Goal: Information Seeking & Learning: Learn about a topic

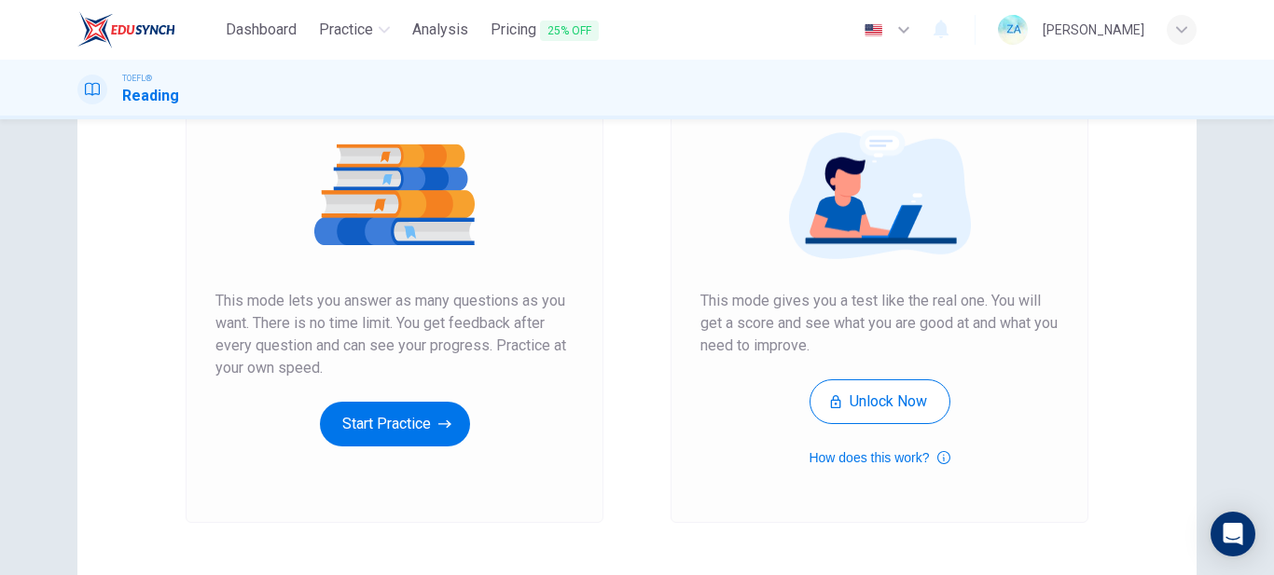
scroll to position [225, 0]
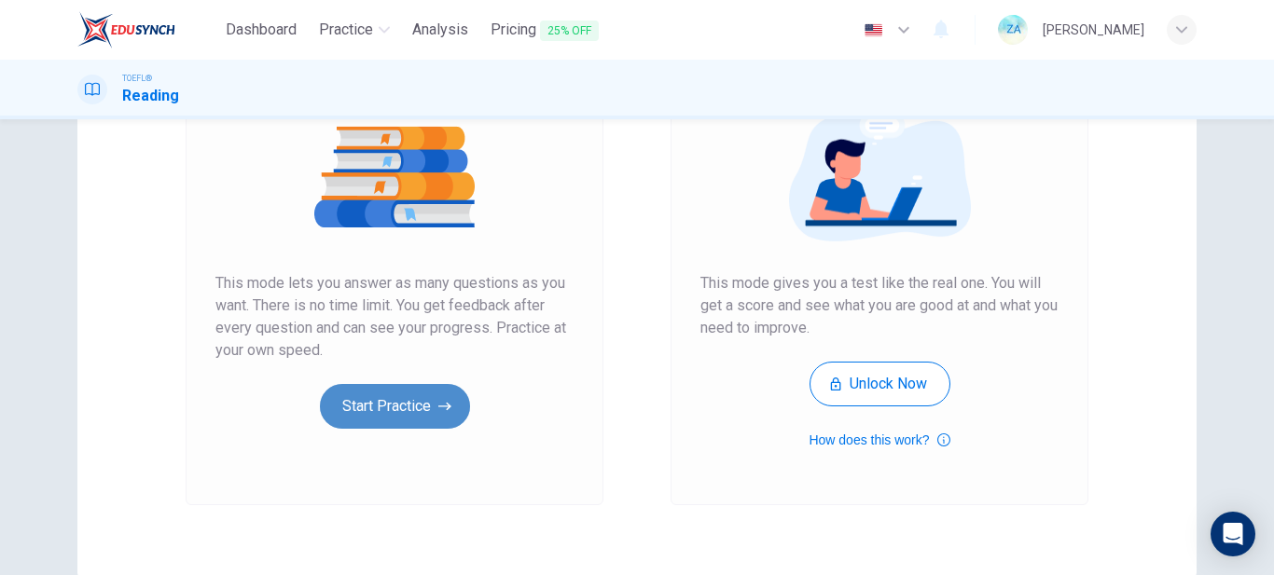
click at [464, 406] on button "Start Practice" at bounding box center [395, 406] width 150 height 45
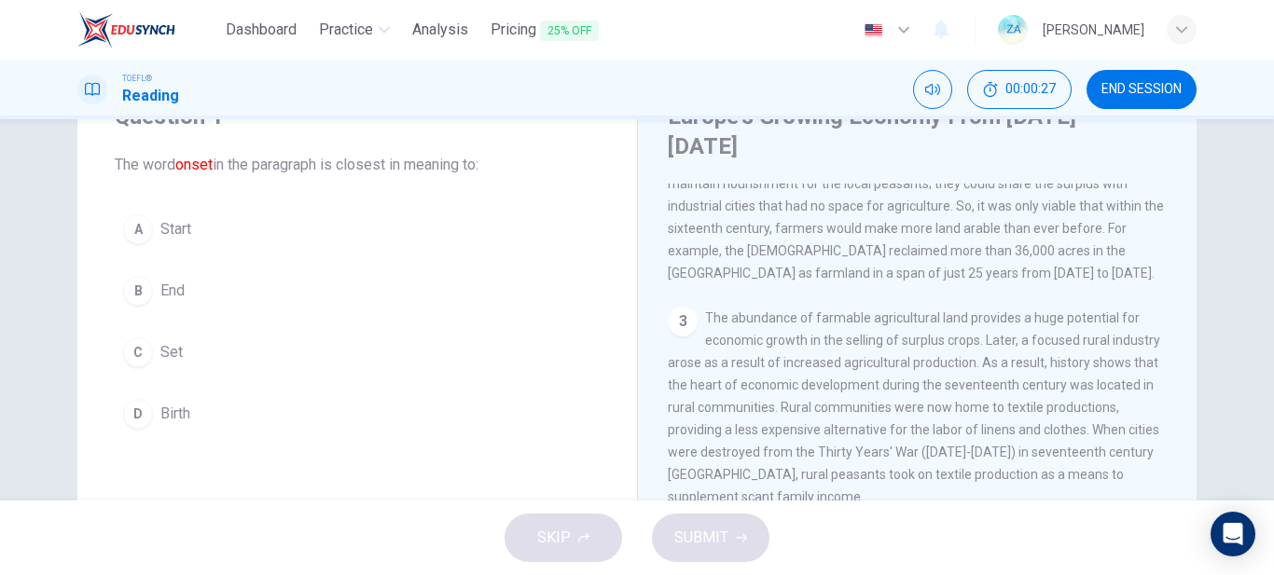
scroll to position [74, 0]
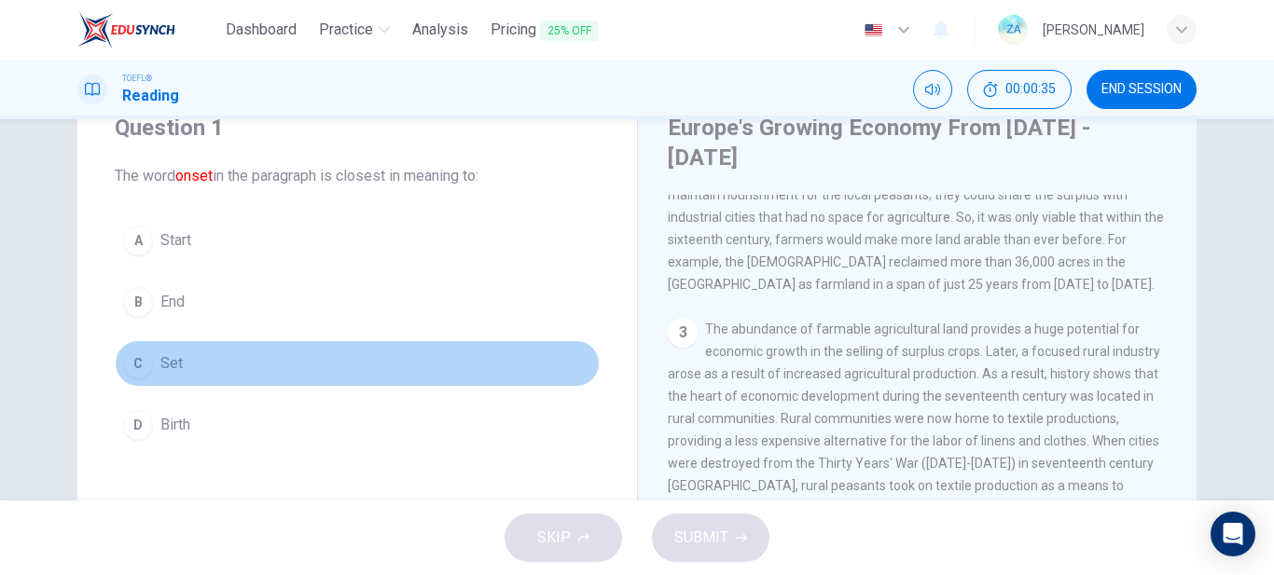
click at [149, 378] on button "C Set" at bounding box center [357, 363] width 485 height 47
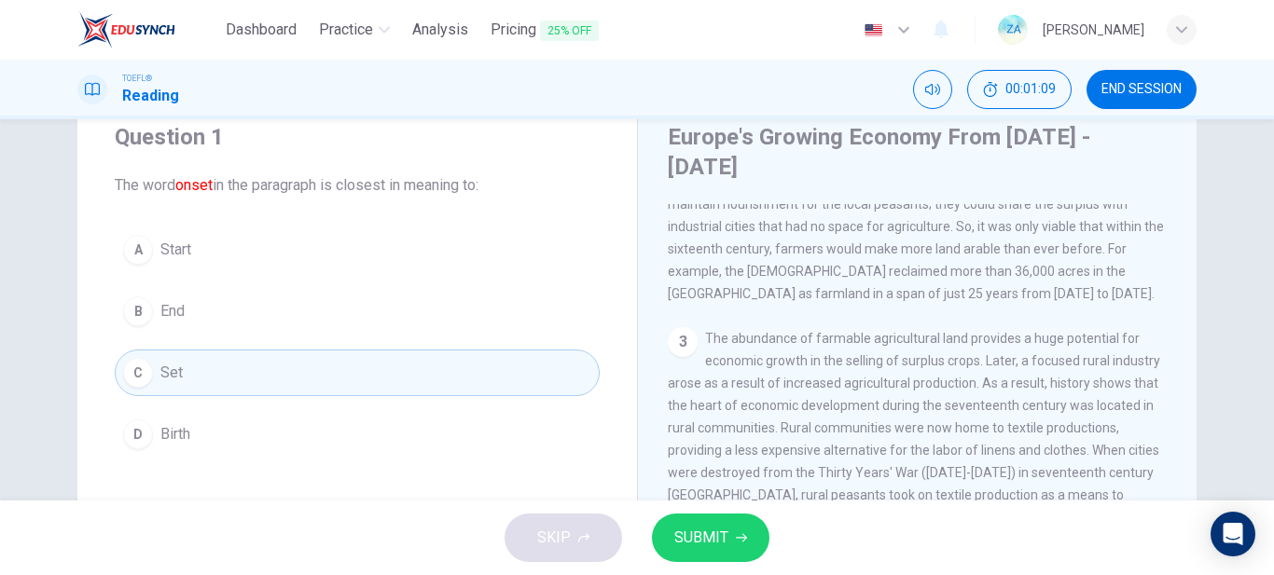
scroll to position [0, 0]
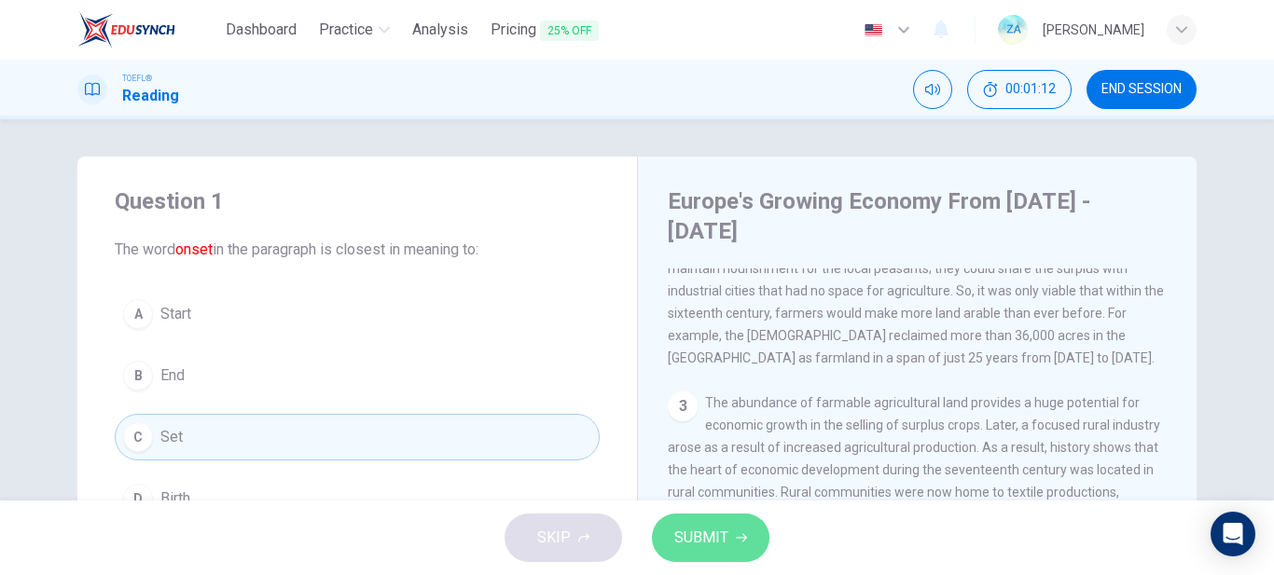
click at [716, 543] on span "SUBMIT" at bounding box center [701, 538] width 54 height 26
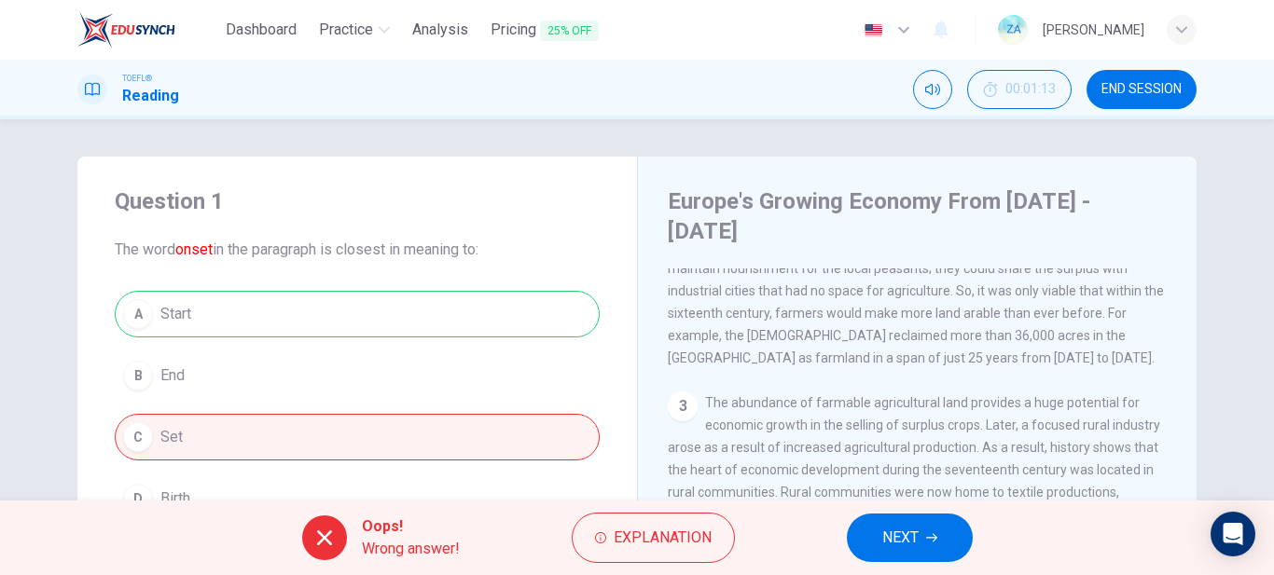
click at [491, 290] on div "Question 1 The word onset in the paragraph is closest in meaning to: A Start B …" at bounding box center [357, 354] width 560 height 395
click at [488, 317] on div "A Start B End C Set D Birth" at bounding box center [357, 406] width 485 height 231
click at [920, 539] on button "NEXT" at bounding box center [910, 538] width 126 height 48
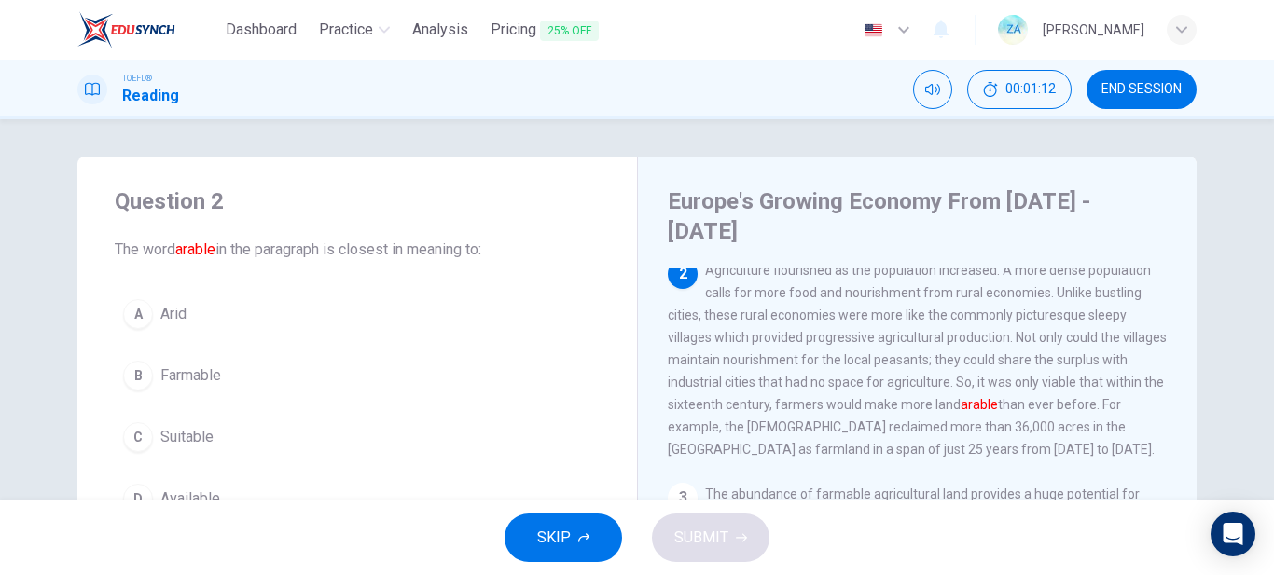
scroll to position [139, 0]
drag, startPoint x: 1188, startPoint y: 323, endPoint x: 1184, endPoint y: 430, distance: 107.3
click at [1184, 430] on div "Europe's Growing Economy From [DATE] - [DATE] 1 Europe's Medieval Period was st…" at bounding box center [917, 496] width 560 height 678
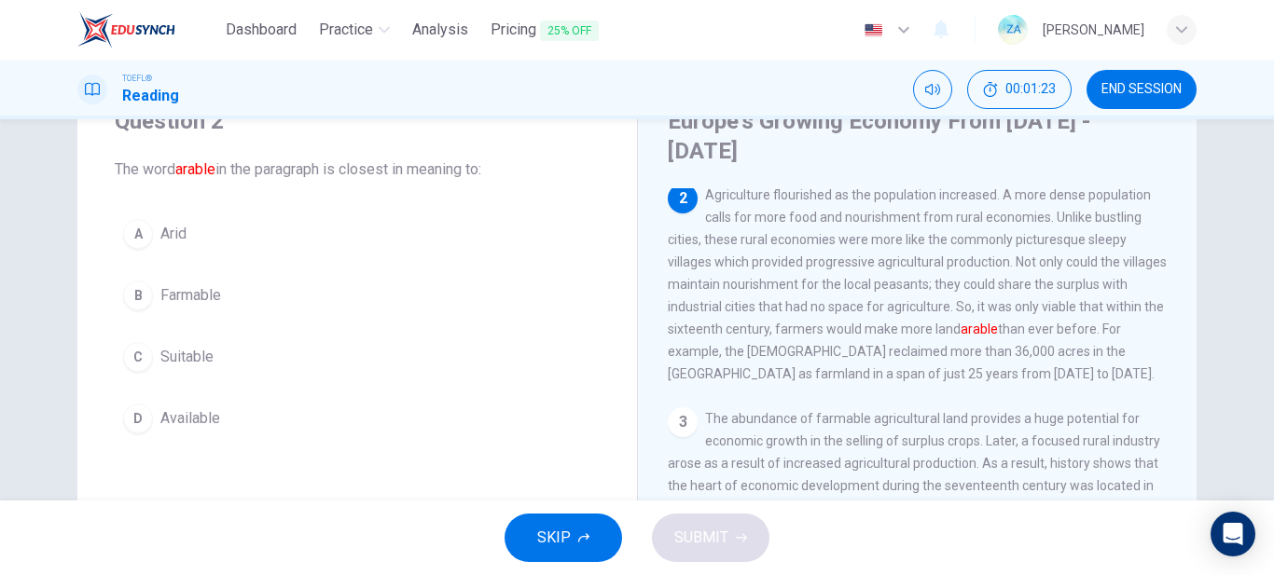
scroll to position [69, 0]
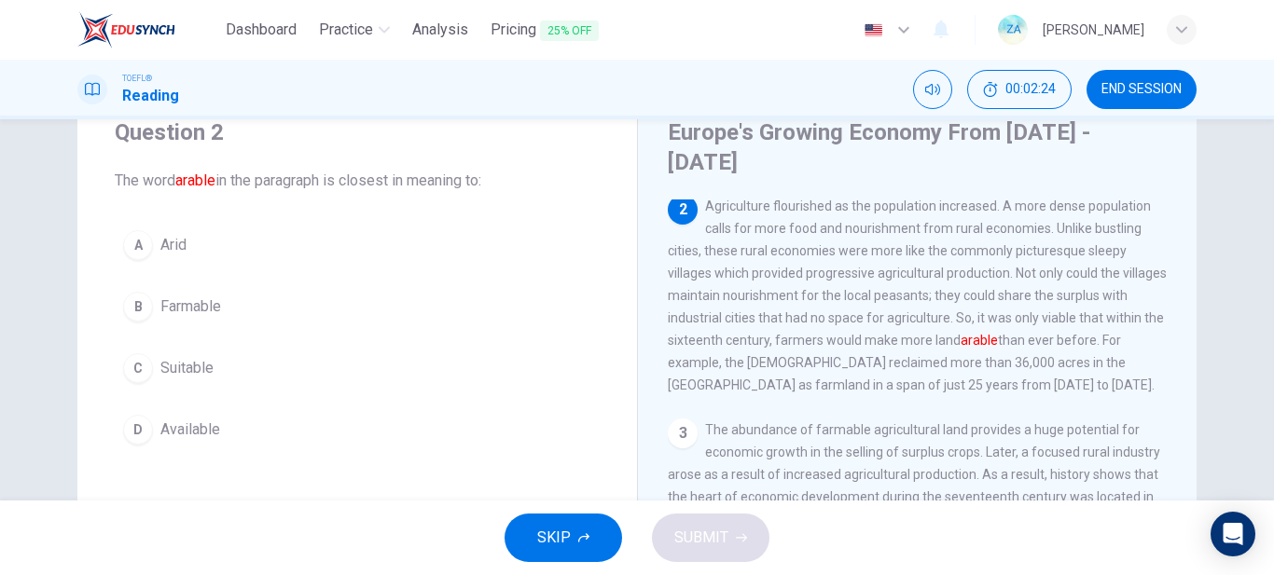
click at [118, 203] on div "Question 2 The word arable in the paragraph is closest in meaning to: A Arid B …" at bounding box center [357, 285] width 560 height 395
drag, startPoint x: 117, startPoint y: 178, endPoint x: 227, endPoint y: 435, distance: 279.1
click at [227, 435] on div "Question 2 The word arable in the paragraph is closest in meaning to: A Arid B …" at bounding box center [357, 285] width 560 height 395
drag, startPoint x: 113, startPoint y: 180, endPoint x: 490, endPoint y: 182, distance: 376.8
click at [490, 182] on span "The word arable in the paragraph is closest in meaning to:" at bounding box center [357, 181] width 485 height 22
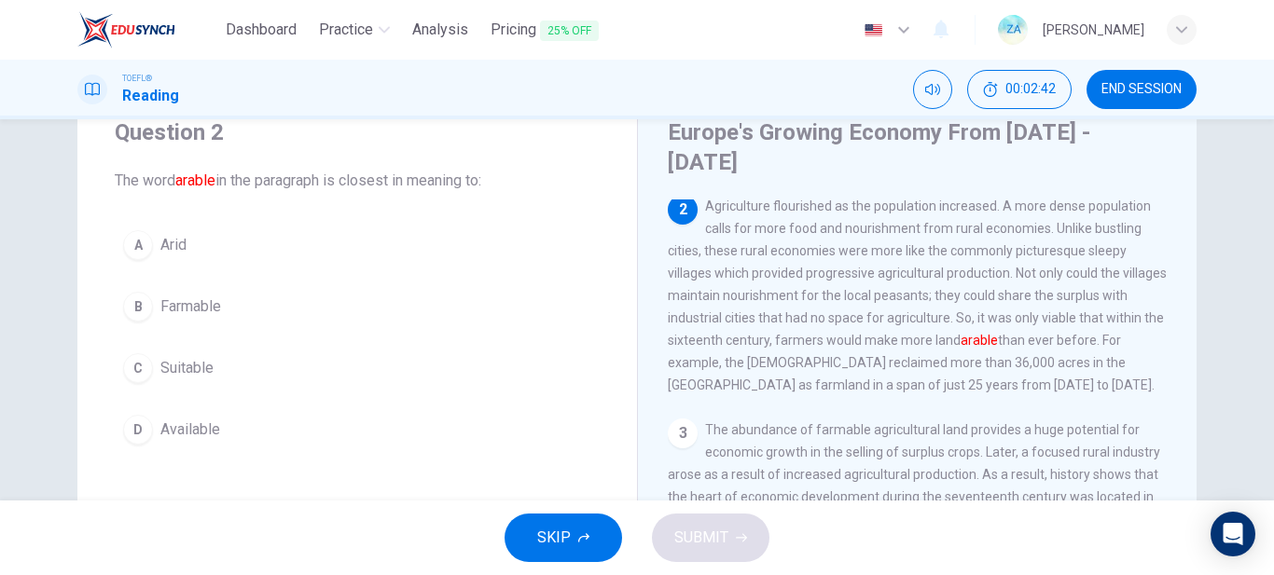
click at [181, 372] on span "Suitable" at bounding box center [186, 368] width 53 height 22
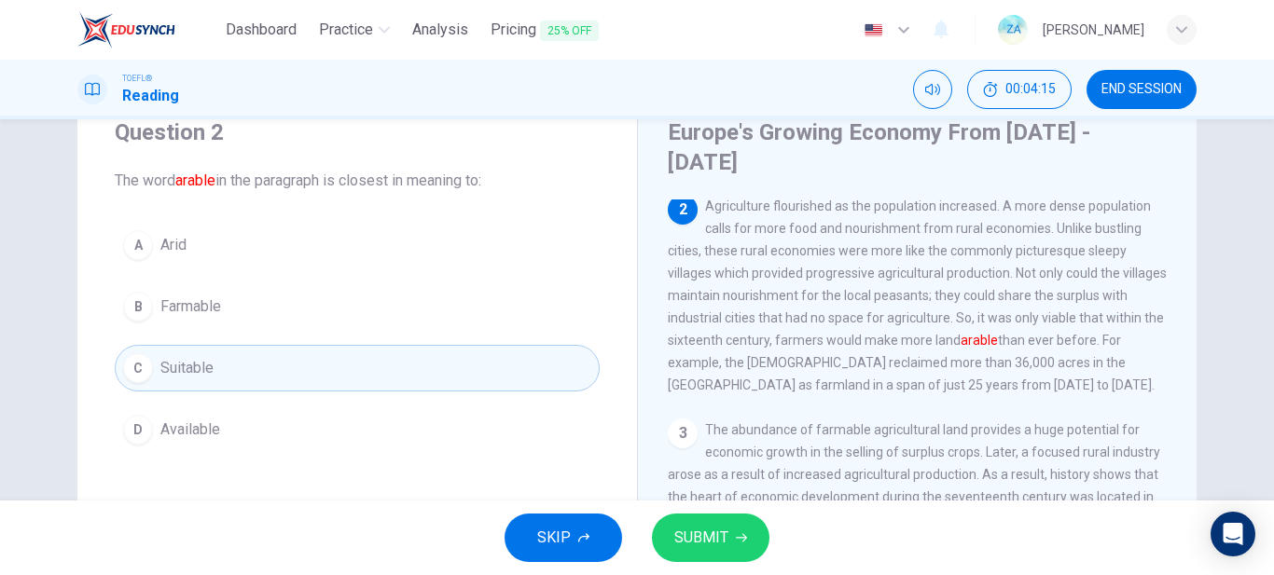
click at [428, 312] on button "B Farmable" at bounding box center [357, 307] width 485 height 47
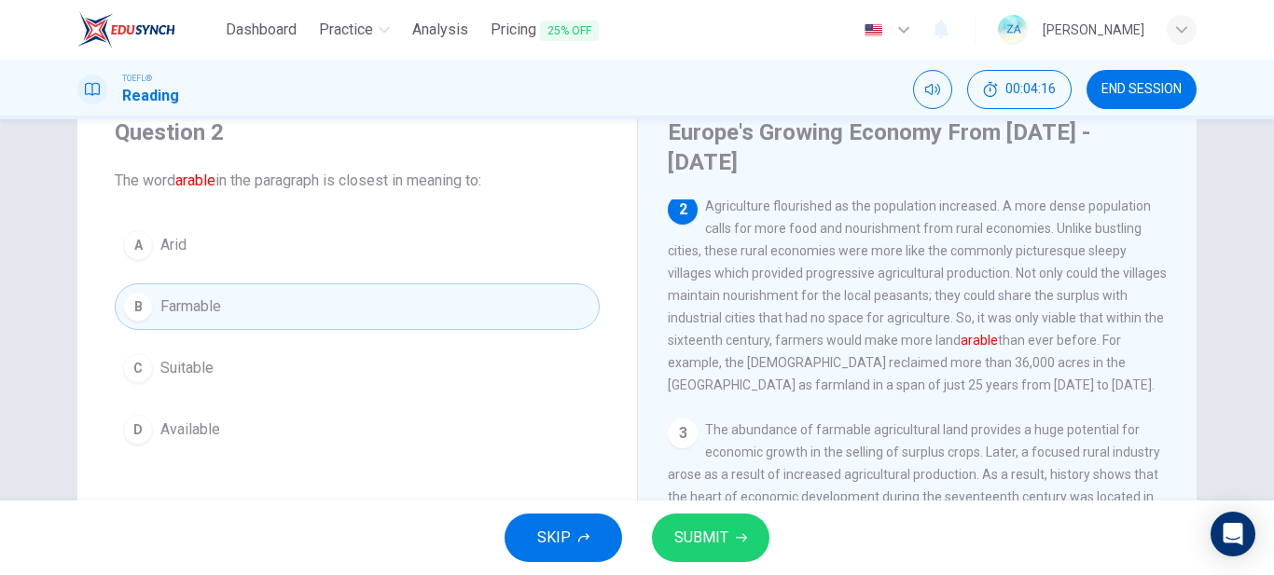
click at [708, 532] on span "SUBMIT" at bounding box center [701, 538] width 54 height 26
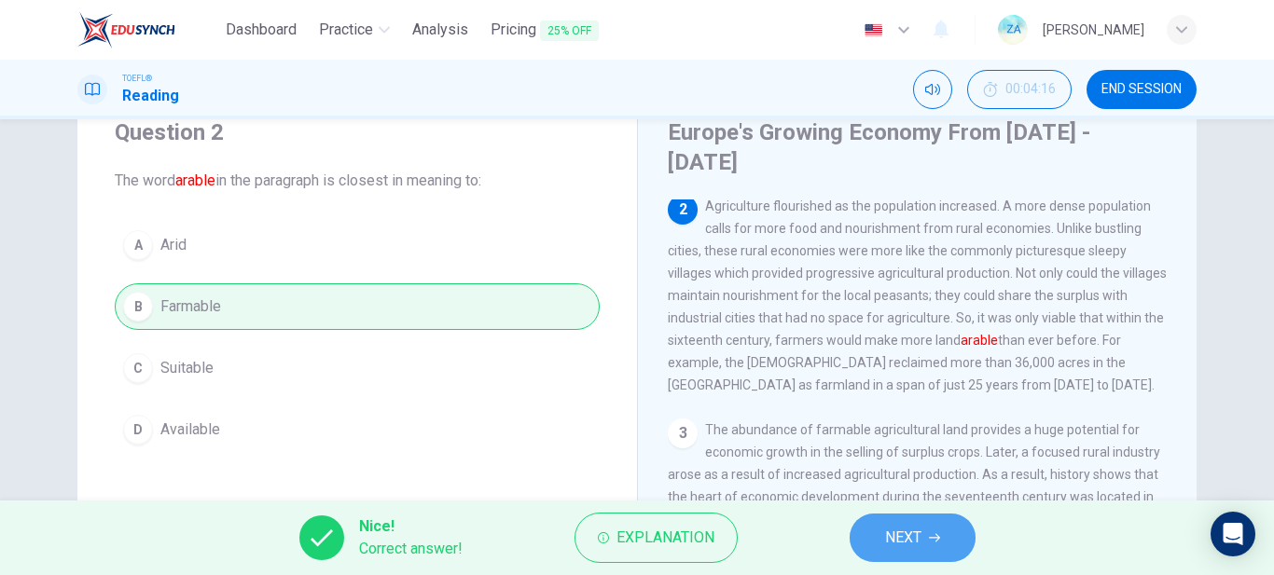
click at [907, 542] on span "NEXT" at bounding box center [903, 538] width 36 height 26
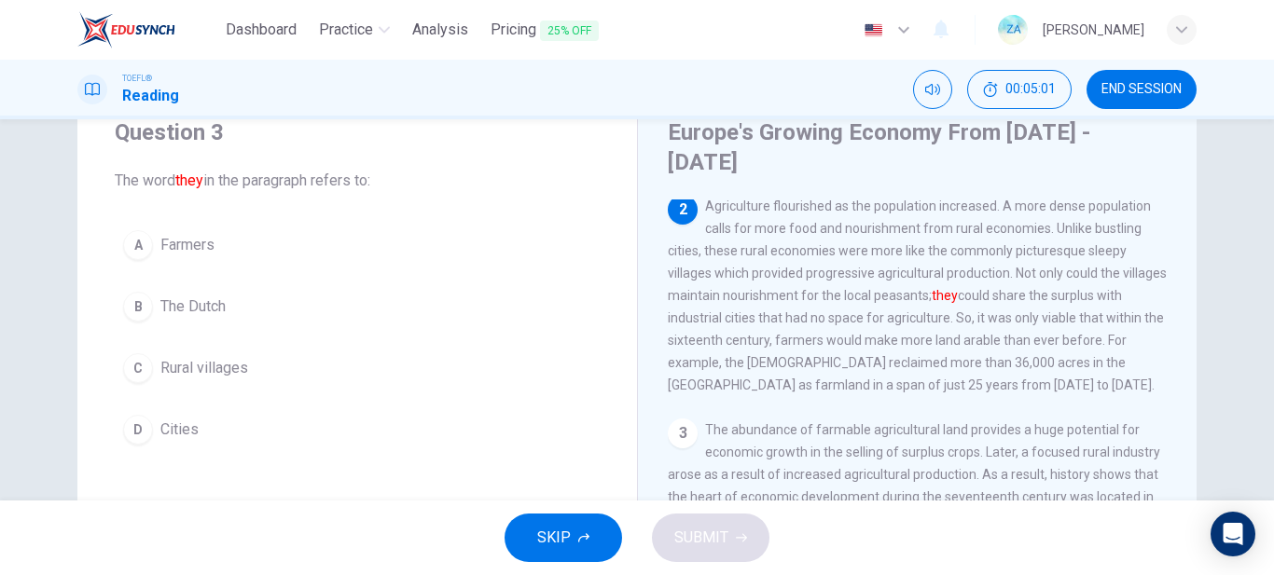
click at [183, 312] on span "The Dutch" at bounding box center [192, 307] width 65 height 22
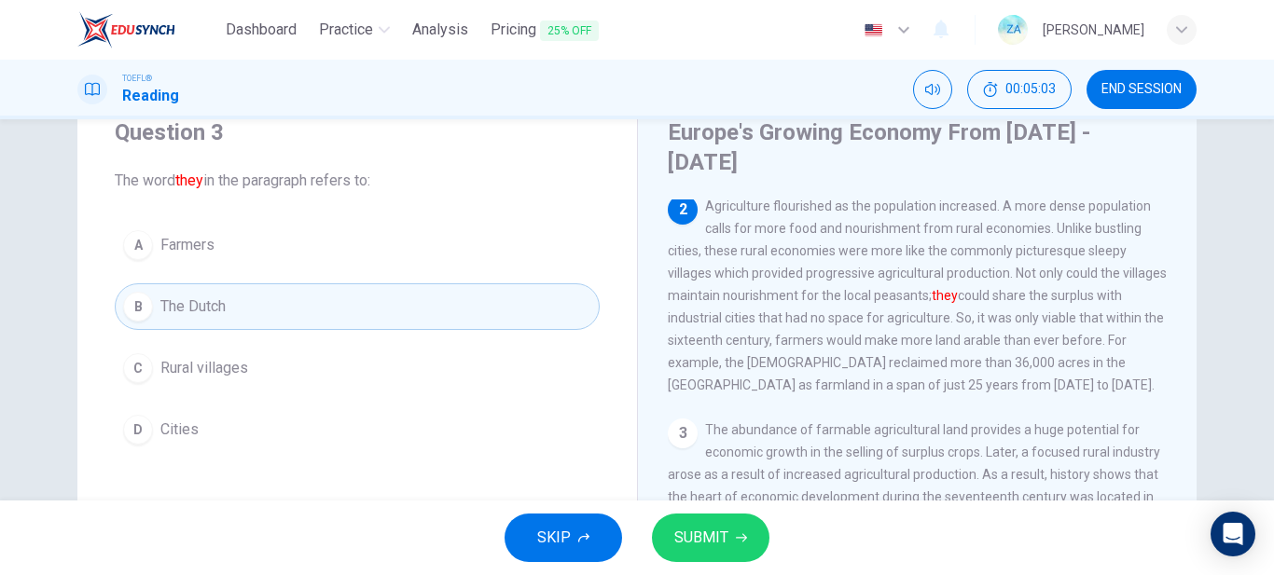
click at [695, 537] on span "SUBMIT" at bounding box center [701, 538] width 54 height 26
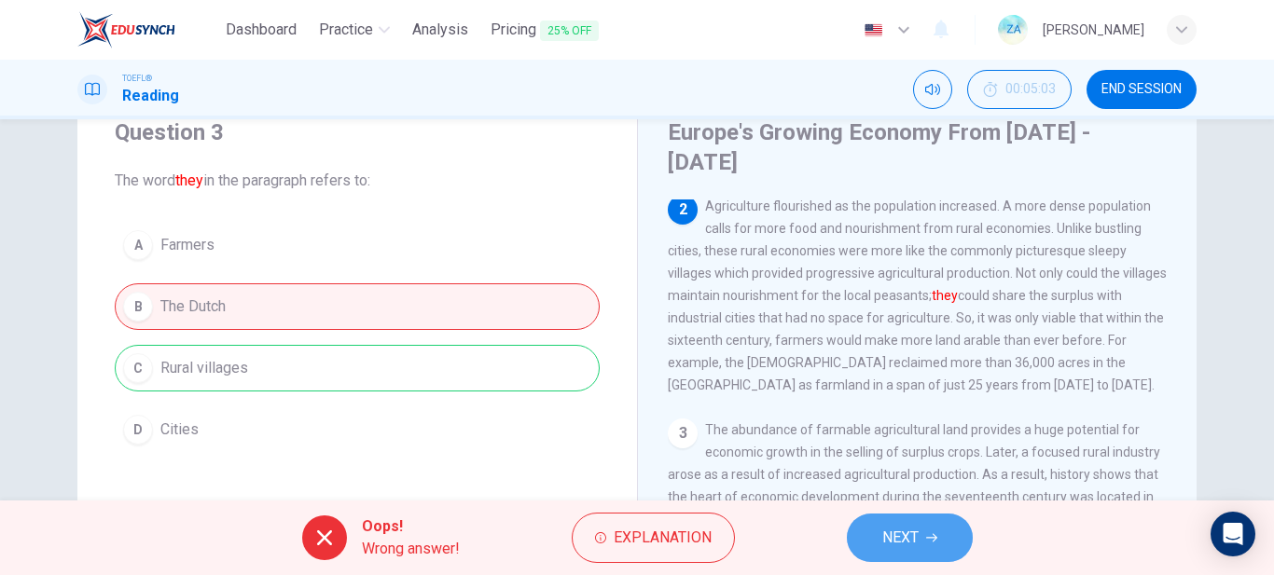
click at [883, 536] on span "NEXT" at bounding box center [900, 538] width 36 height 26
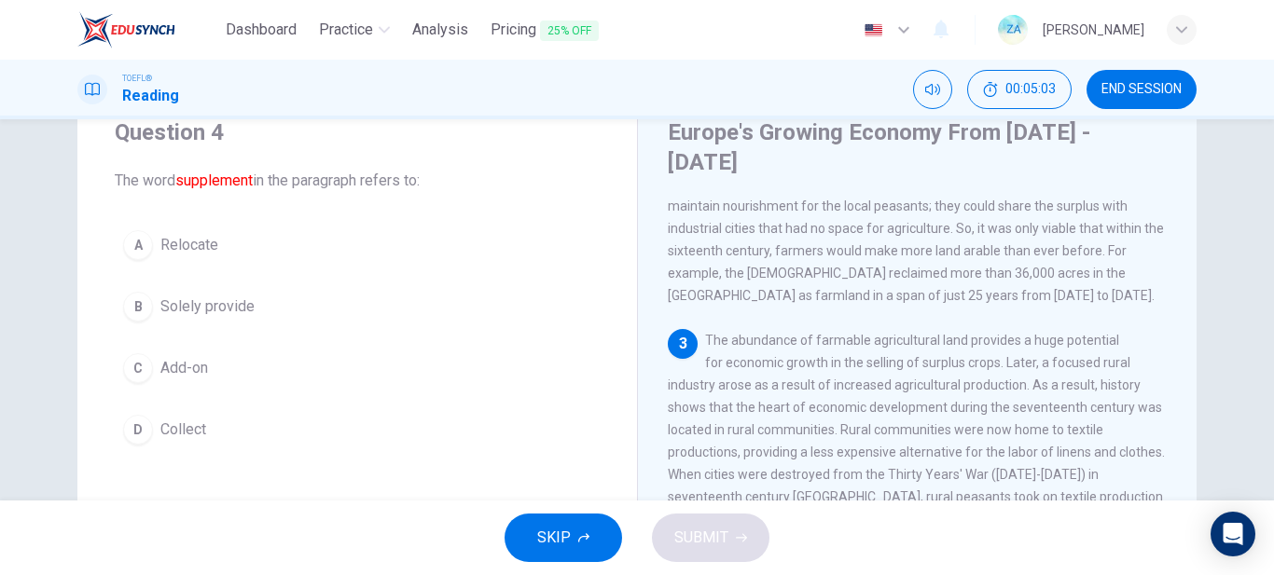
scroll to position [231, 0]
click at [178, 367] on span "Add-on" at bounding box center [184, 368] width 48 height 22
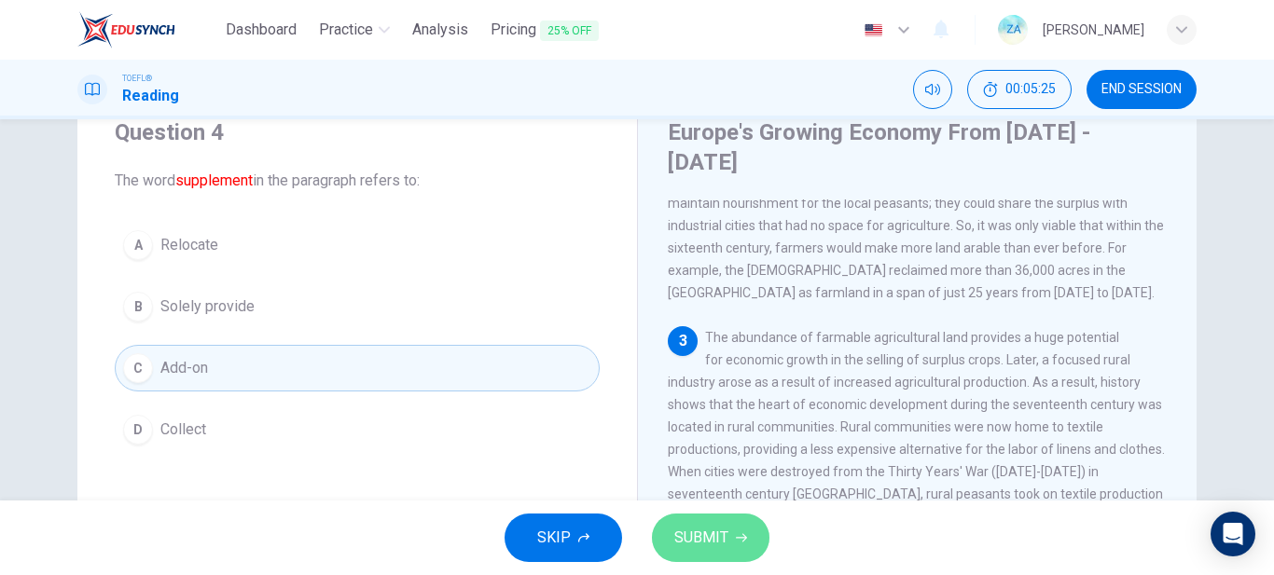
click at [719, 540] on span "SUBMIT" at bounding box center [701, 538] width 54 height 26
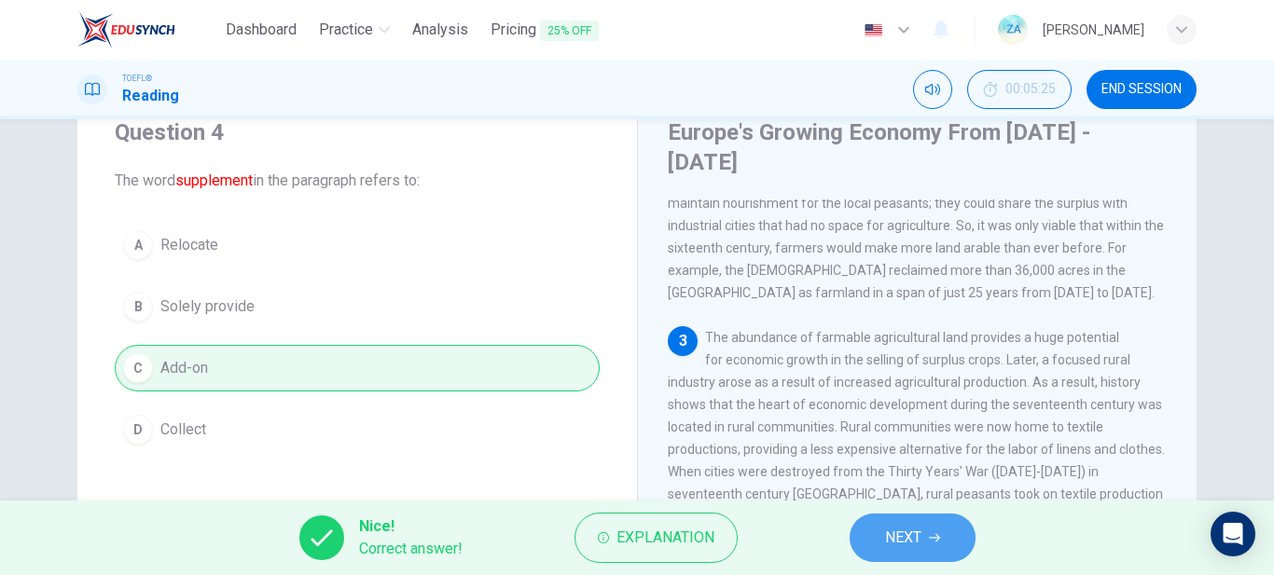
click at [881, 534] on button "NEXT" at bounding box center [913, 538] width 126 height 48
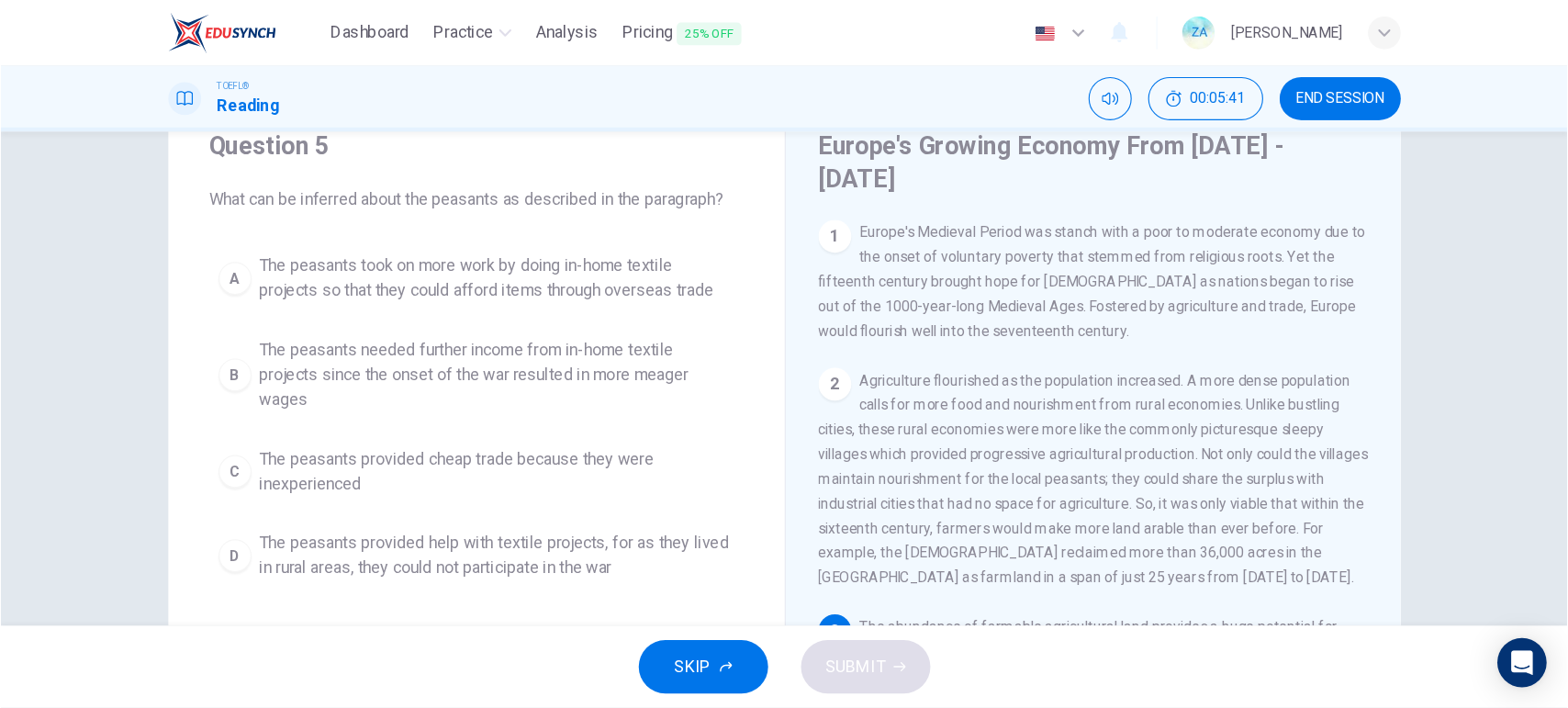
scroll to position [68, 0]
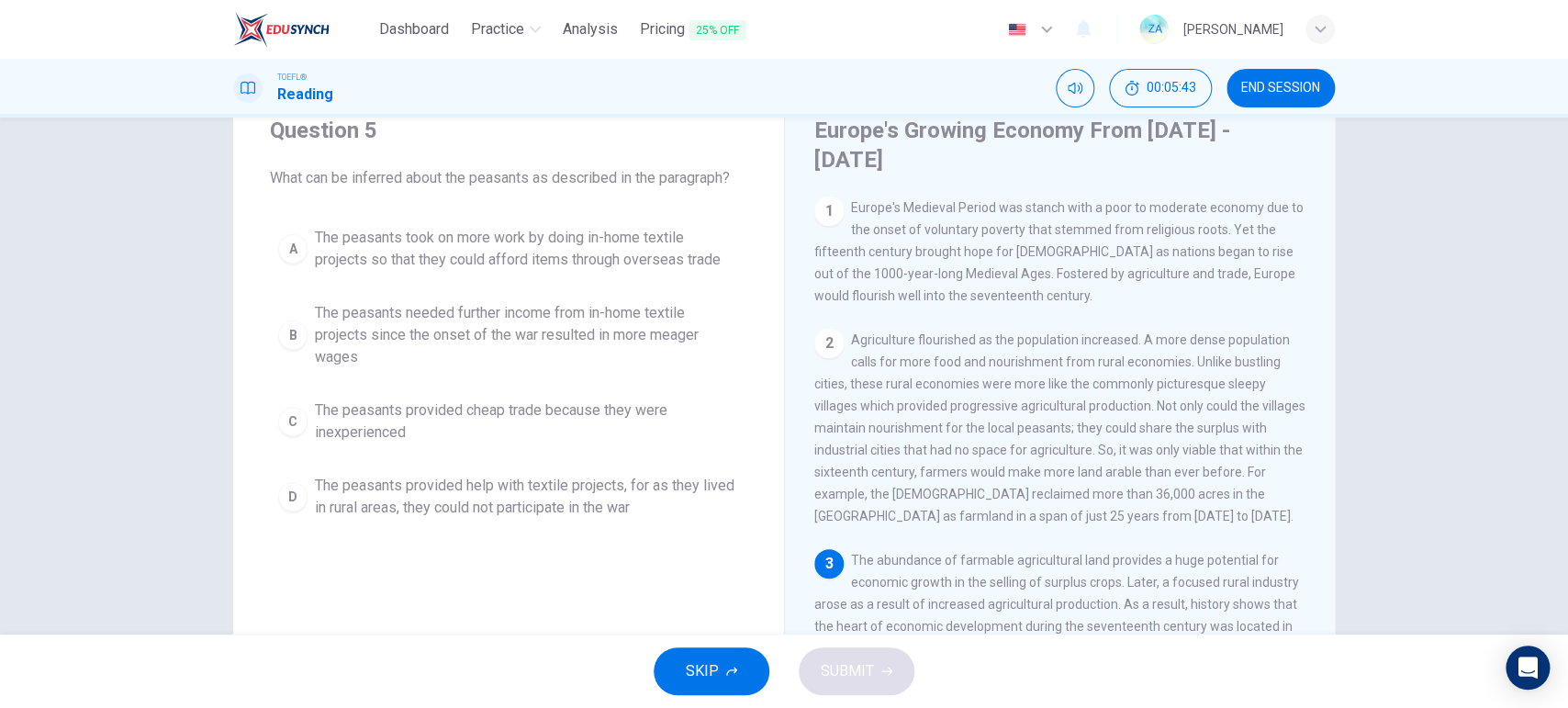
click at [132, 378] on div "Question 5 What can be inferred about the peasants as described in the paragrap…" at bounding box center [784, 375] width 1568 height 517
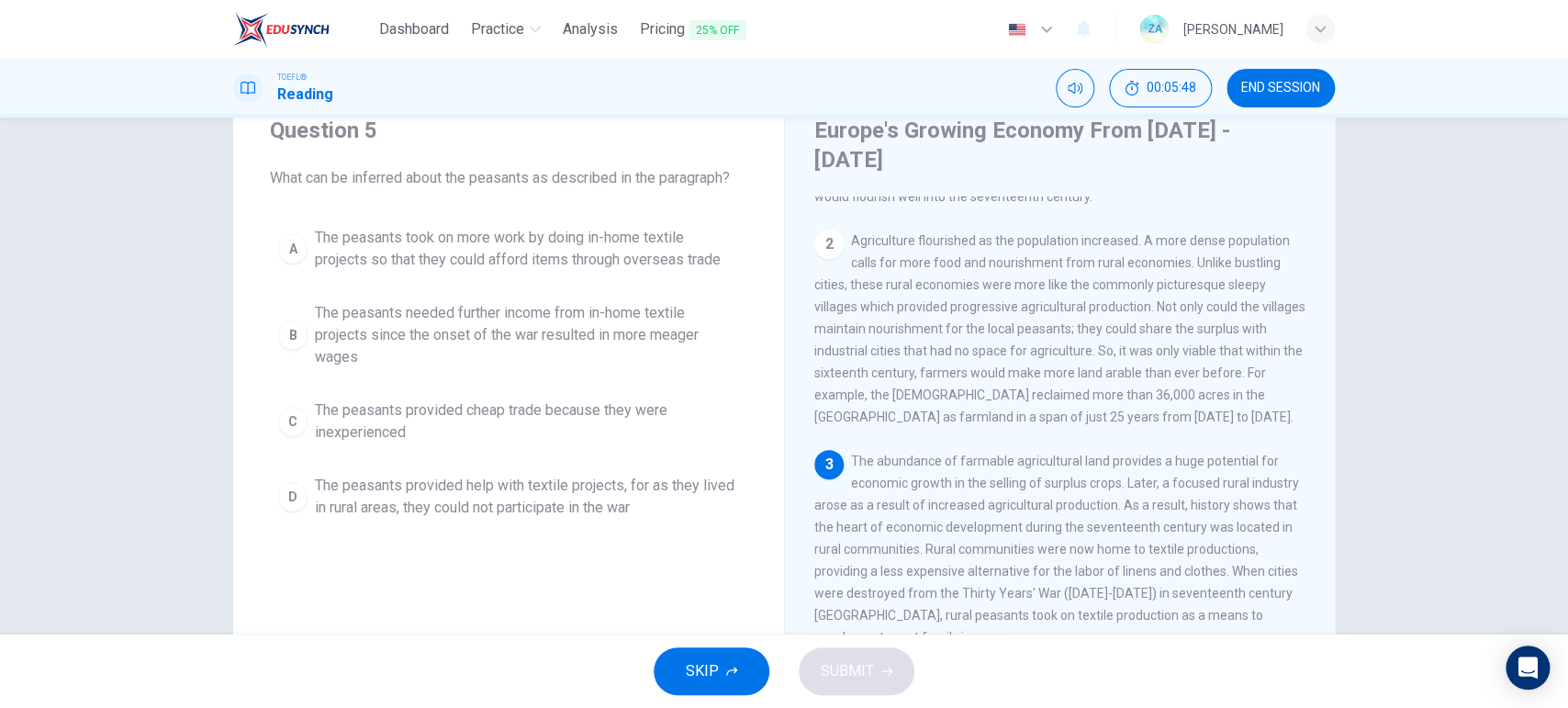
scroll to position [0, 0]
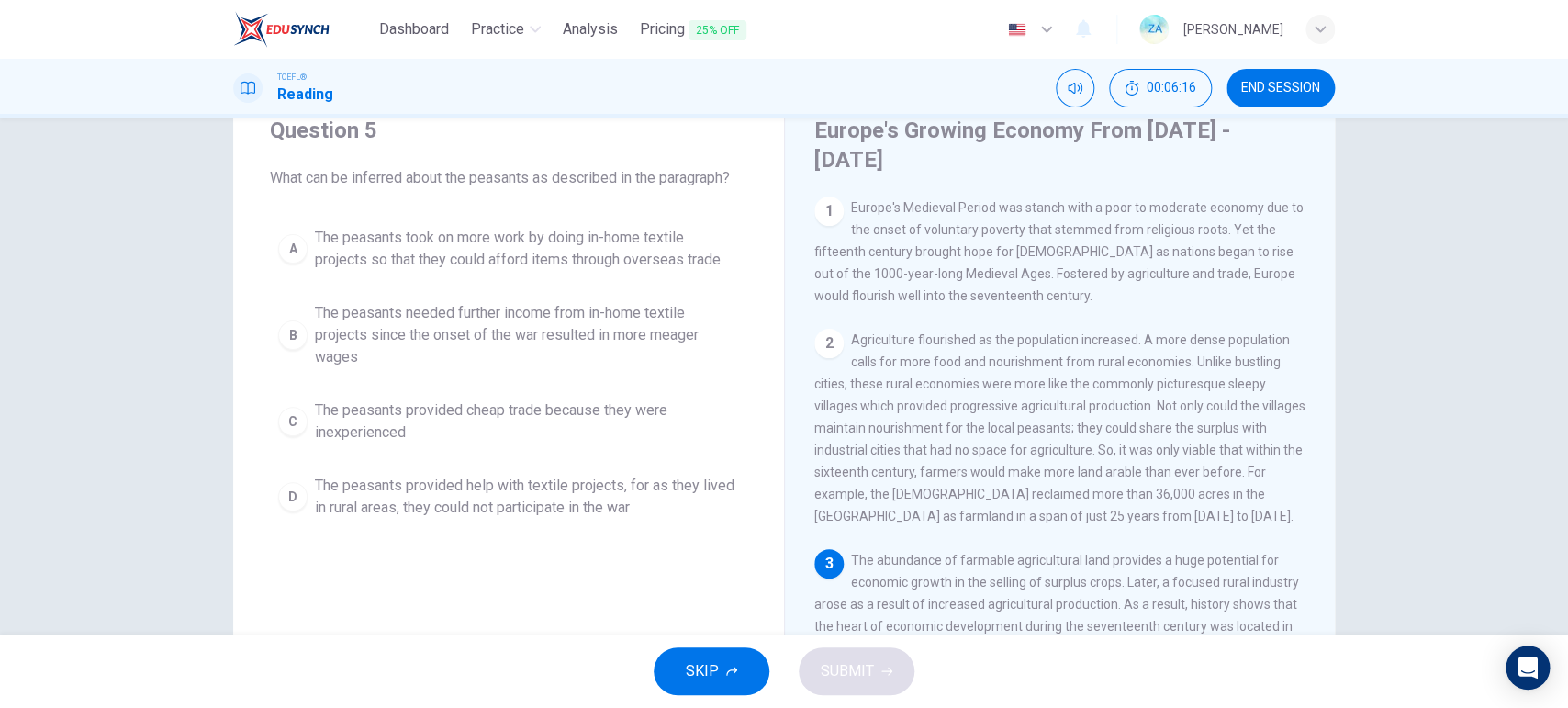
click at [296, 258] on div "A" at bounding box center [293, 249] width 30 height 30
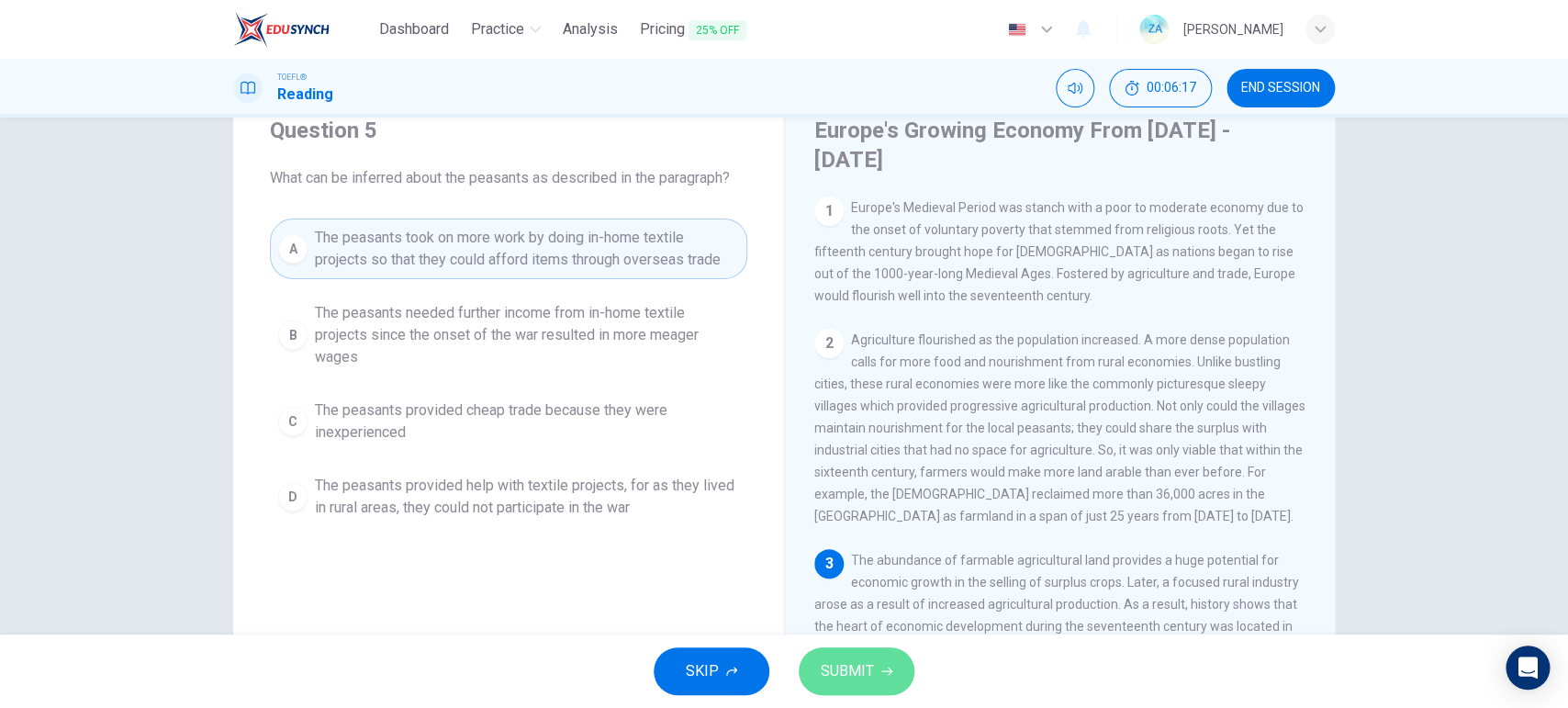
click at [870, 565] on span "SUBMIT" at bounding box center [847, 672] width 53 height 26
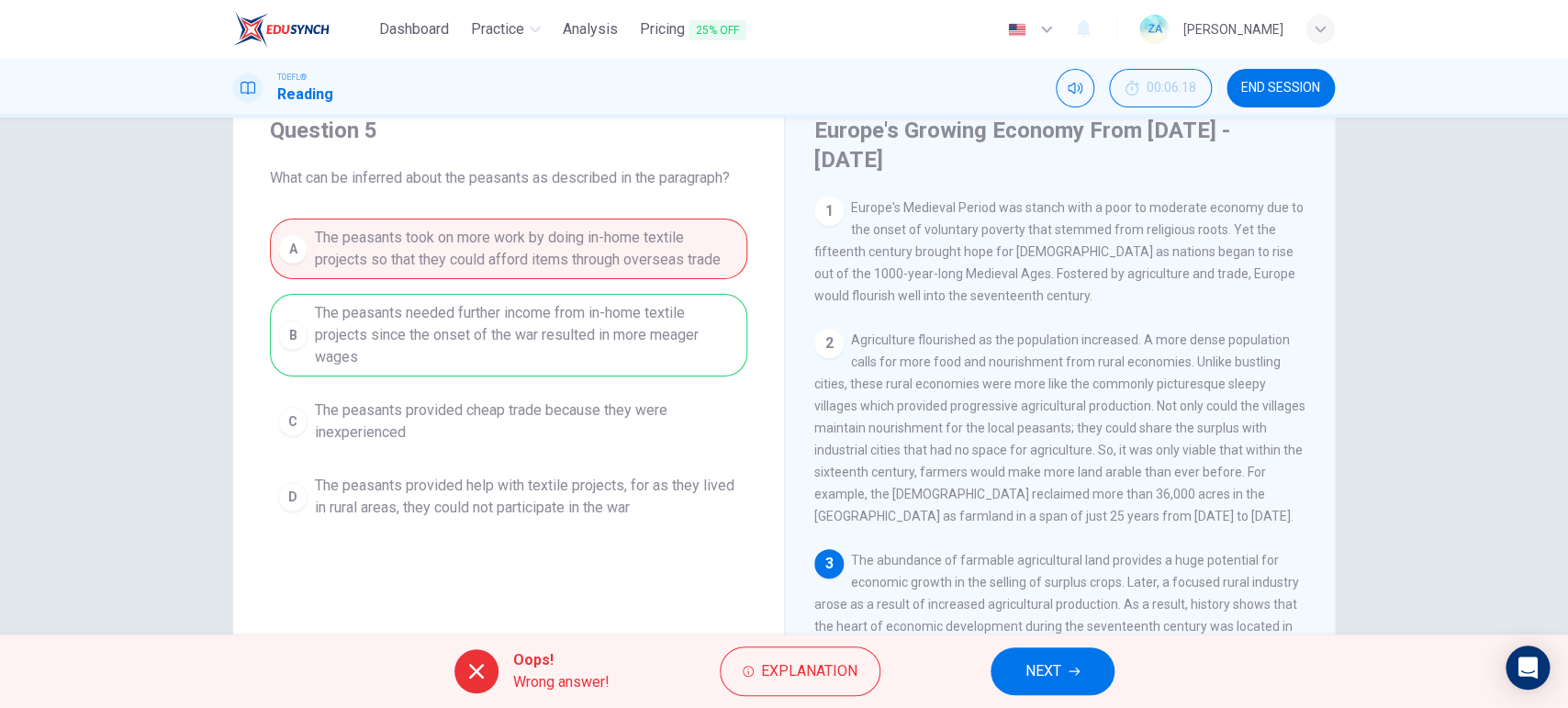
click at [1083, 565] on button "NEXT" at bounding box center [1052, 671] width 124 height 47
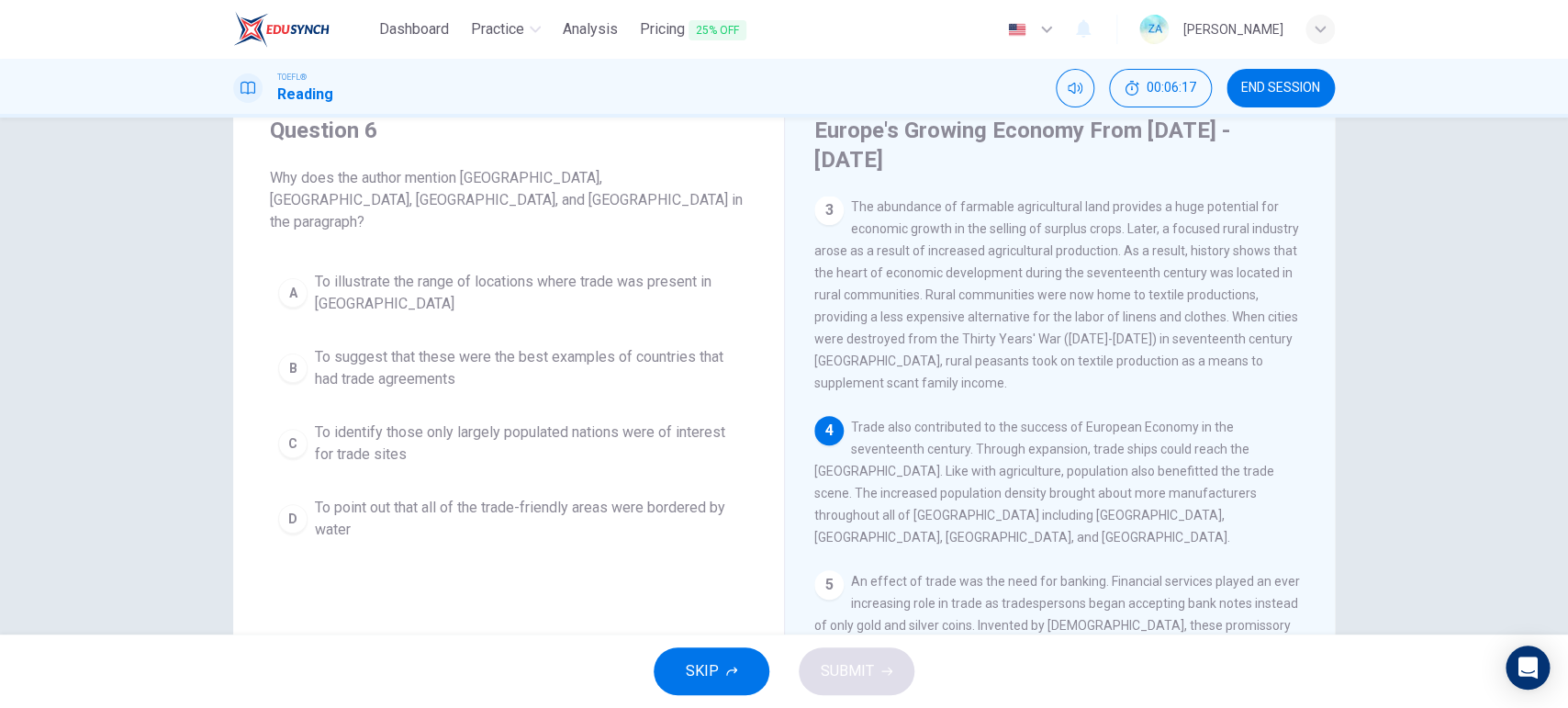
scroll to position [354, 0]
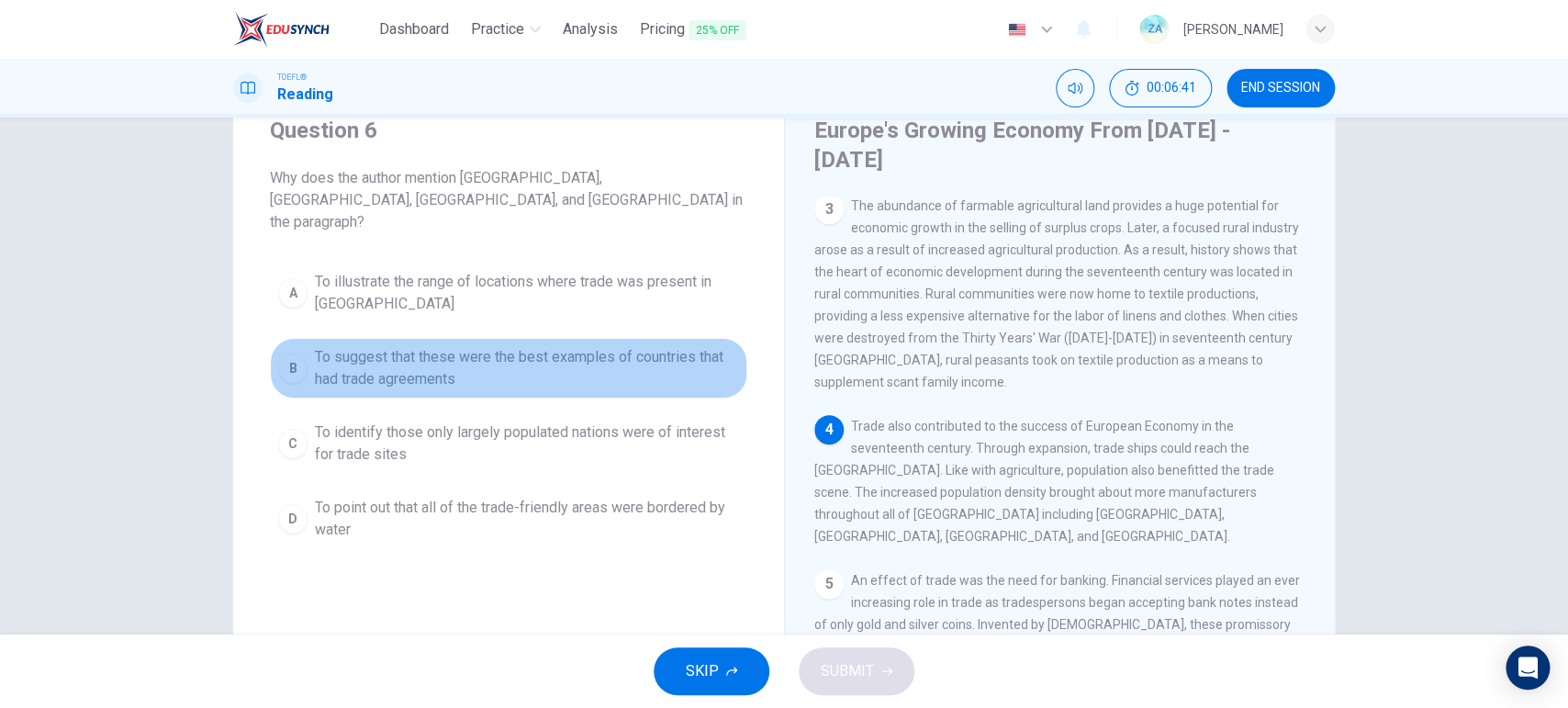
click at [549, 338] on button "B To suggest that these were the best examples of countries that had trade agre…" at bounding box center [508, 368] width 477 height 61
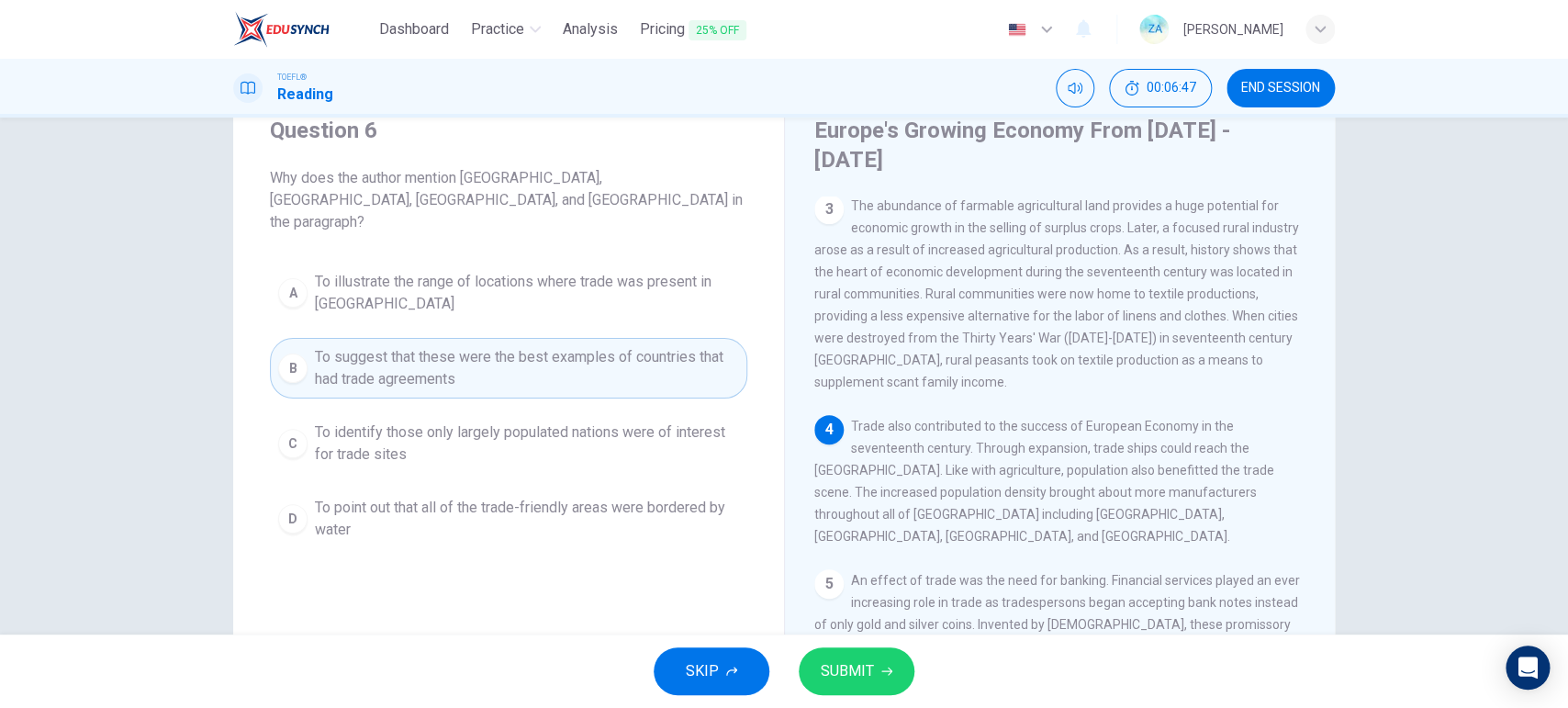
click at [553, 271] on span "To illustrate the range of locations where trade was present in [GEOGRAPHIC_DAT…" at bounding box center [527, 292] width 424 height 44
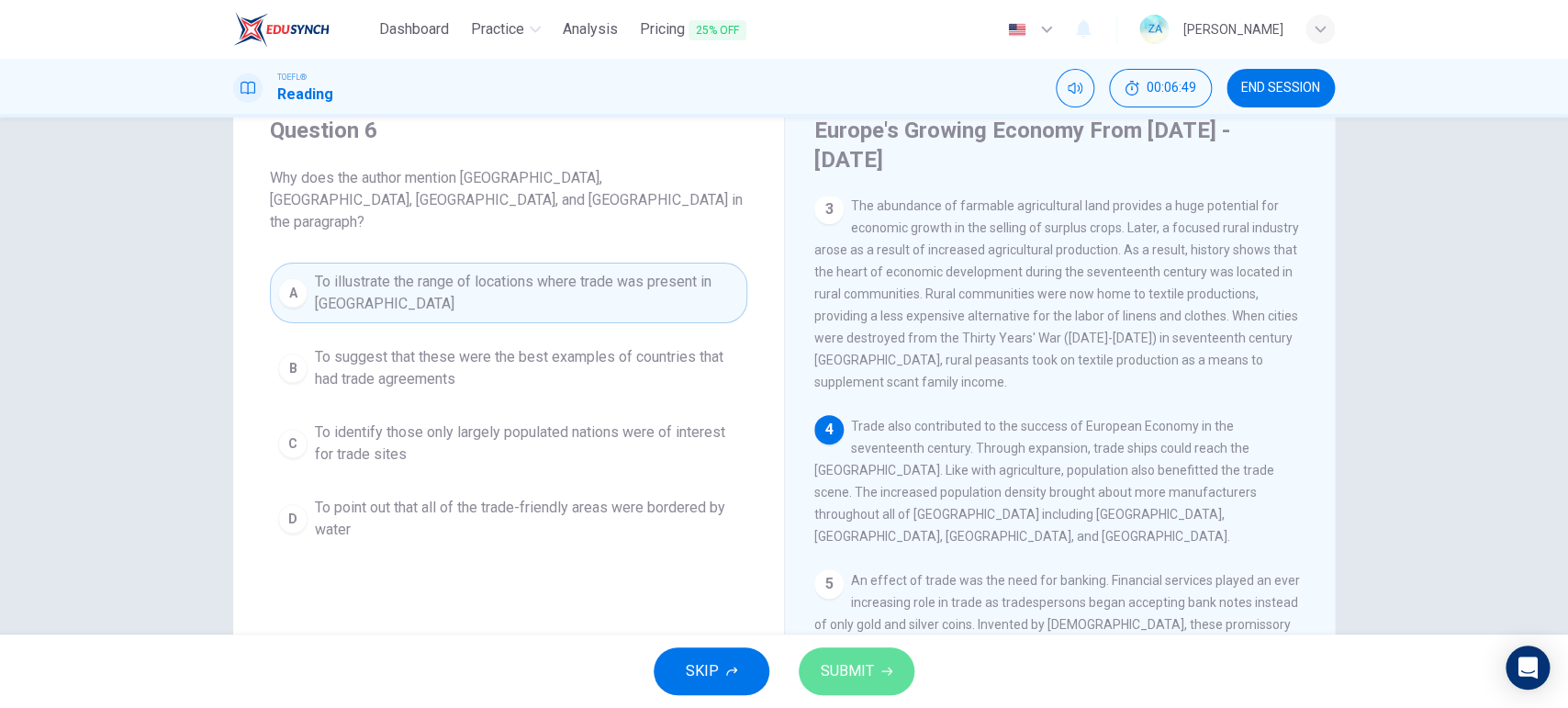
click at [839, 565] on span "SUBMIT" at bounding box center [847, 672] width 53 height 26
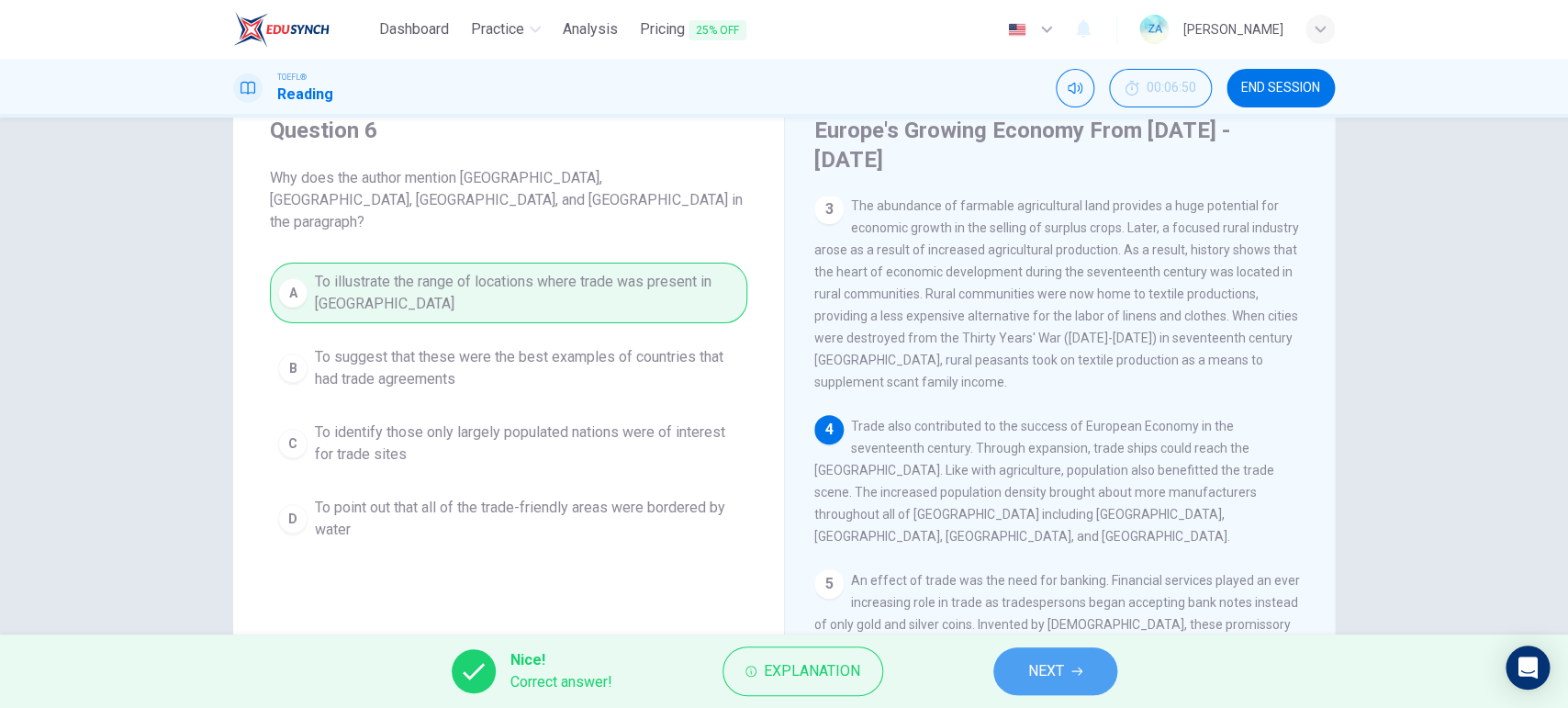
click at [1018, 565] on button "NEXT" at bounding box center [1055, 671] width 124 height 47
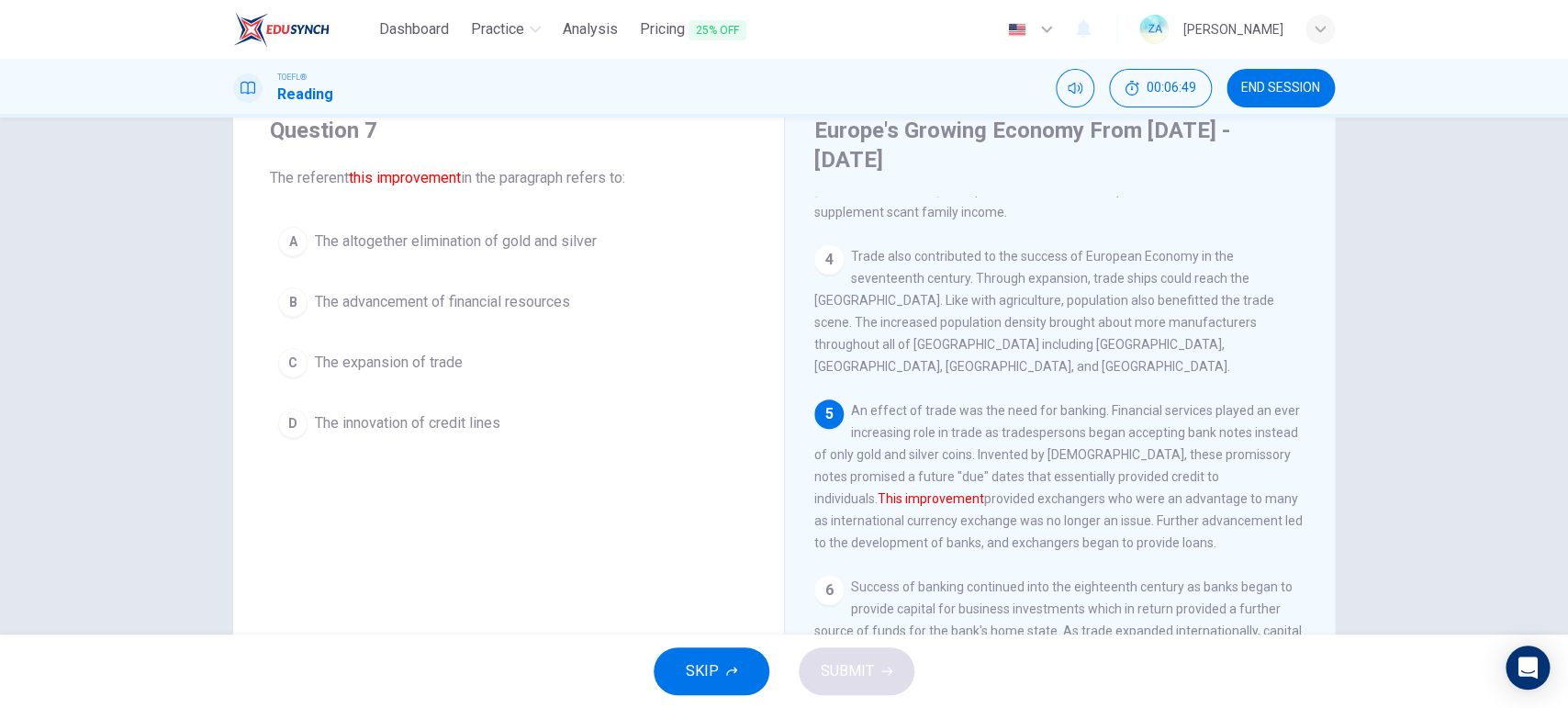
scroll to position [535, 0]
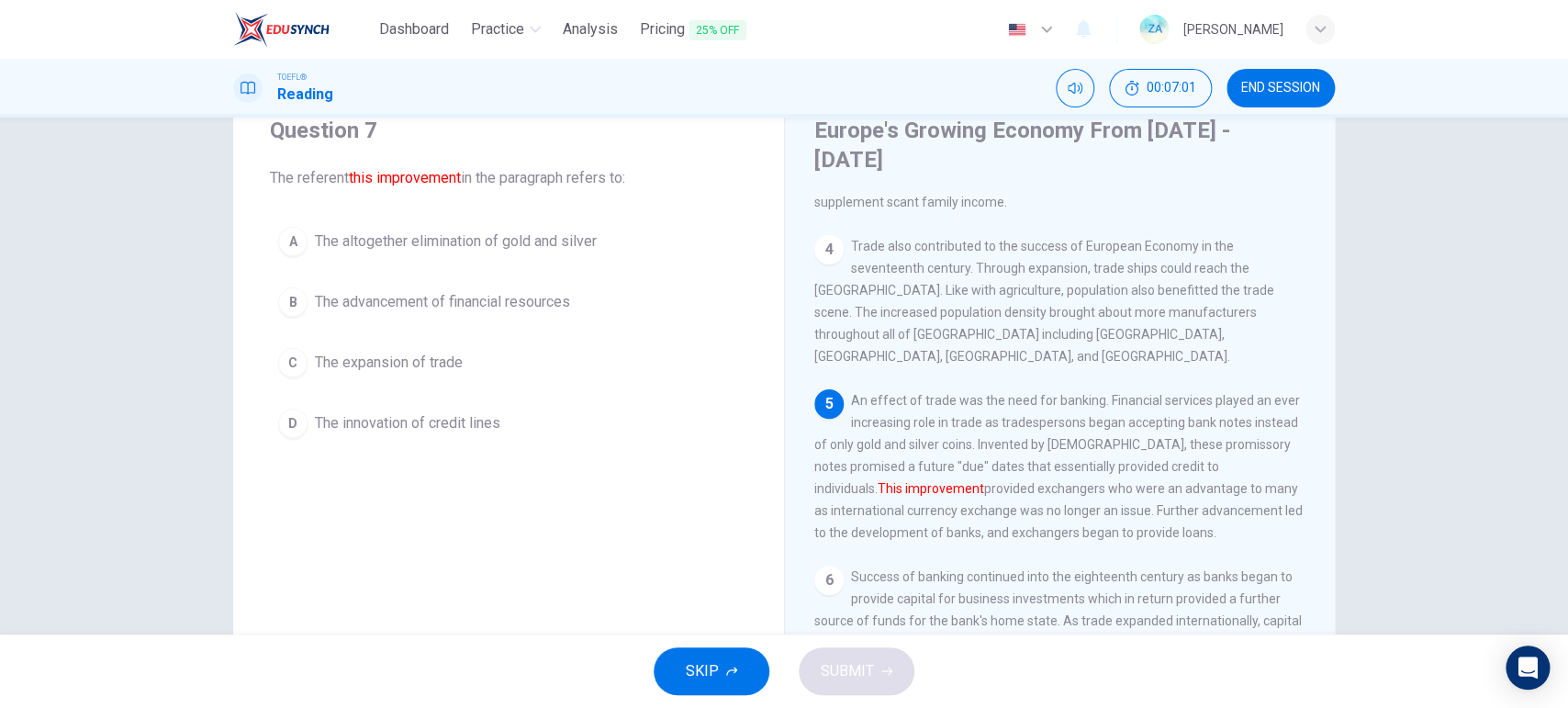
click at [445, 291] on button "B The advancement of financial resources" at bounding box center [508, 302] width 477 height 46
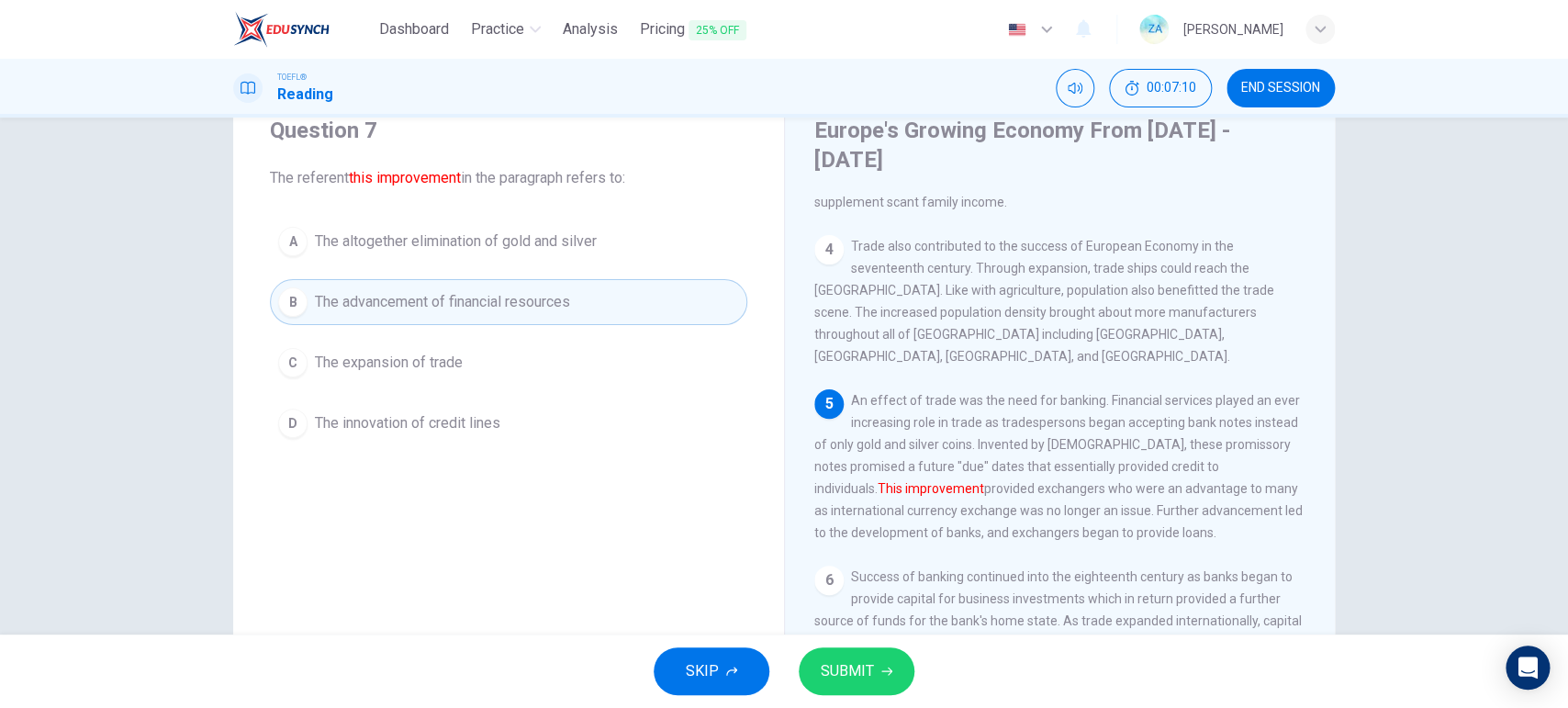
click at [430, 355] on span "The expansion of trade" at bounding box center [389, 362] width 148 height 22
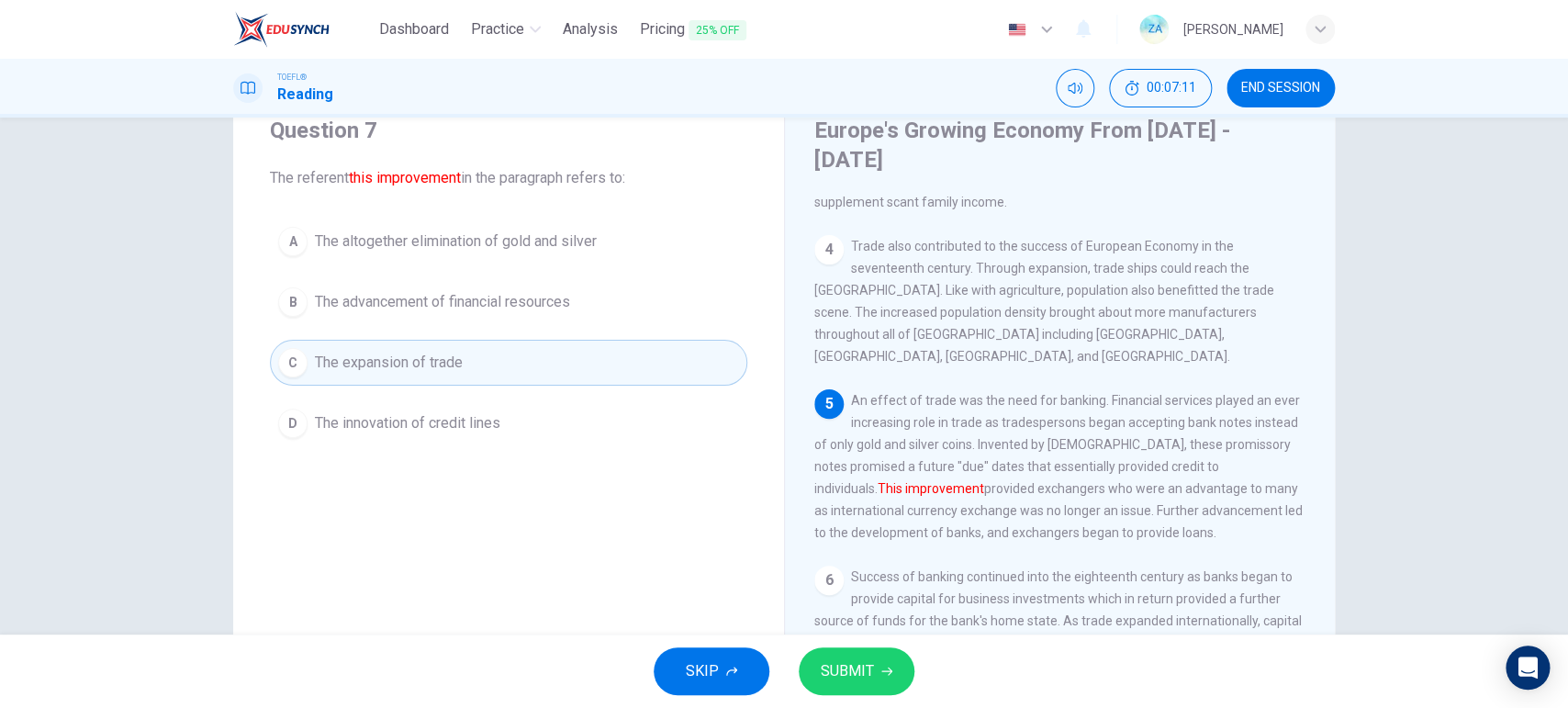
click at [824, 565] on button "SUBMIT" at bounding box center [856, 671] width 116 height 47
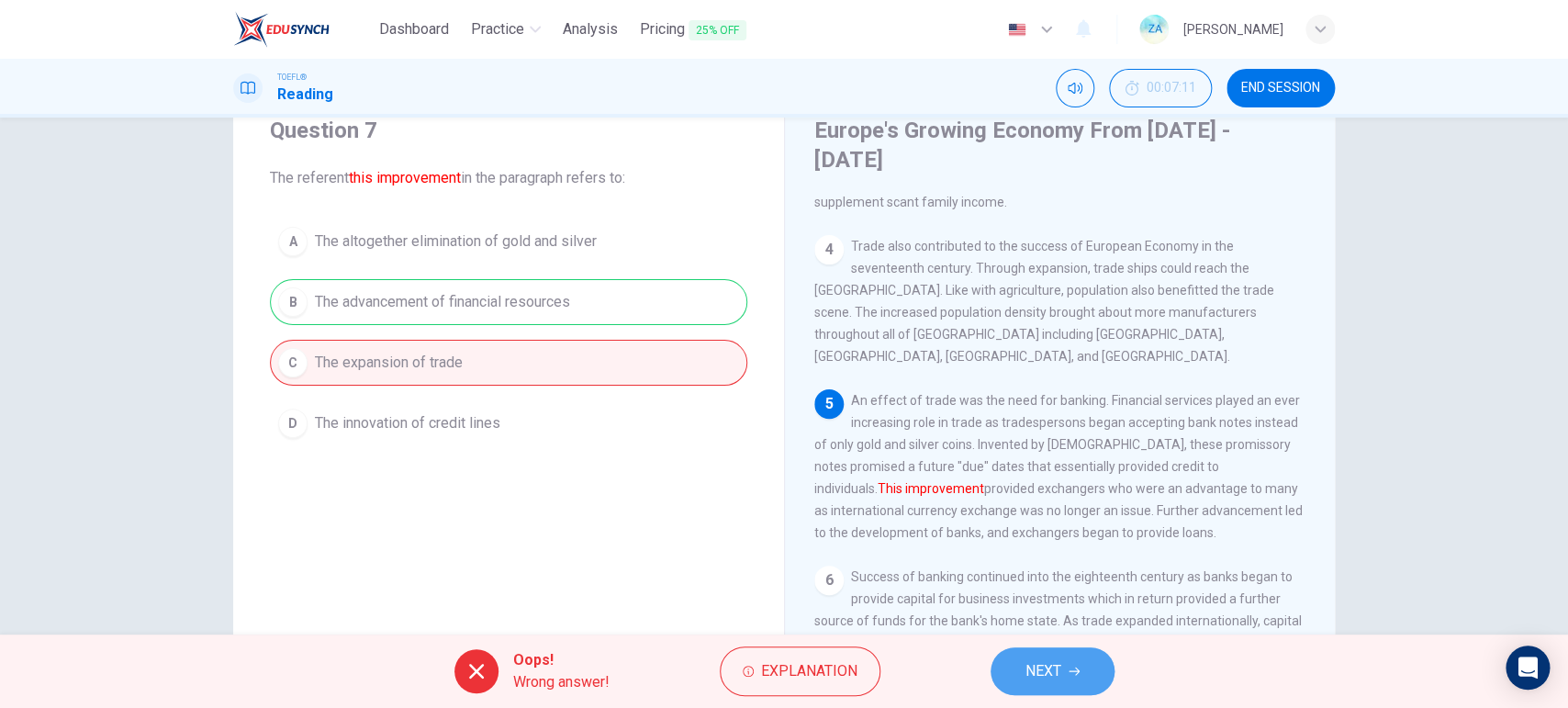
click at [1069, 565] on button "NEXT" at bounding box center [1052, 671] width 124 height 47
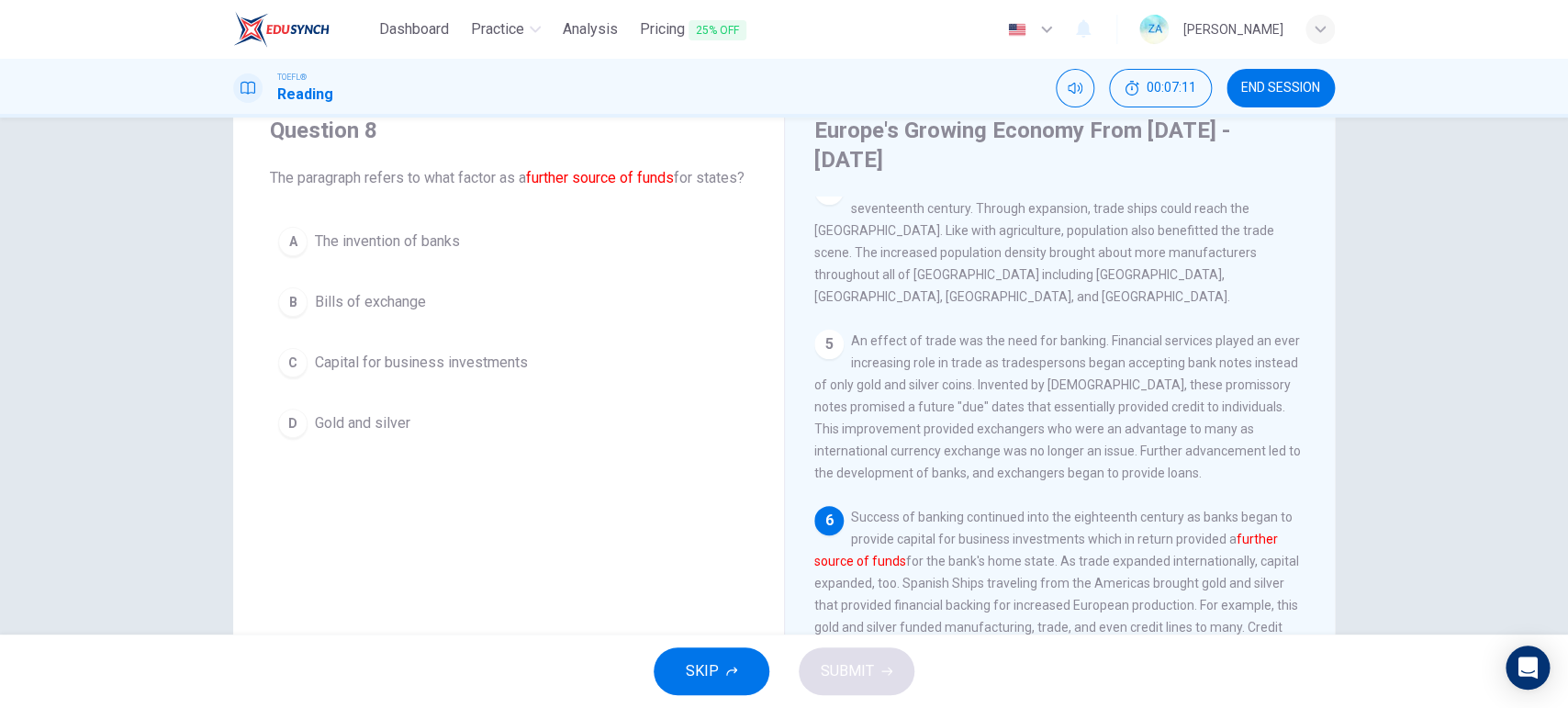
scroll to position [598, 0]
click at [421, 325] on button "B Bills of exchange" at bounding box center [508, 302] width 477 height 46
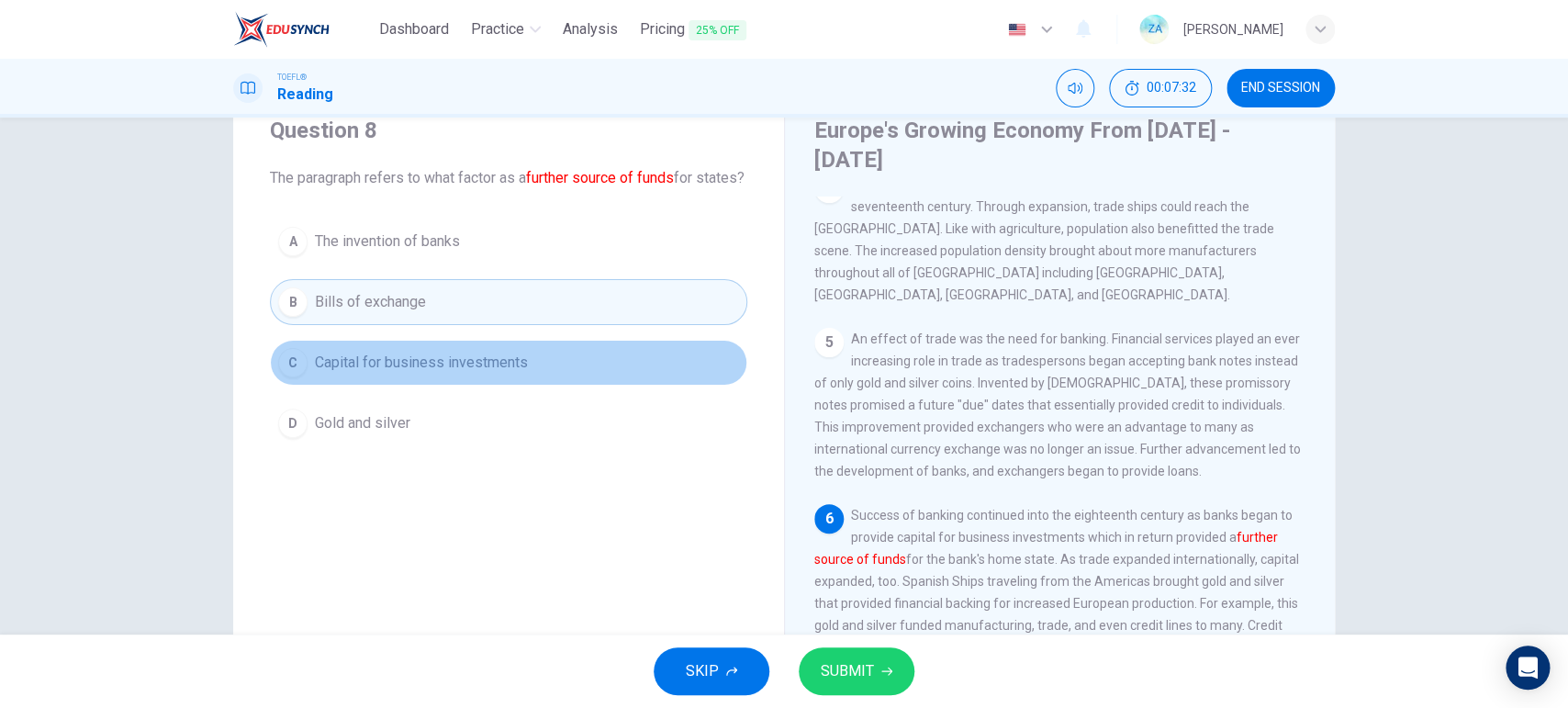
click at [537, 386] on button "C Capital for business investments" at bounding box center [508, 362] width 477 height 46
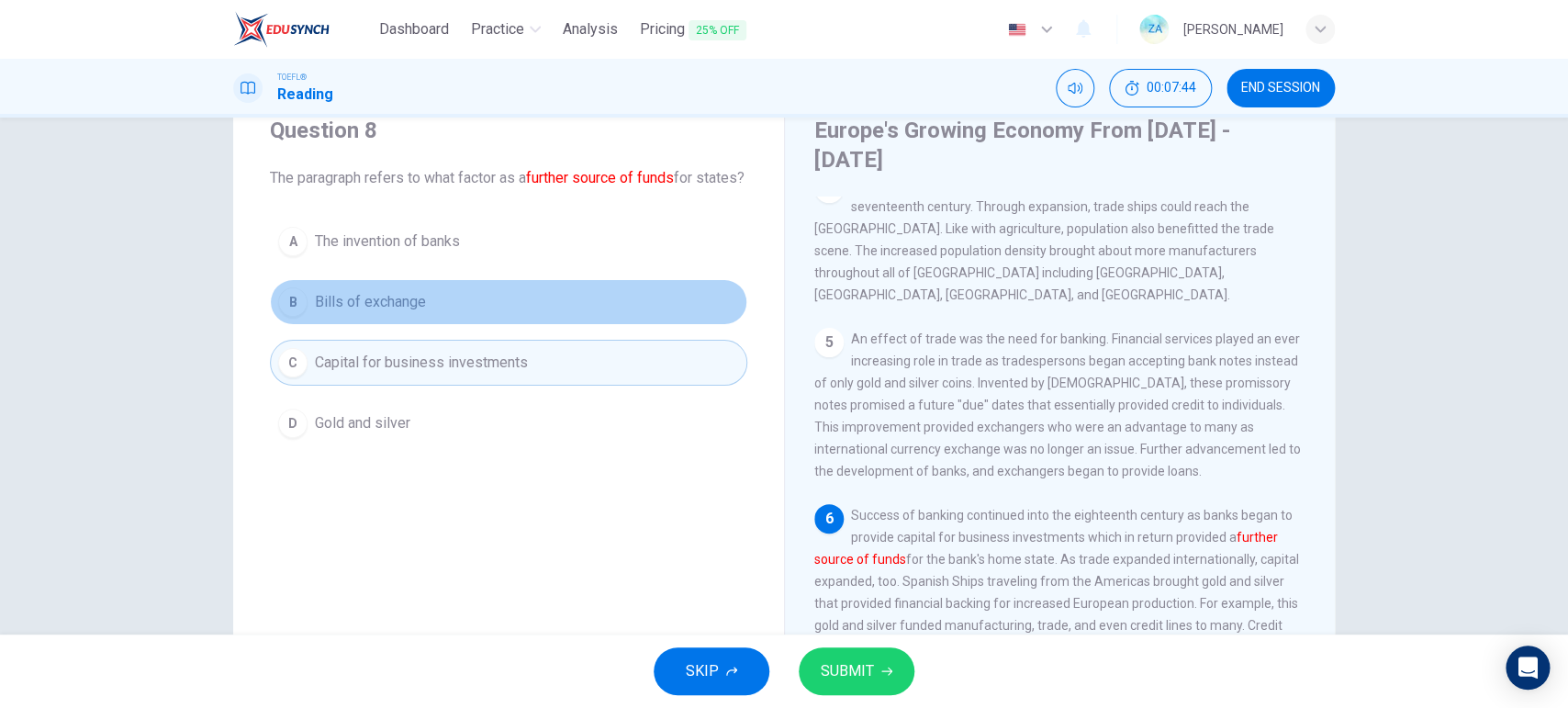
click at [522, 325] on button "B Bills of exchange" at bounding box center [508, 302] width 477 height 46
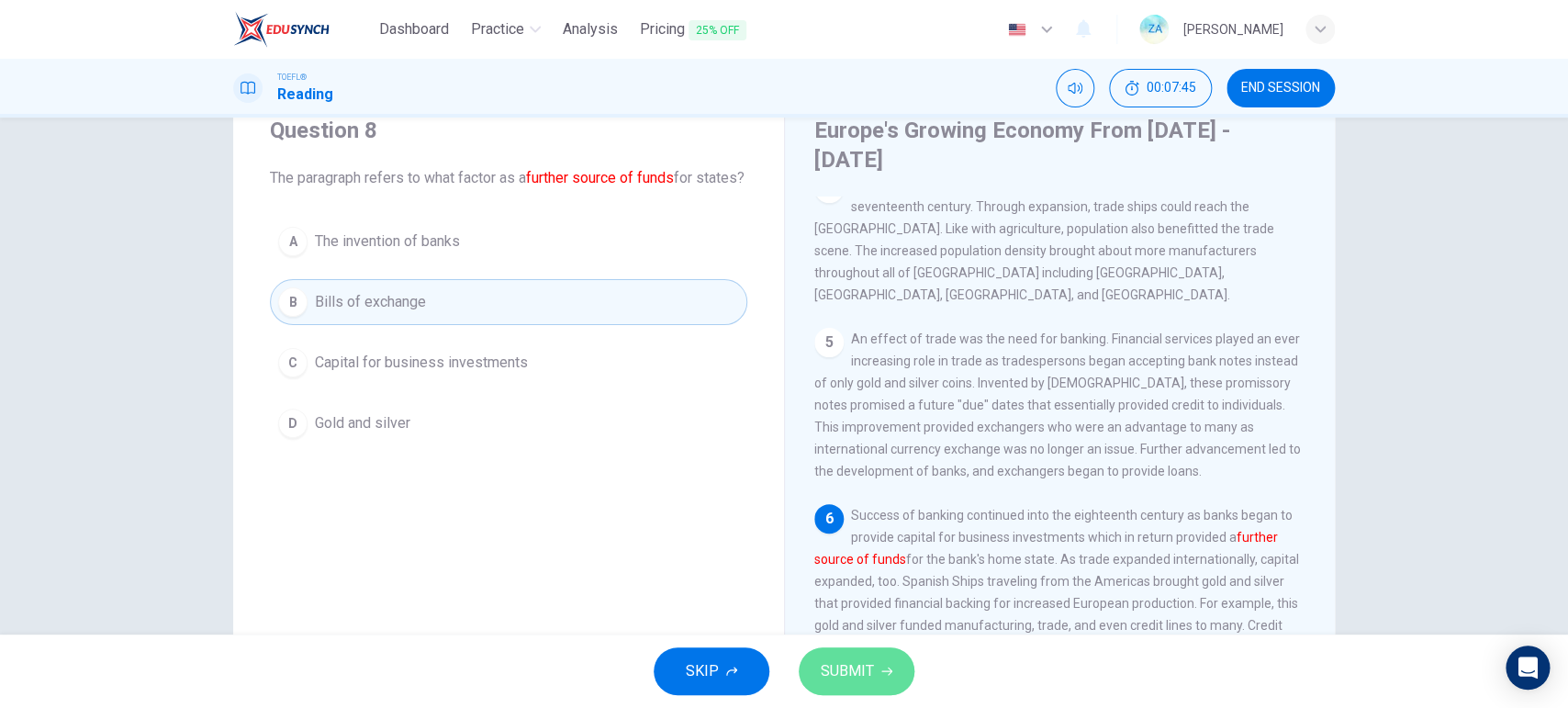
click at [850, 565] on span "SUBMIT" at bounding box center [847, 672] width 53 height 26
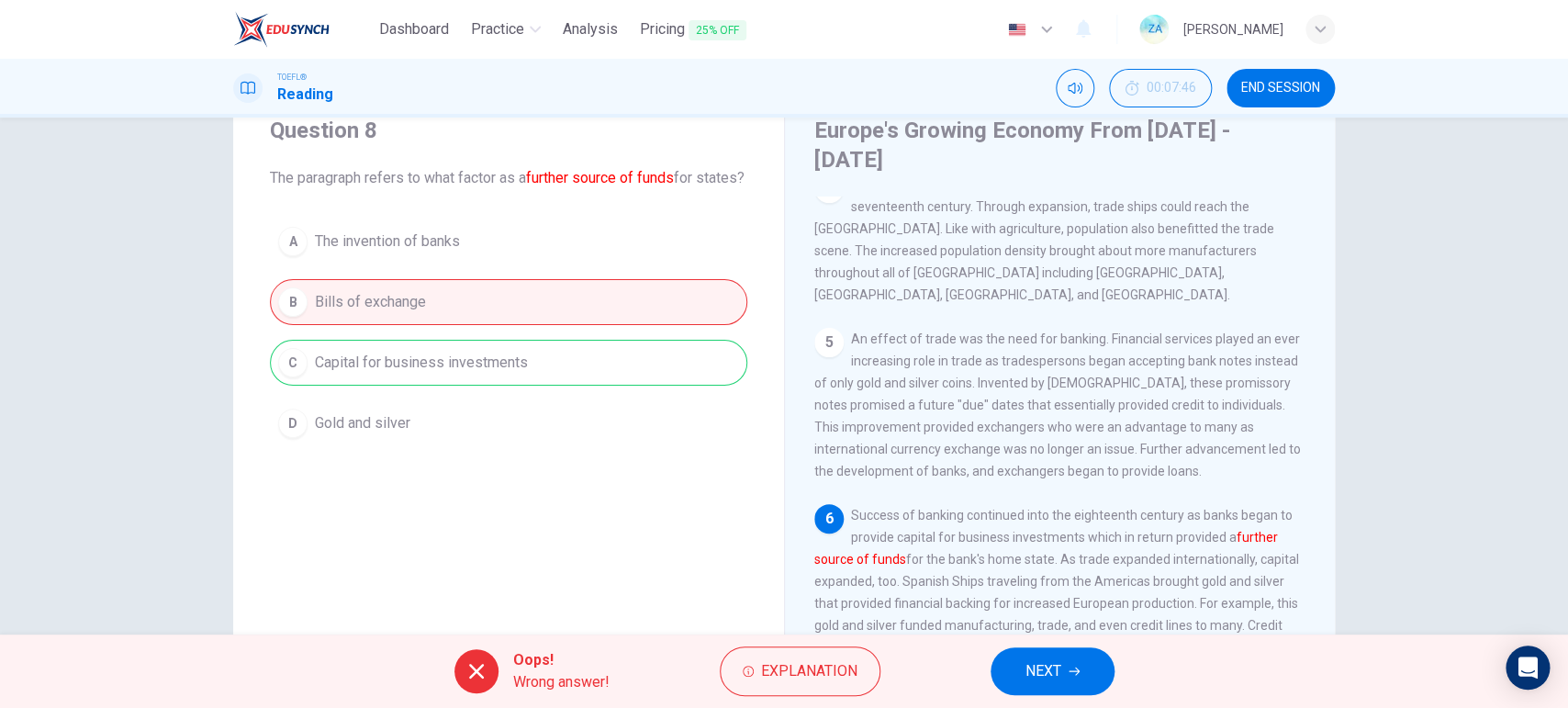
click at [1033, 565] on span "NEXT" at bounding box center [1043, 672] width 35 height 26
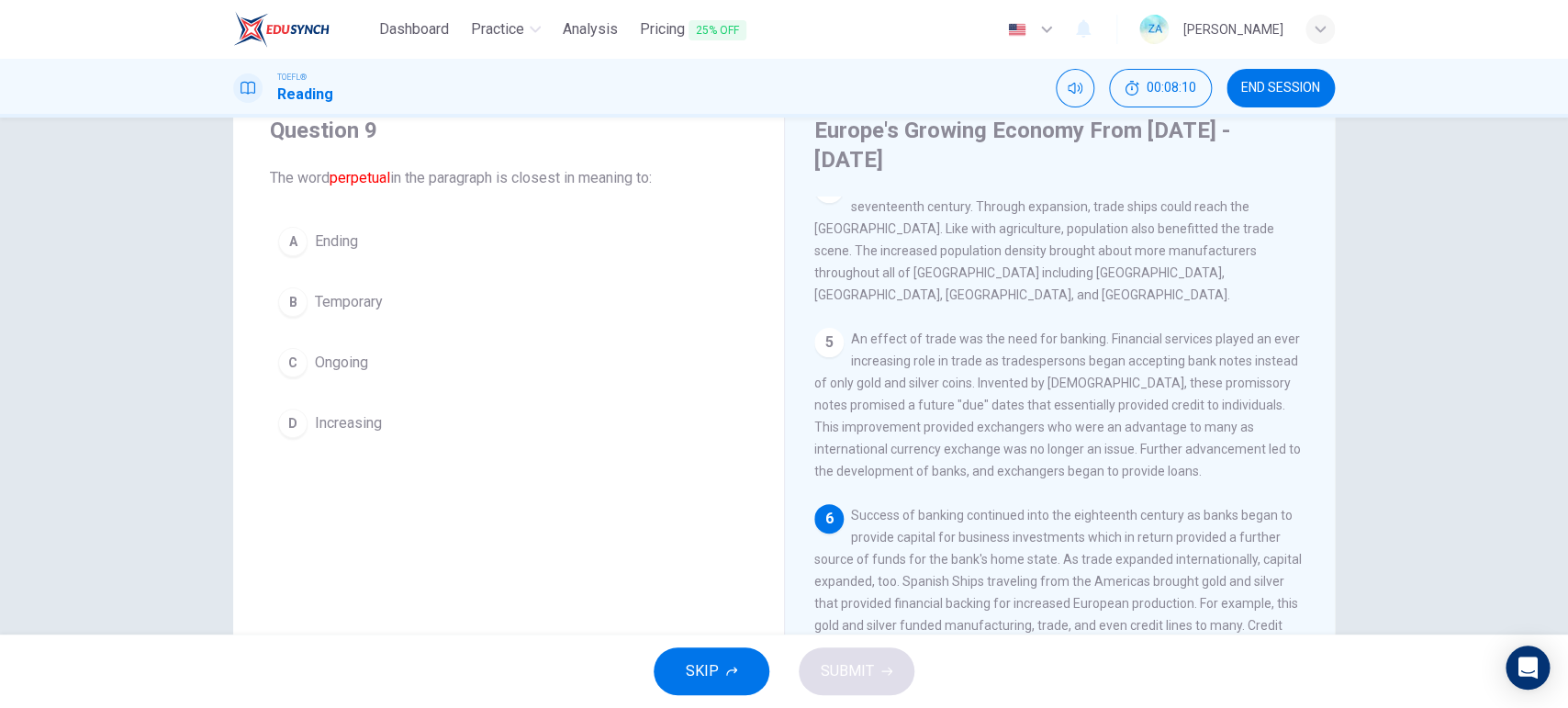
click at [334, 426] on span "Increasing" at bounding box center [348, 423] width 67 height 22
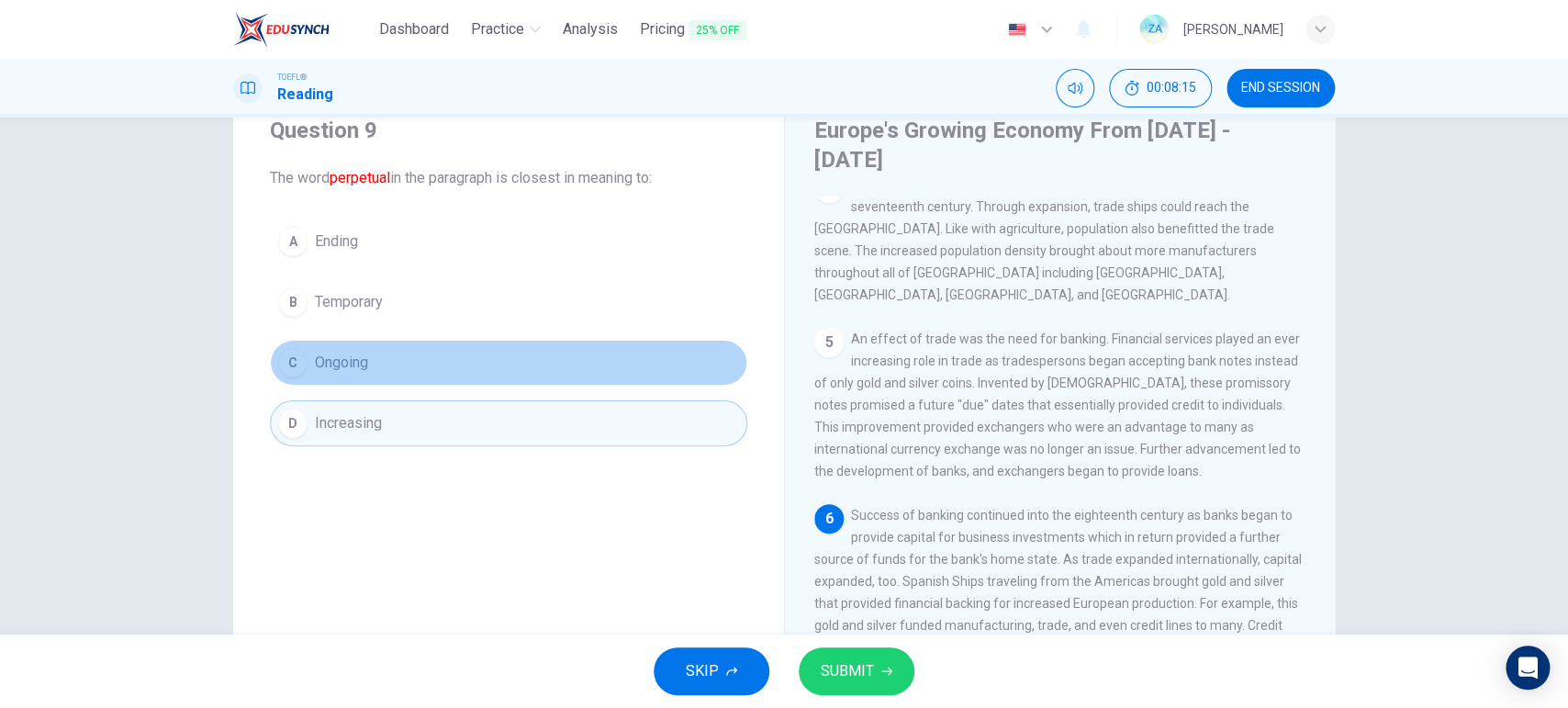
click at [490, 372] on button "C Ongoing" at bounding box center [508, 362] width 477 height 46
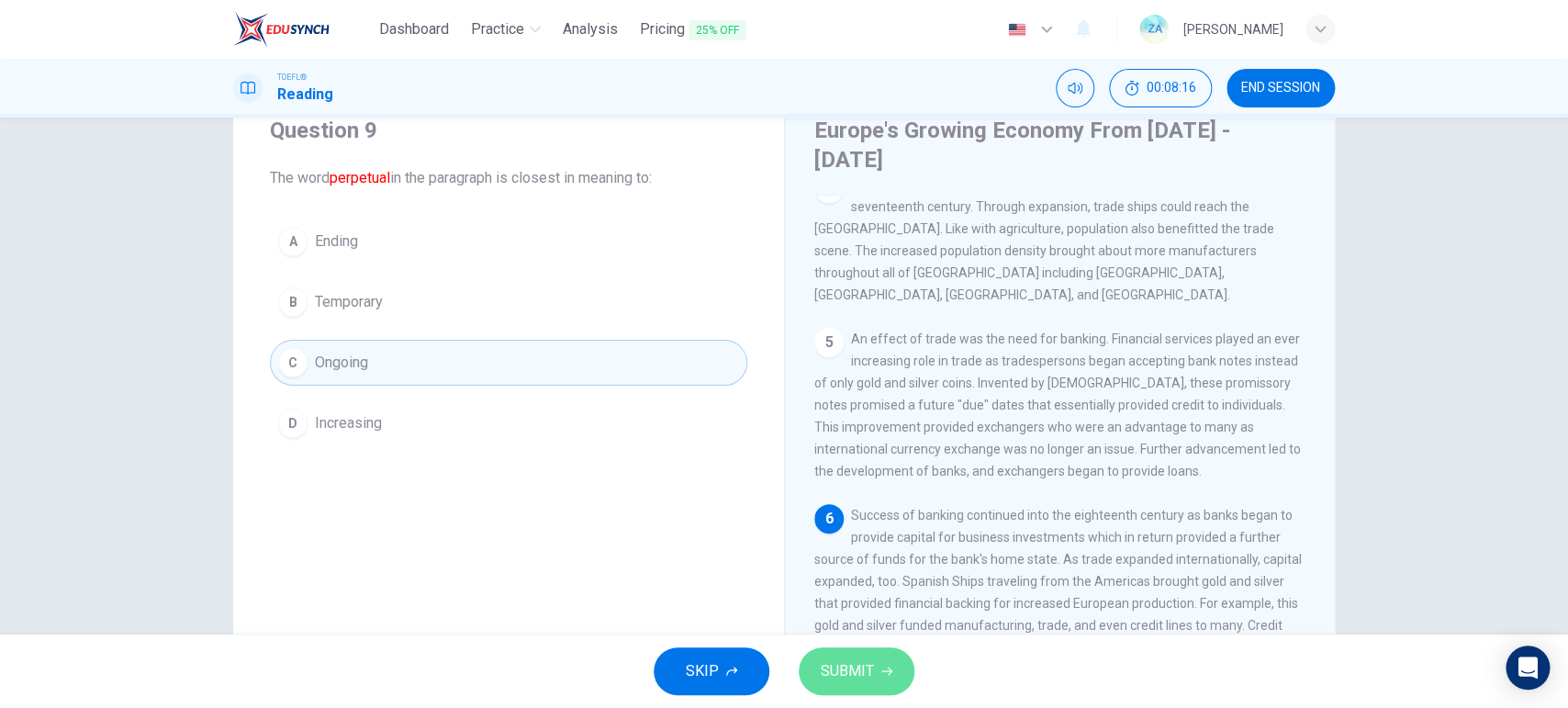
click at [876, 565] on button "SUBMIT" at bounding box center [856, 671] width 116 height 47
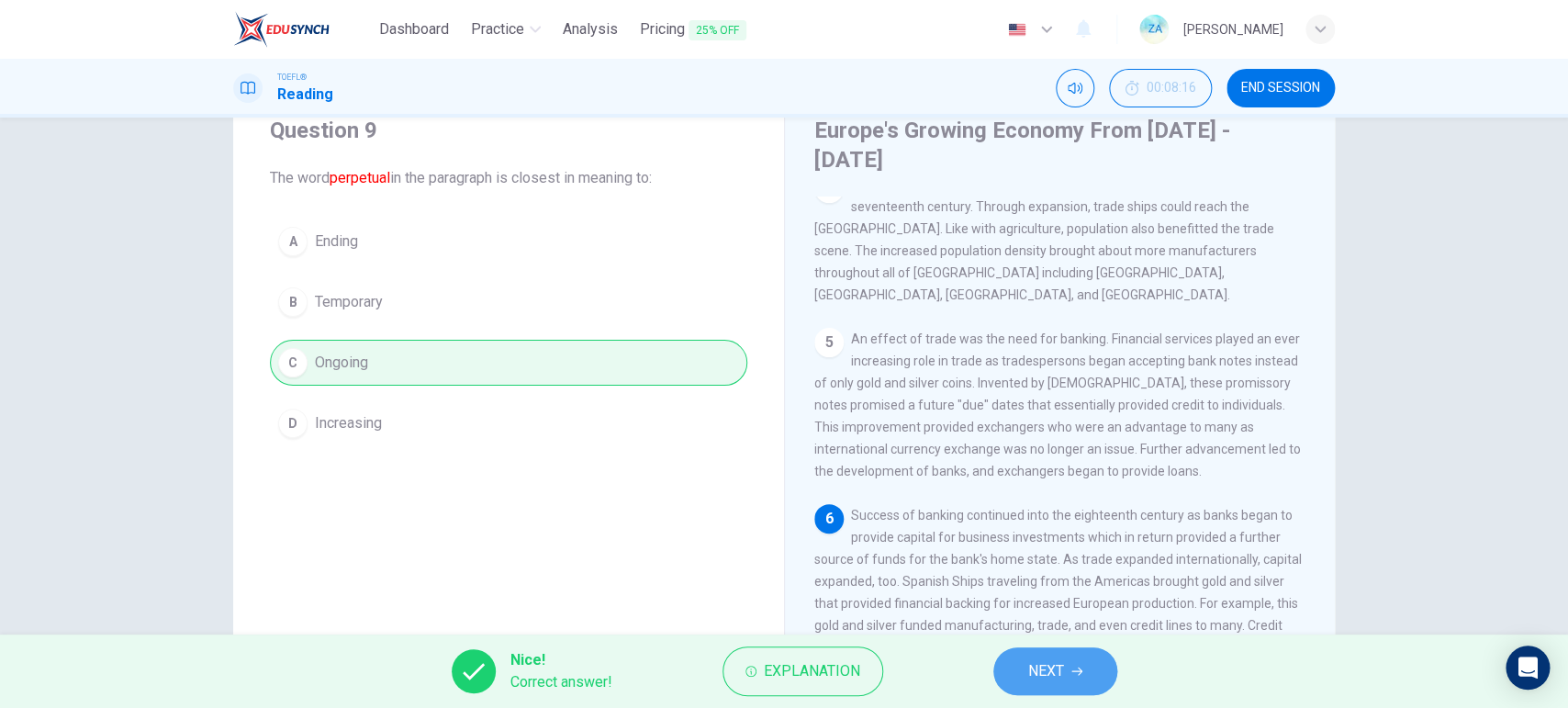
click at [1029, 565] on span "NEXT" at bounding box center [1046, 672] width 35 height 26
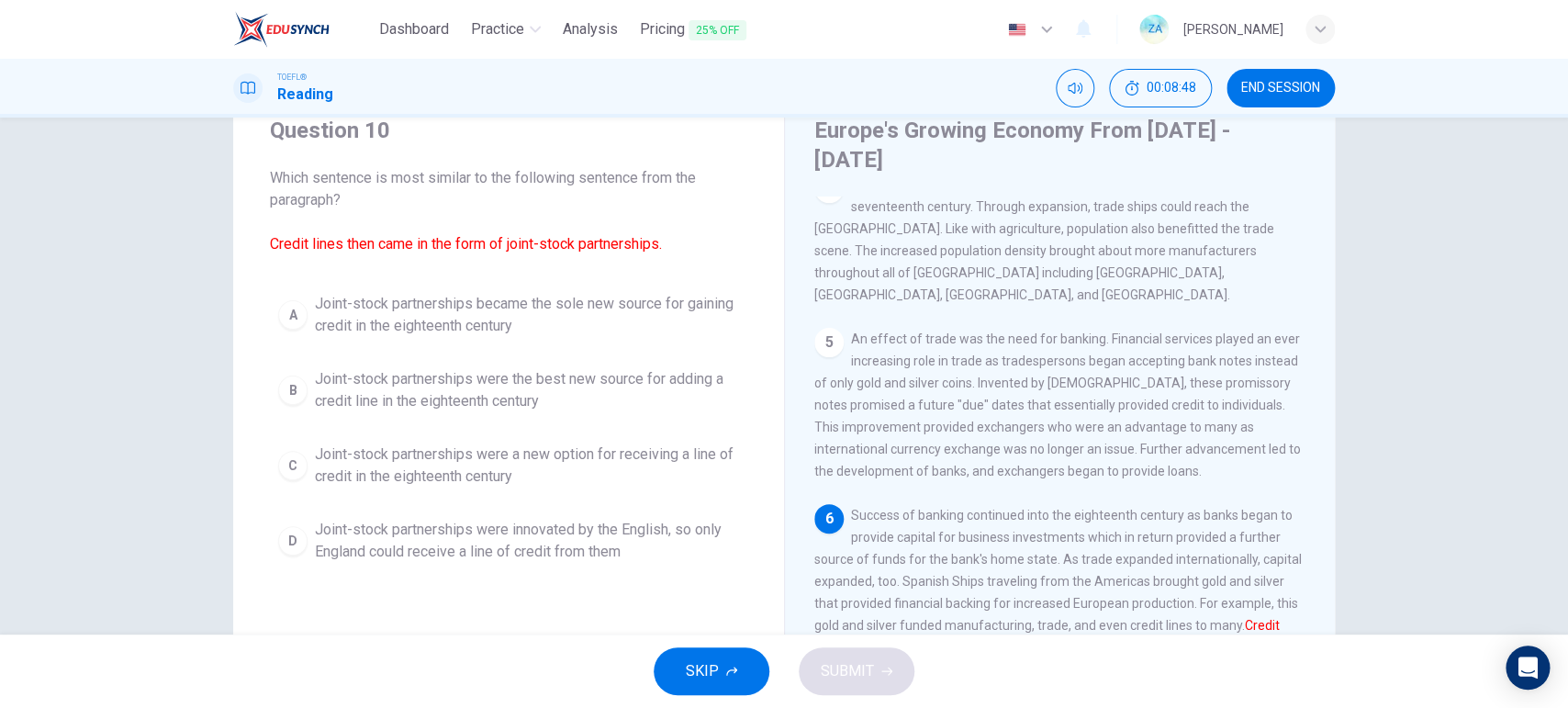
click at [711, 460] on span "Joint-stock partnerships were a new option for receiving a line of credit in th…" at bounding box center [527, 465] width 424 height 44
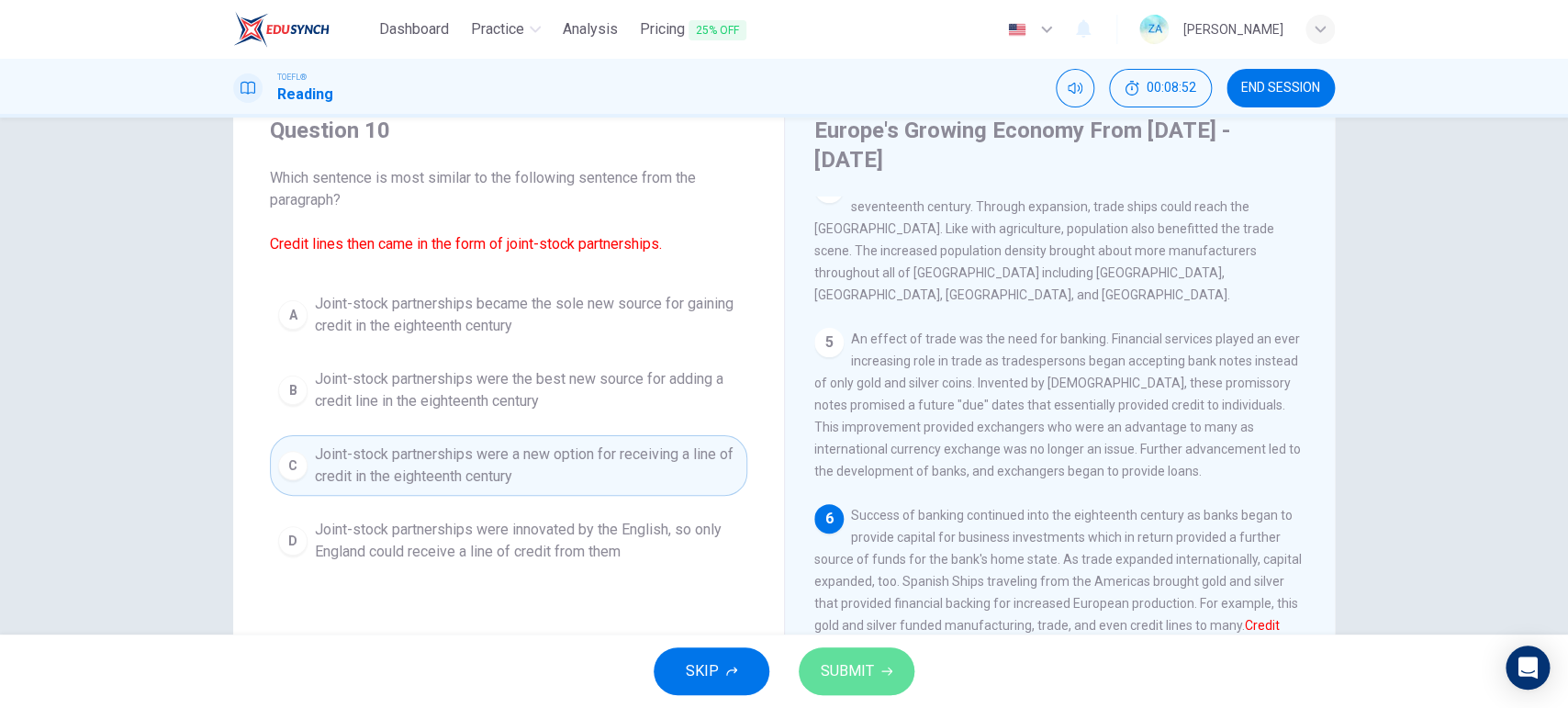
click at [904, 565] on button "SUBMIT" at bounding box center [856, 671] width 116 height 47
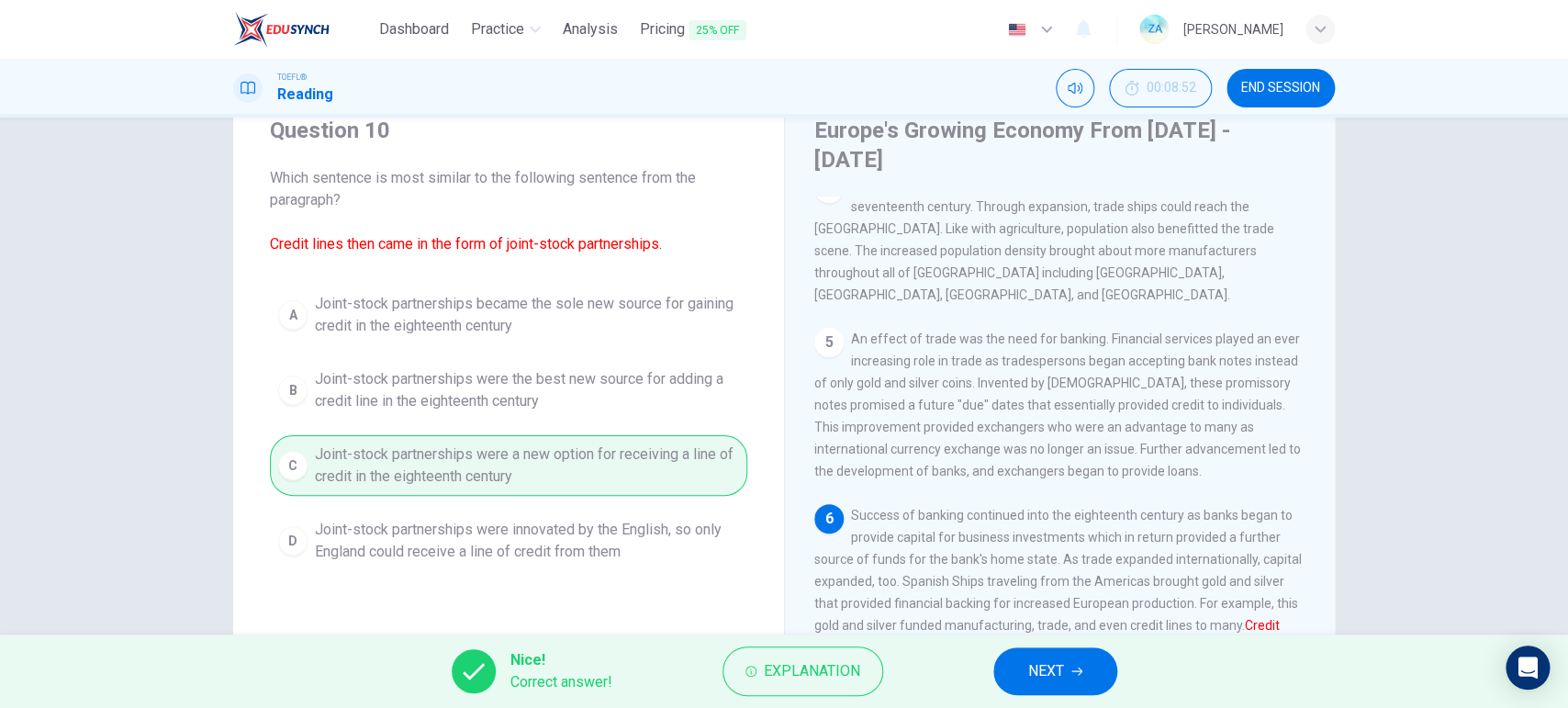
click at [1052, 565] on span "NEXT" at bounding box center [1046, 672] width 35 height 26
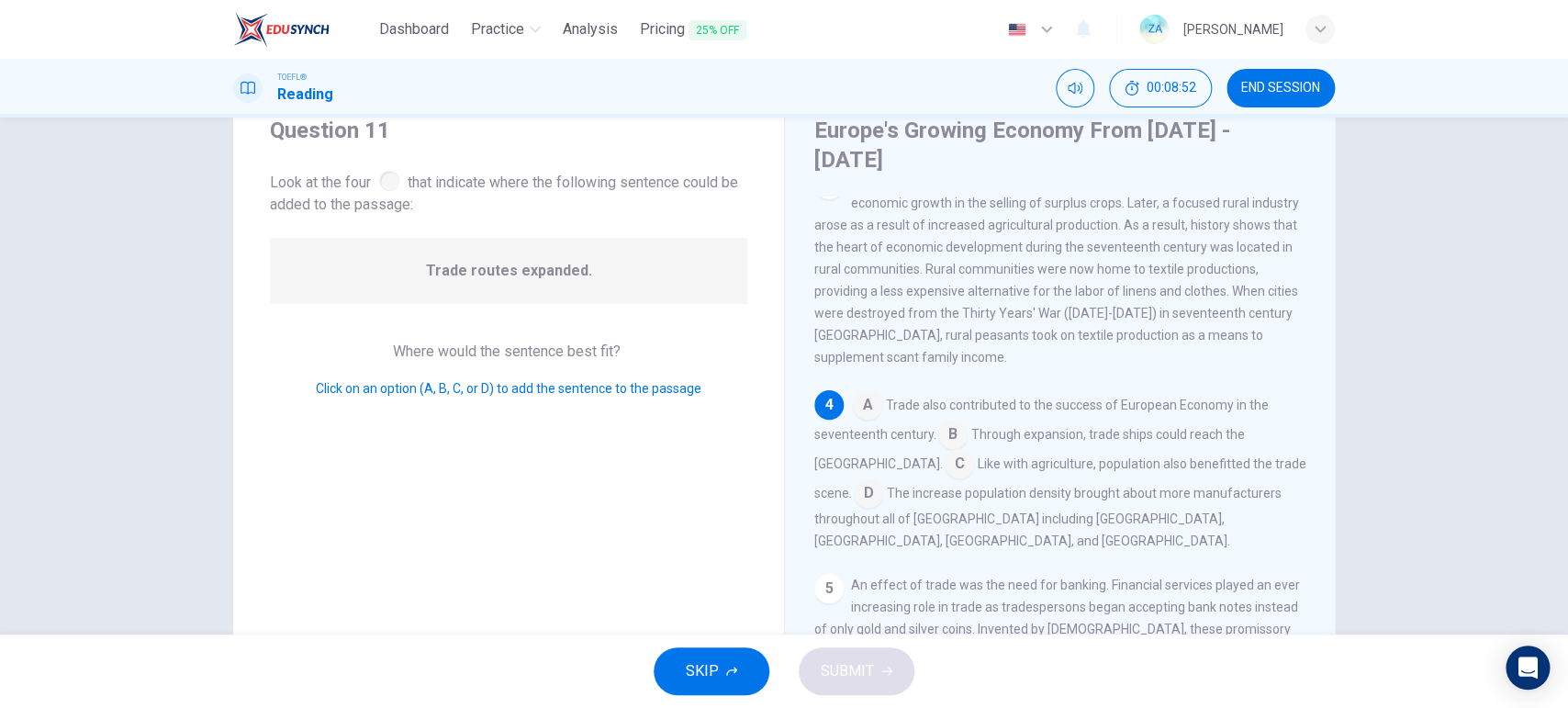
scroll to position [381, 0]
click at [951, 419] on input at bounding box center [953, 434] width 30 height 30
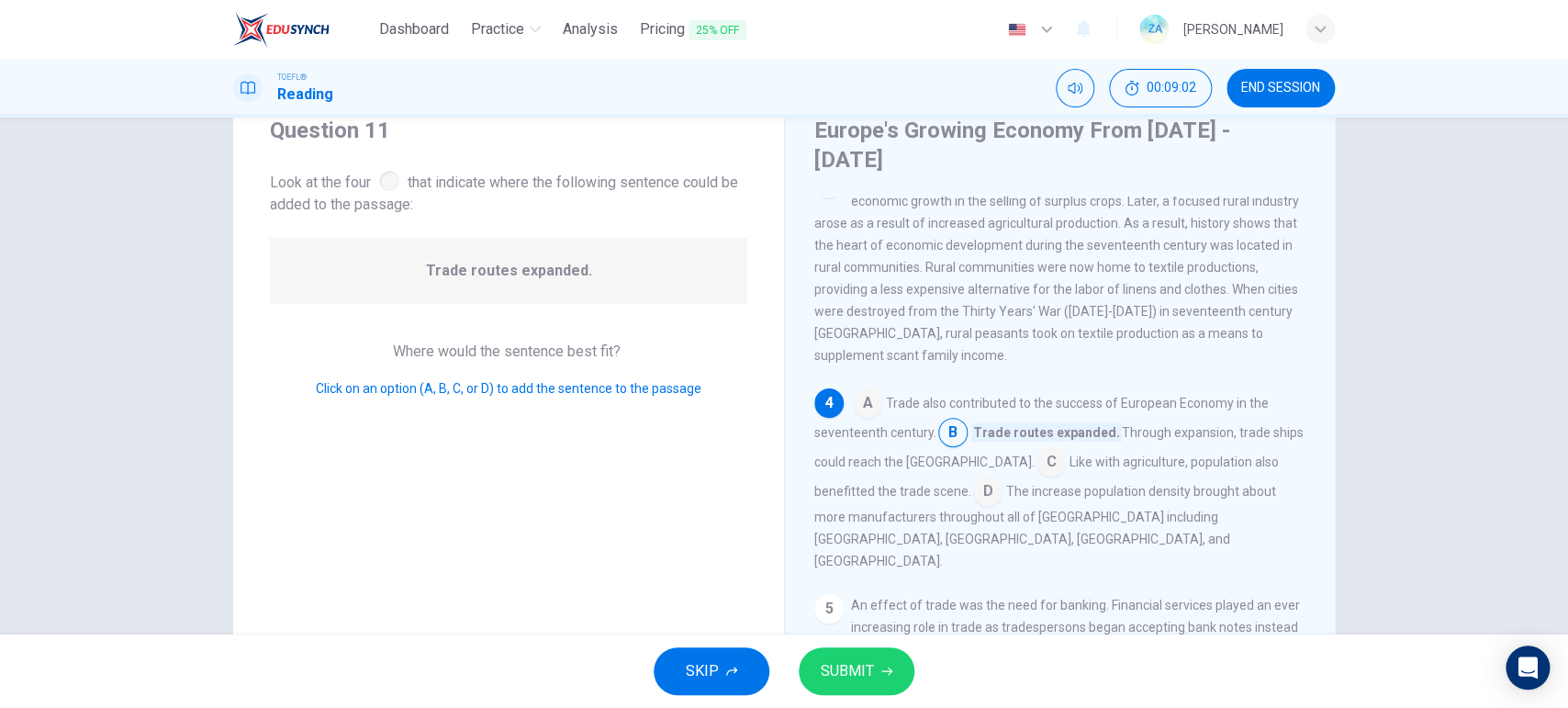
click at [864, 390] on input at bounding box center [867, 405] width 30 height 30
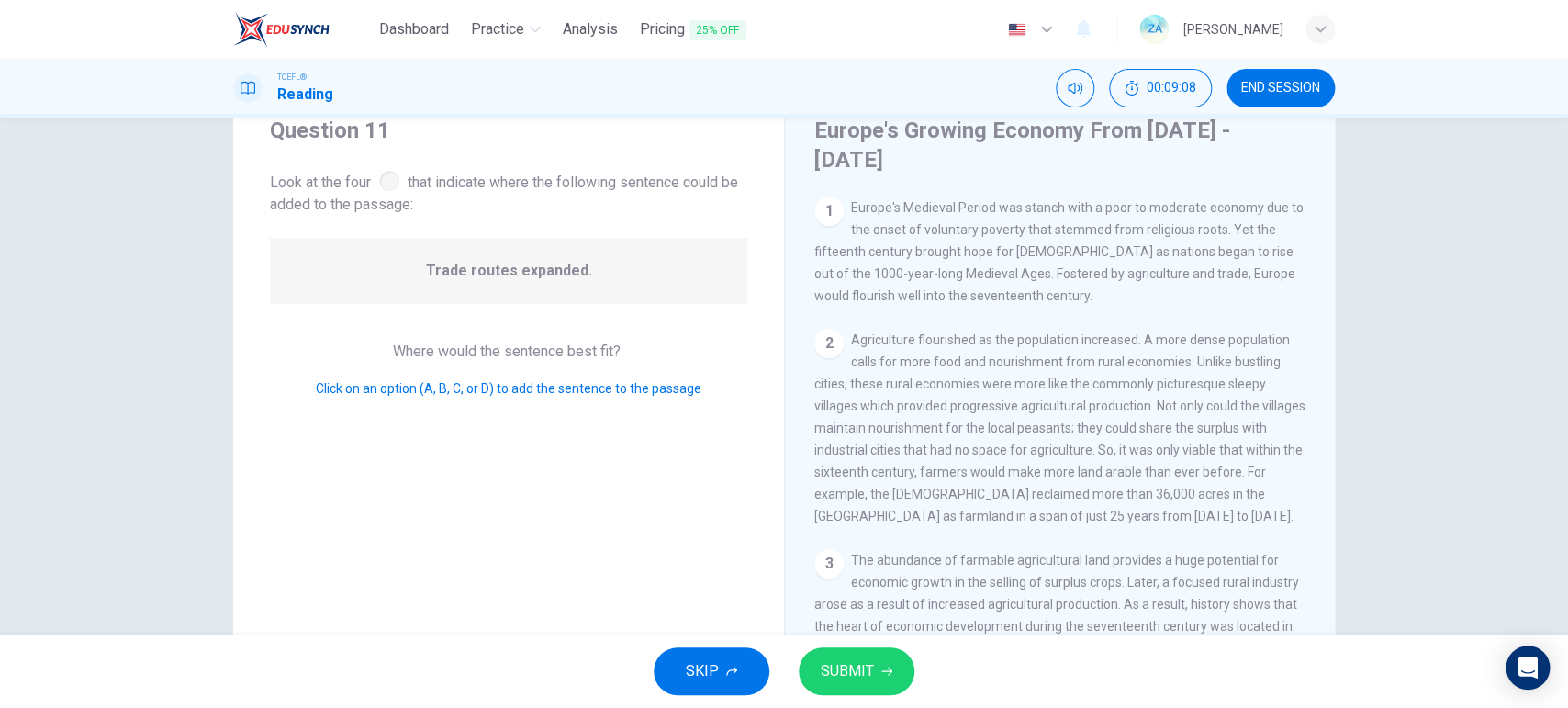
click at [390, 181] on div at bounding box center [389, 180] width 21 height 21
click at [587, 275] on div "Trade routes expanded." at bounding box center [508, 271] width 477 height 66
drag, startPoint x: 1328, startPoint y: 377, endPoint x: 1335, endPoint y: 402, distance: 26.0
click at [1253, 436] on div "Question 11 Look at the four that indicate where the following sentence could b…" at bounding box center [784, 420] width 1101 height 668
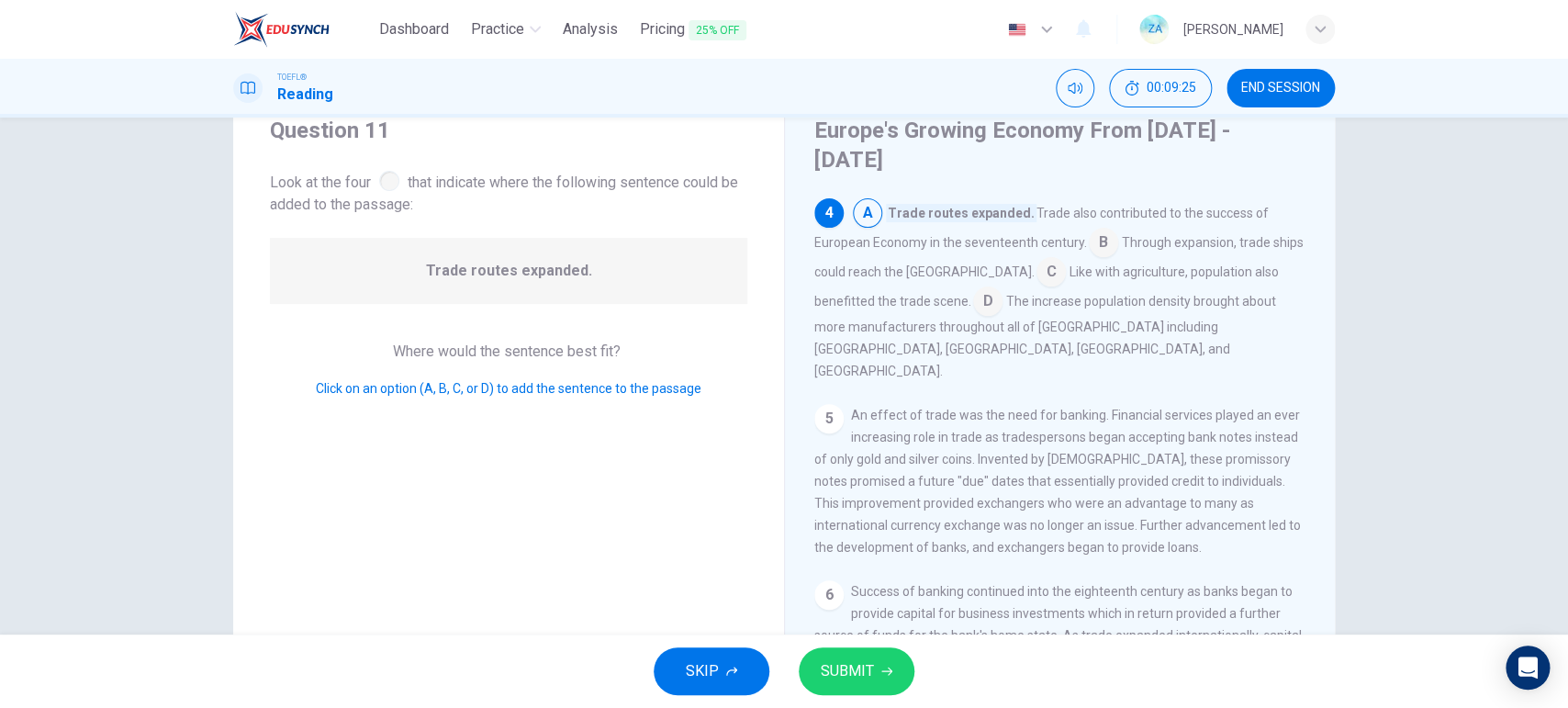
scroll to position [576, 0]
click at [864, 565] on span "SUBMIT" at bounding box center [847, 672] width 53 height 26
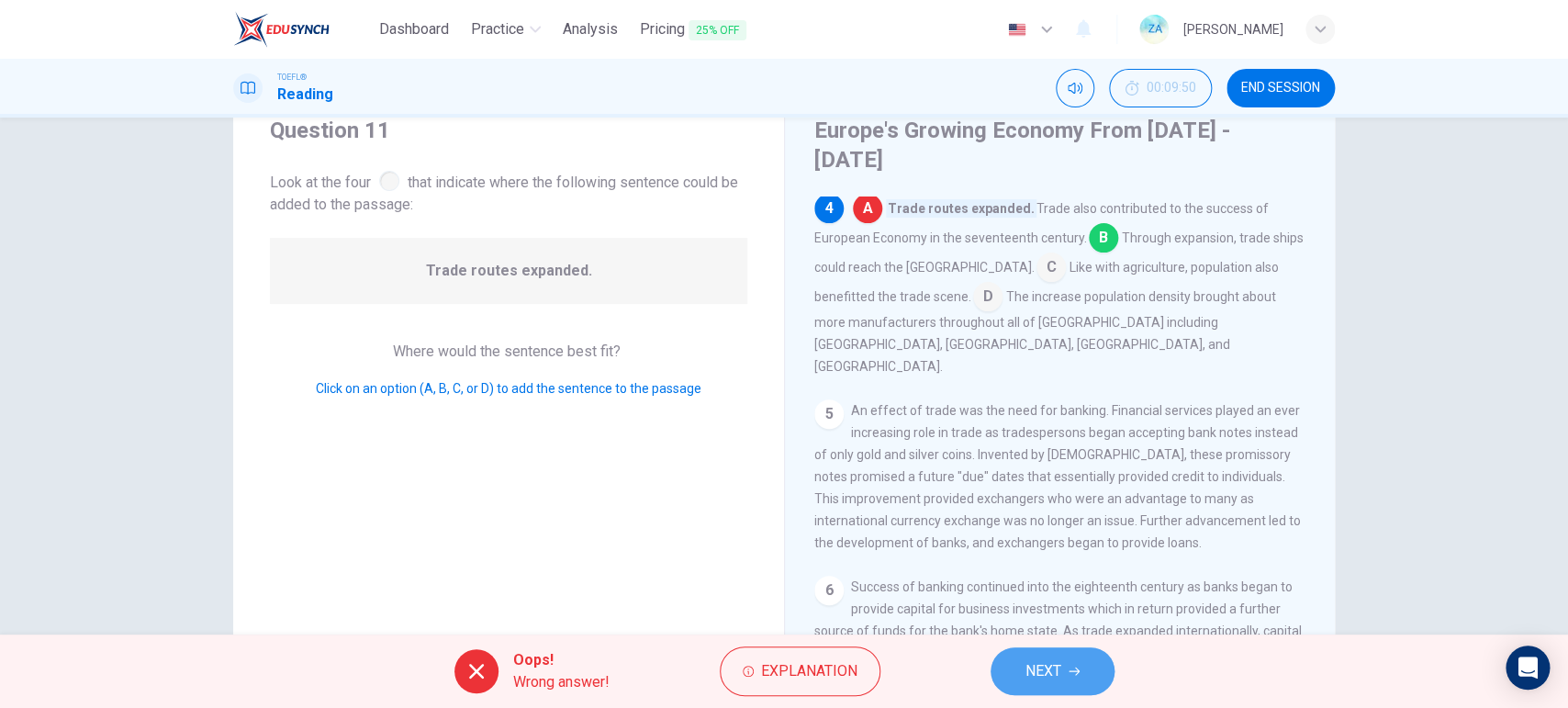
click at [1042, 565] on span "NEXT" at bounding box center [1043, 672] width 35 height 26
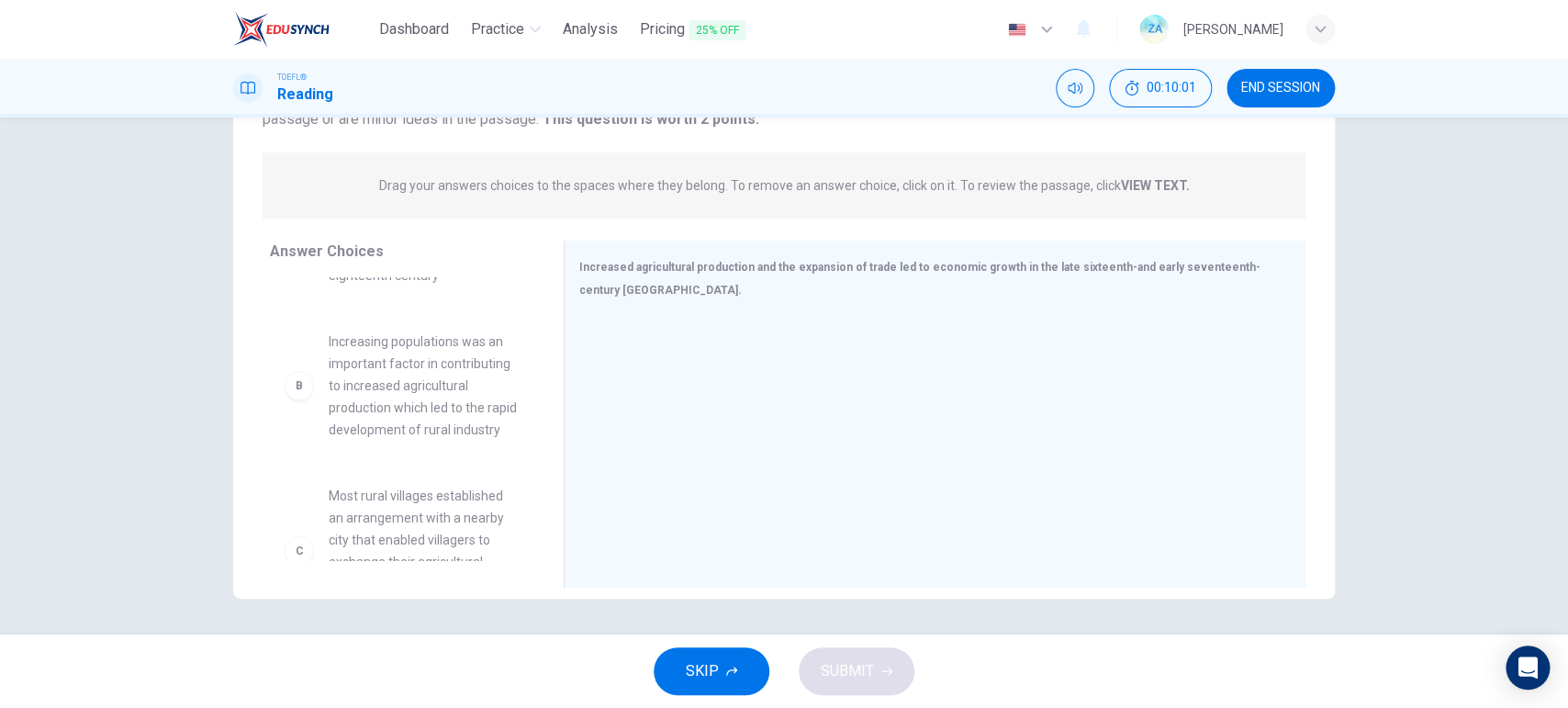
scroll to position [0, 0]
click at [418, 370] on span "The expansion of trade created more demand for exchange of bank notes which led…" at bounding box center [424, 358] width 191 height 132
click at [292, 362] on div "A" at bounding box center [299, 358] width 30 height 30
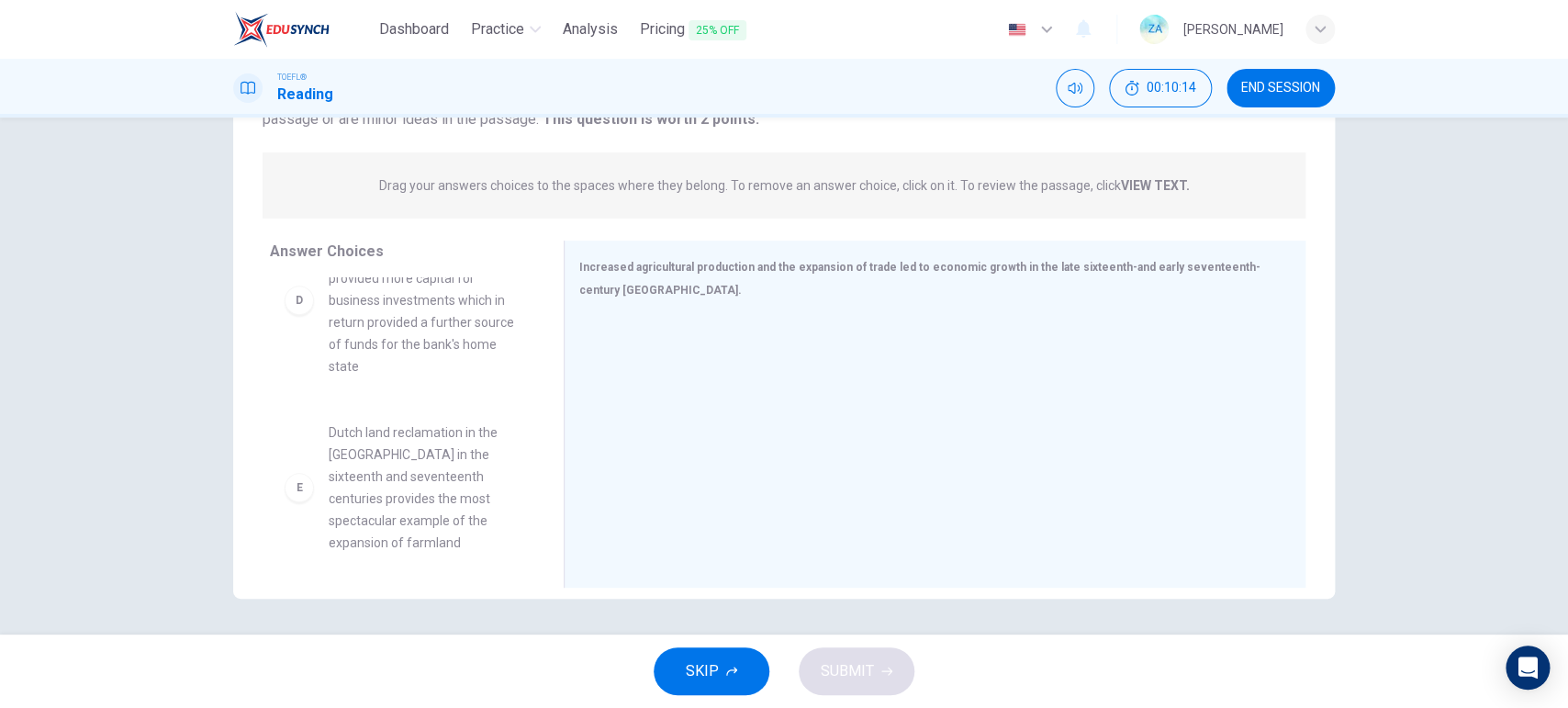
scroll to position [579, 0]
click at [315, 327] on div "D Success of banking continued into the eighteenth century and provided more ca…" at bounding box center [402, 296] width 235 height 155
click at [391, 331] on span "Success of banking continued into the eighteenth century and provided more capi…" at bounding box center [424, 296] width 191 height 155
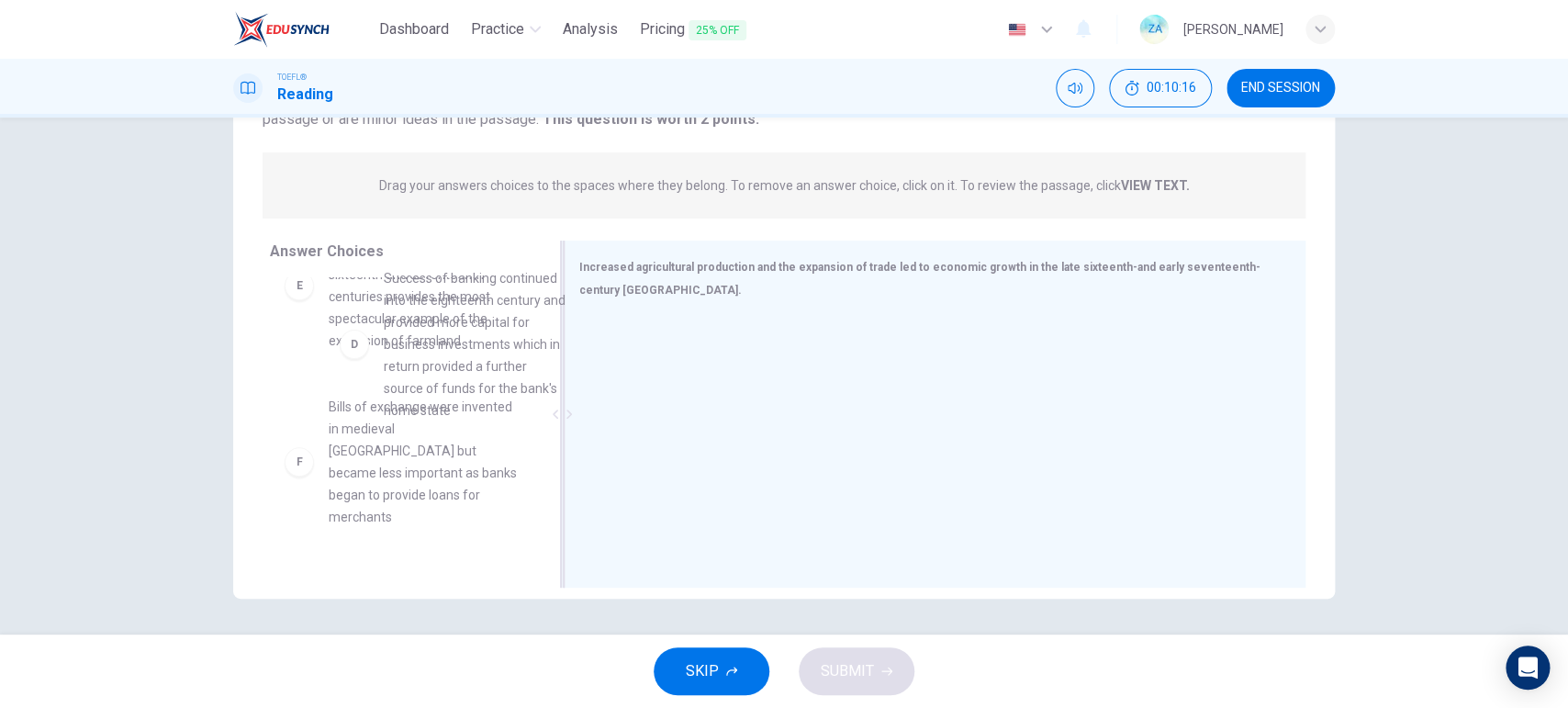
scroll to position [577, 0]
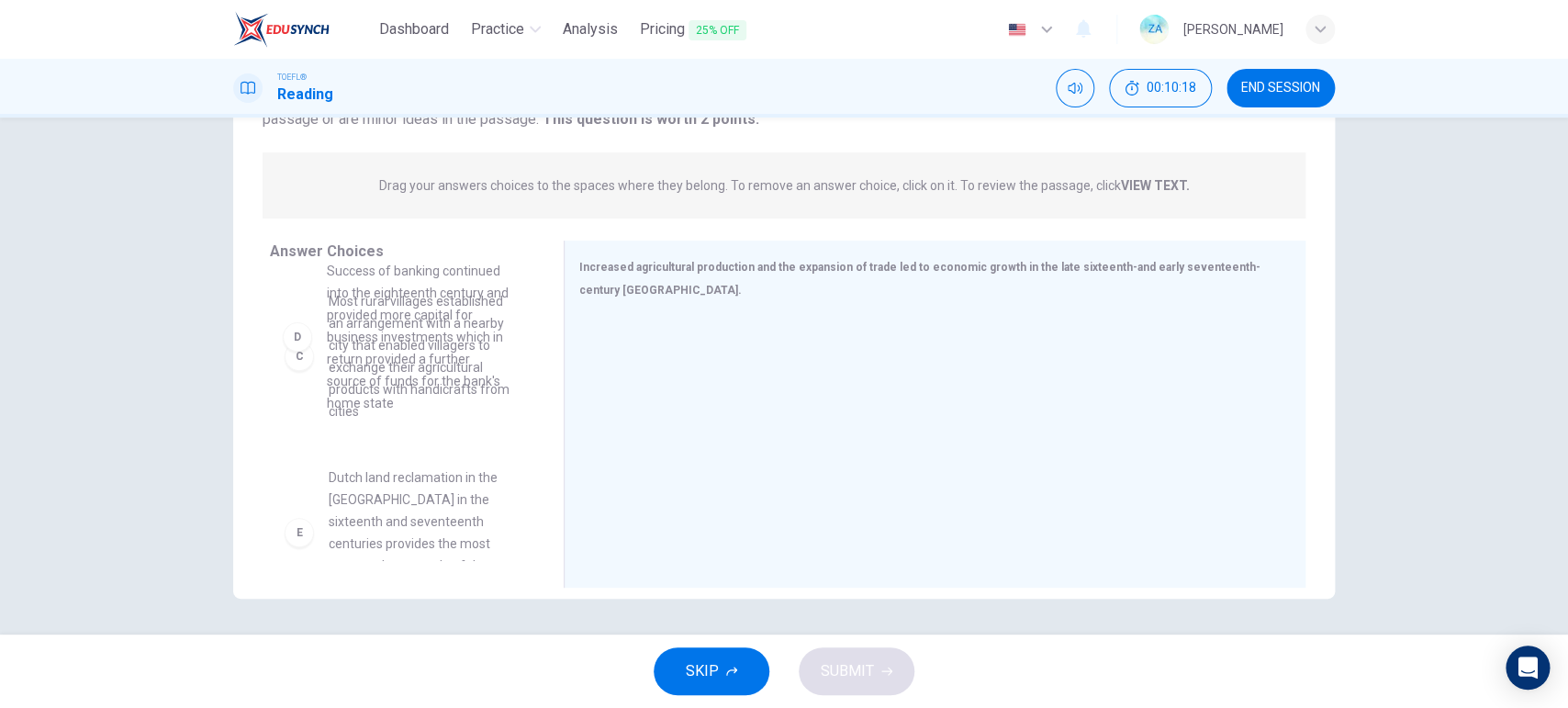
drag, startPoint x: 358, startPoint y: 352, endPoint x: 301, endPoint y: 345, distance: 57.4
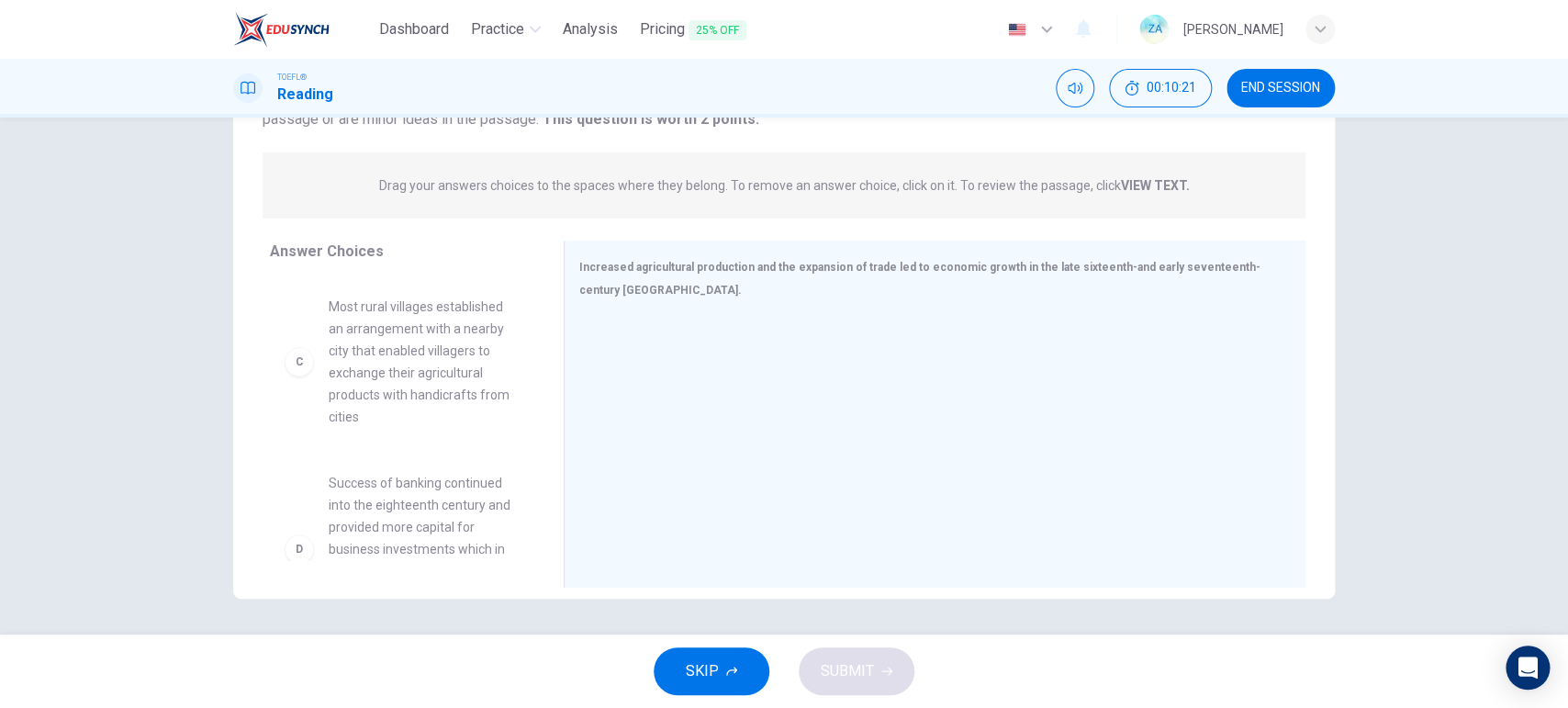
scroll to position [0, 0]
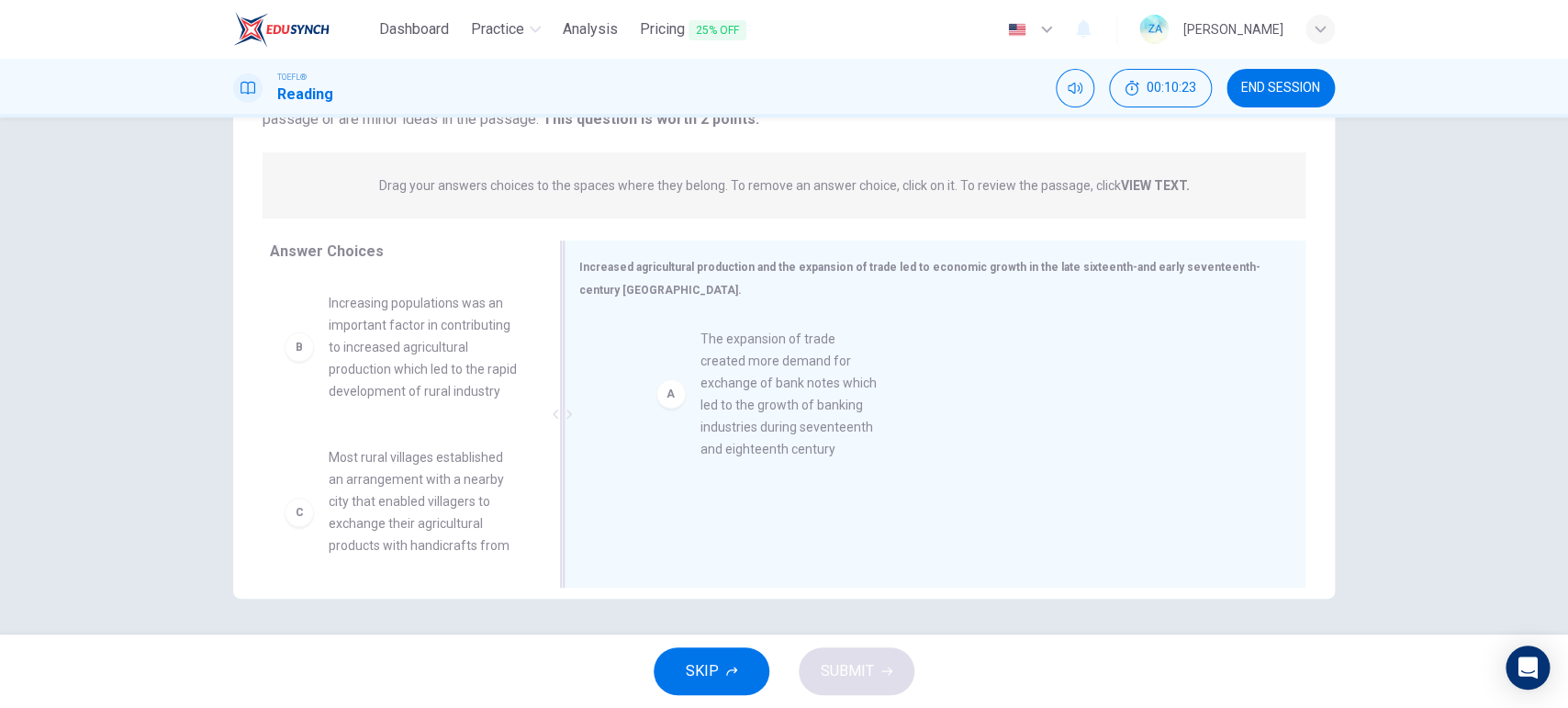
drag, startPoint x: 509, startPoint y: 403, endPoint x: 734, endPoint y: 425, distance: 226.1
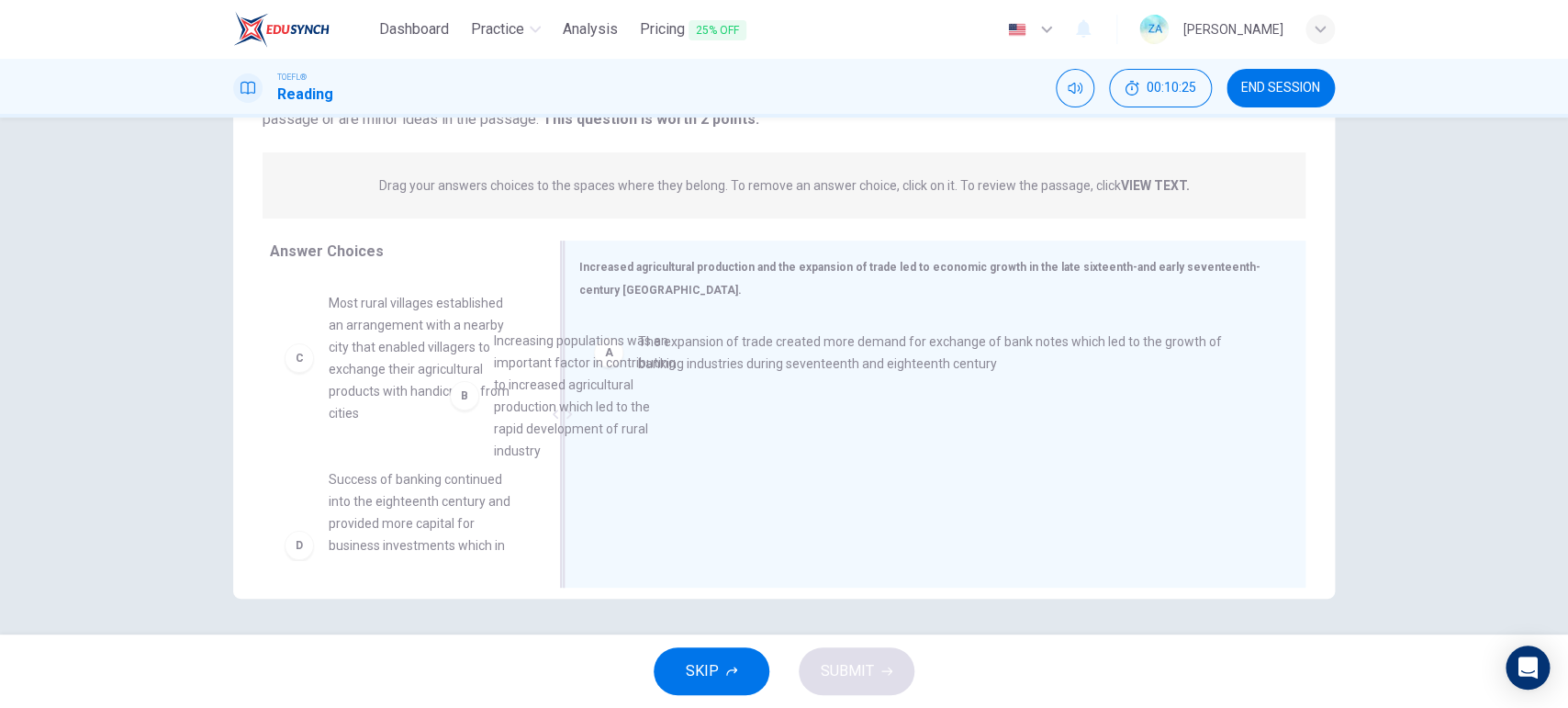
drag, startPoint x: 492, startPoint y: 449, endPoint x: 661, endPoint y: 487, distance: 173.2
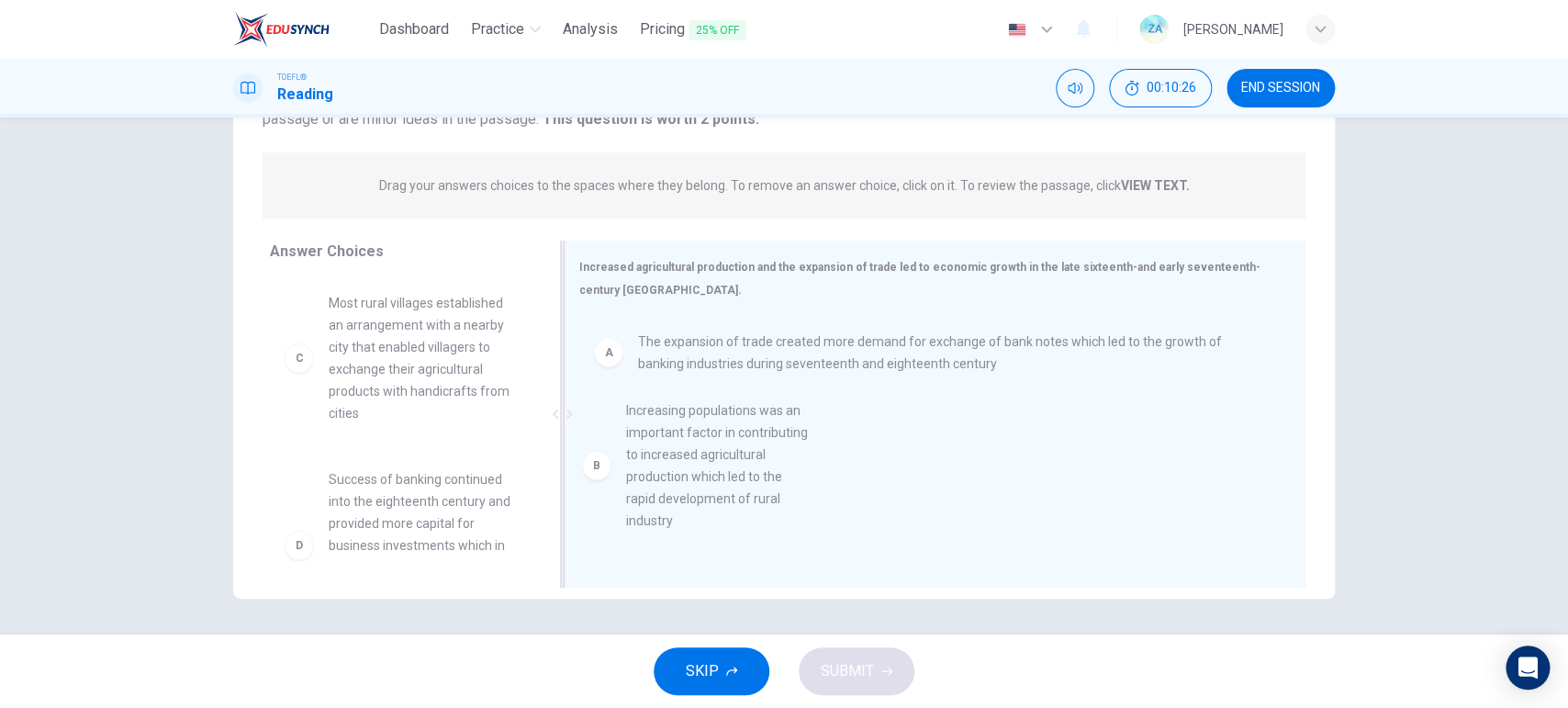
drag, startPoint x: 483, startPoint y: 430, endPoint x: 636, endPoint y: 463, distance: 156.5
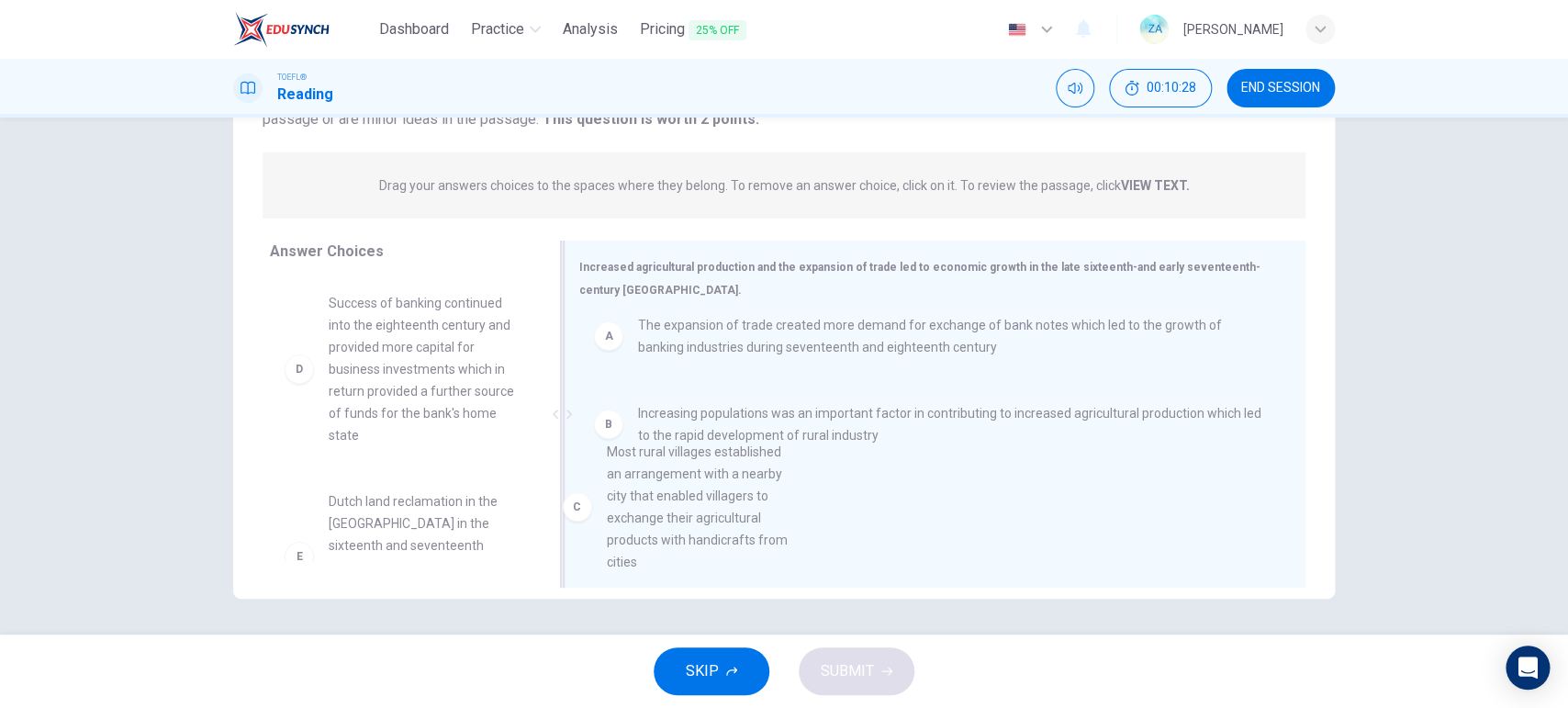
drag, startPoint x: 641, startPoint y: 509, endPoint x: 661, endPoint y: 523, distance: 24.4
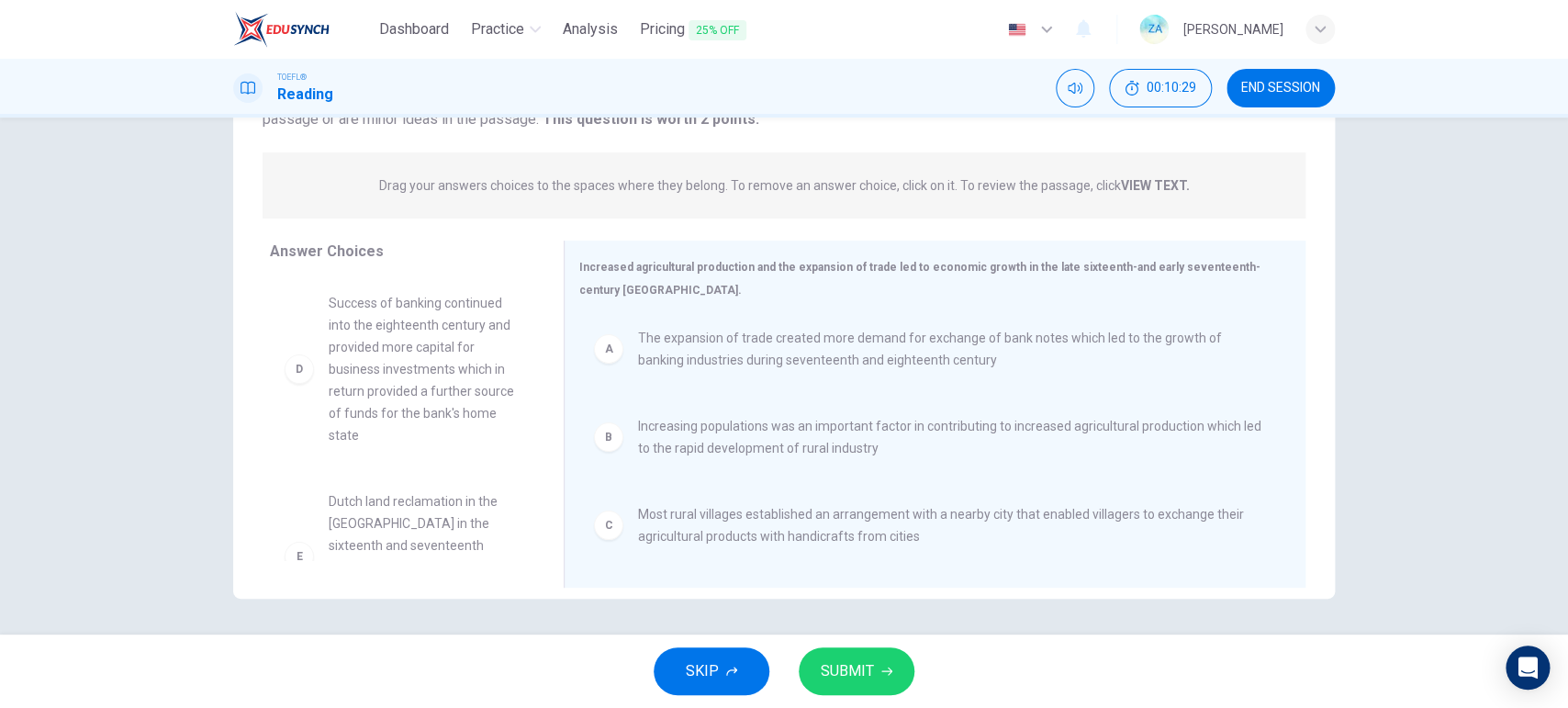
scroll to position [5, 0]
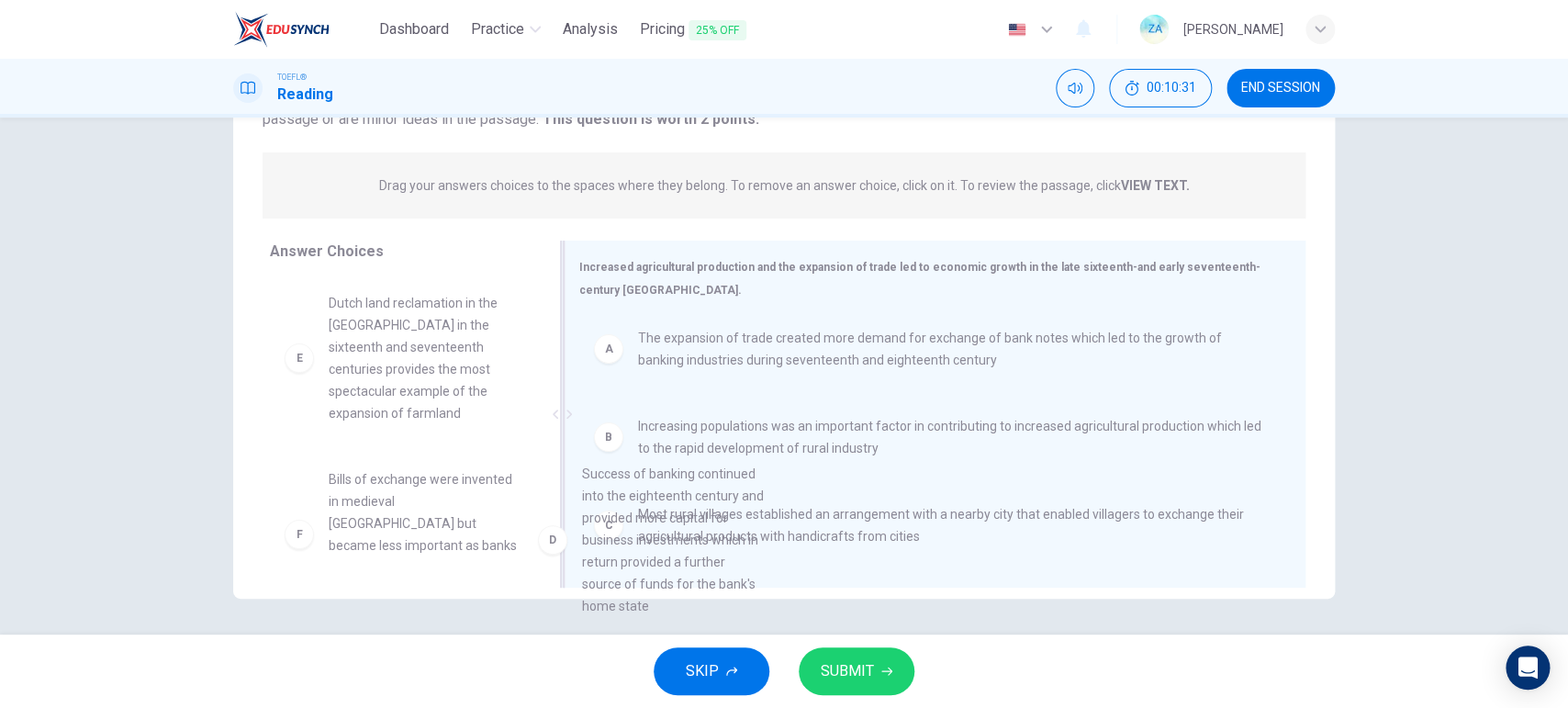
drag, startPoint x: 422, startPoint y: 386, endPoint x: 689, endPoint y: 565, distance: 321.4
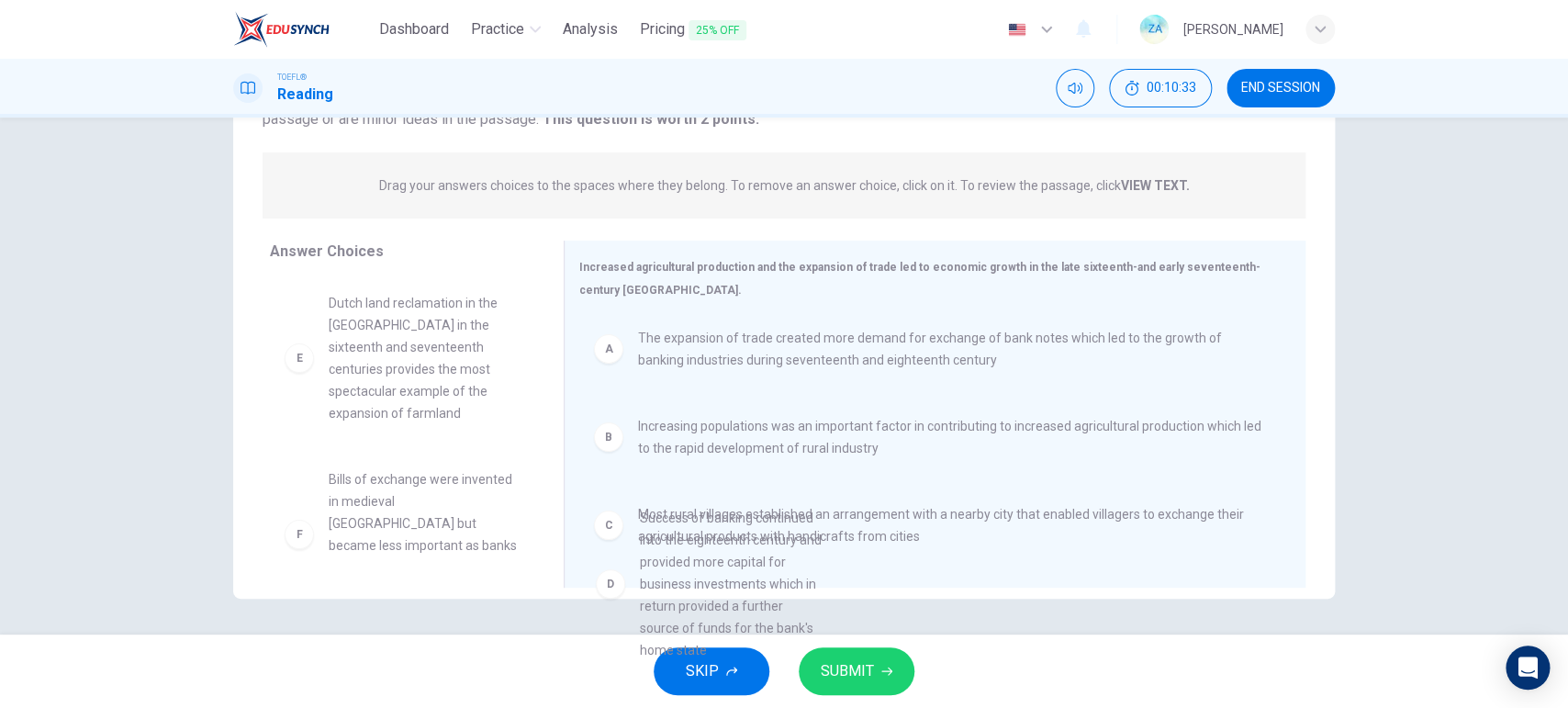
drag, startPoint x: 627, startPoint y: 534, endPoint x: 720, endPoint y: 595, distance: 111.2
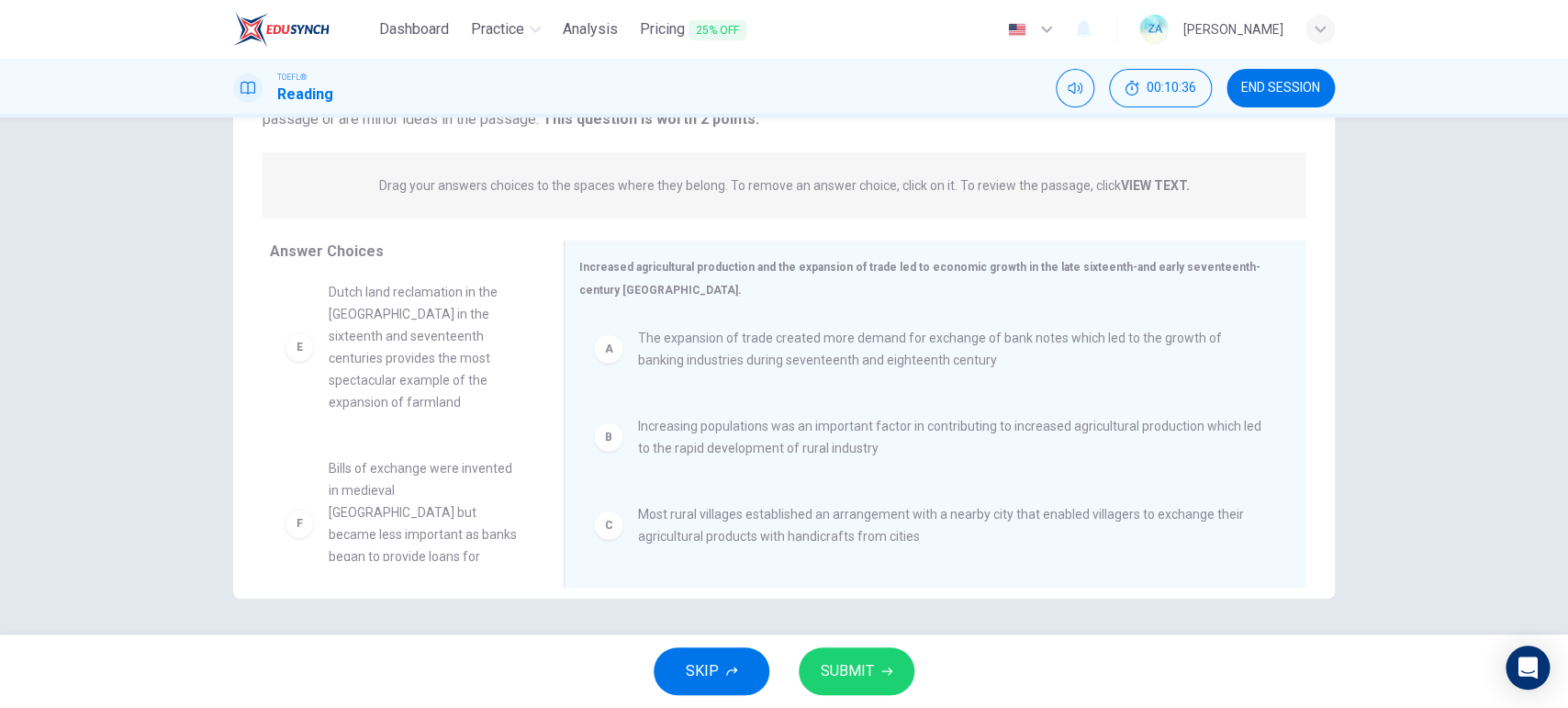
scroll to position [0, 0]
click at [875, 565] on button "SUBMIT" at bounding box center [856, 671] width 116 height 47
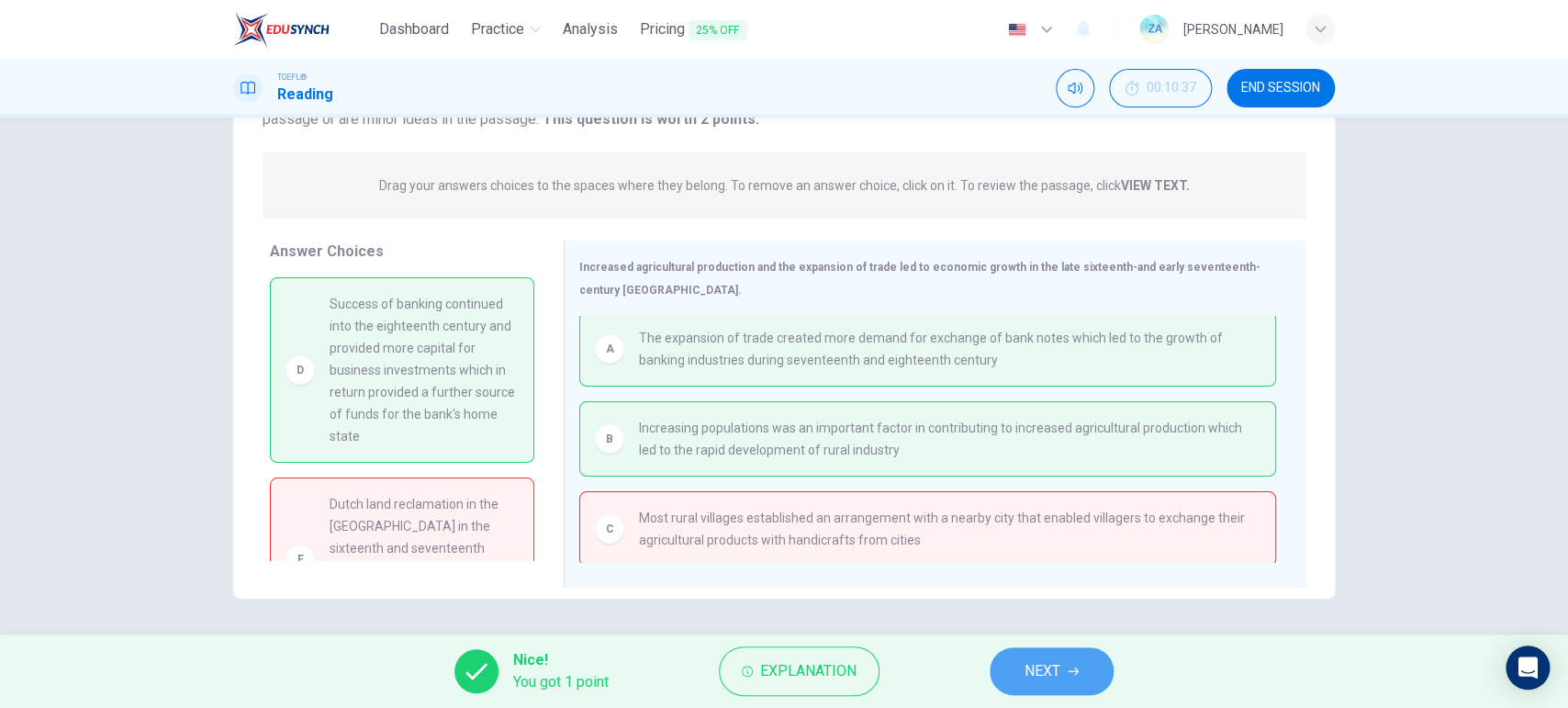
click at [1060, 565] on span "NEXT" at bounding box center [1042, 672] width 35 height 26
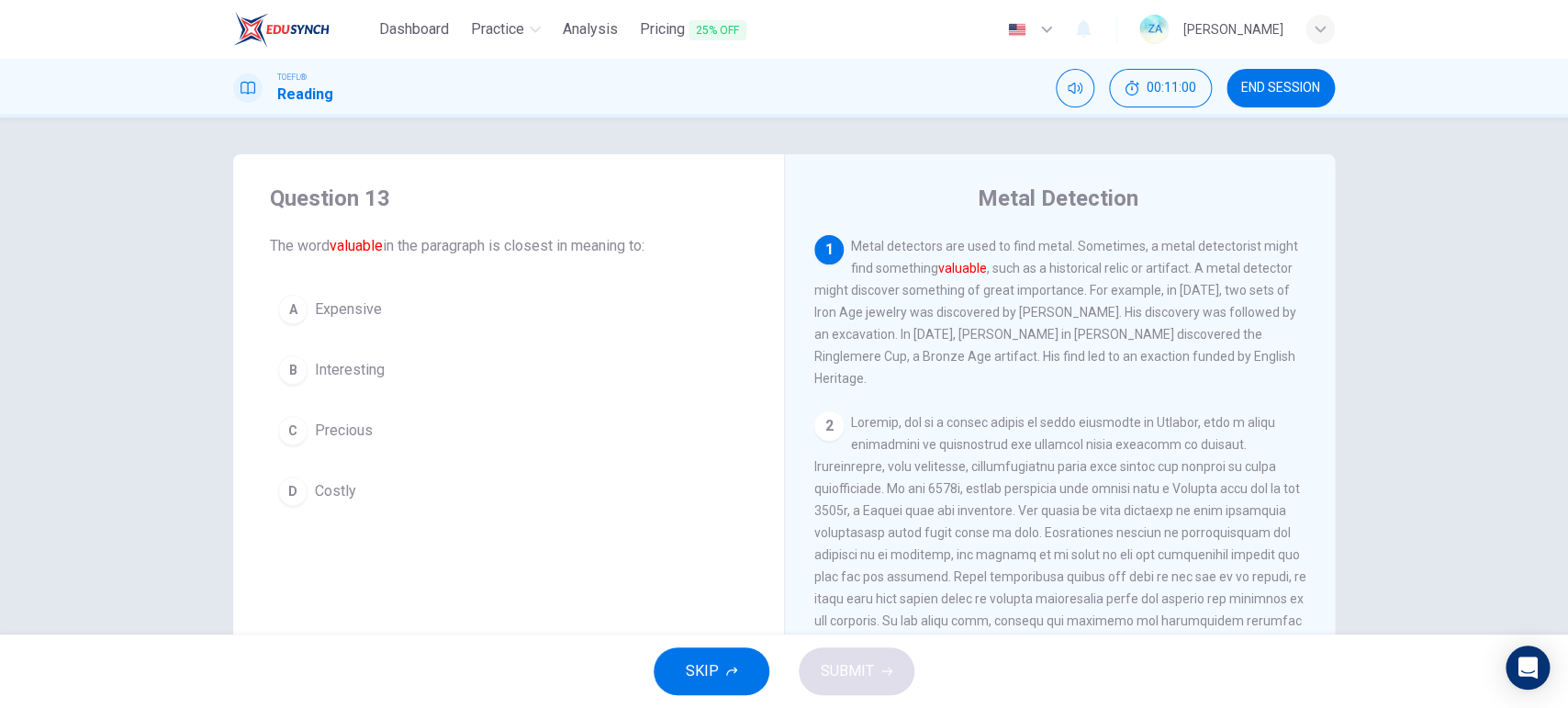
click at [343, 450] on button "C Precious" at bounding box center [508, 430] width 477 height 46
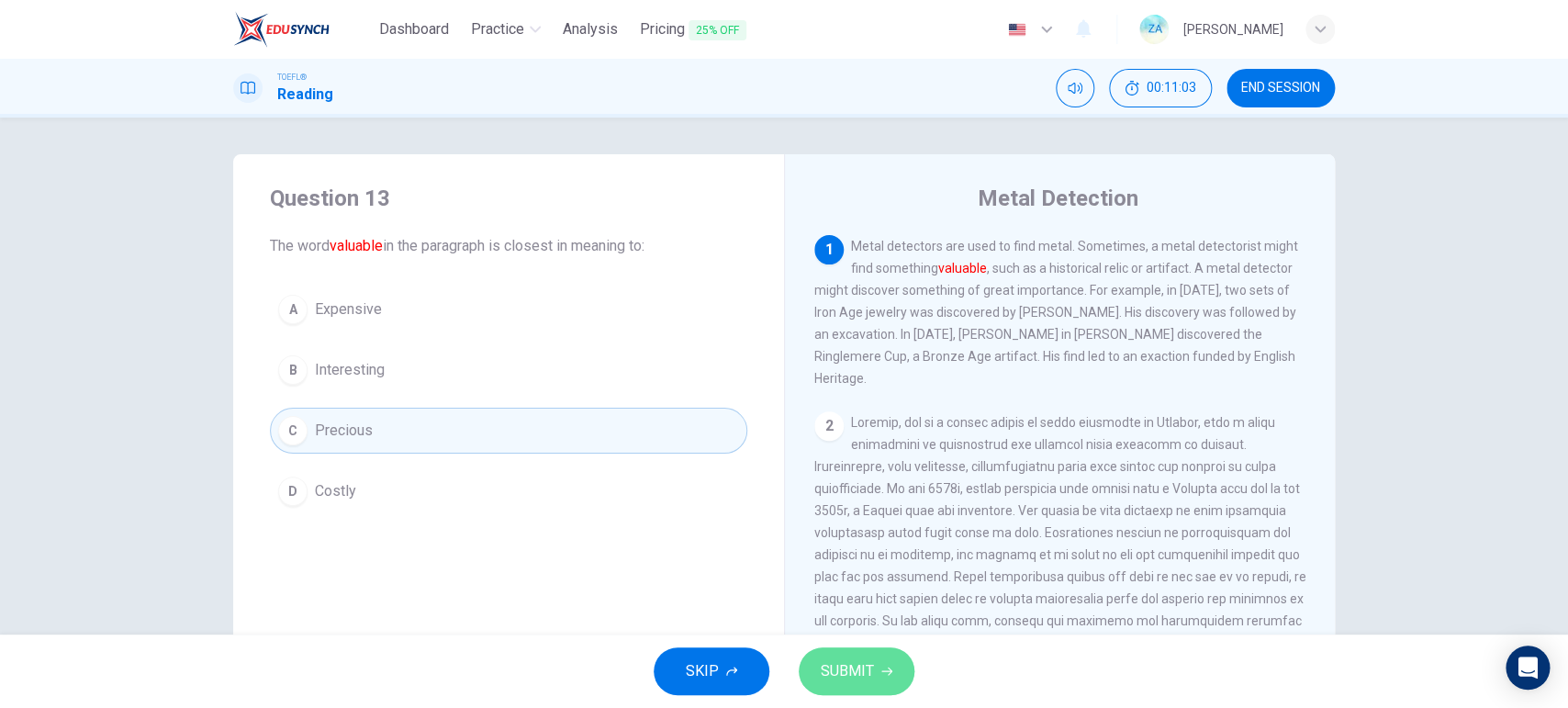
click at [867, 565] on span "SUBMIT" at bounding box center [847, 672] width 53 height 26
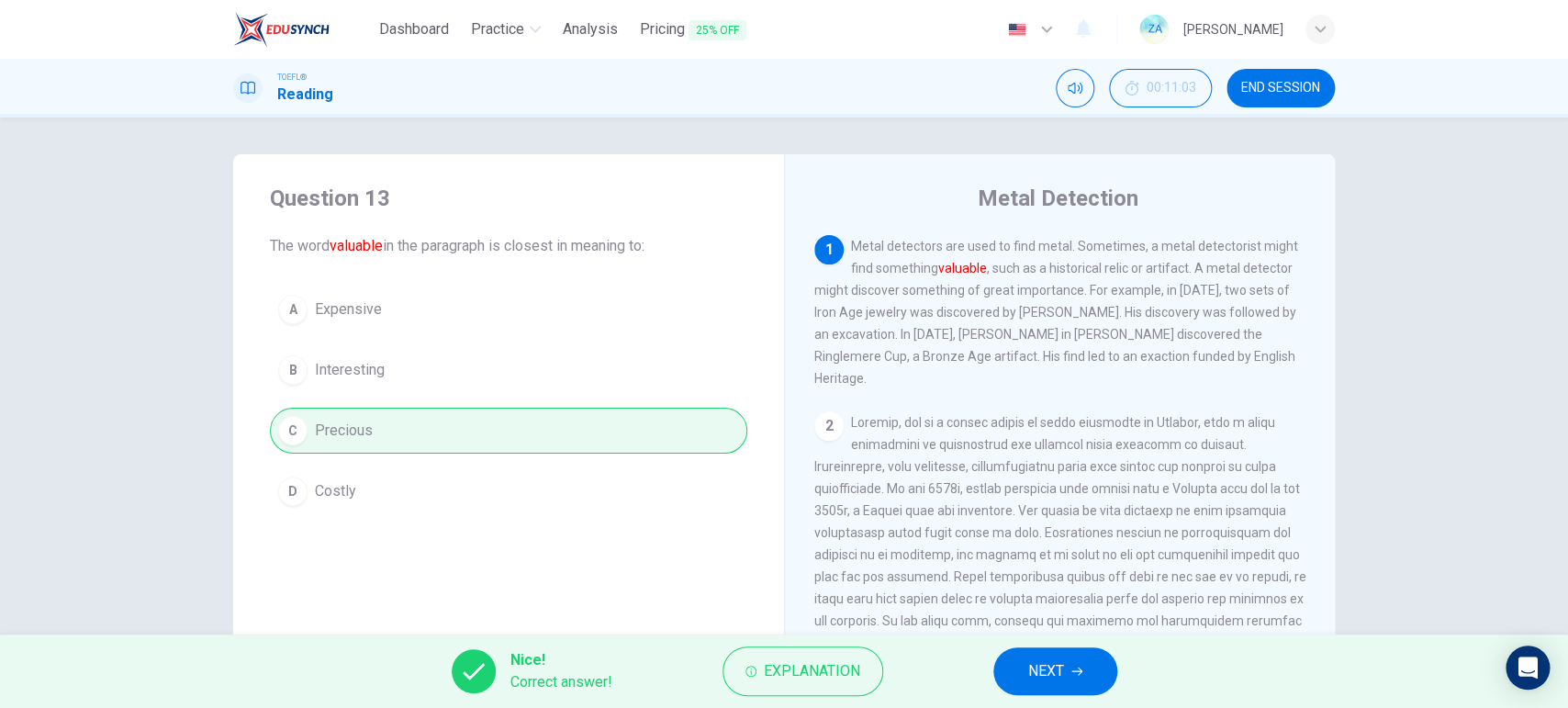
click at [1079, 565] on button "NEXT" at bounding box center [1055, 671] width 124 height 47
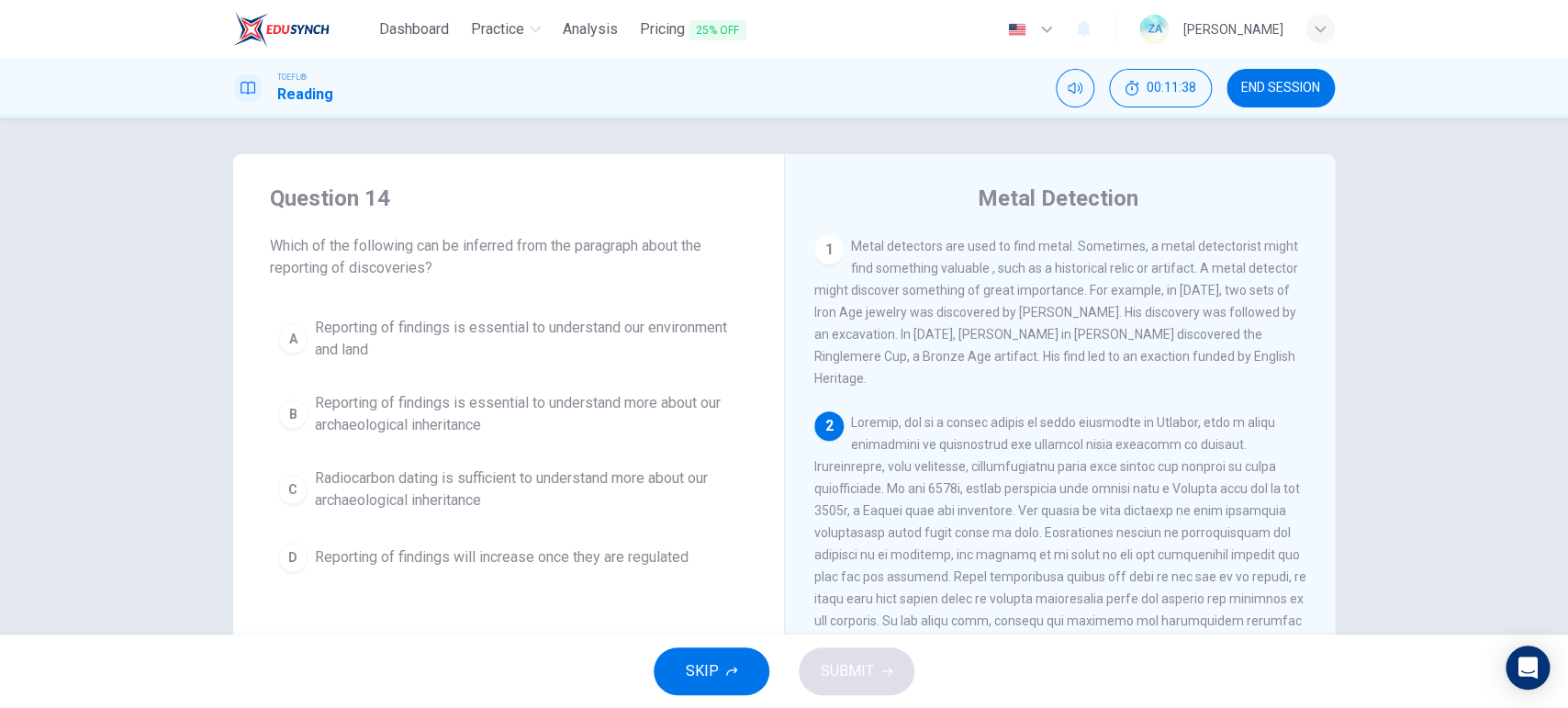
click at [375, 423] on span "Reporting of findings is essential to understand more about our archaeological …" at bounding box center [527, 414] width 424 height 44
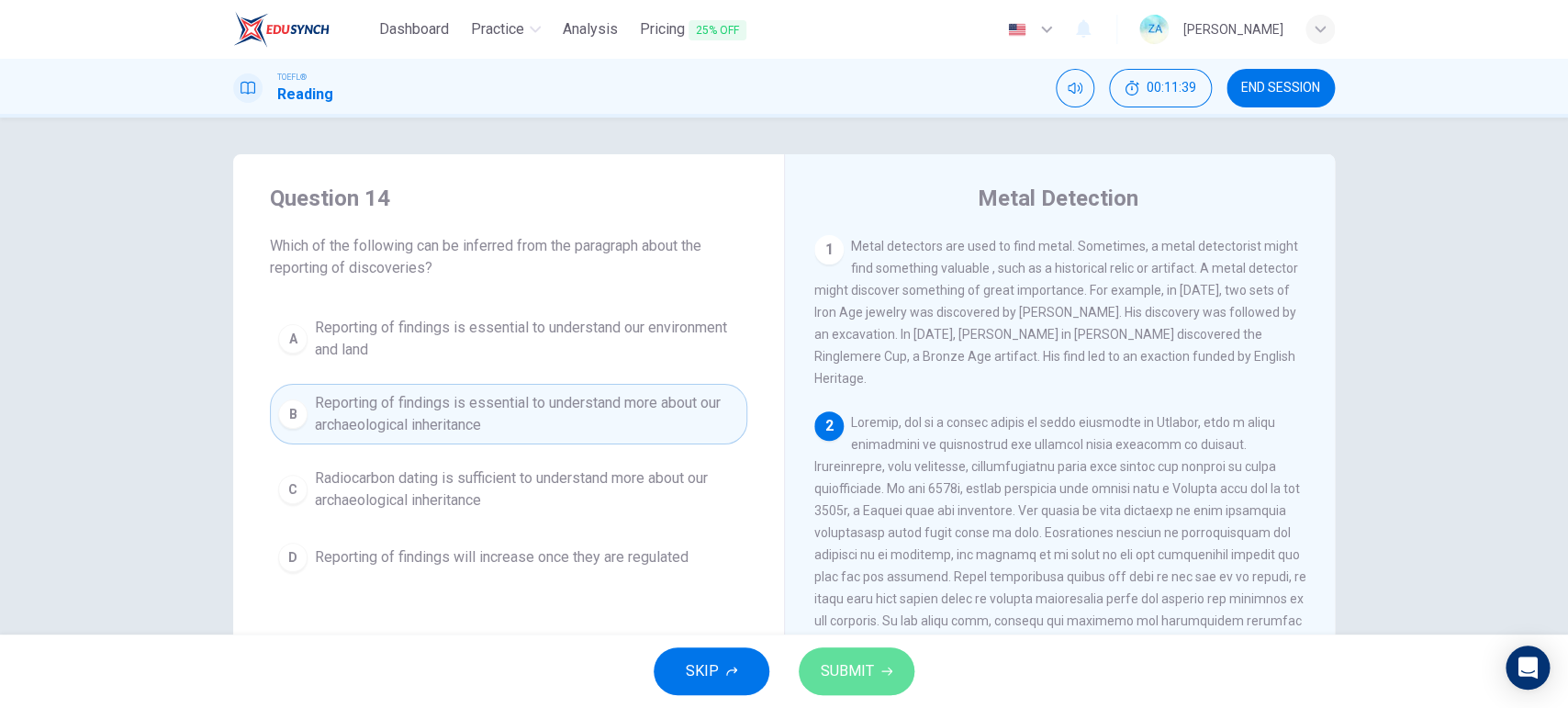
click at [846, 565] on span "SUBMIT" at bounding box center [847, 672] width 53 height 26
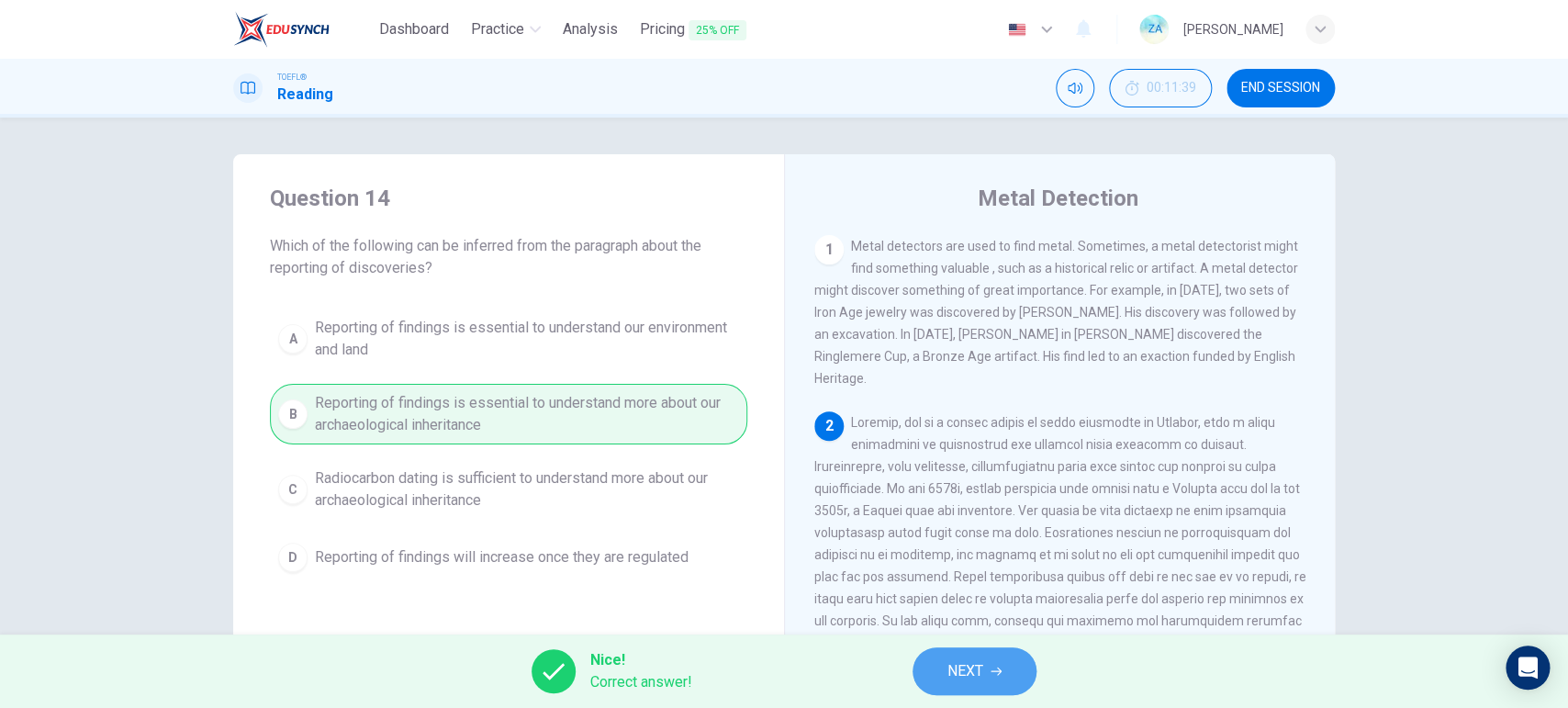
click at [968, 565] on span "NEXT" at bounding box center [965, 672] width 35 height 26
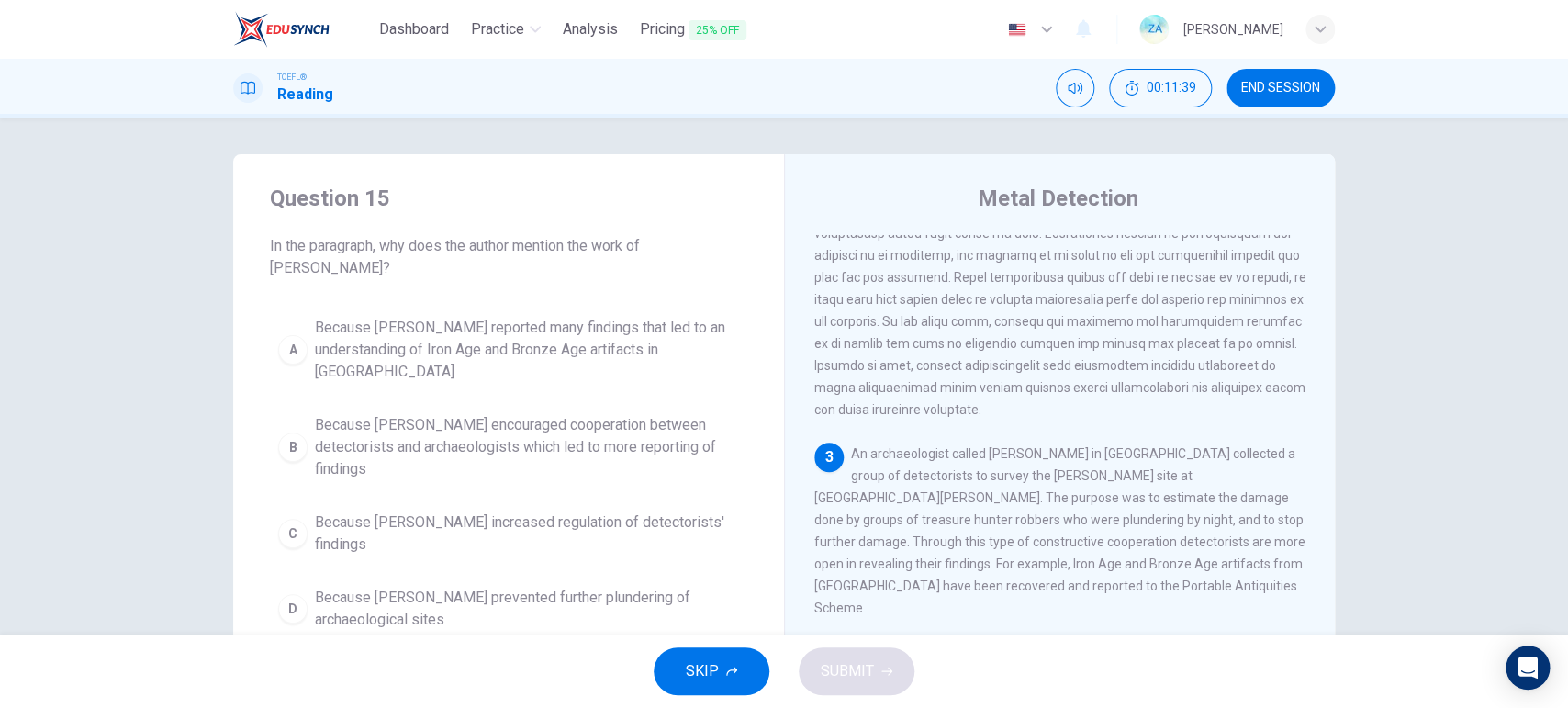
scroll to position [309, 0]
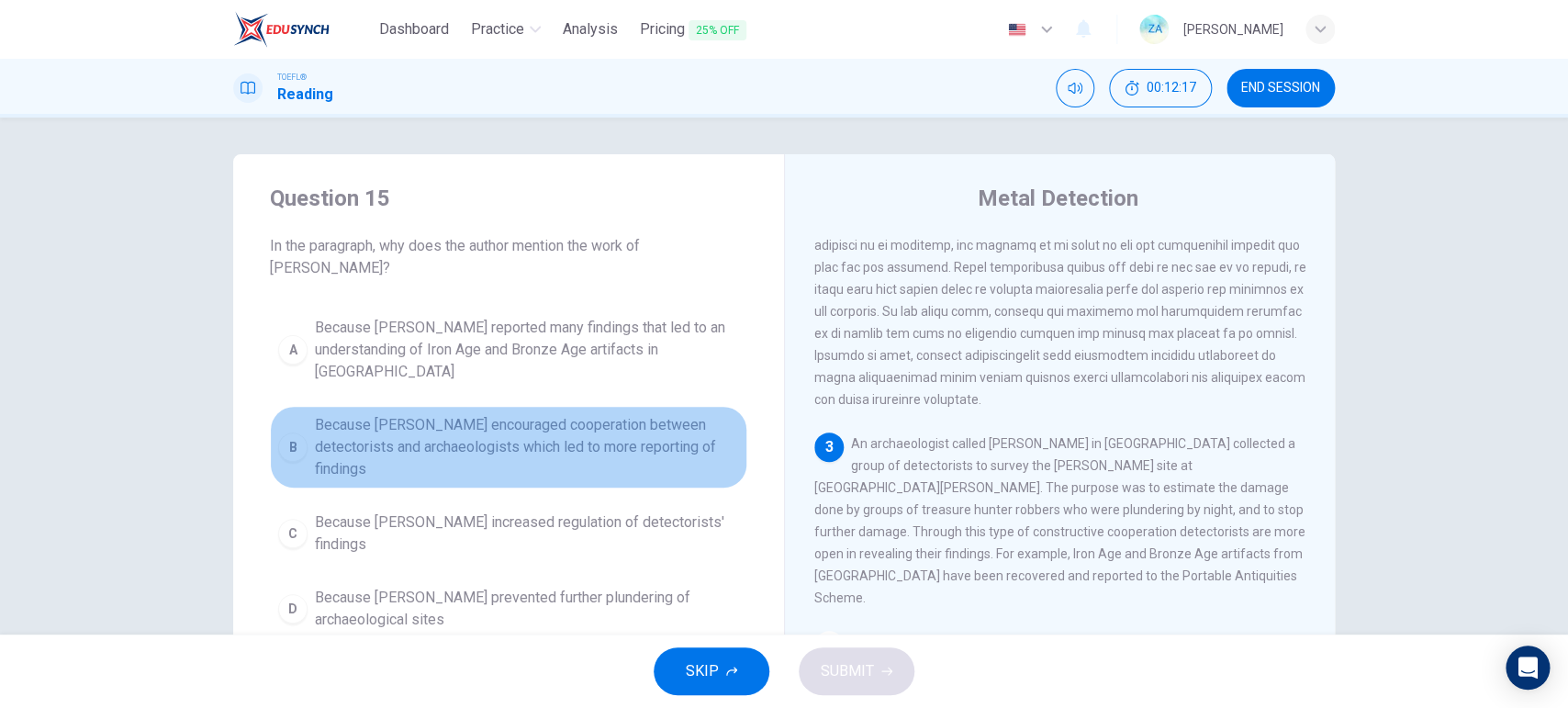
click at [482, 415] on span "Because [PERSON_NAME] encouraged cooperation between detectorists and archaeolo…" at bounding box center [527, 447] width 424 height 66
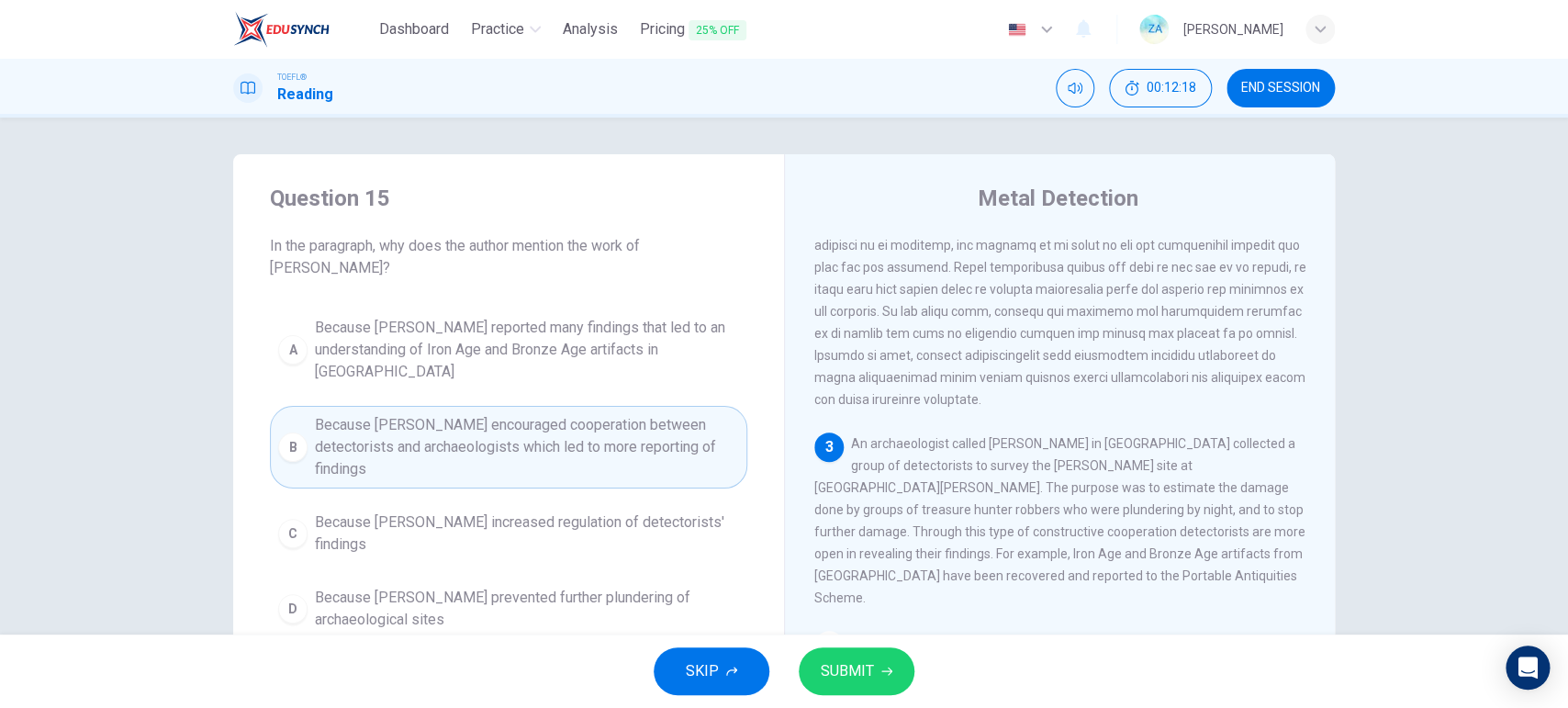
click at [847, 565] on span "SUBMIT" at bounding box center [847, 672] width 53 height 26
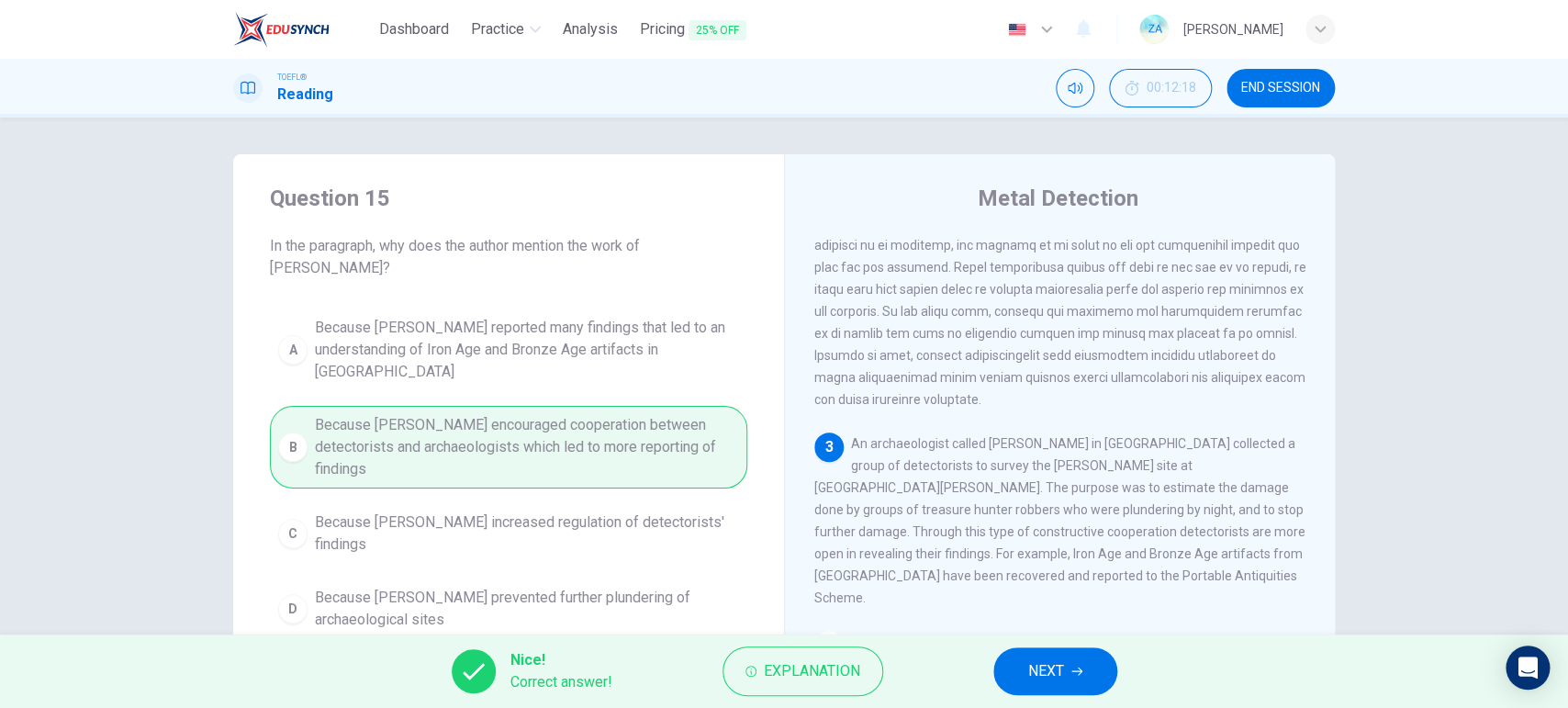
click at [1041, 565] on span "NEXT" at bounding box center [1046, 672] width 35 height 26
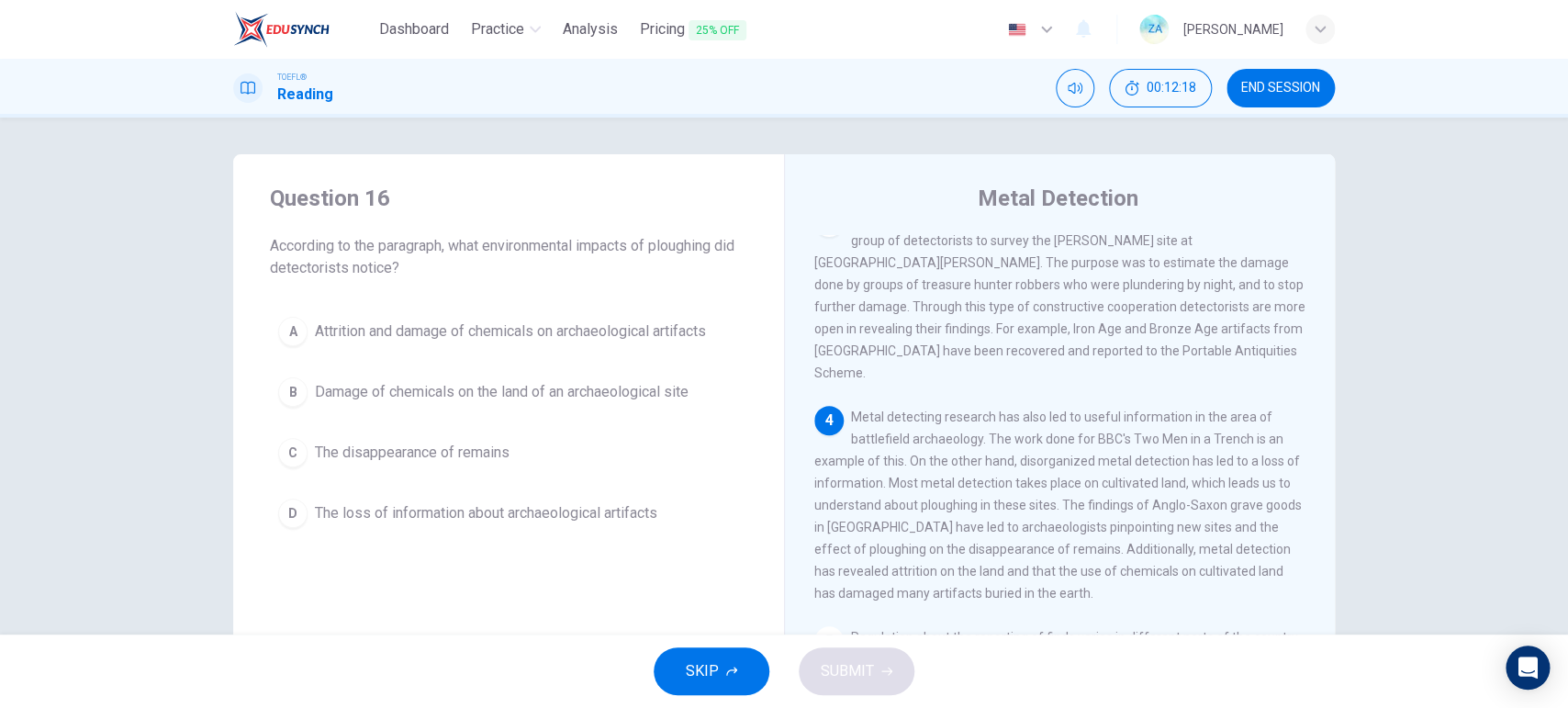
scroll to position [536, 0]
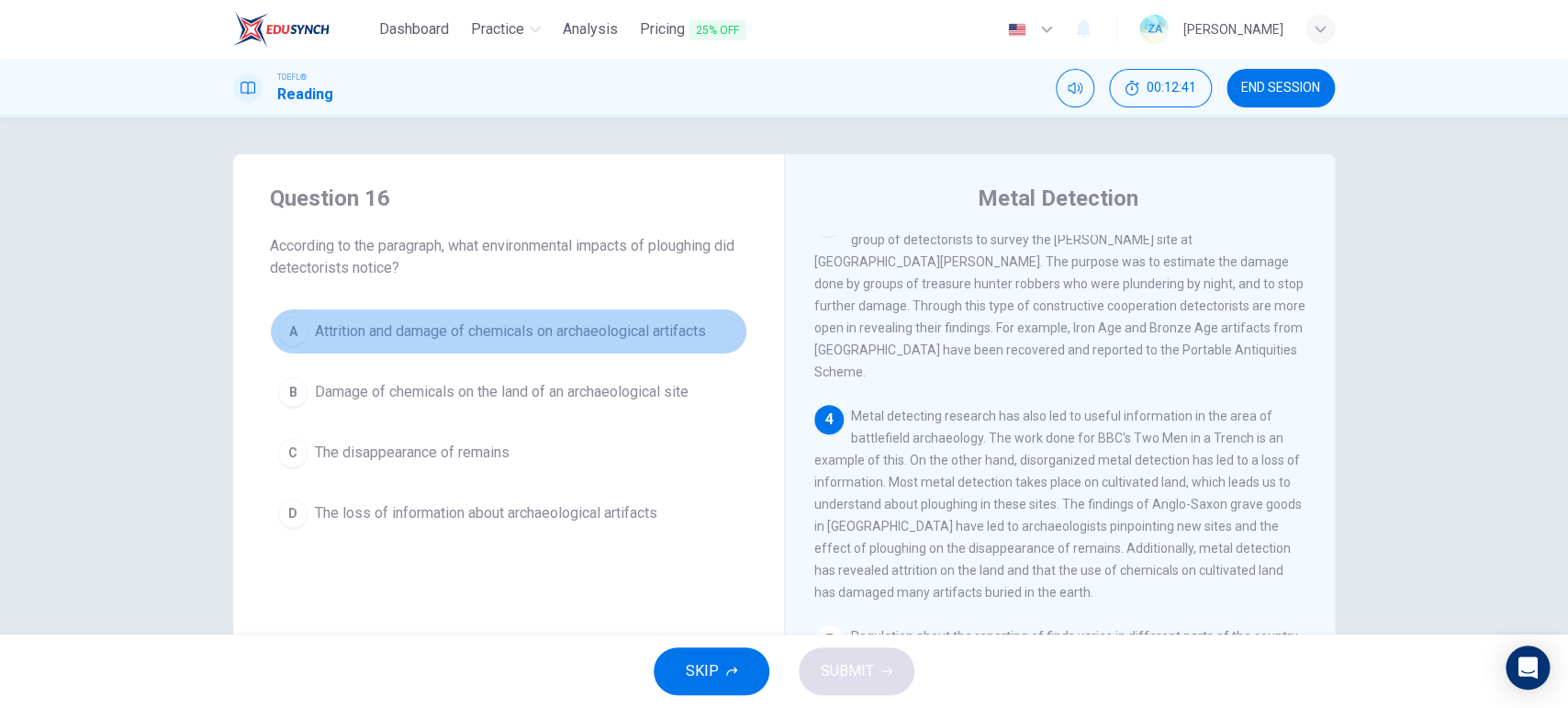
click at [341, 334] on span "Attrition and damage of chemicals on archaeological artifacts" at bounding box center [510, 331] width 391 height 22
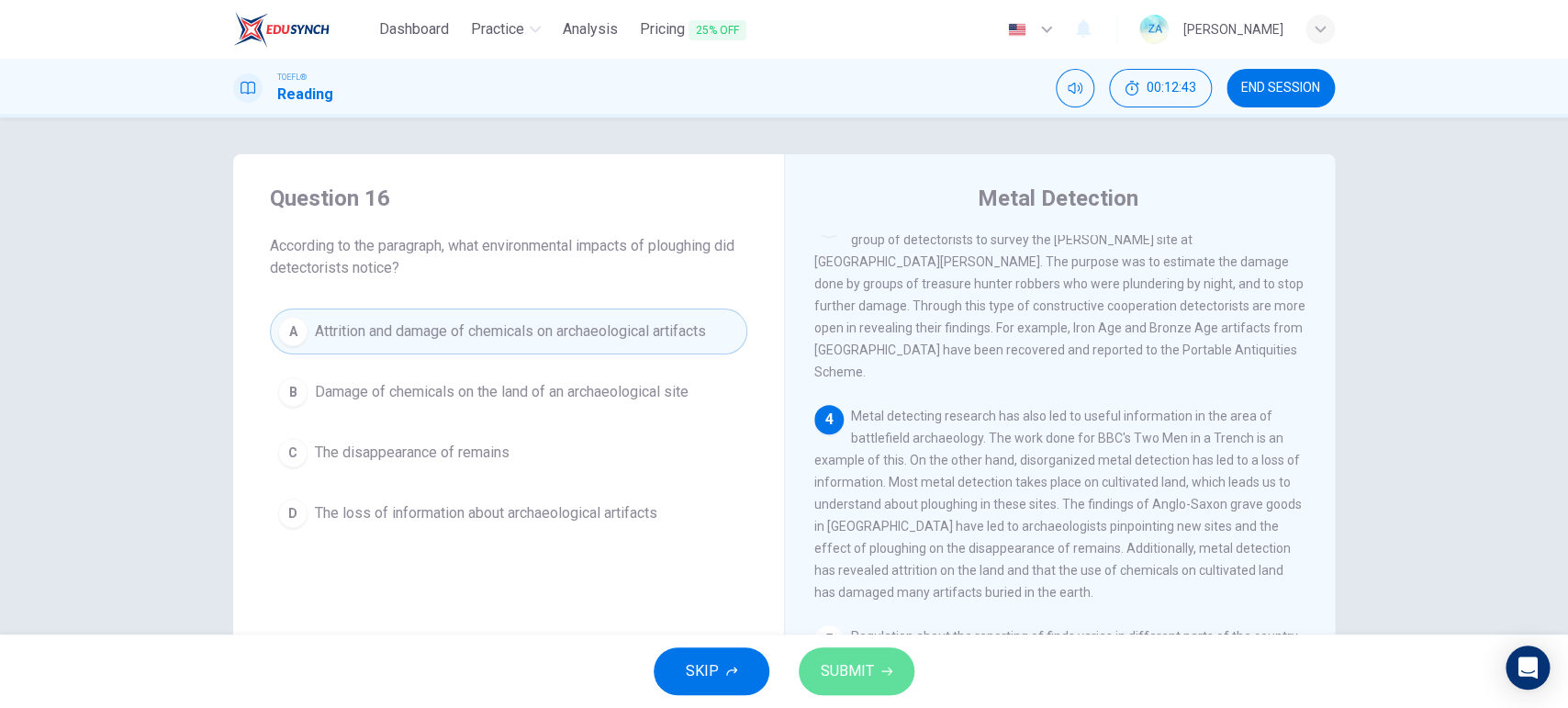
click at [857, 565] on span "SUBMIT" at bounding box center [847, 672] width 53 height 26
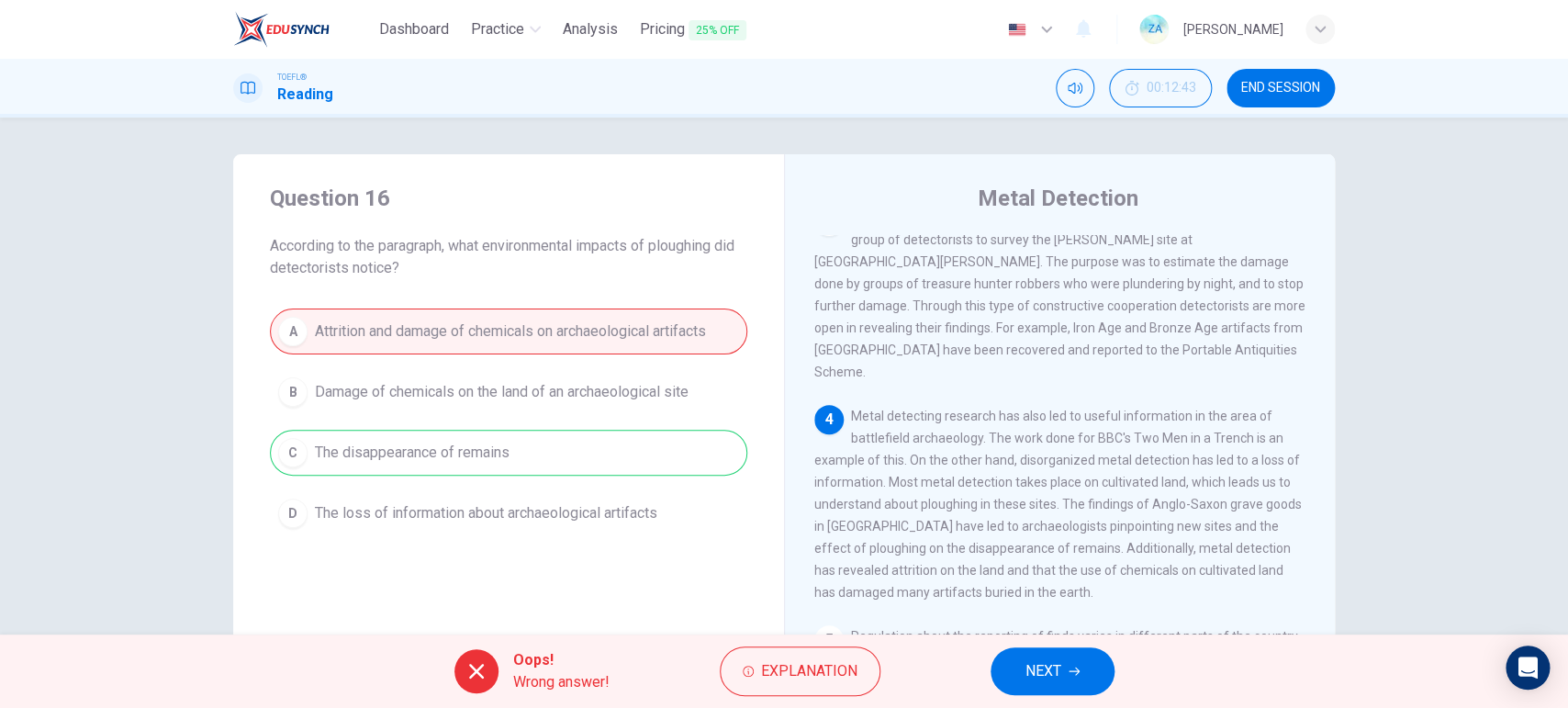
click at [1028, 565] on button "NEXT" at bounding box center [1052, 671] width 124 height 47
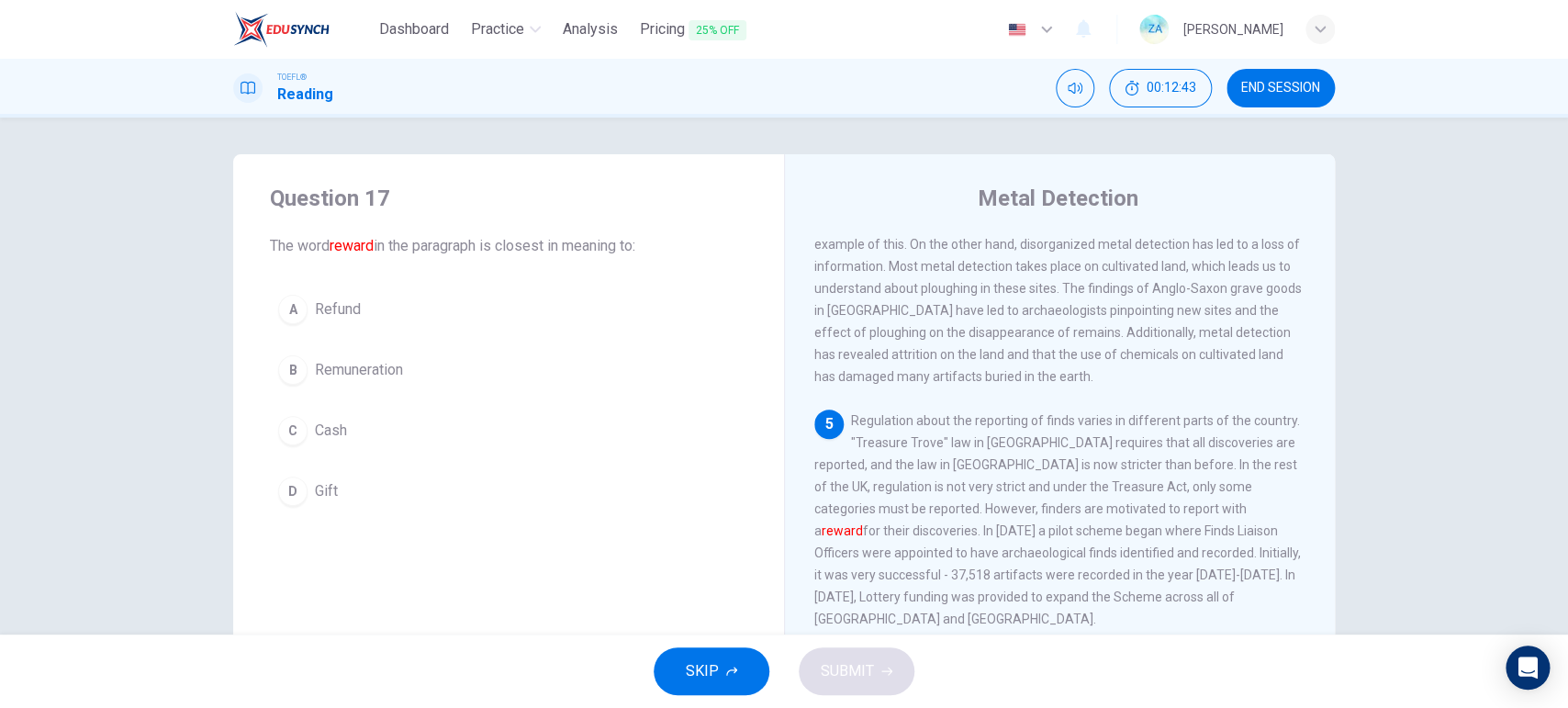
scroll to position [760, 0]
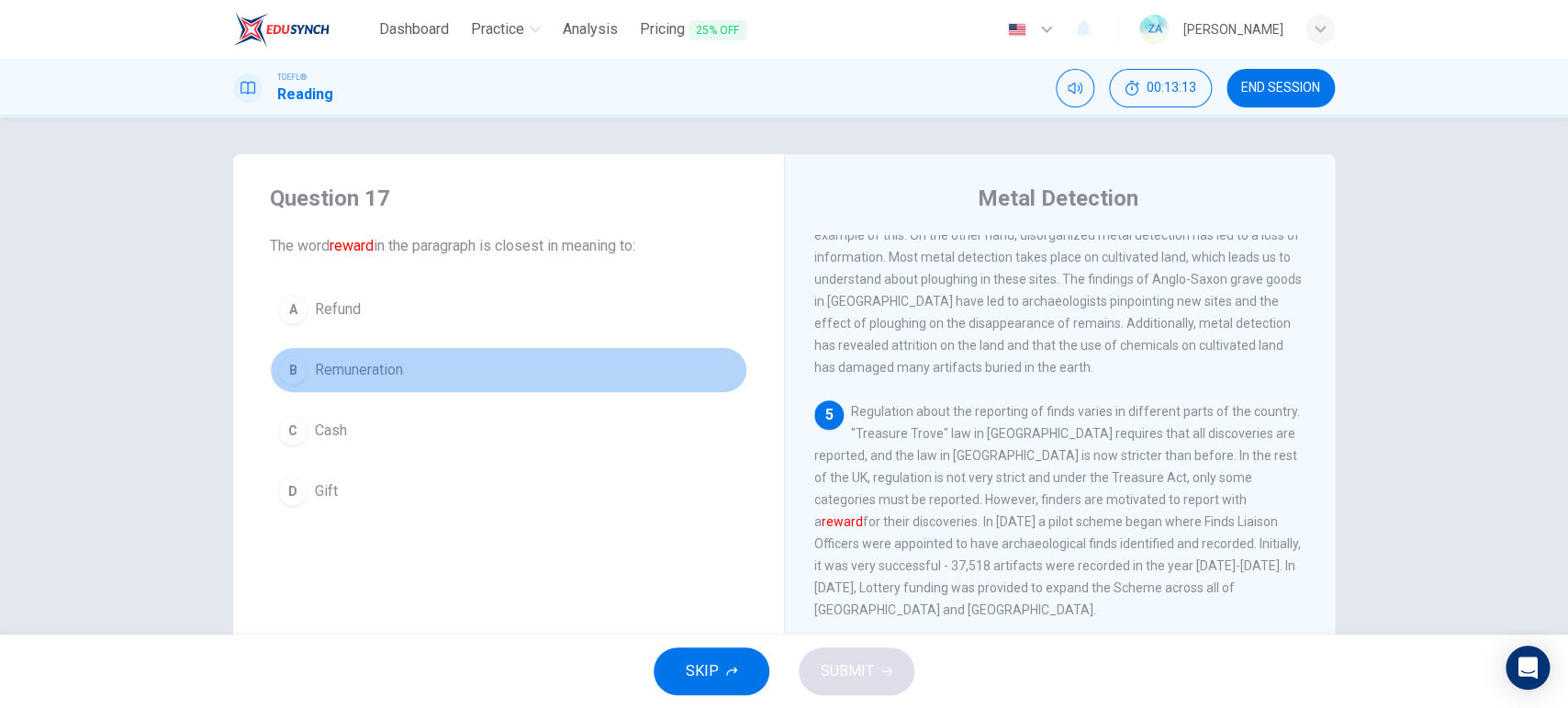
click at [422, 386] on button "B Remuneration" at bounding box center [508, 370] width 477 height 46
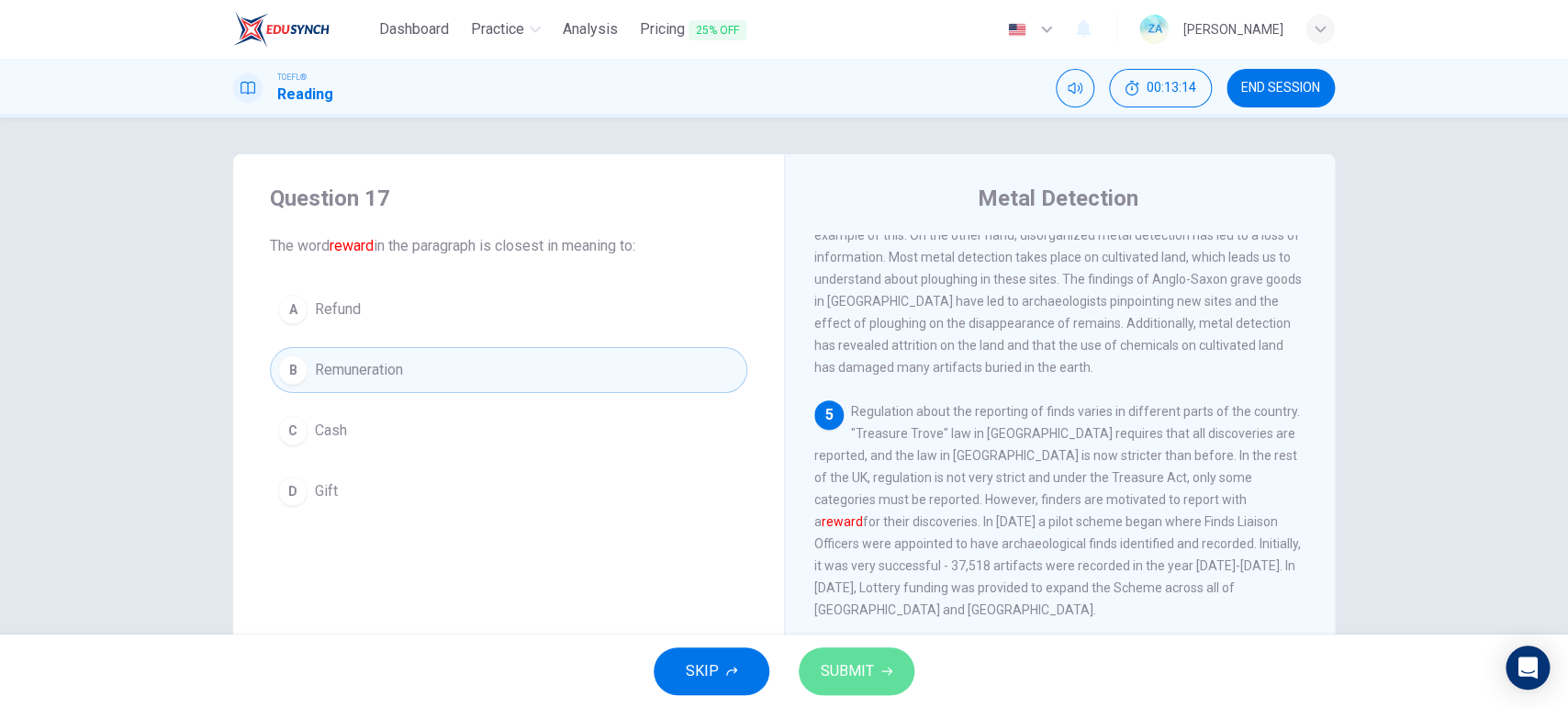
click at [875, 565] on button "SUBMIT" at bounding box center [856, 671] width 116 height 47
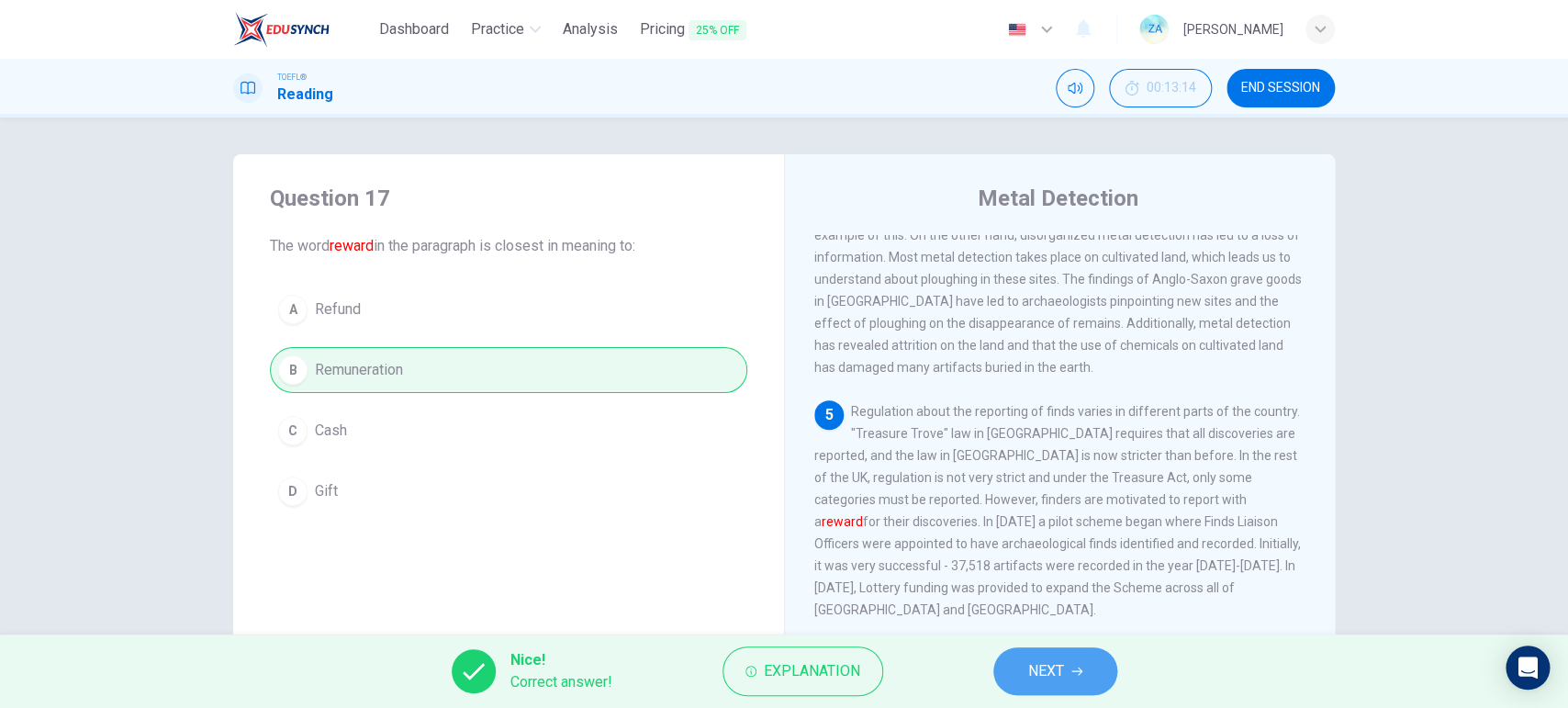
click at [1066, 565] on button "NEXT" at bounding box center [1055, 671] width 124 height 47
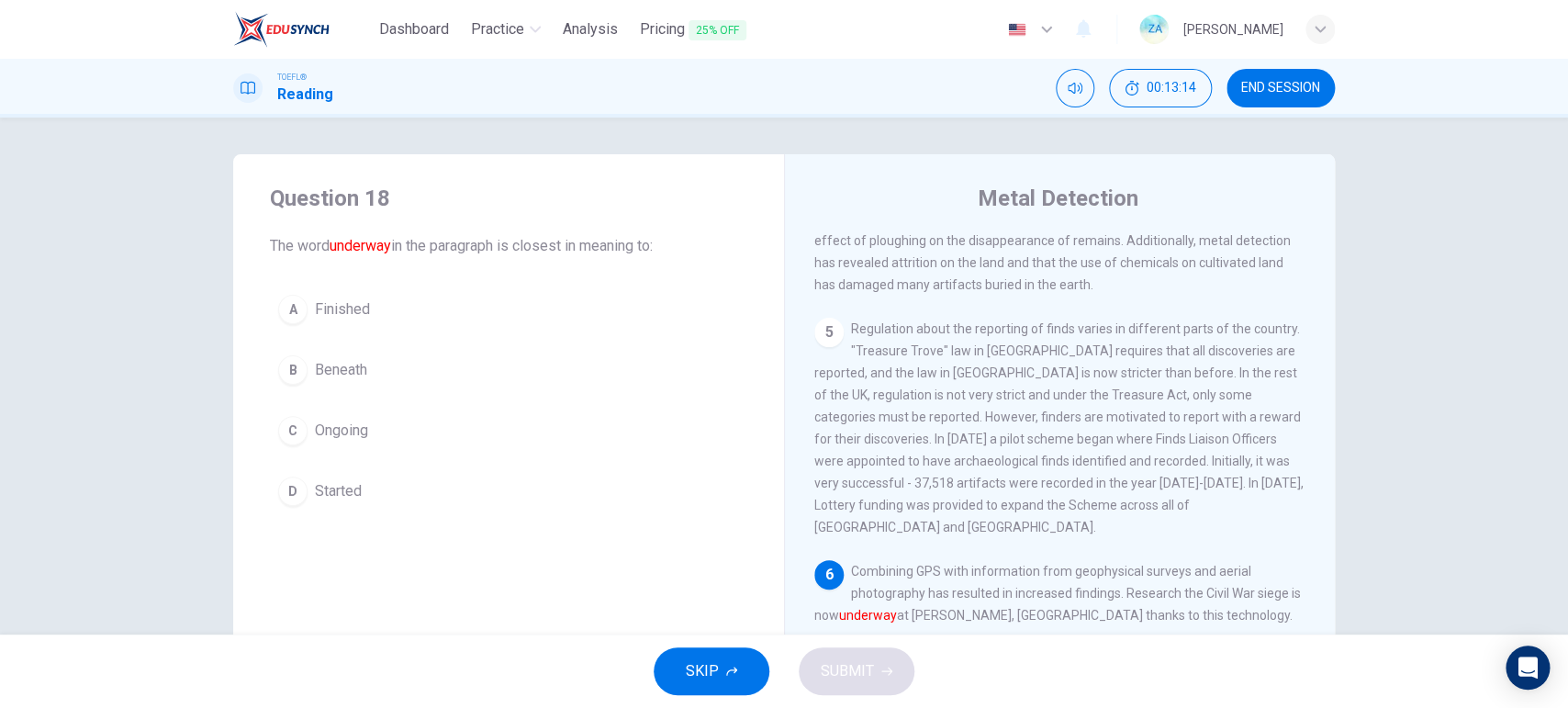
scroll to position [847, 0]
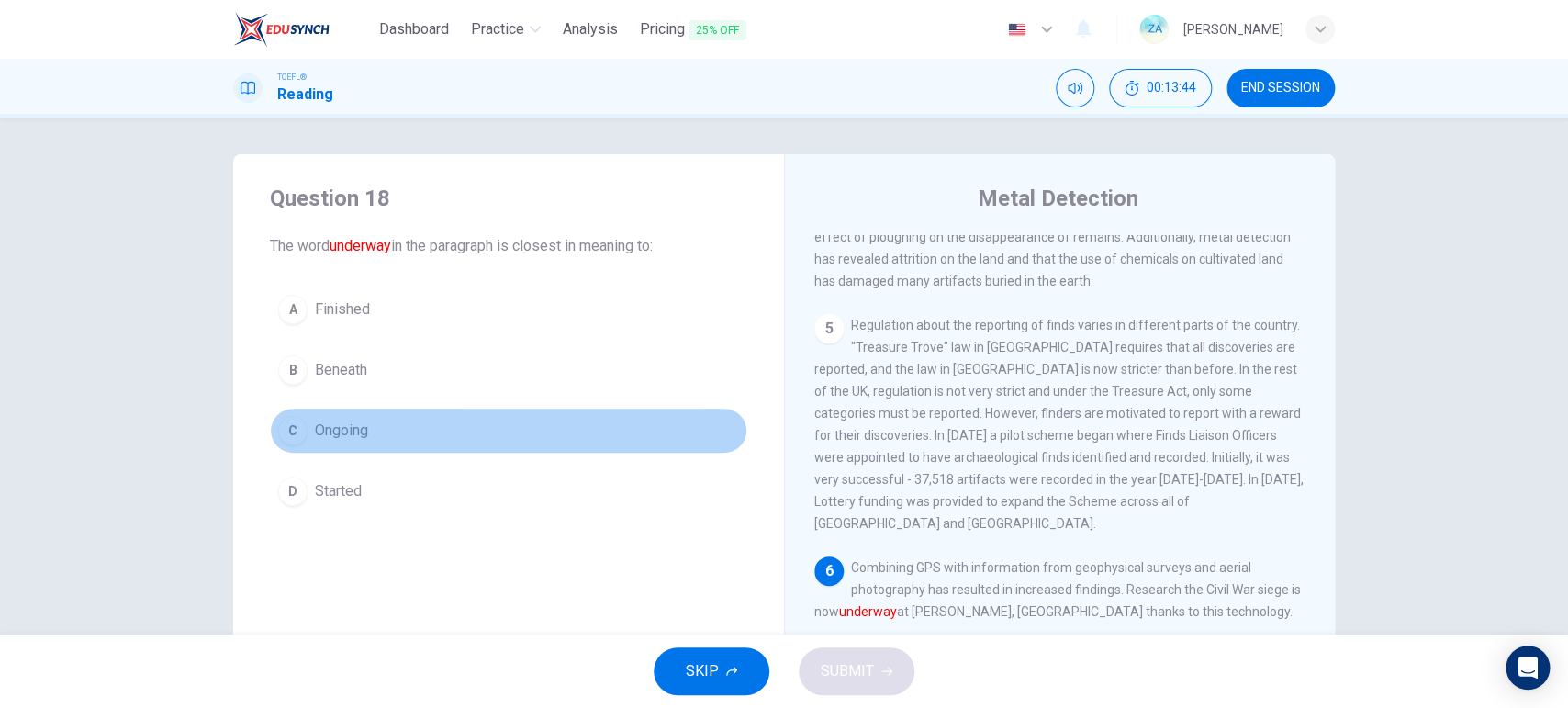
click at [320, 426] on span "Ongoing" at bounding box center [342, 430] width 53 height 22
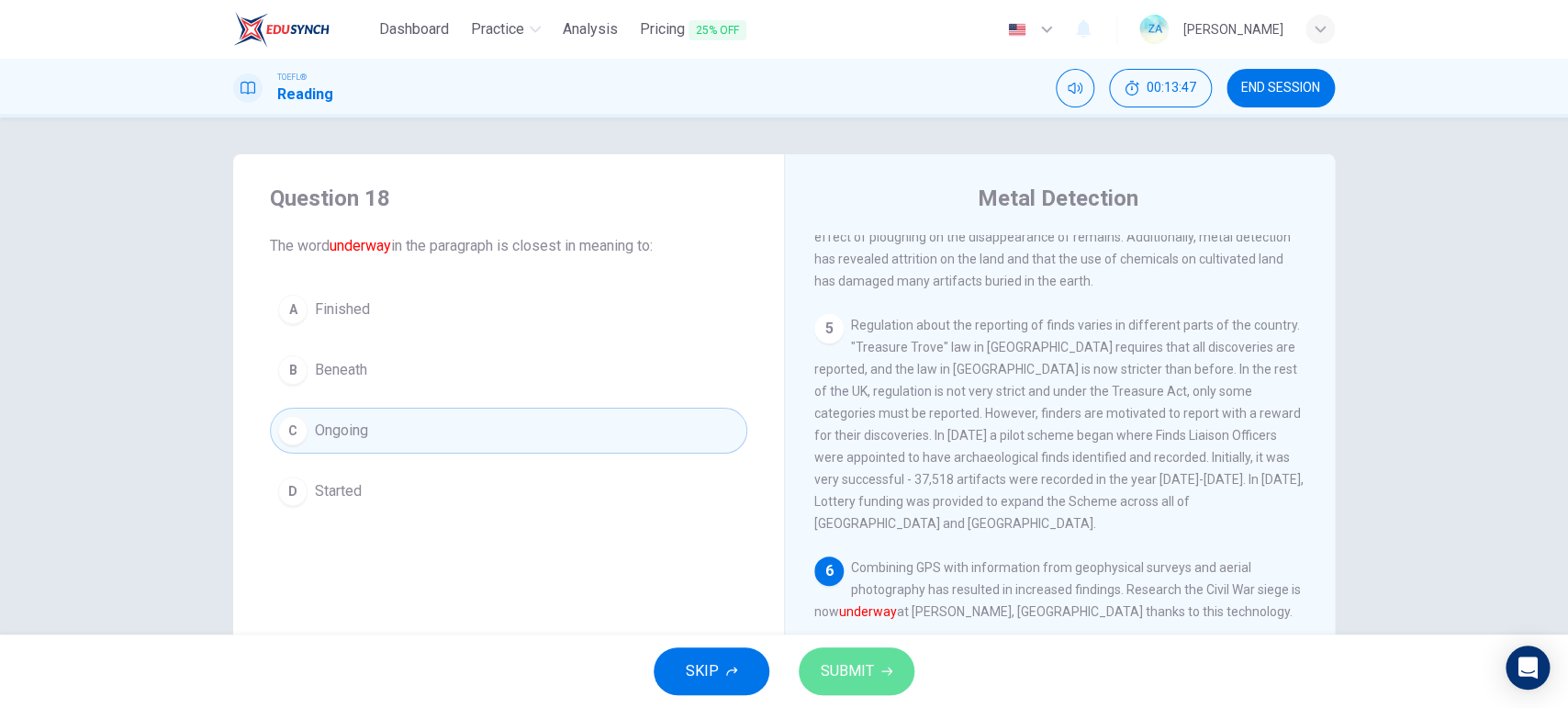
click at [880, 565] on button "SUBMIT" at bounding box center [856, 671] width 116 height 47
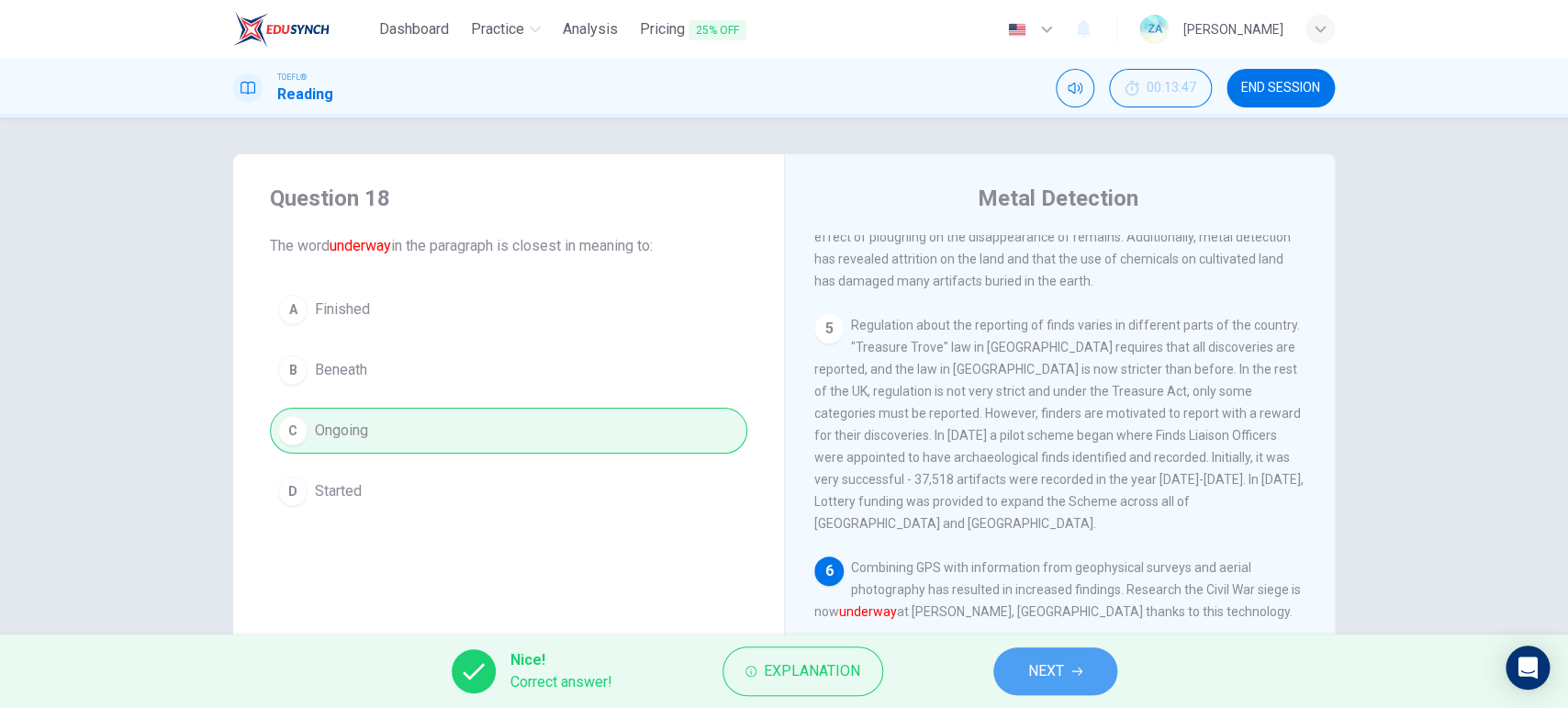
click at [1031, 565] on span "NEXT" at bounding box center [1046, 672] width 35 height 26
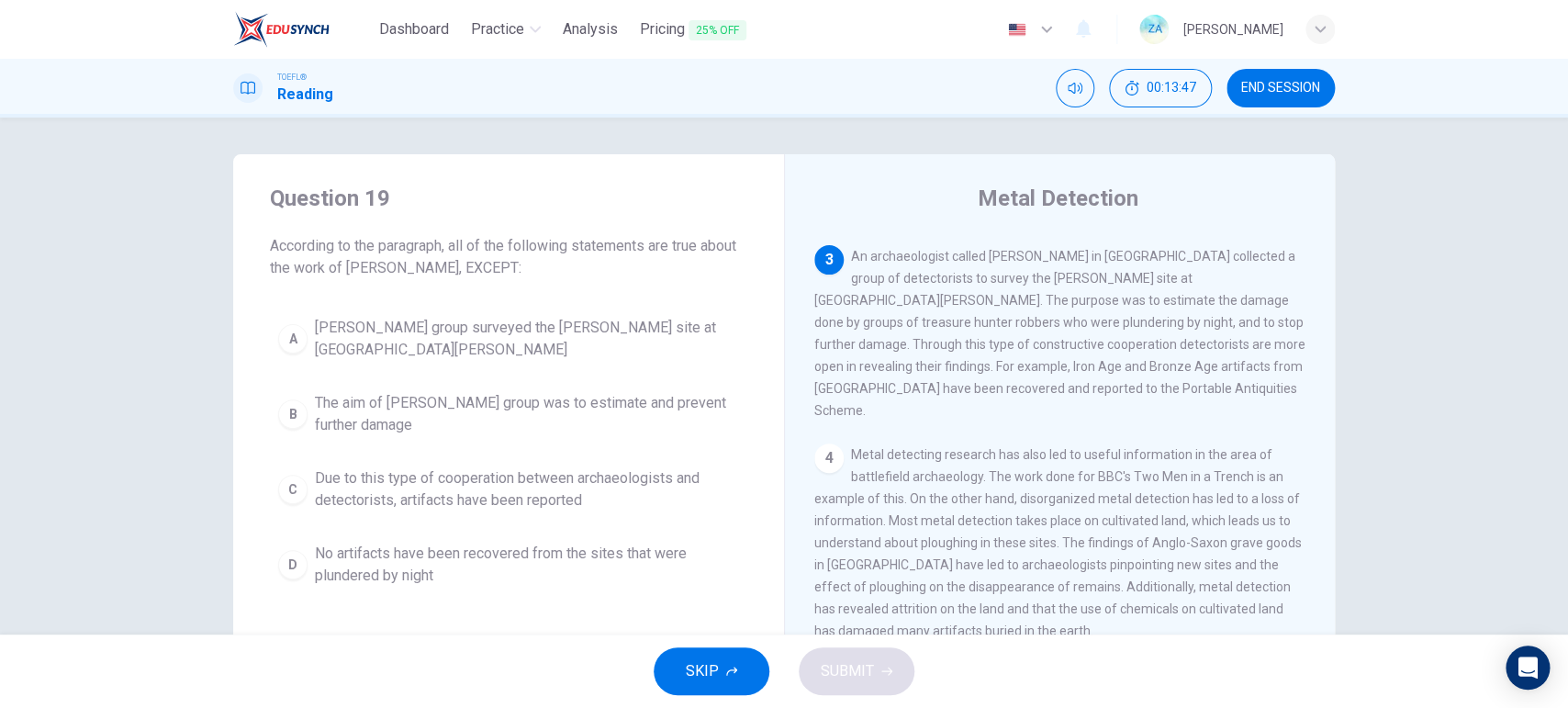
scroll to position [496, 0]
click at [457, 479] on span "Due to this type of cooperation between archaeologists and detectorists, artifa…" at bounding box center [527, 489] width 424 height 44
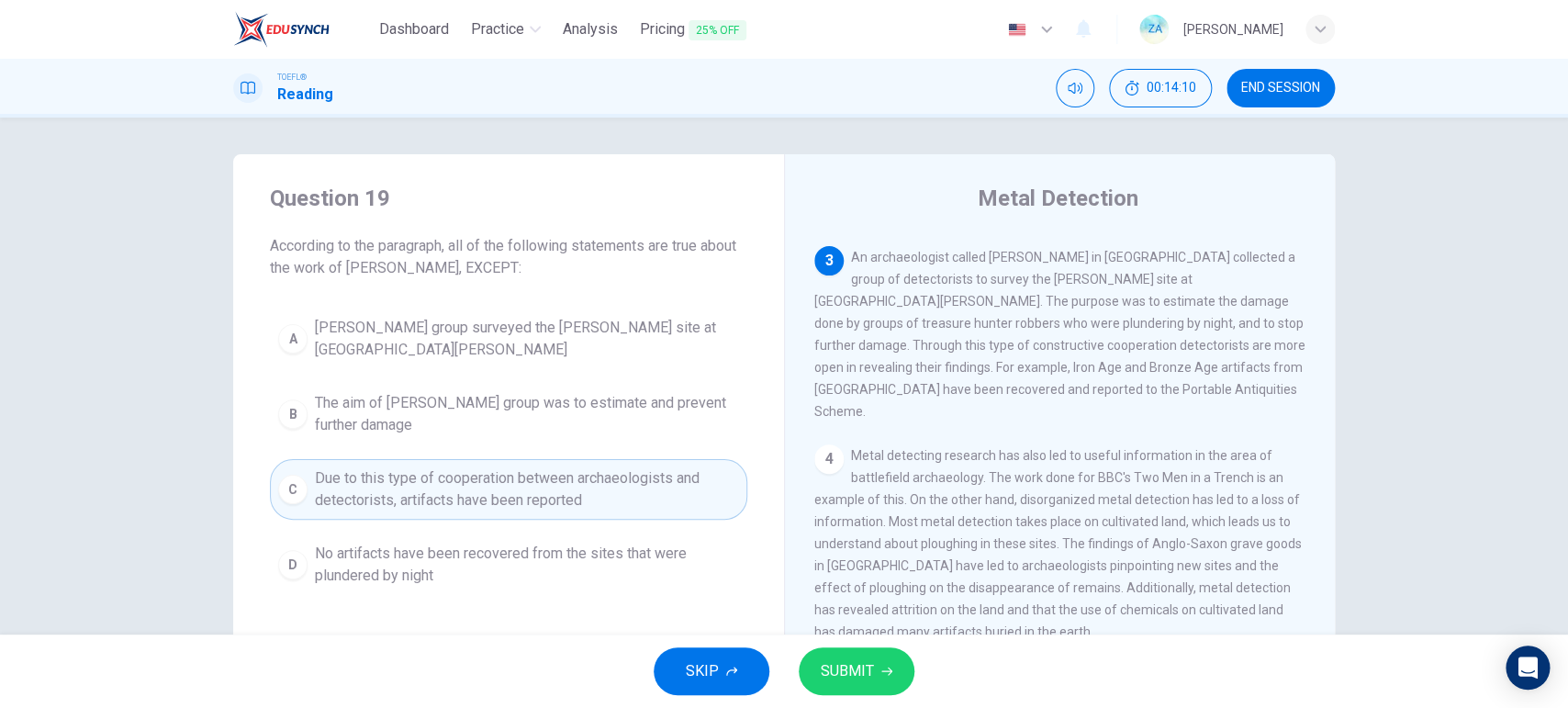
click at [894, 565] on div "SKIP SUBMIT" at bounding box center [784, 671] width 1568 height 74
click at [893, 565] on button "SUBMIT" at bounding box center [856, 671] width 116 height 47
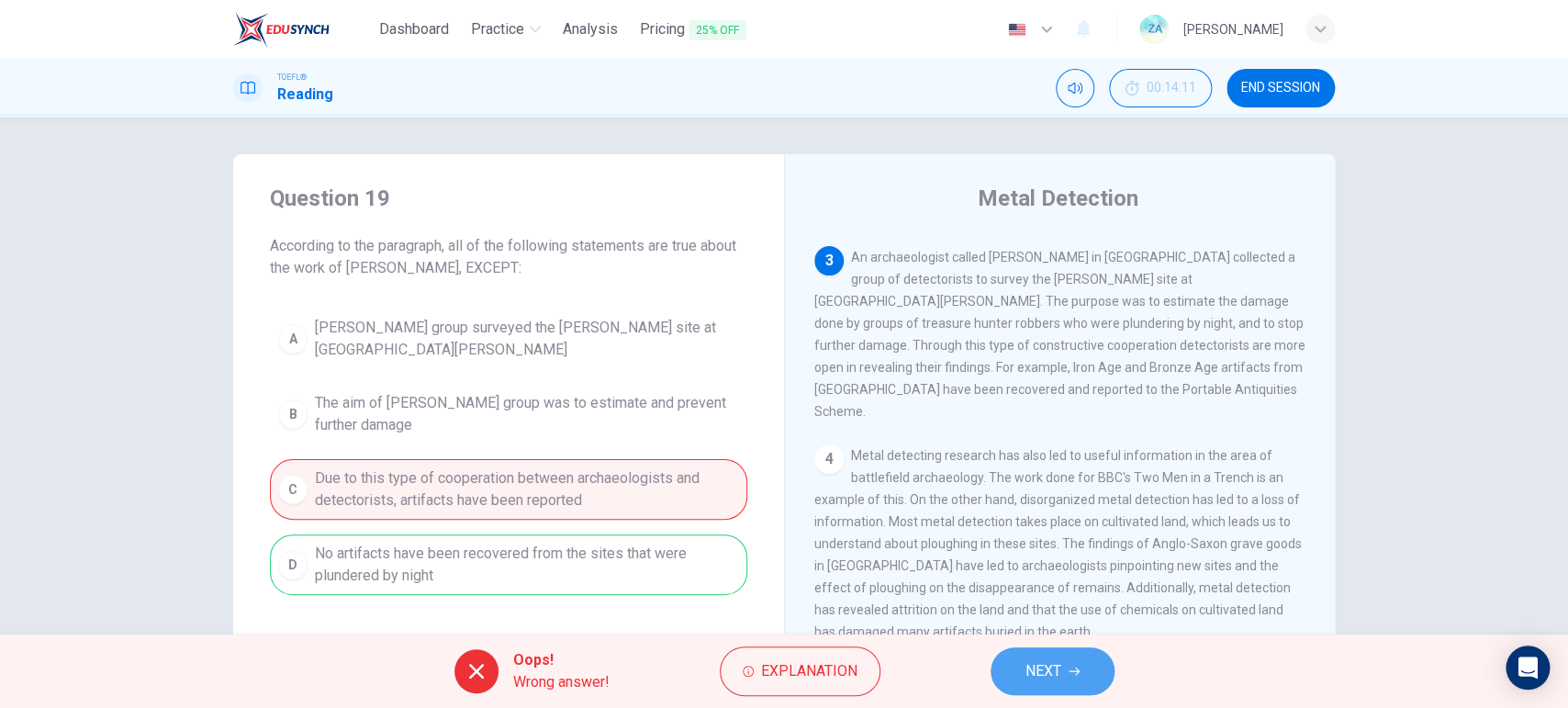
click at [1080, 565] on icon "button" at bounding box center [1074, 671] width 11 height 11
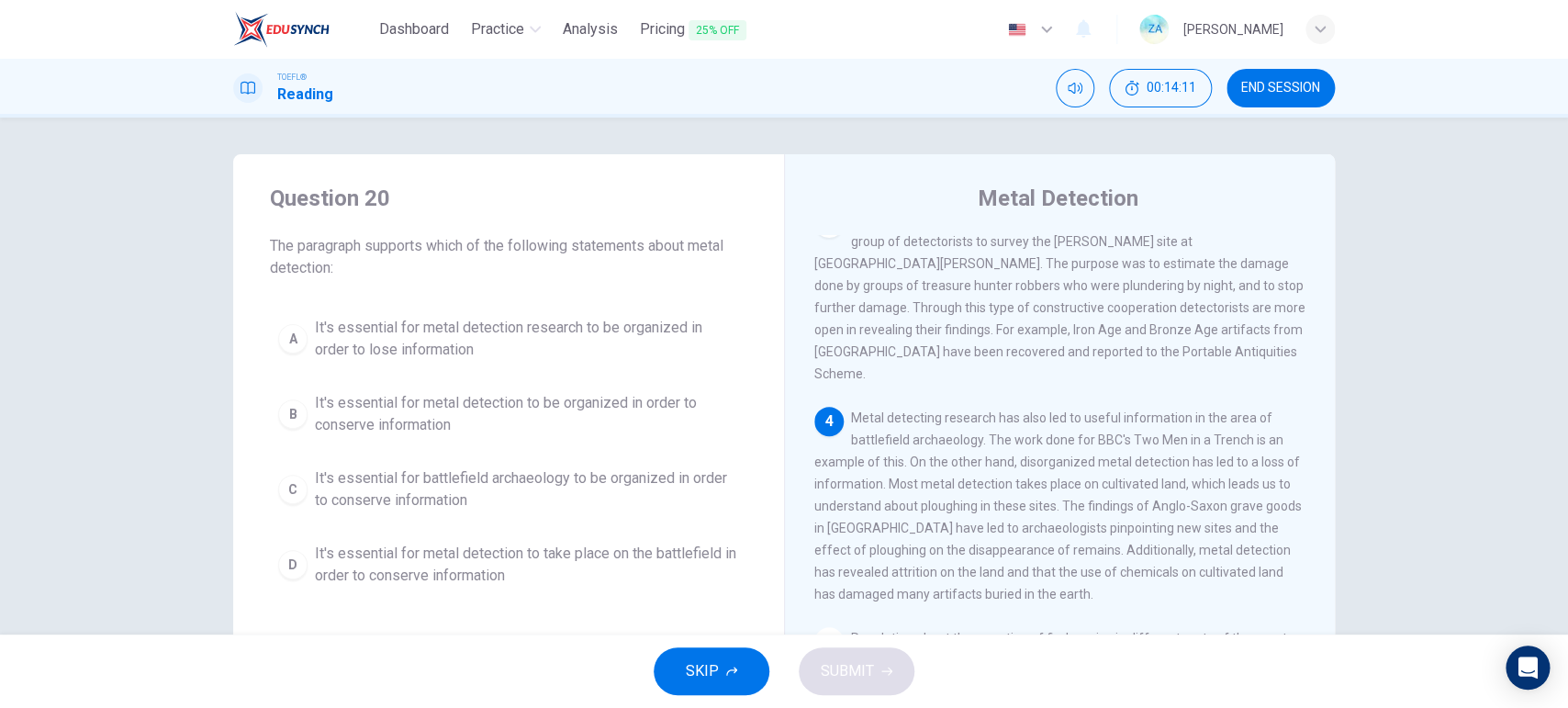
scroll to position [536, 0]
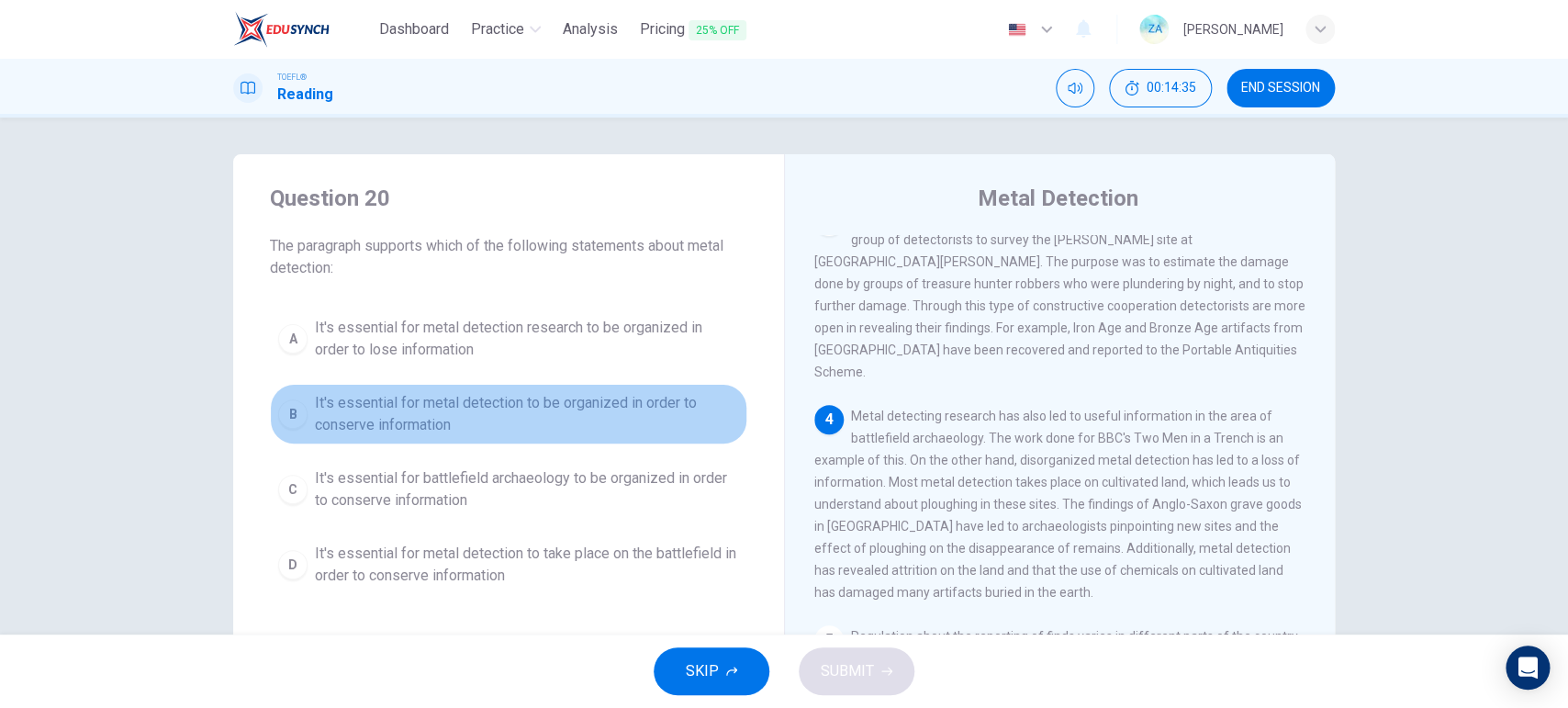
click at [304, 427] on button "B It's essential for metal detection to be organized in order to conserve infor…" at bounding box center [508, 415] width 477 height 61
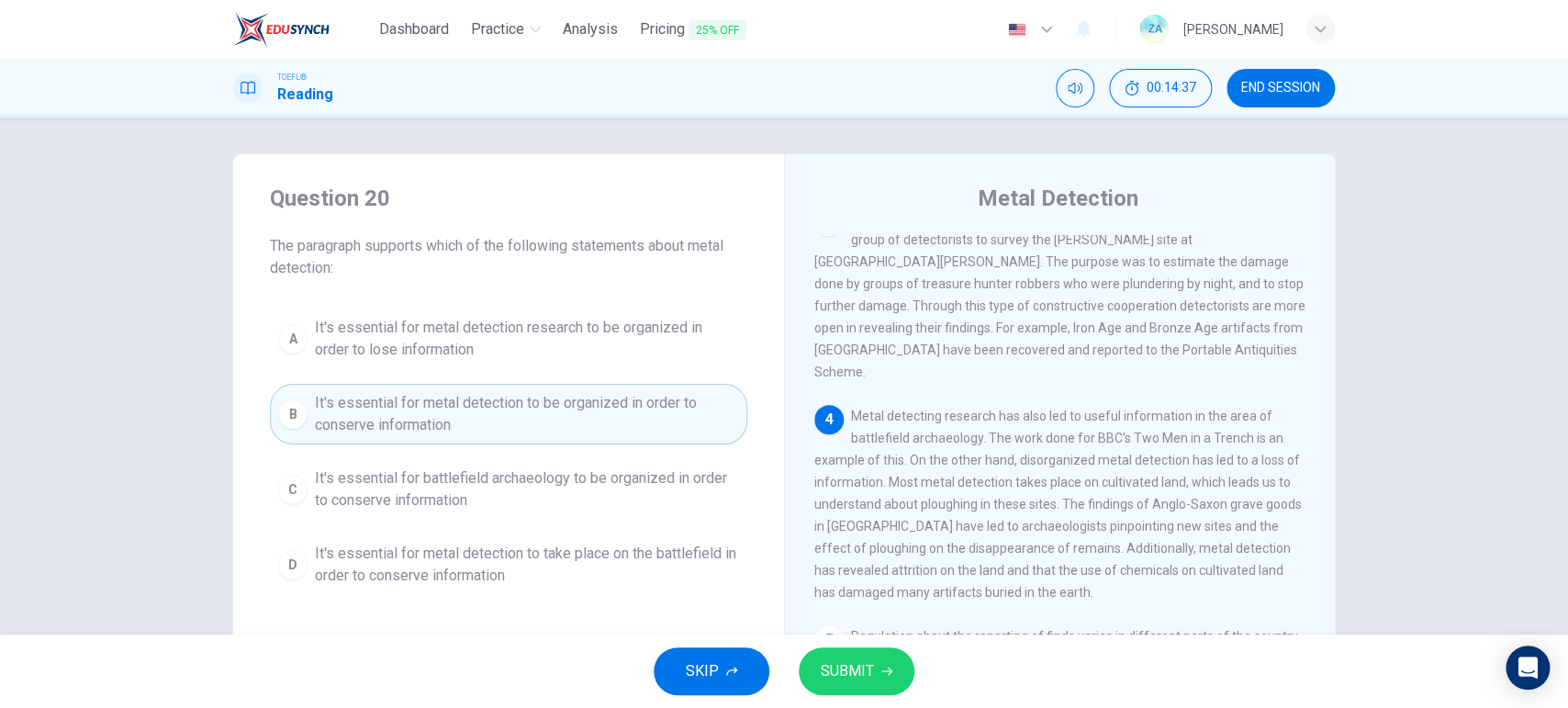
click at [864, 565] on span "SUBMIT" at bounding box center [847, 672] width 53 height 26
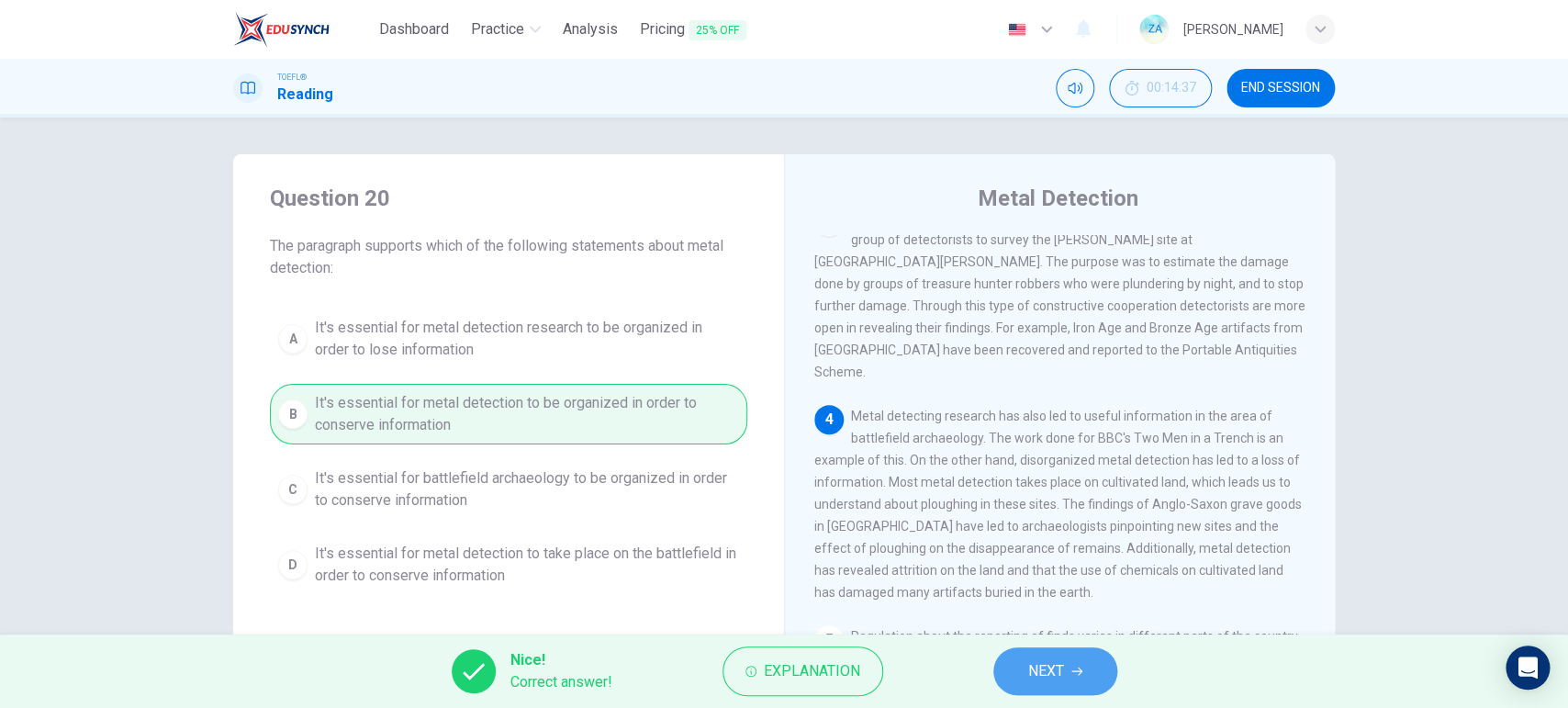
click at [1097, 565] on button "NEXT" at bounding box center [1055, 671] width 124 height 47
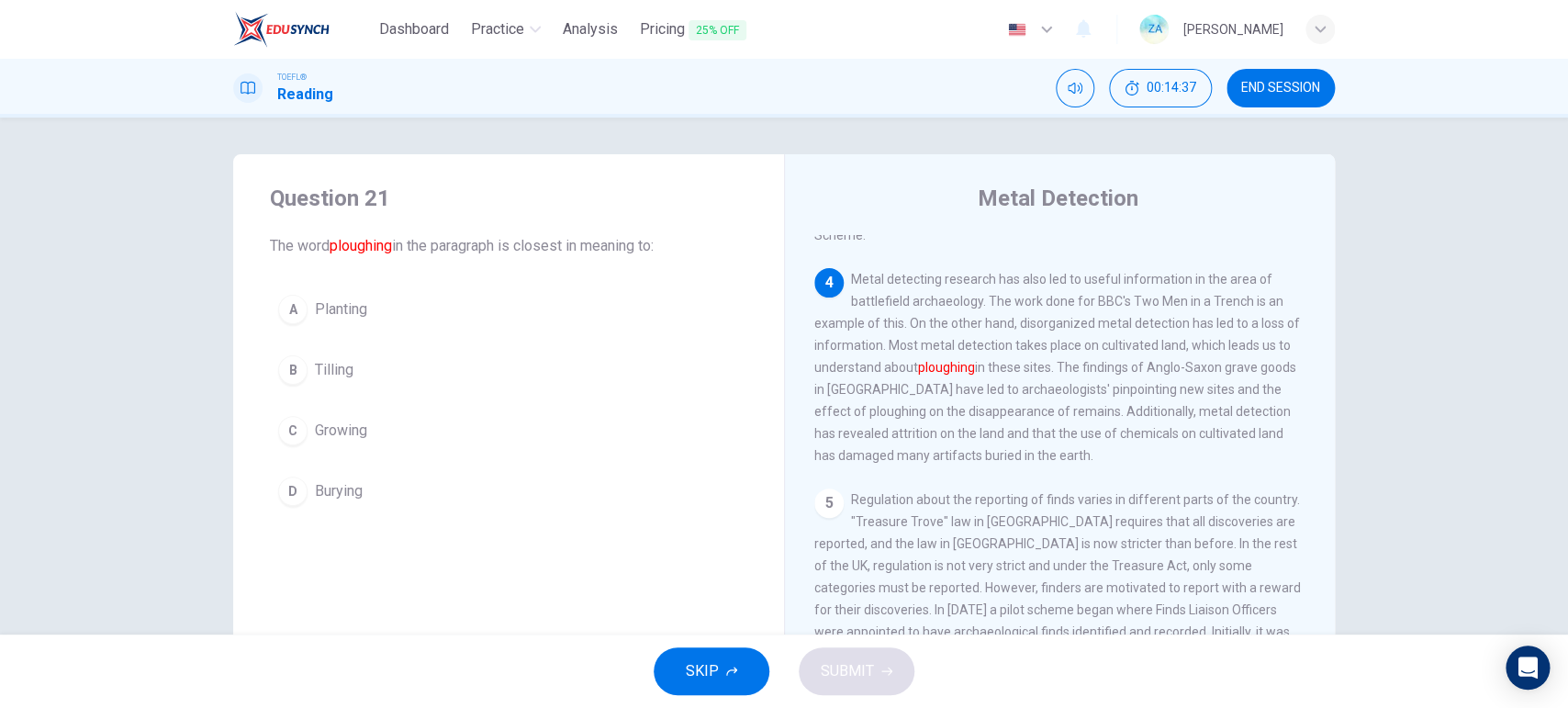
scroll to position [676, 0]
click at [317, 367] on span "Tilling" at bounding box center [334, 370] width 38 height 22
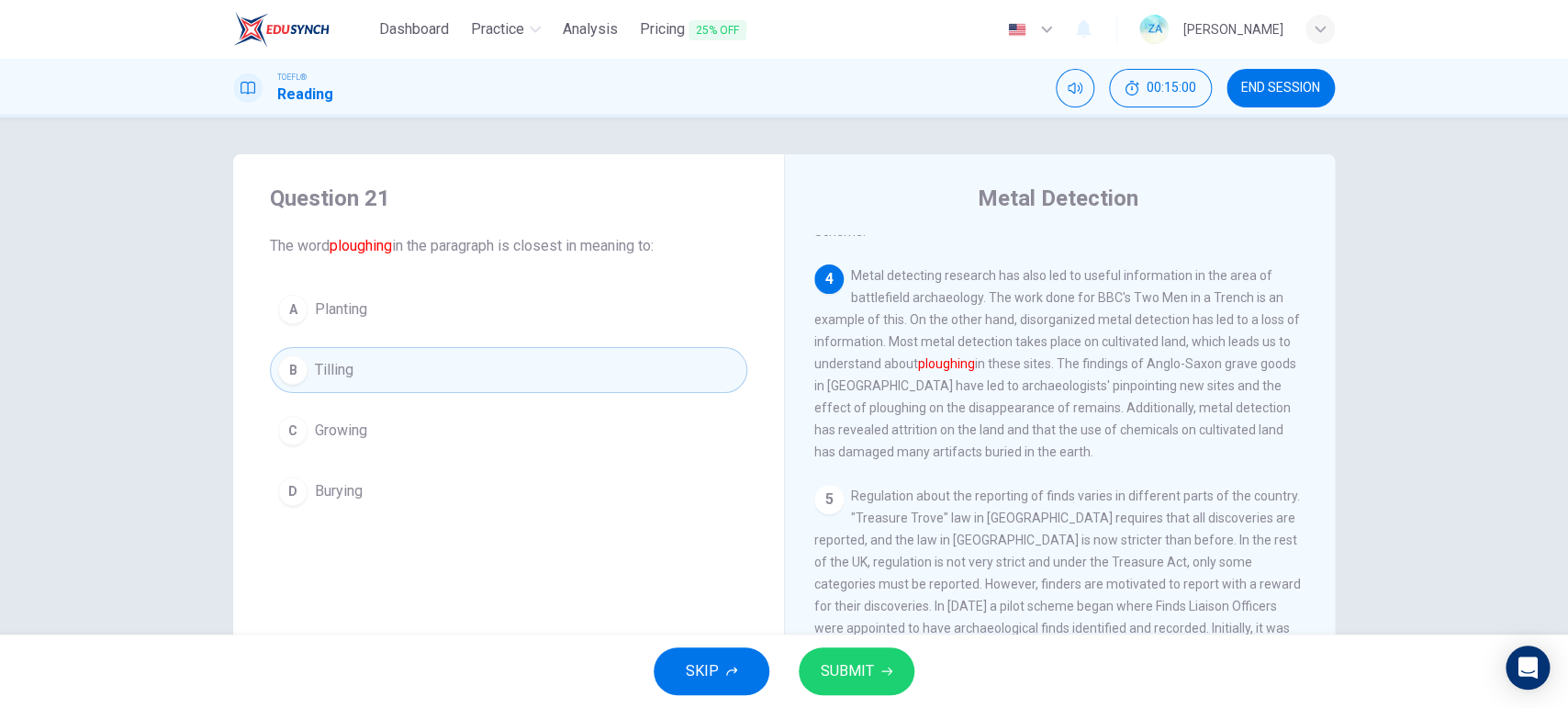
click at [850, 565] on span "SUBMIT" at bounding box center [847, 672] width 53 height 26
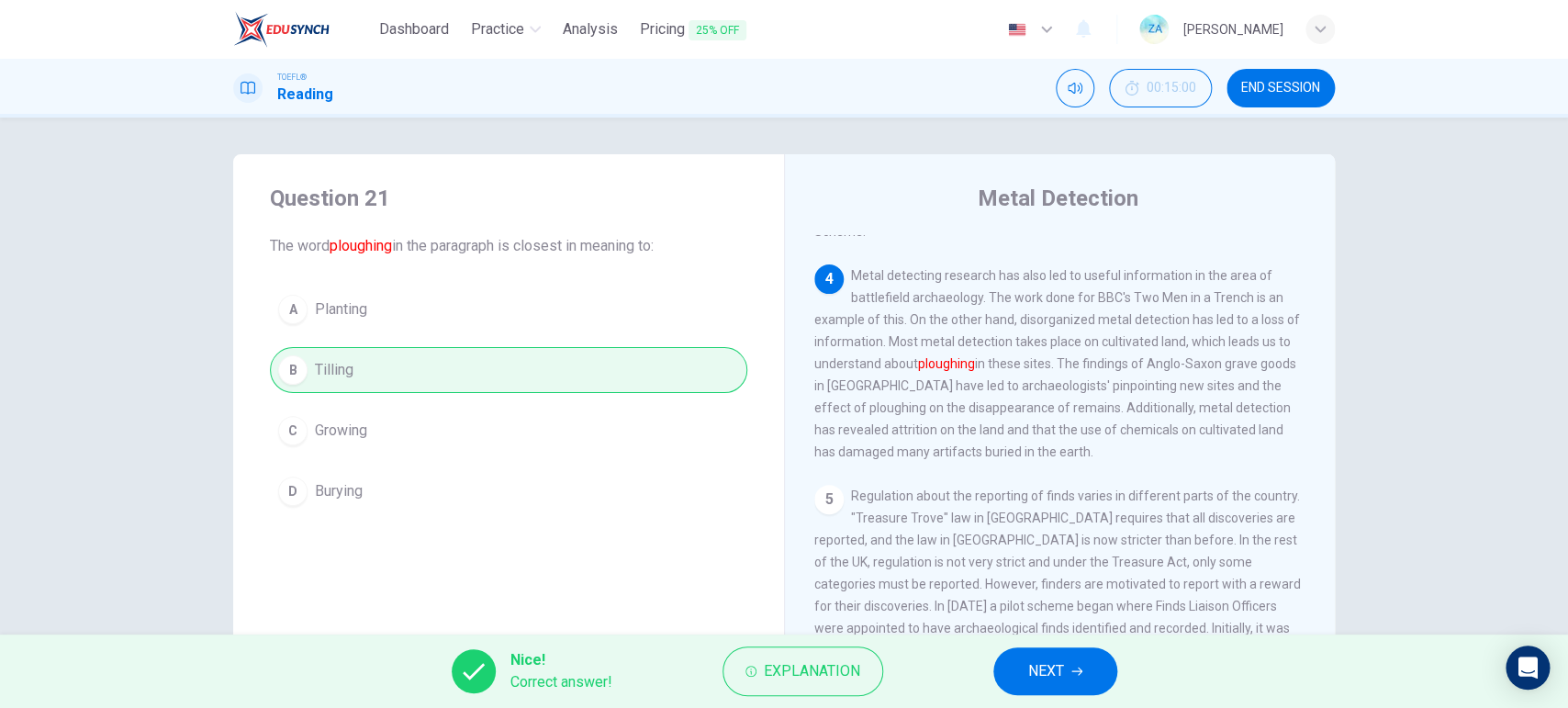
click at [1045, 565] on span "NEXT" at bounding box center [1046, 672] width 35 height 26
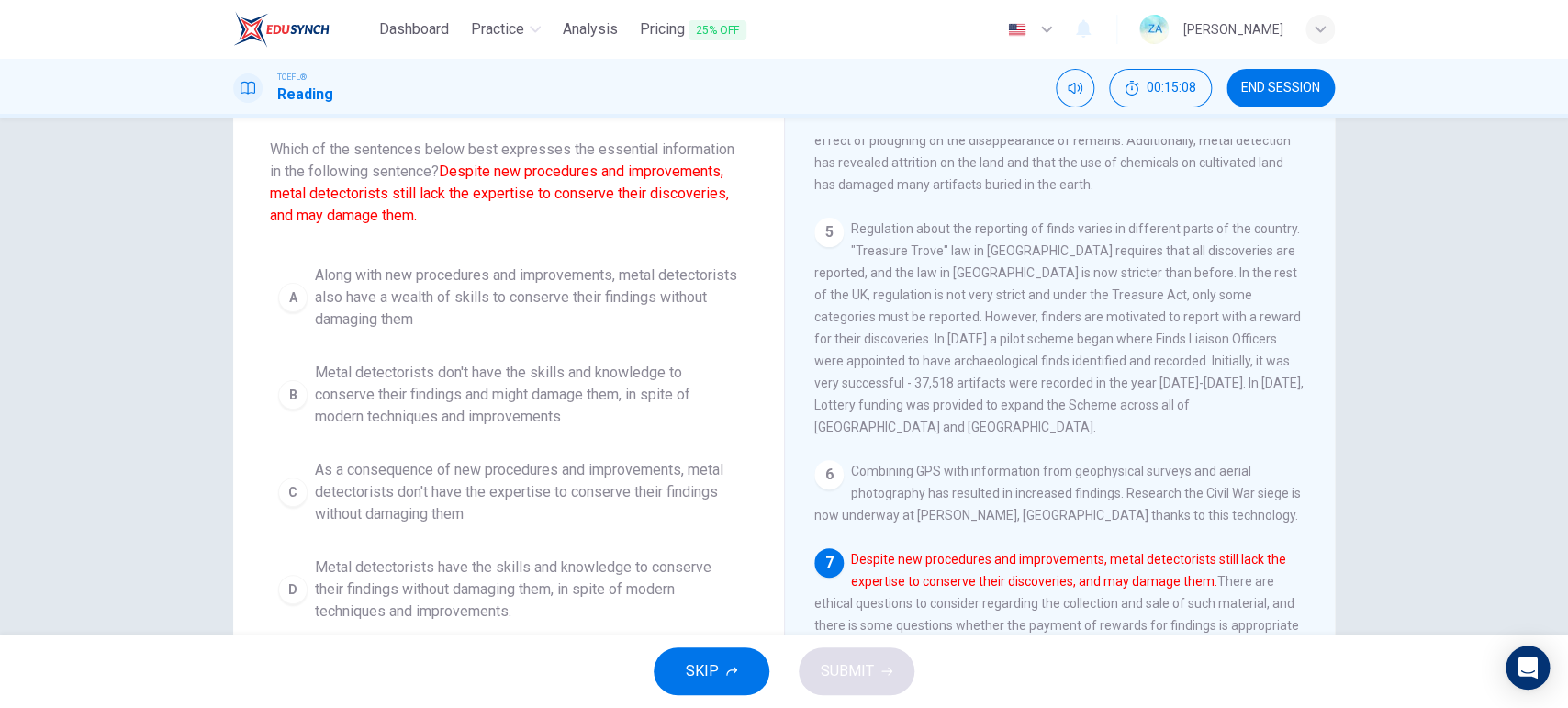
scroll to position [99, 0]
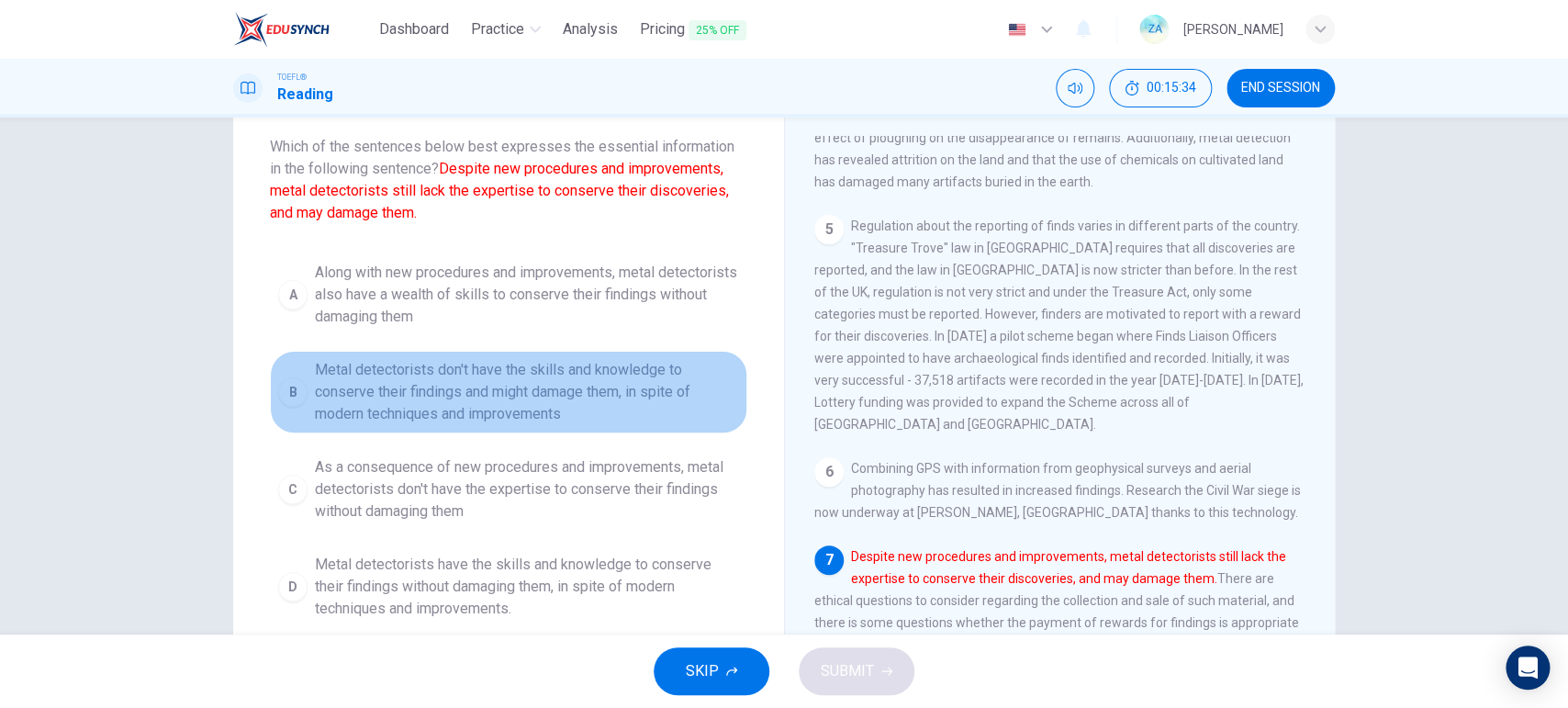
click at [402, 401] on span "Metal detectorists don't have the skills and knowledge to conserve their findin…" at bounding box center [527, 392] width 424 height 66
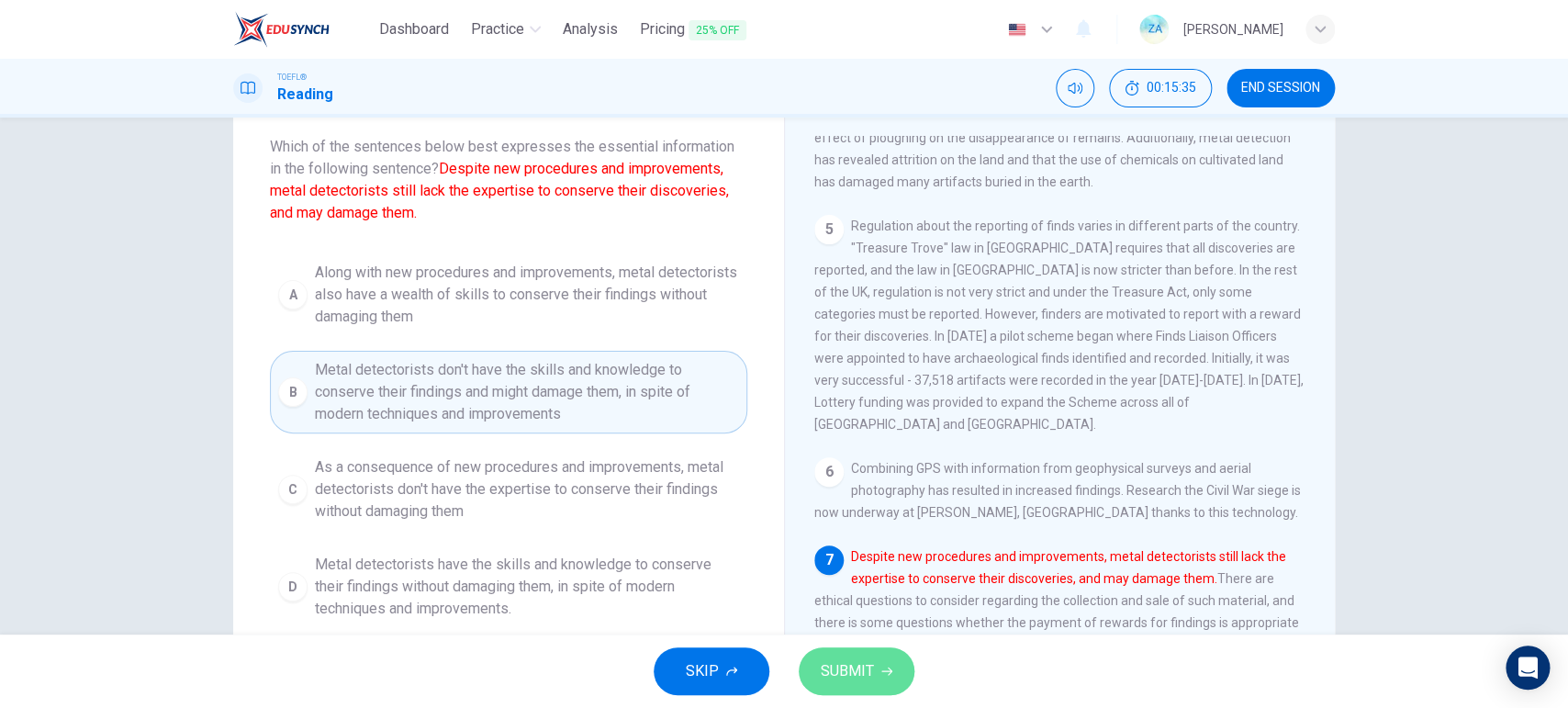
click at [881, 565] on button "SUBMIT" at bounding box center [856, 671] width 116 height 47
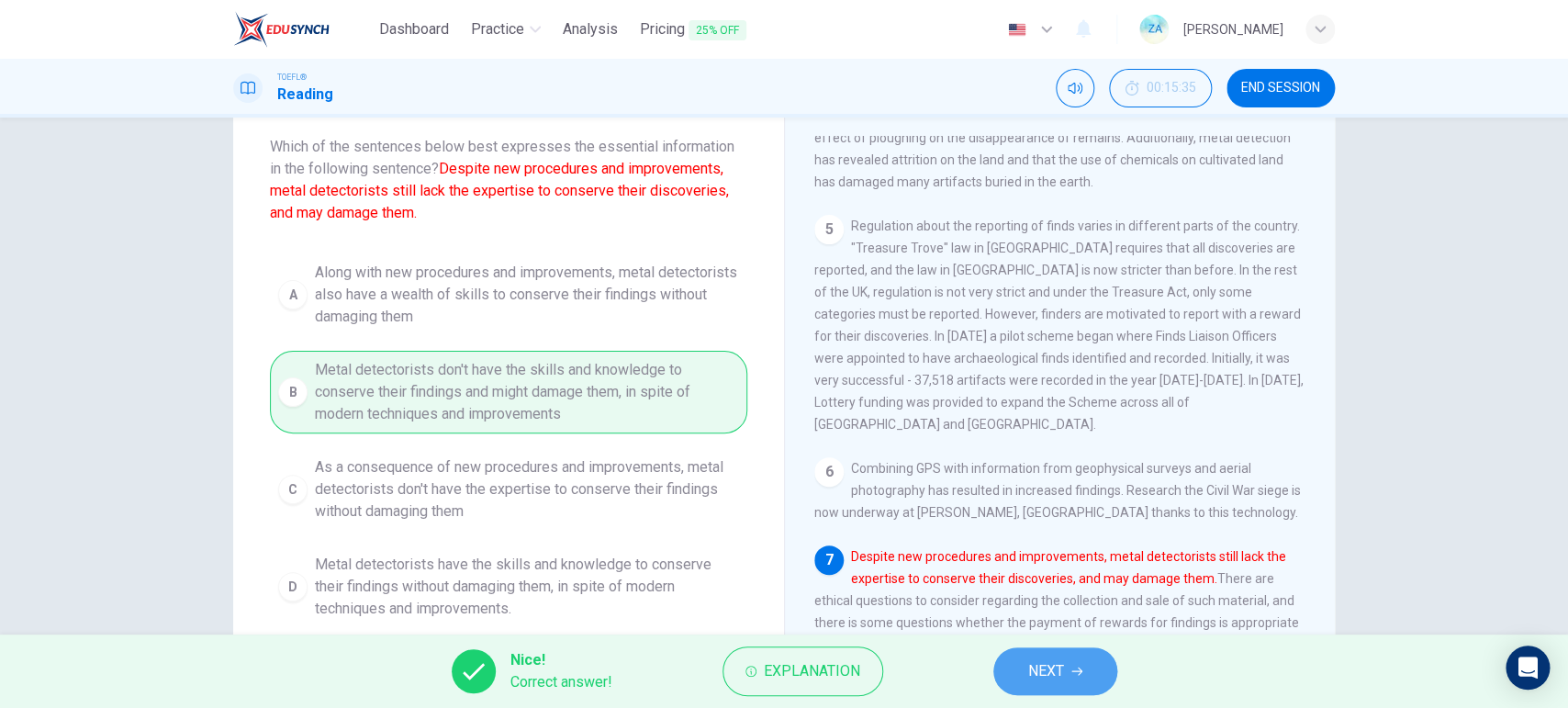
click at [1088, 565] on button "NEXT" at bounding box center [1055, 671] width 124 height 47
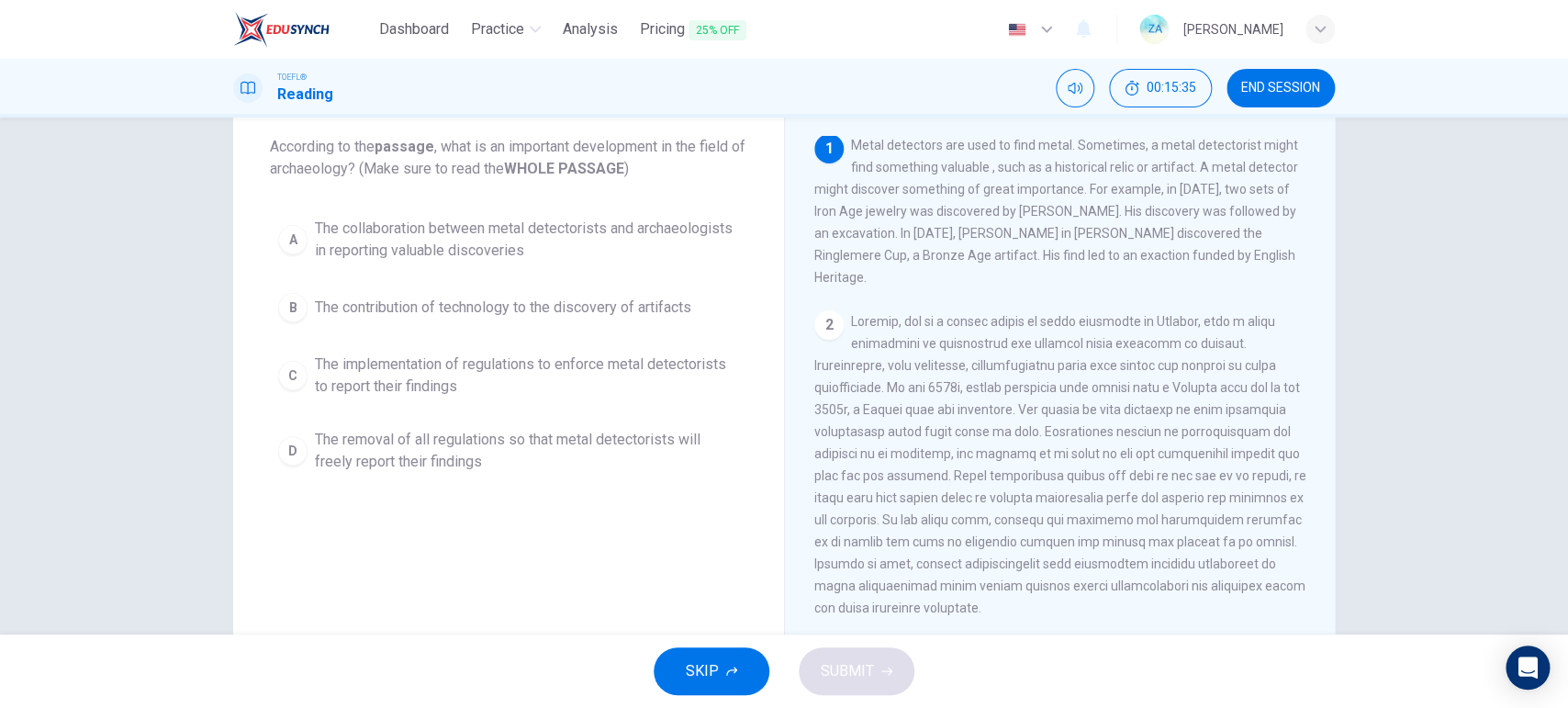
scroll to position [0, 0]
click at [563, 225] on span "The collaboration between metal detectorists and archaeologists in reporting va…" at bounding box center [527, 239] width 424 height 44
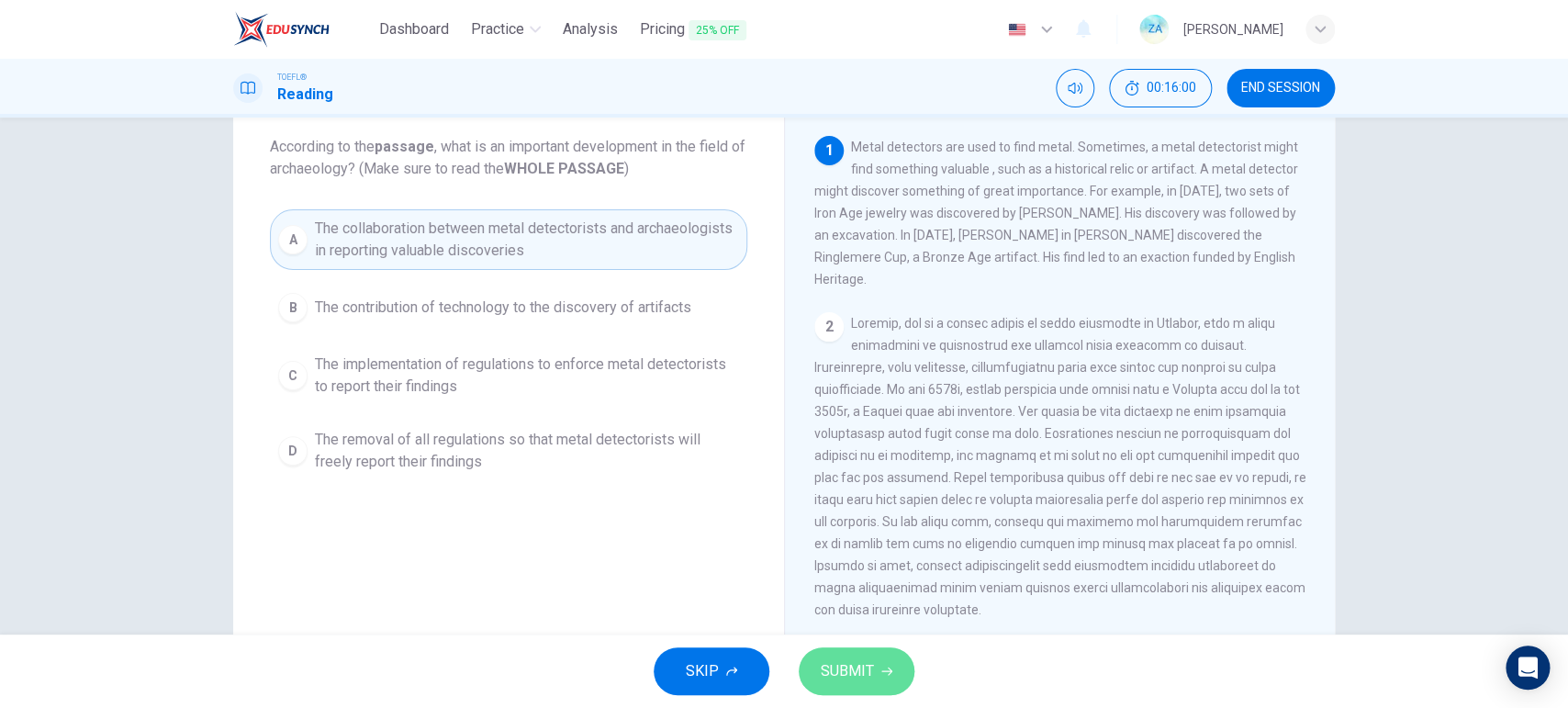
click at [881, 565] on icon "button" at bounding box center [886, 671] width 11 height 11
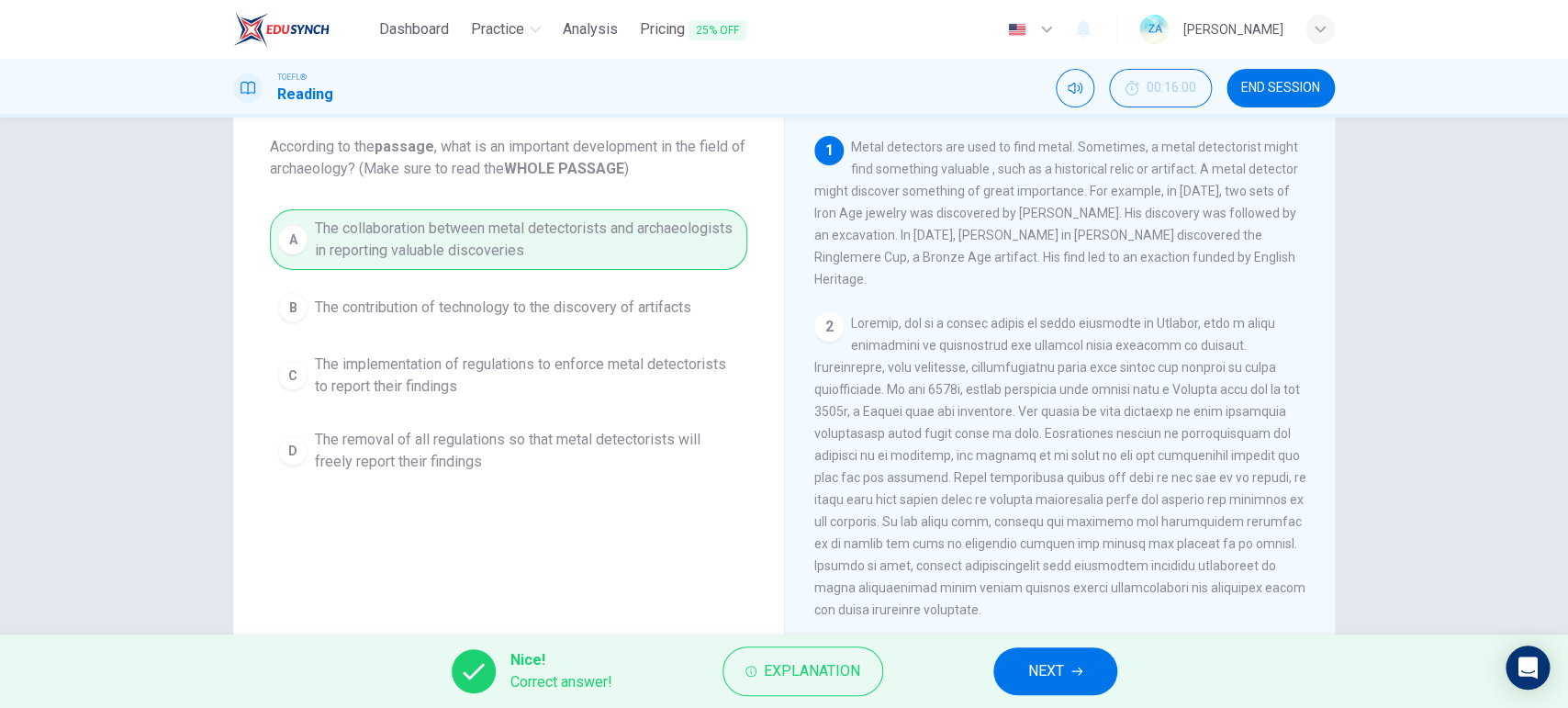
click at [1035, 565] on span "NEXT" at bounding box center [1046, 672] width 35 height 26
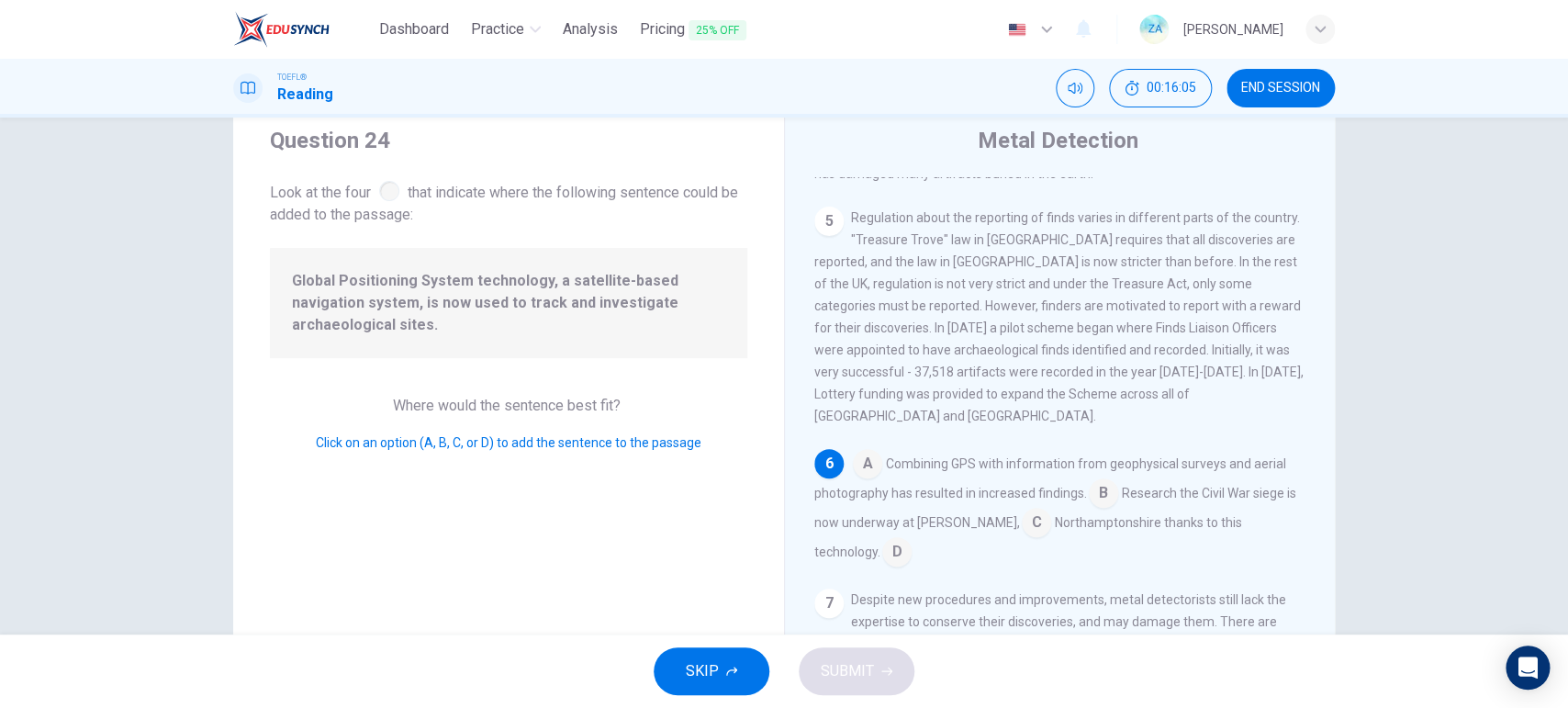
scroll to position [60, 0]
click at [919, 455] on span "Combining GPS with information from geophysical surveys and aerial photography …" at bounding box center [1049, 477] width 471 height 44
click at [866, 449] on input at bounding box center [867, 464] width 30 height 30
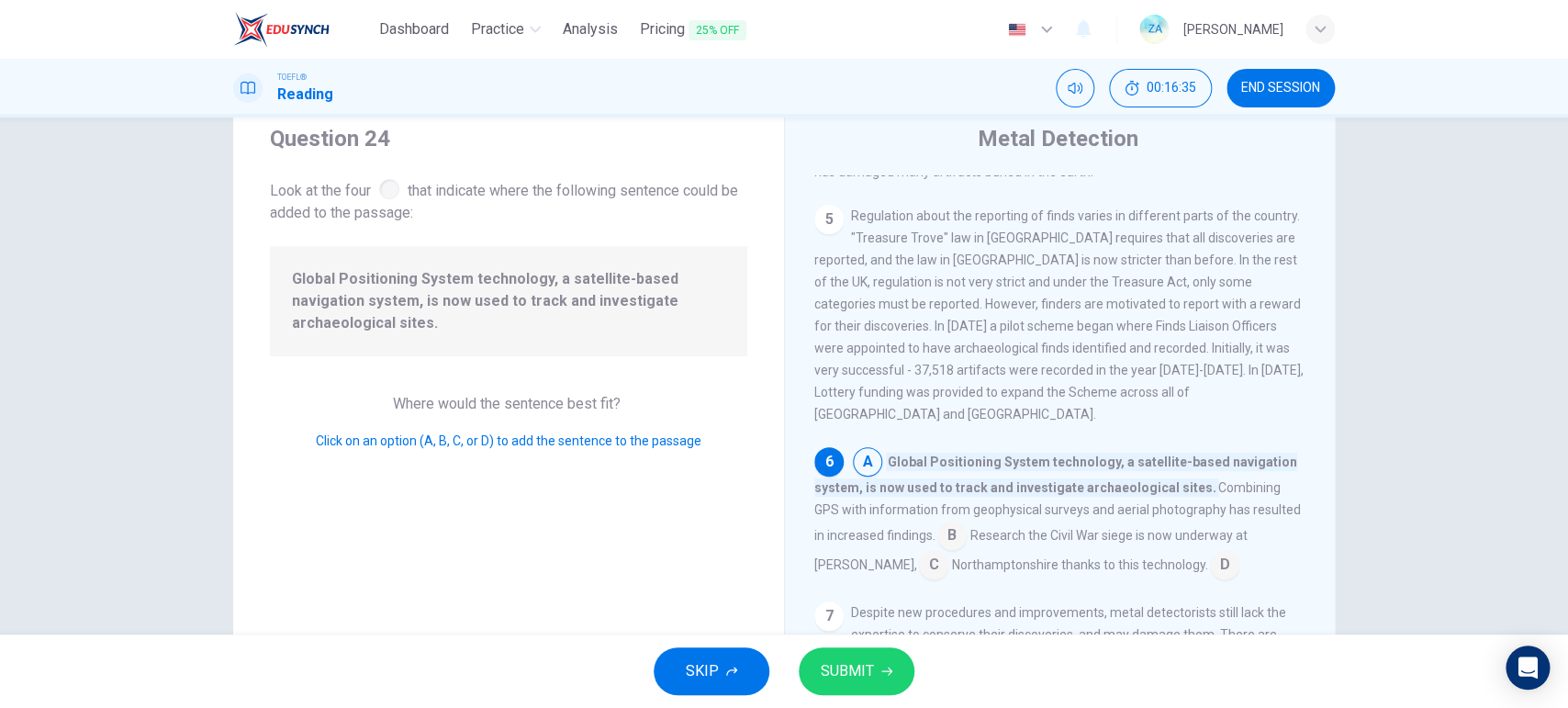
click at [885, 565] on button "SUBMIT" at bounding box center [856, 671] width 116 height 47
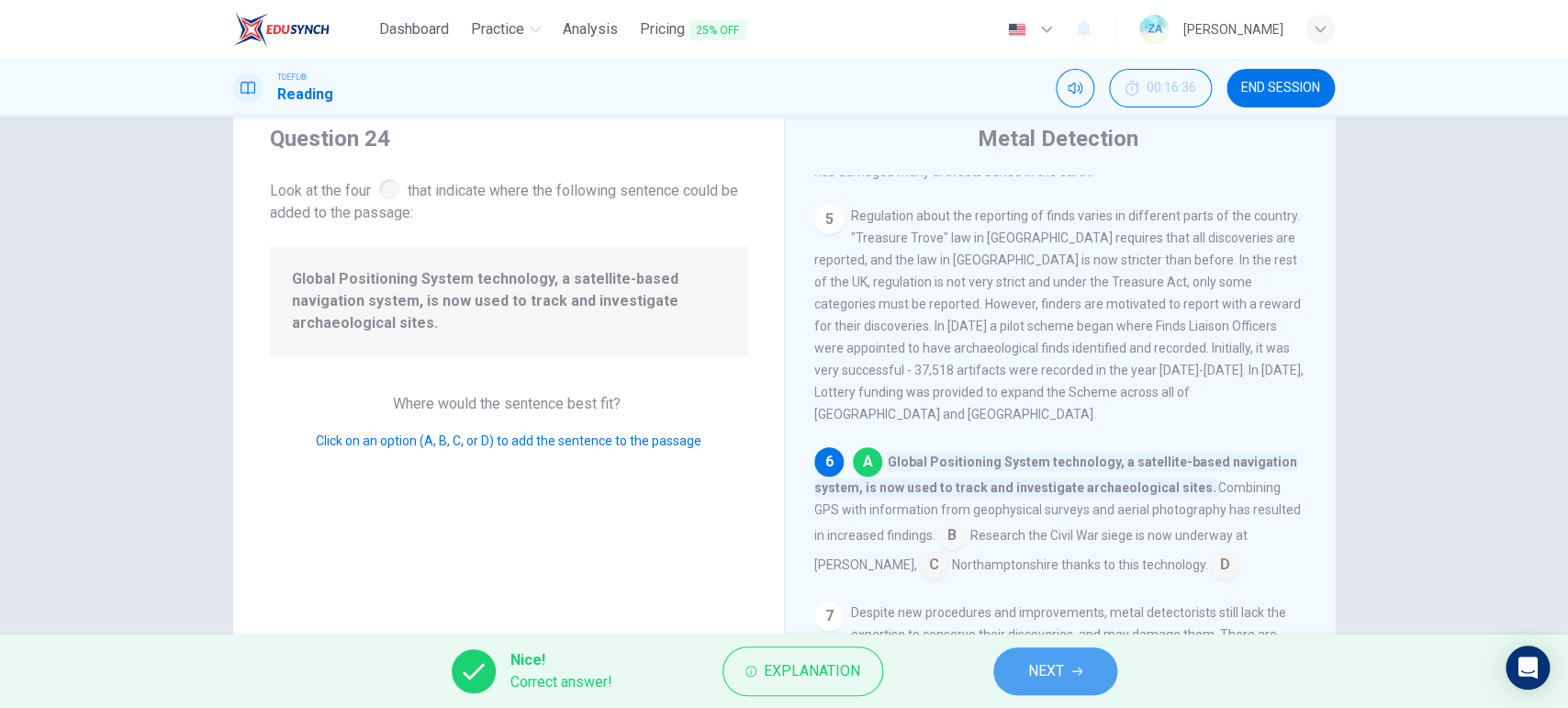
click at [1029, 565] on span "NEXT" at bounding box center [1046, 672] width 35 height 26
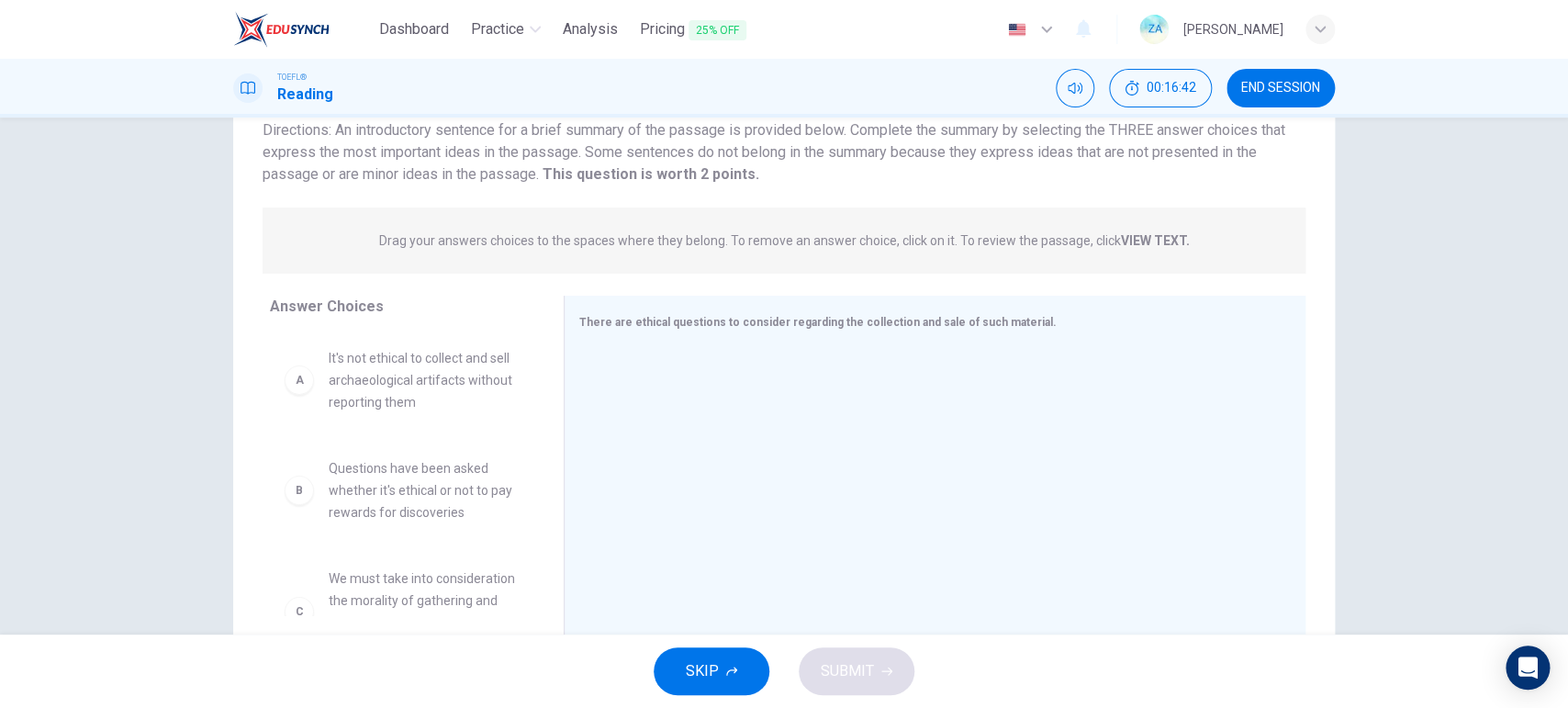
scroll to position [148, 0]
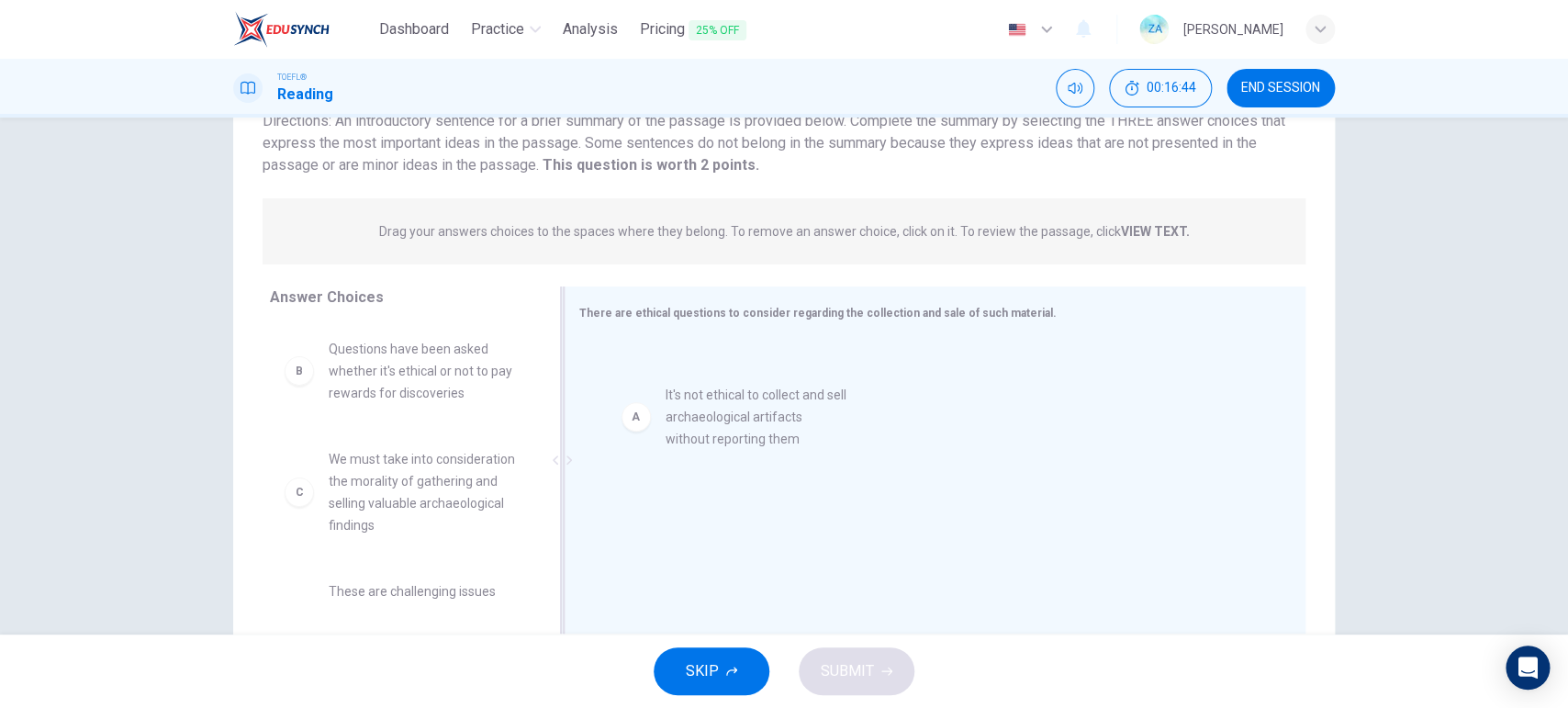
drag, startPoint x: 409, startPoint y: 379, endPoint x: 768, endPoint y: 430, distance: 362.6
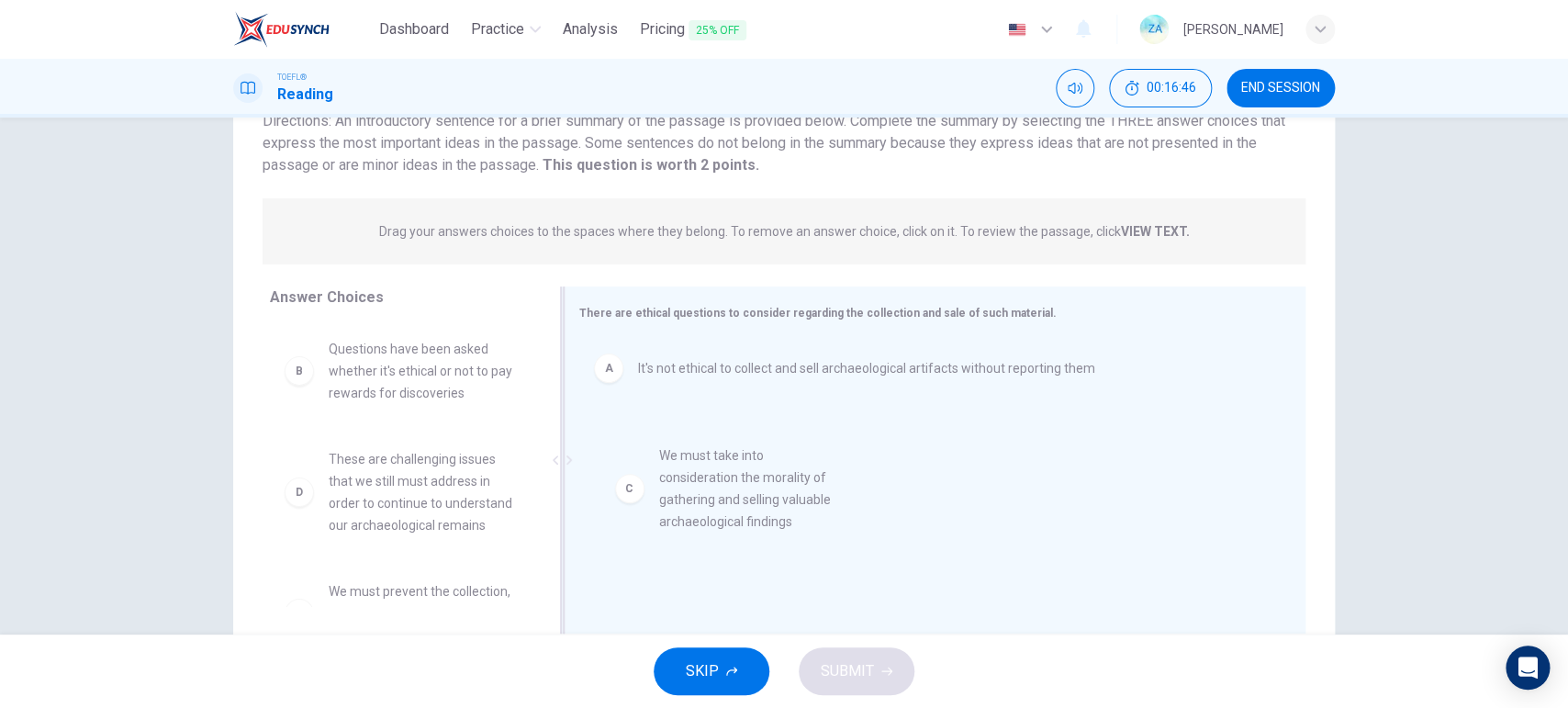
drag, startPoint x: 384, startPoint y: 497, endPoint x: 725, endPoint y: 494, distance: 341.0
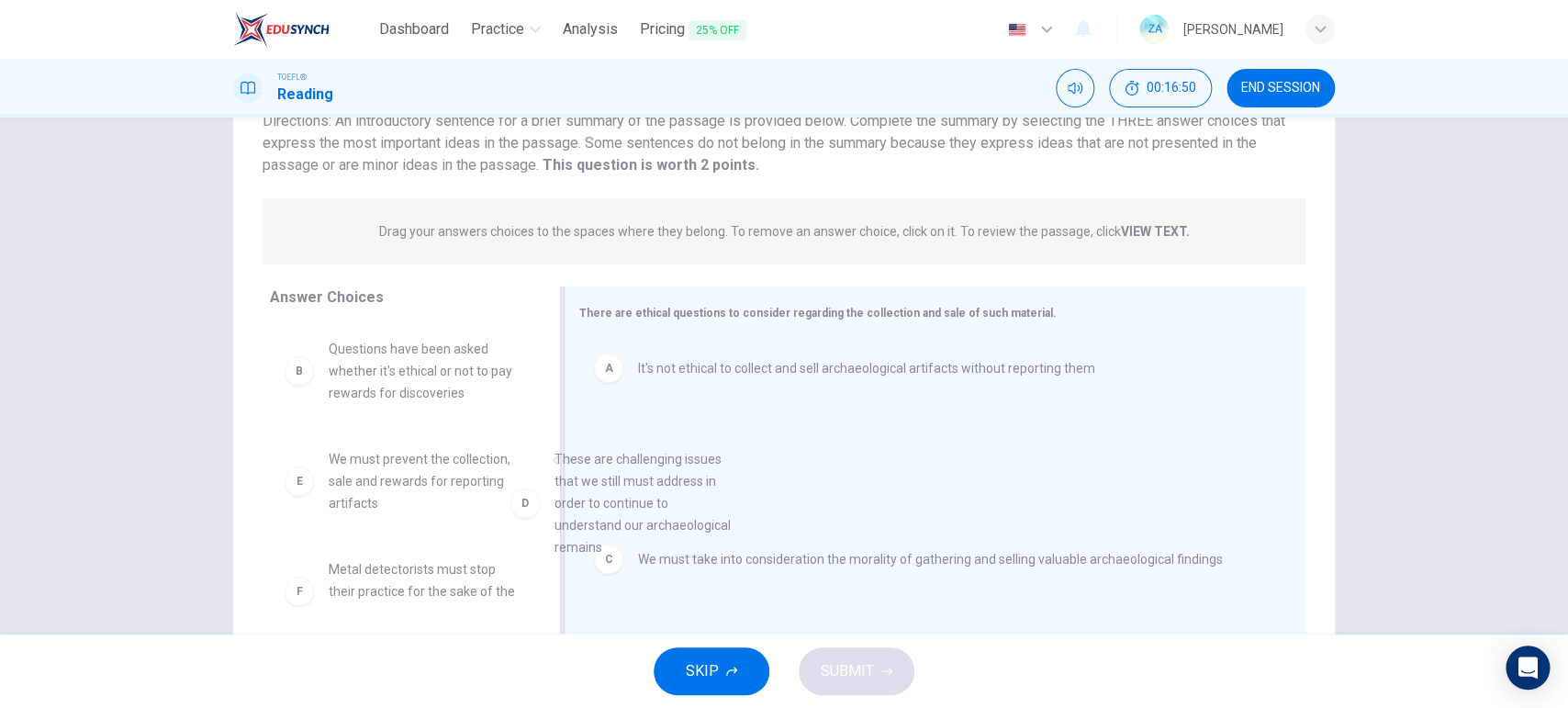
drag, startPoint x: 574, startPoint y: 485, endPoint x: 671, endPoint y: 492, distance: 97.3
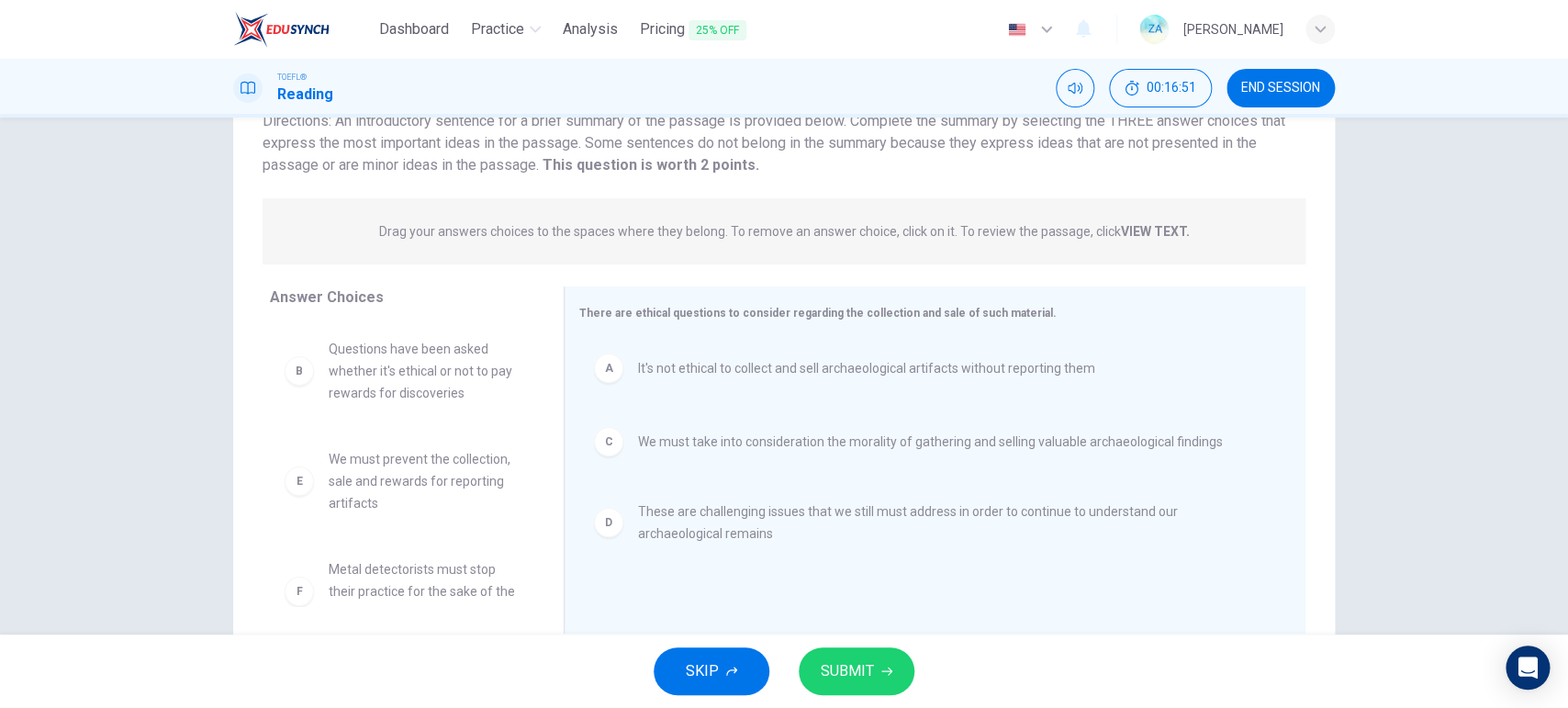
click at [867, 565] on span "SUBMIT" at bounding box center [847, 672] width 53 height 26
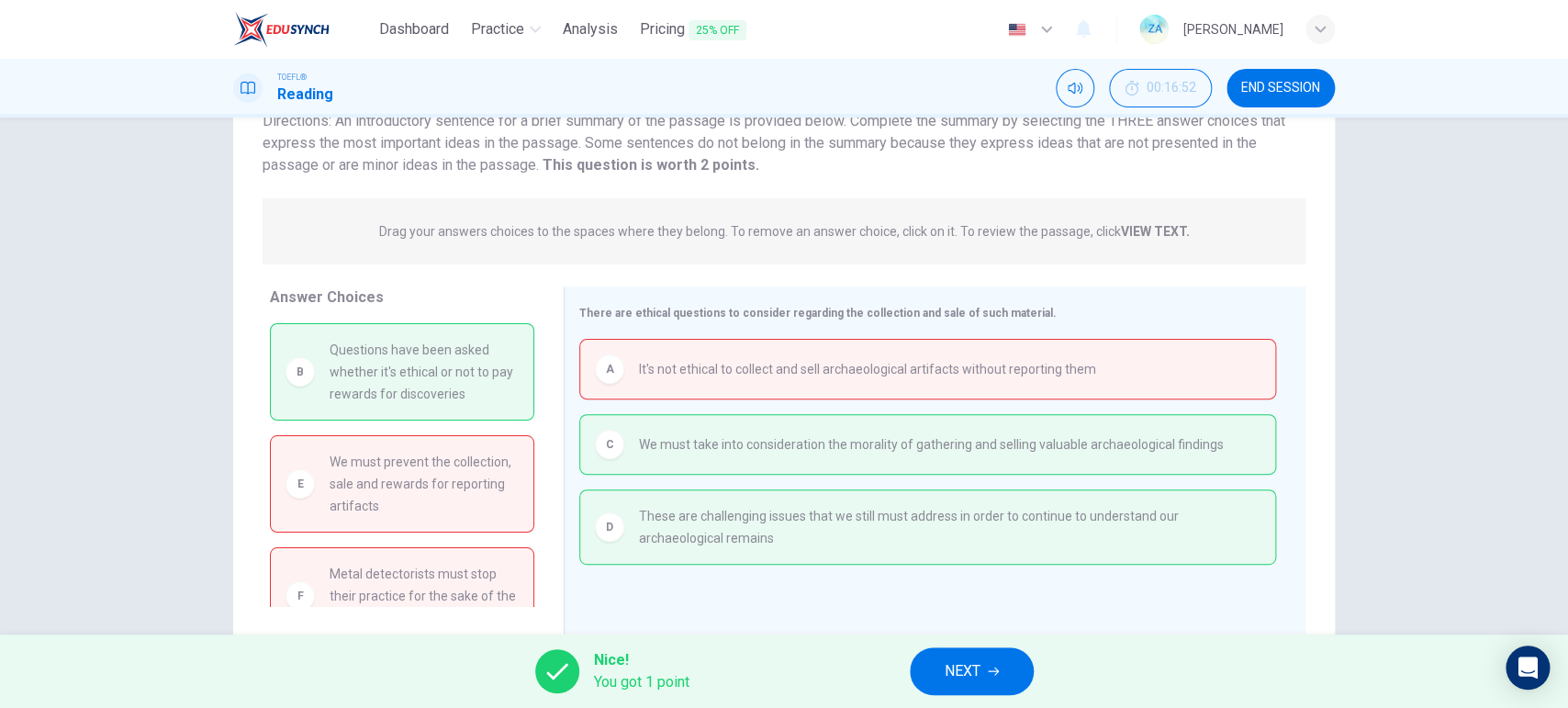
click at [1001, 565] on button "NEXT" at bounding box center [972, 671] width 124 height 47
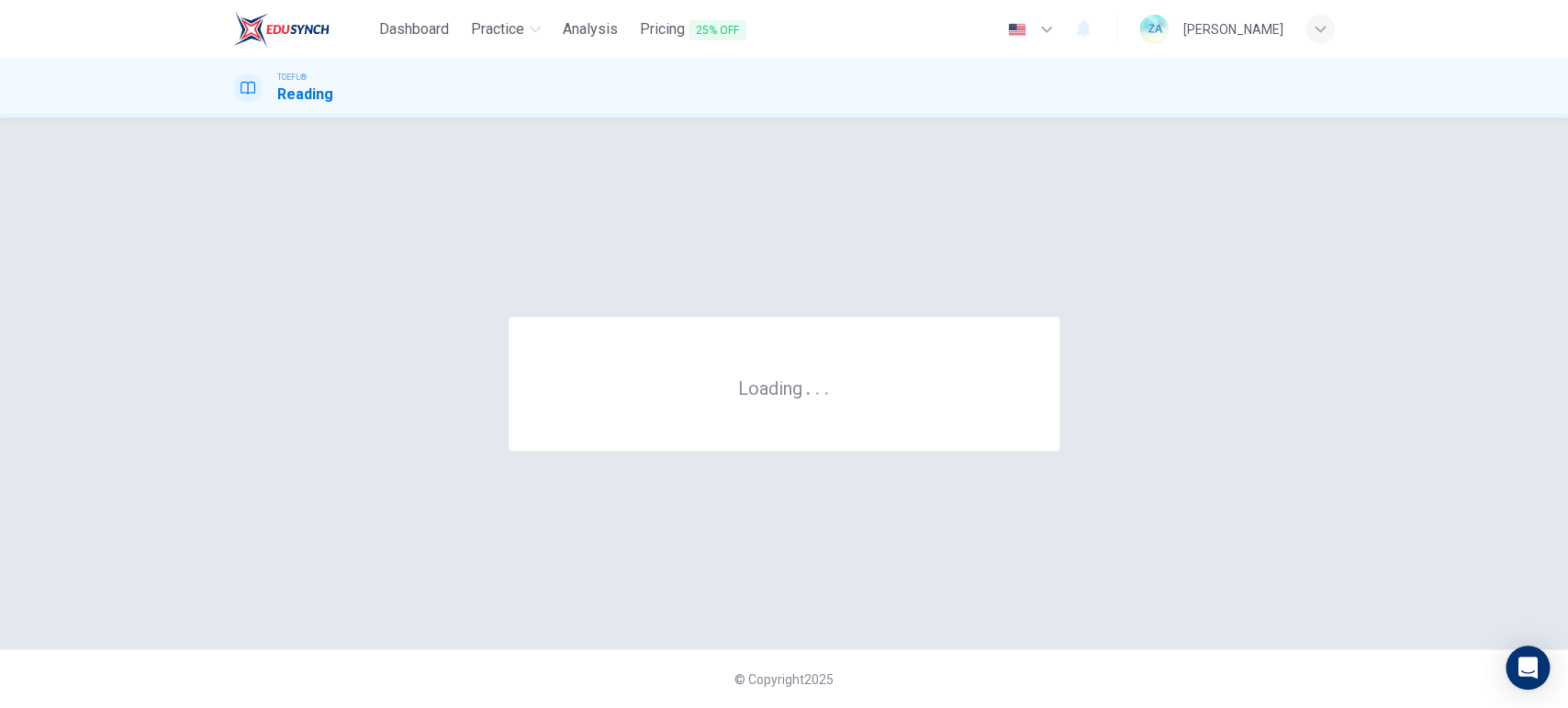
scroll to position [0, 0]
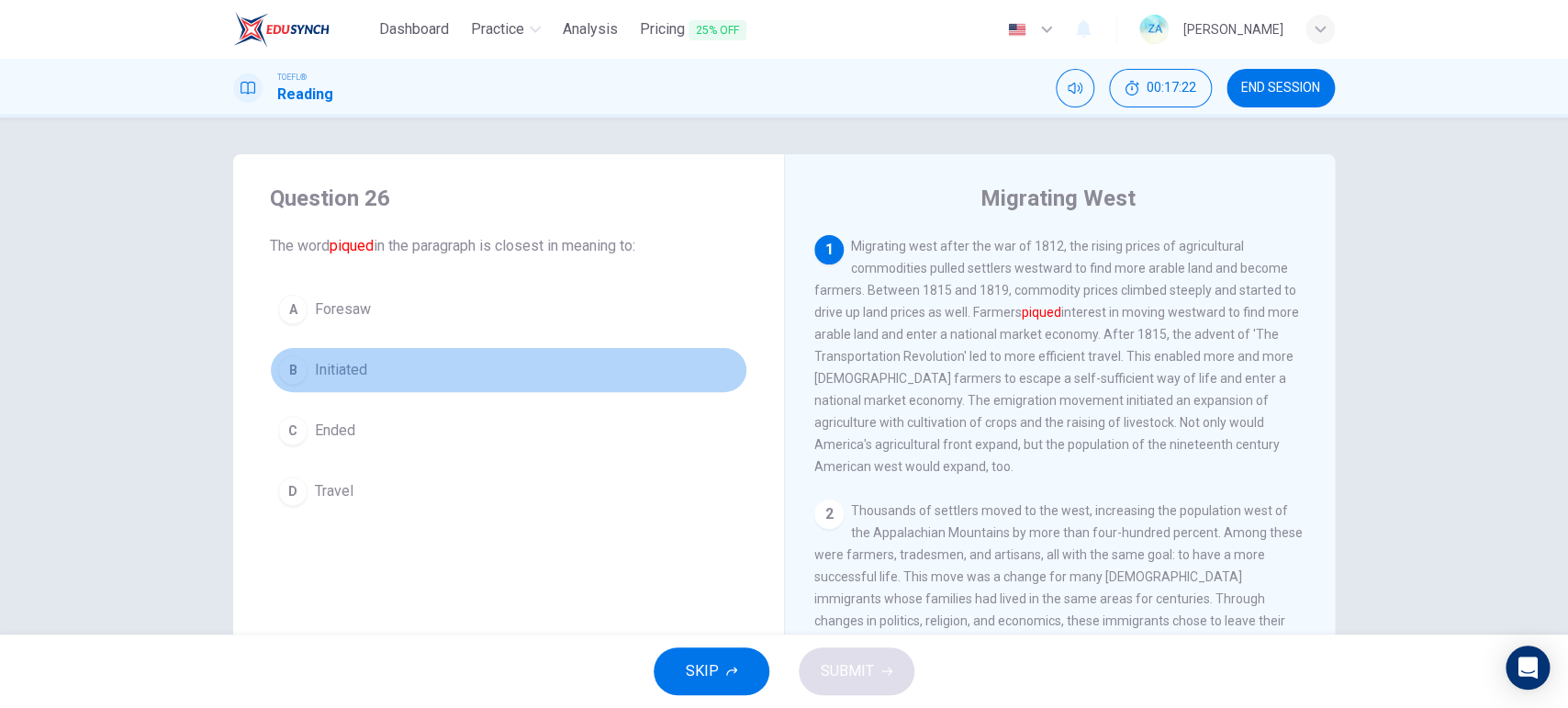
click at [354, 366] on span "Initiated" at bounding box center [341, 370] width 52 height 22
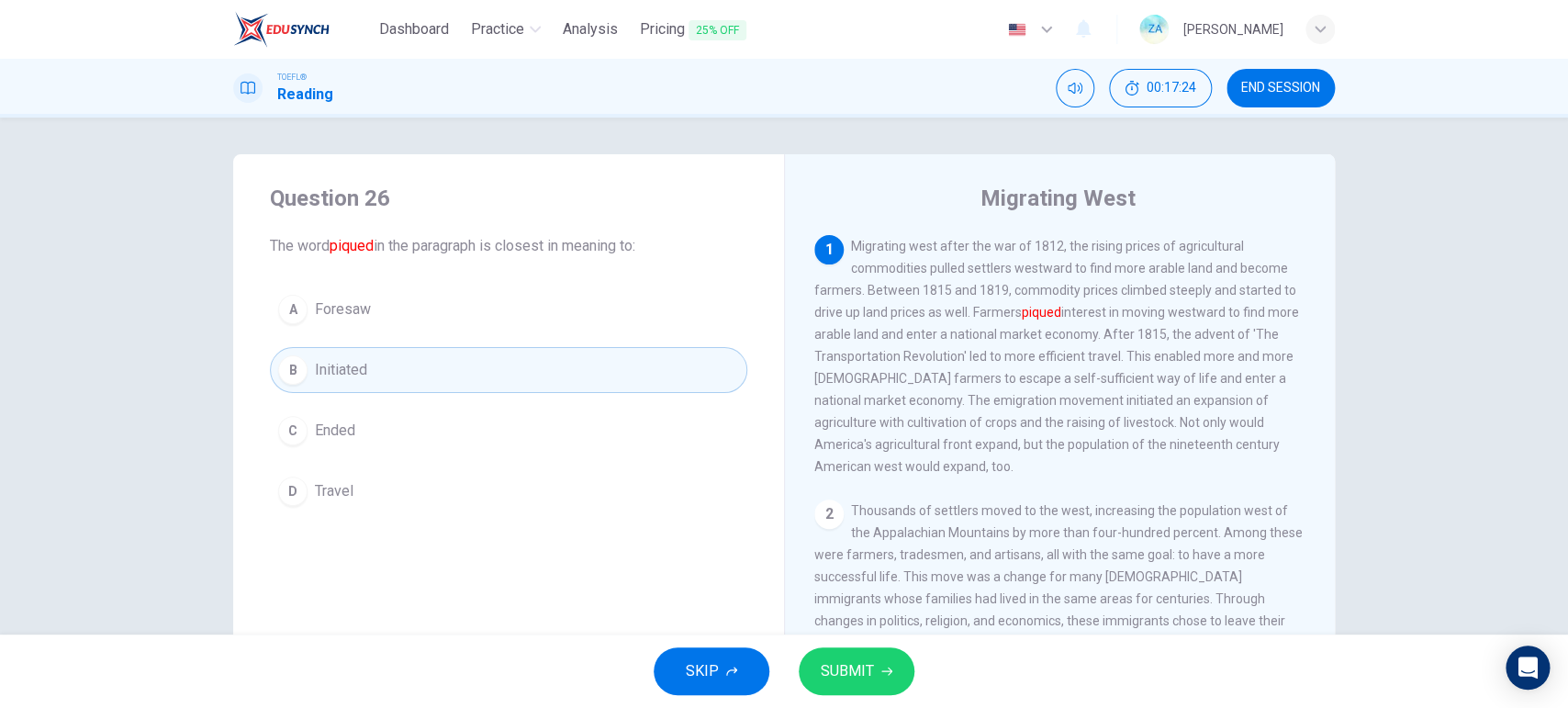
click at [1170, 487] on div "1 Migrating west after the war of 1812, the rising prices of agricultural commo…" at bounding box center [1072, 499] width 516 height 528
click at [899, 565] on button "SUBMIT" at bounding box center [856, 671] width 116 height 47
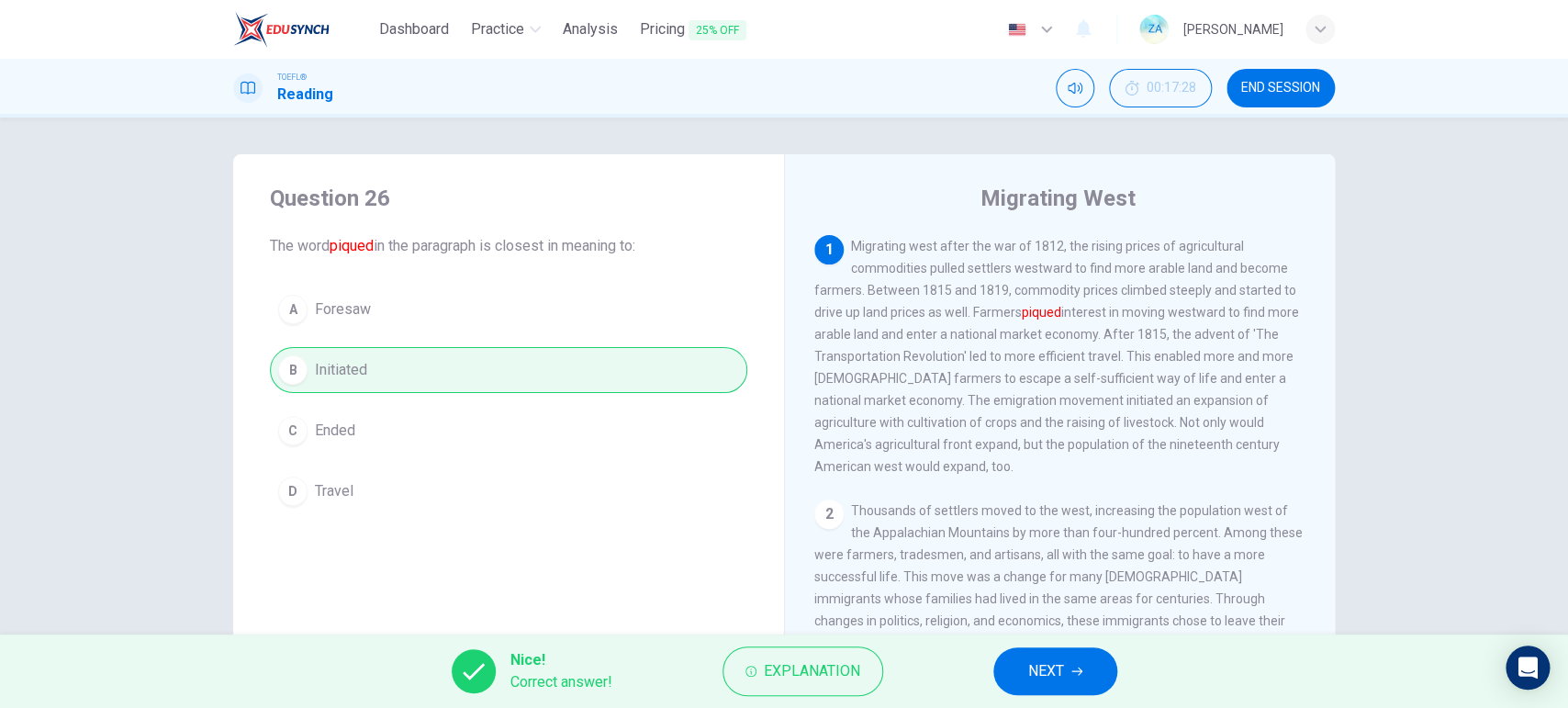
click at [1027, 565] on button "NEXT" at bounding box center [1055, 671] width 124 height 47
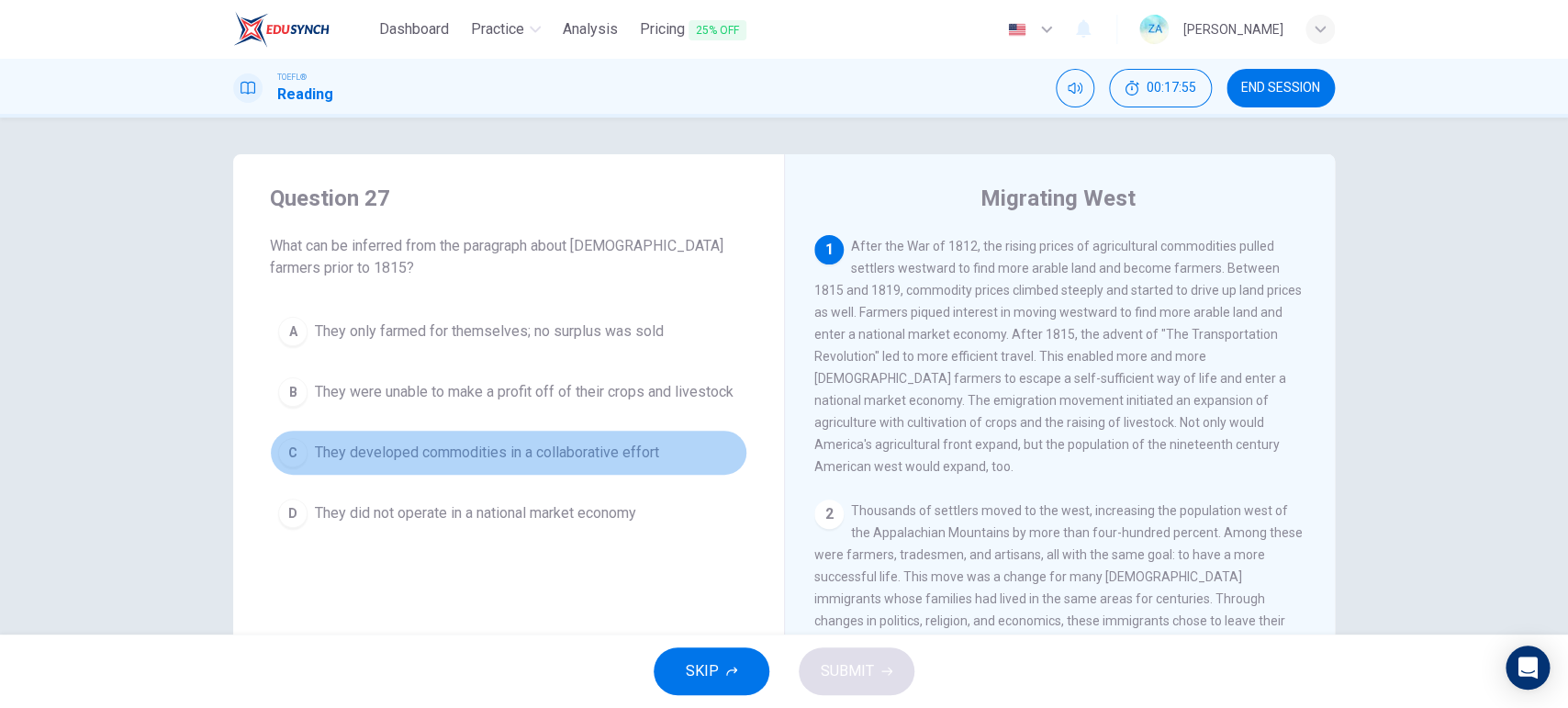
click at [539, 454] on span "They developed commodities in a collaborative effort" at bounding box center [487, 453] width 345 height 22
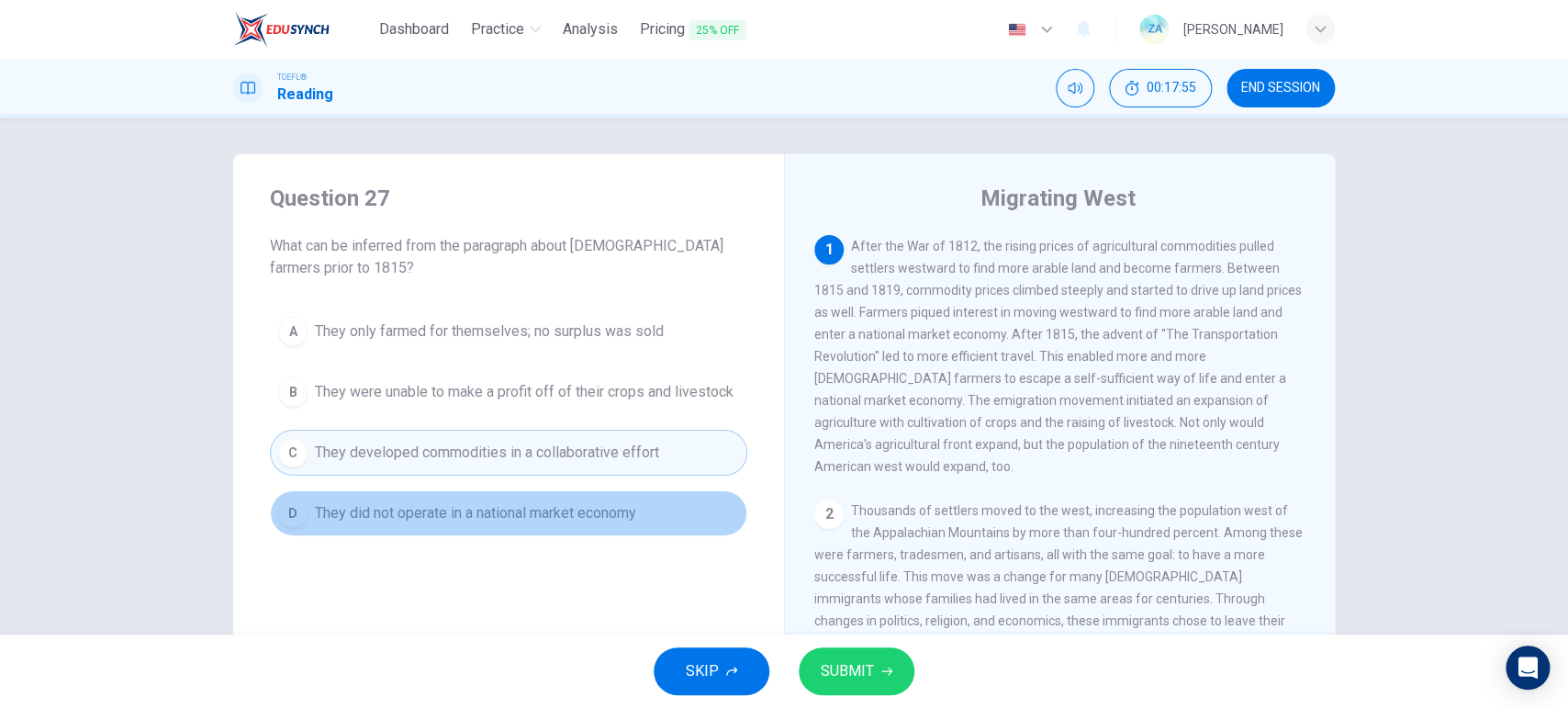
click at [535, 517] on span "They did not operate in a national market economy" at bounding box center [475, 513] width 321 height 22
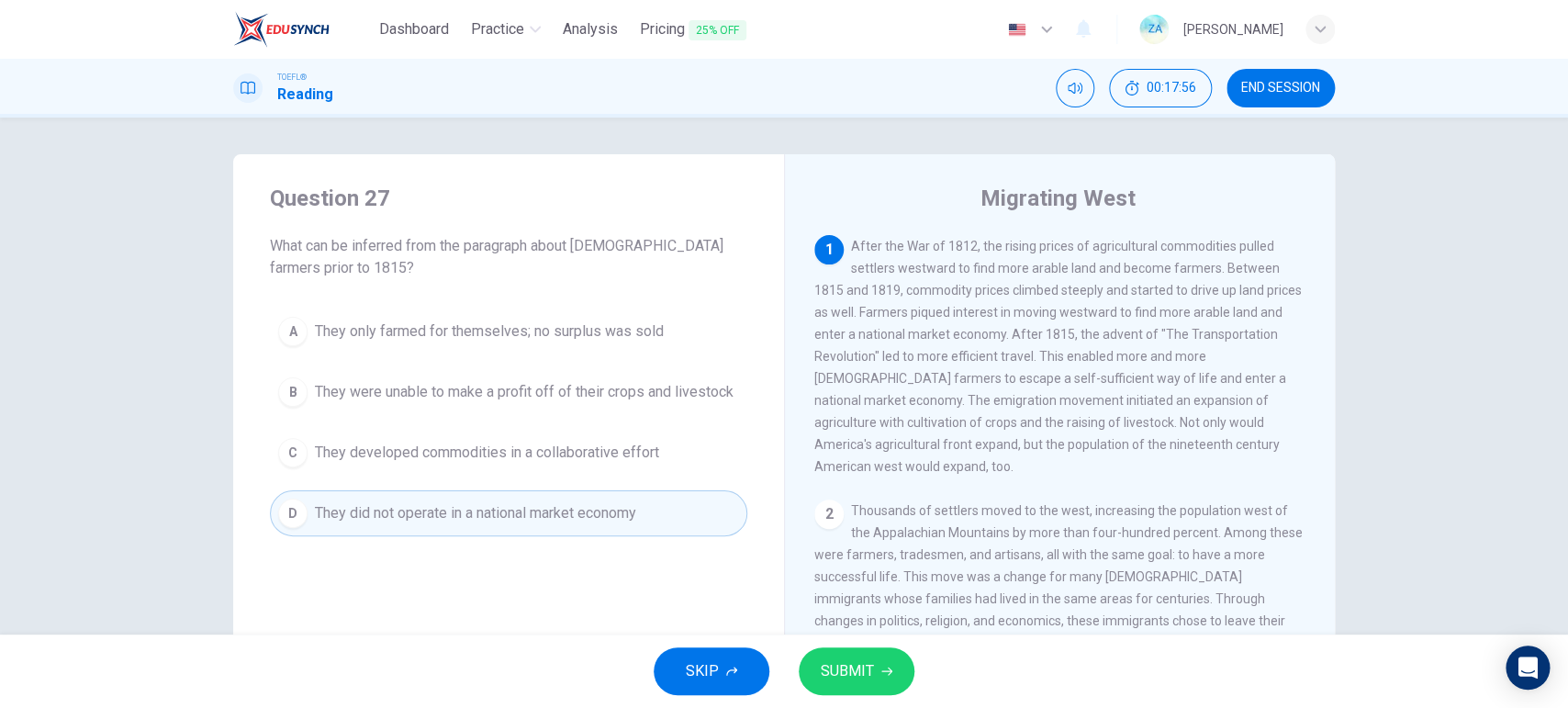
click at [824, 565] on span "SUBMIT" at bounding box center [847, 672] width 53 height 26
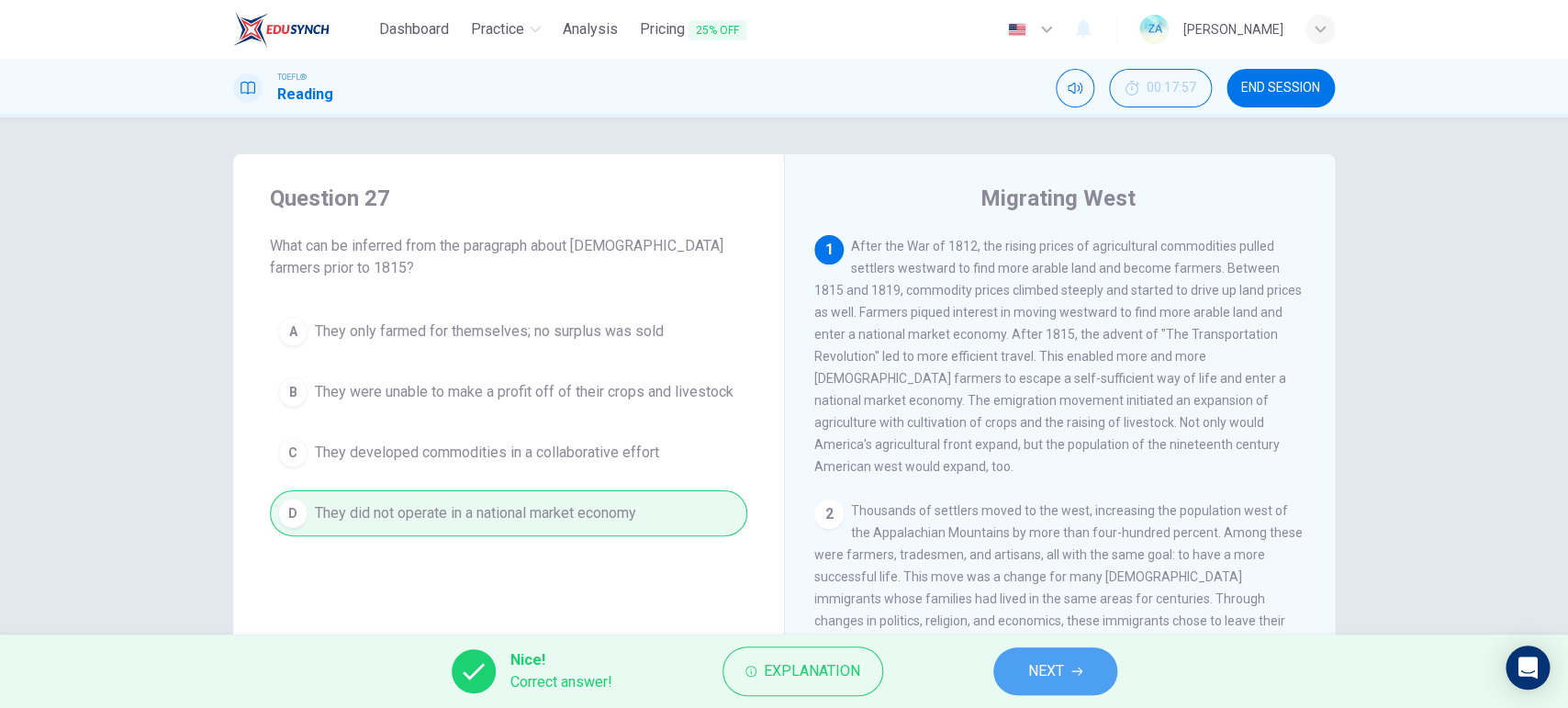
click at [1099, 565] on button "NEXT" at bounding box center [1055, 671] width 124 height 47
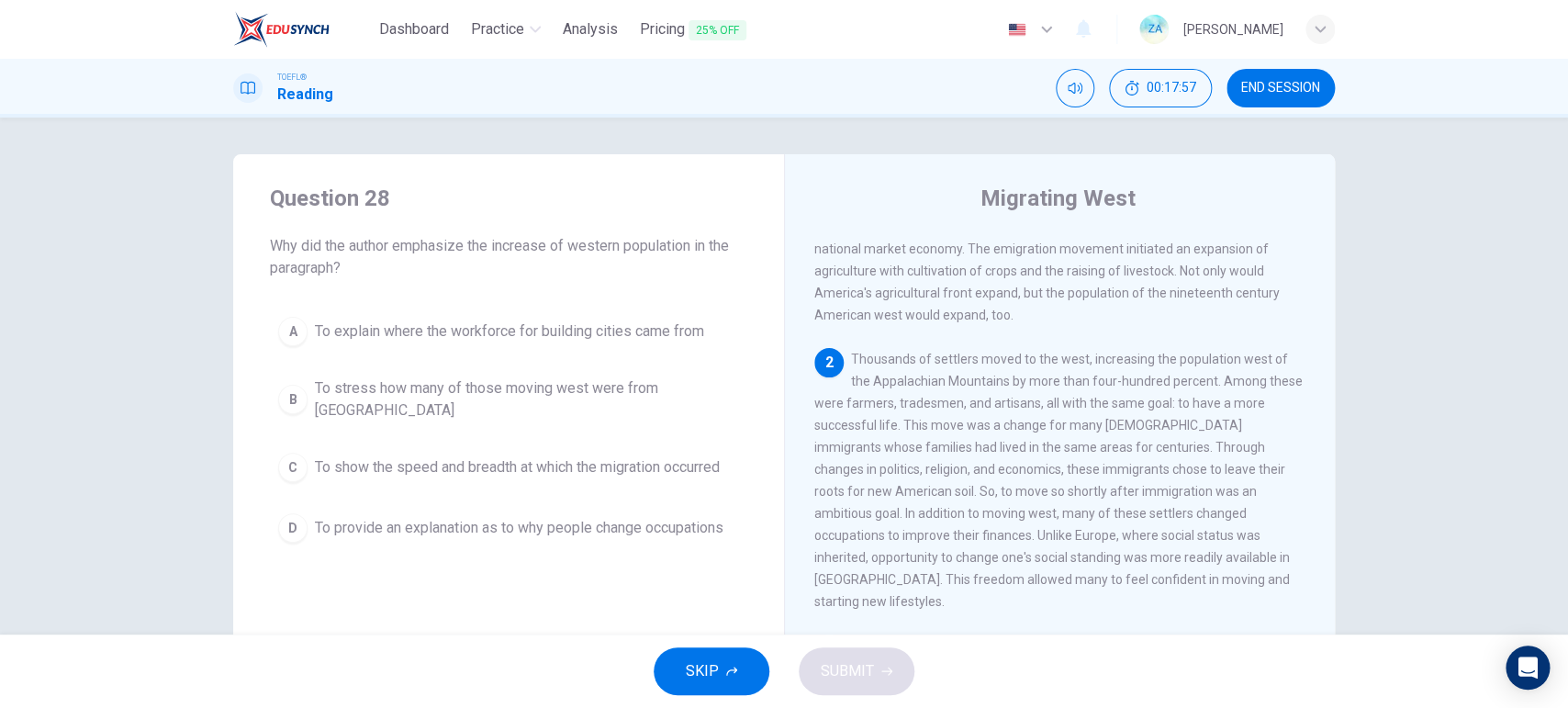
scroll to position [153, 0]
click at [581, 457] on span "To show the speed and breadth at which the migration occurred" at bounding box center [517, 468] width 405 height 22
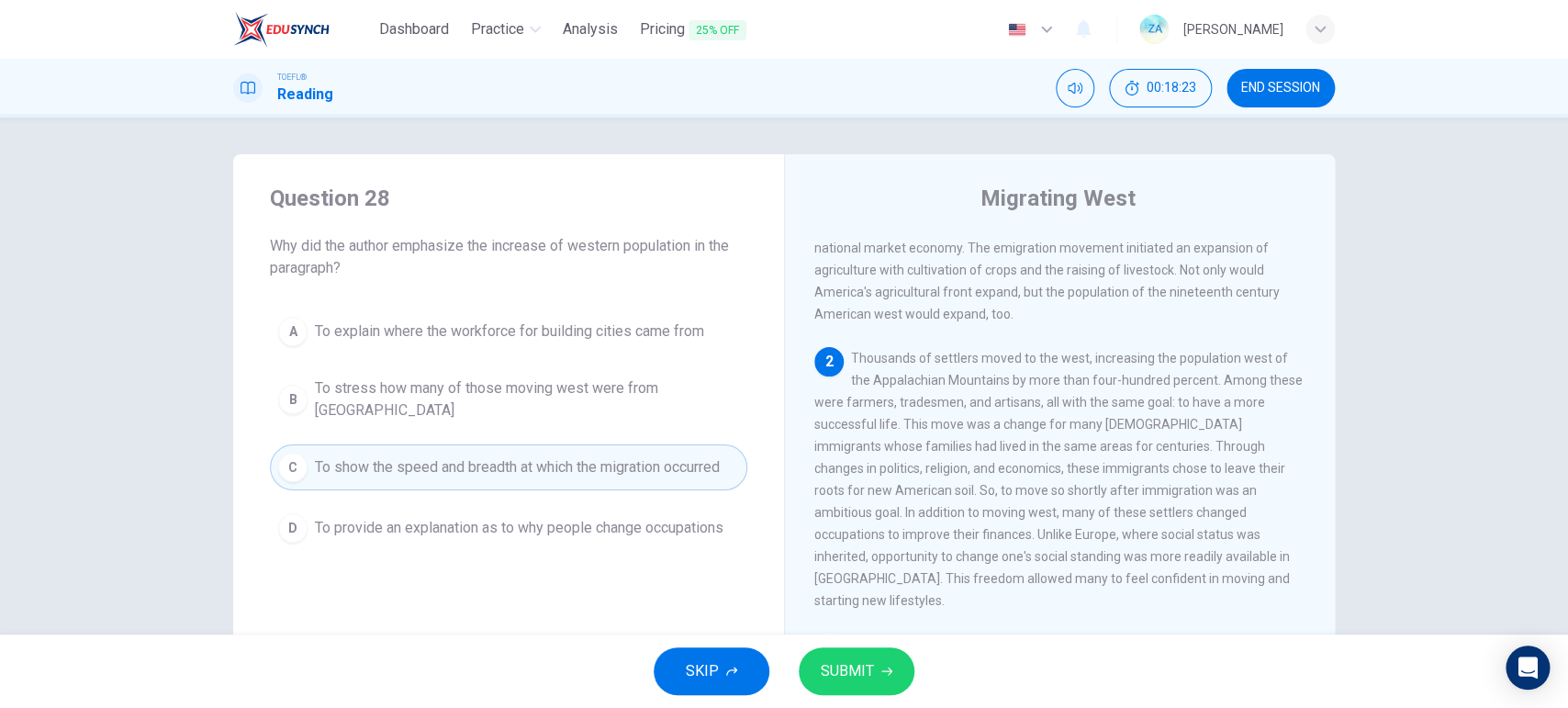
click at [858, 565] on span "SUBMIT" at bounding box center [847, 672] width 53 height 26
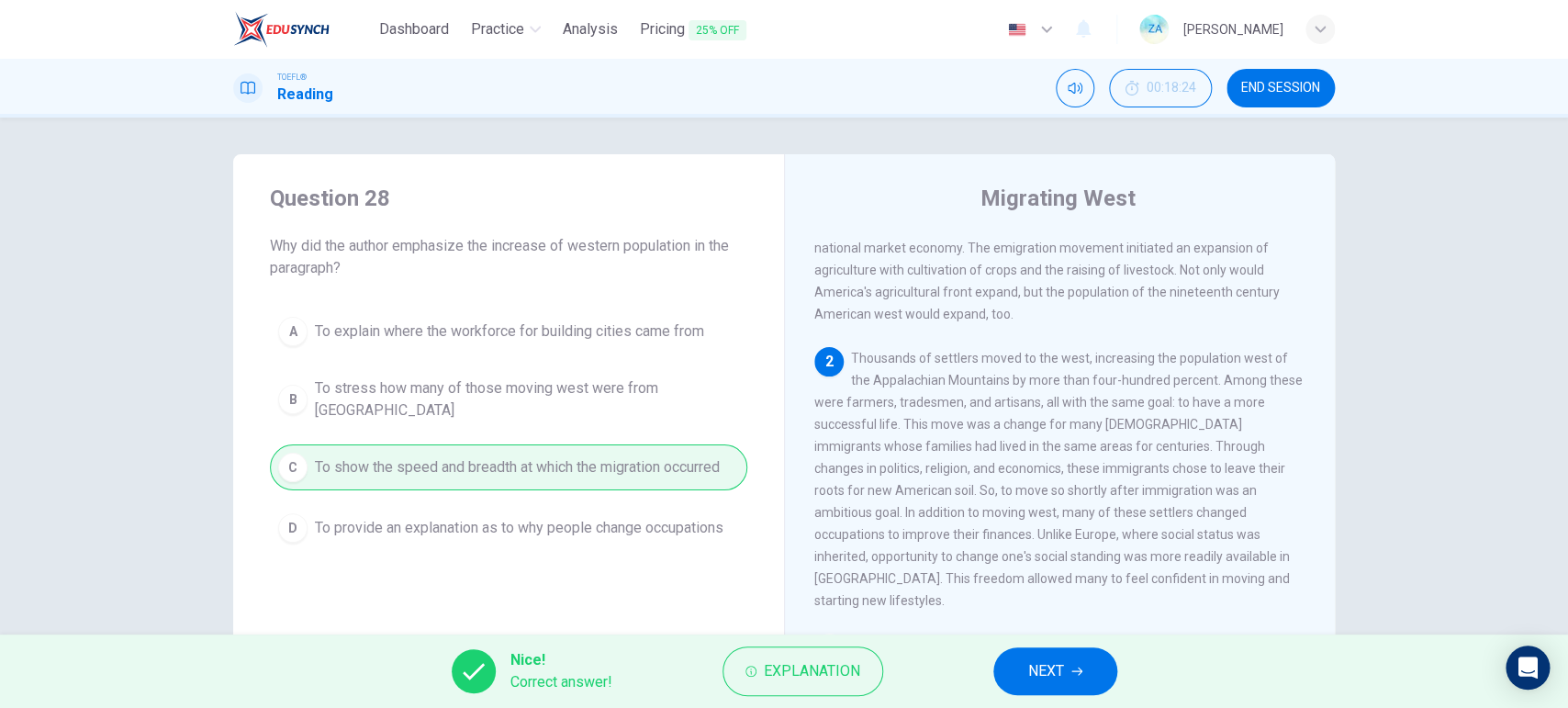
click at [1052, 565] on span "NEXT" at bounding box center [1046, 672] width 35 height 26
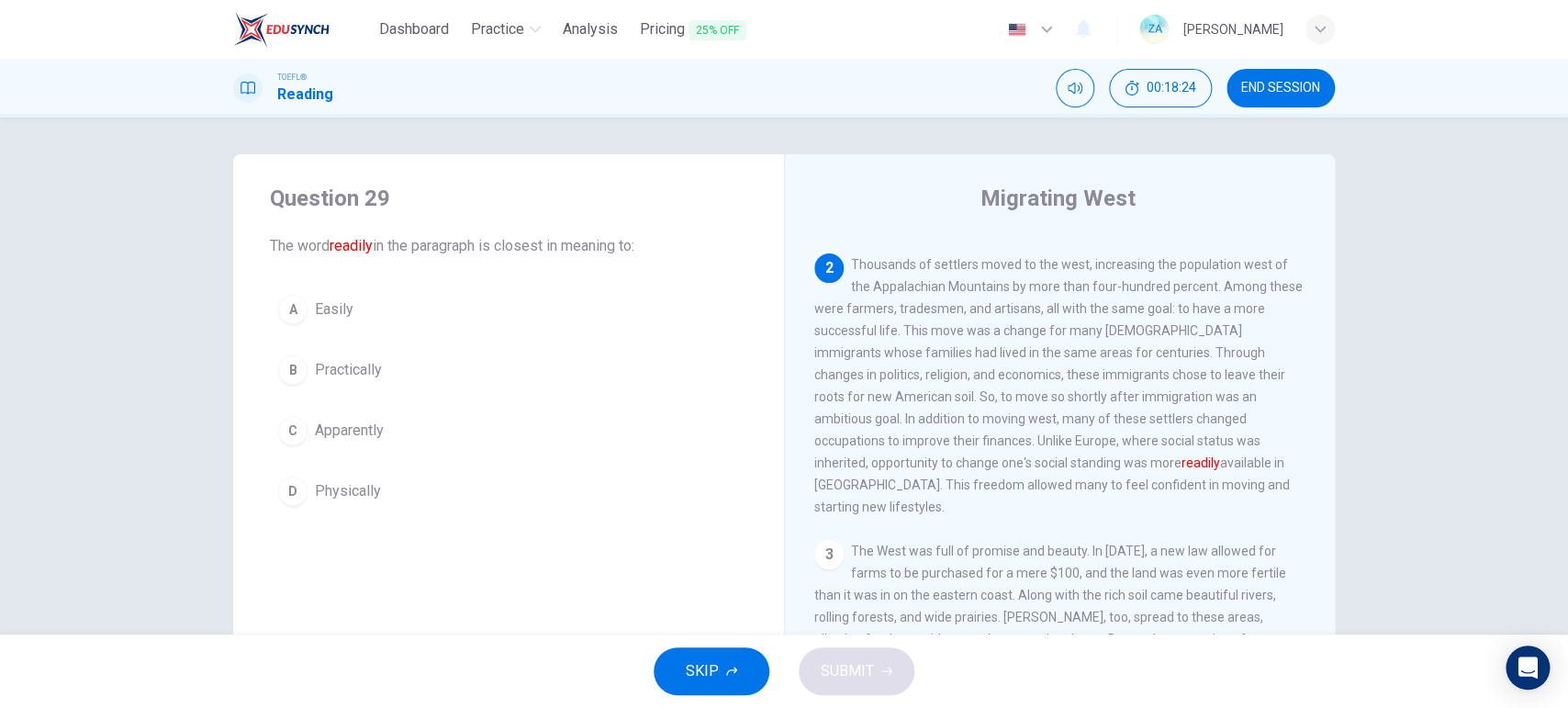
scroll to position [248, 0]
click at [335, 324] on button "A Easily" at bounding box center [508, 309] width 477 height 46
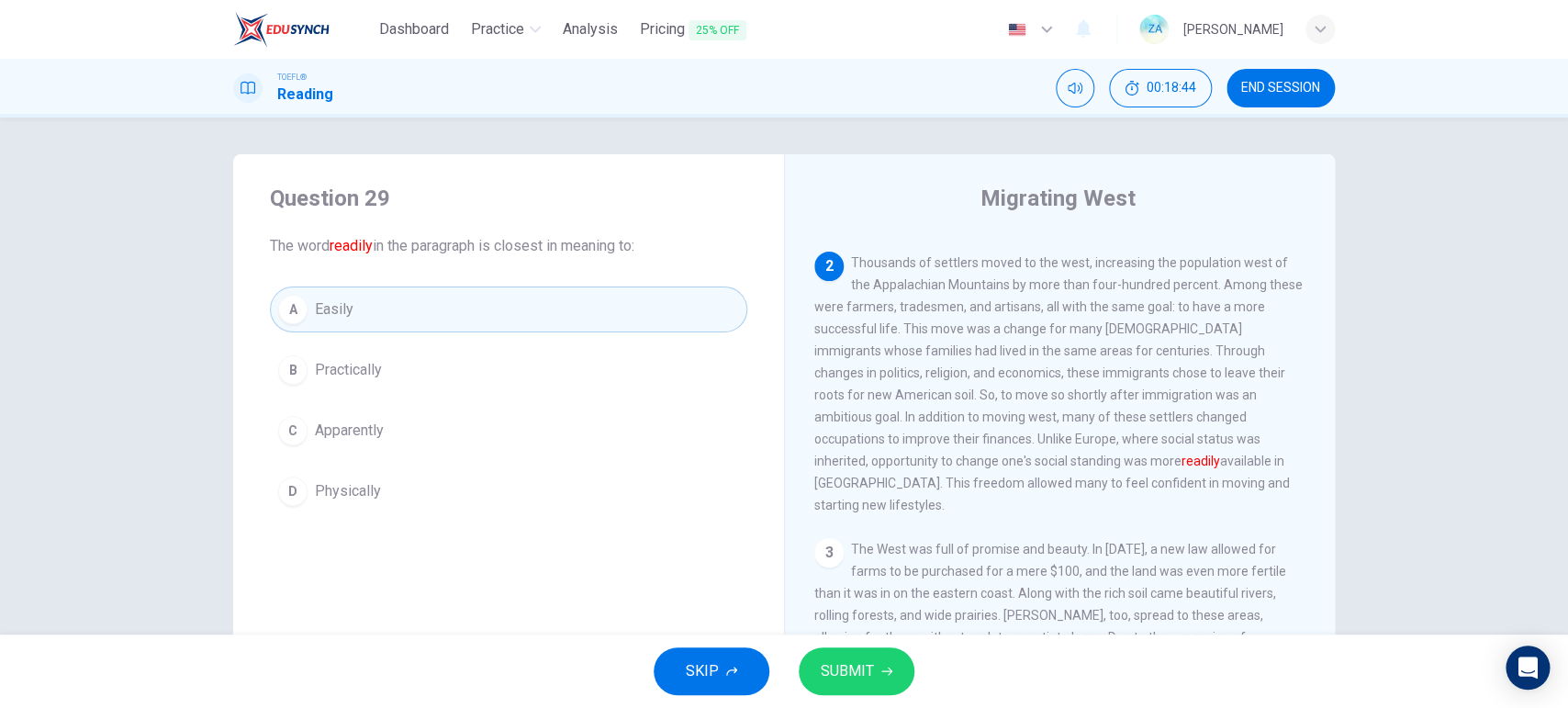
click at [880, 565] on button "SUBMIT" at bounding box center [856, 671] width 116 height 47
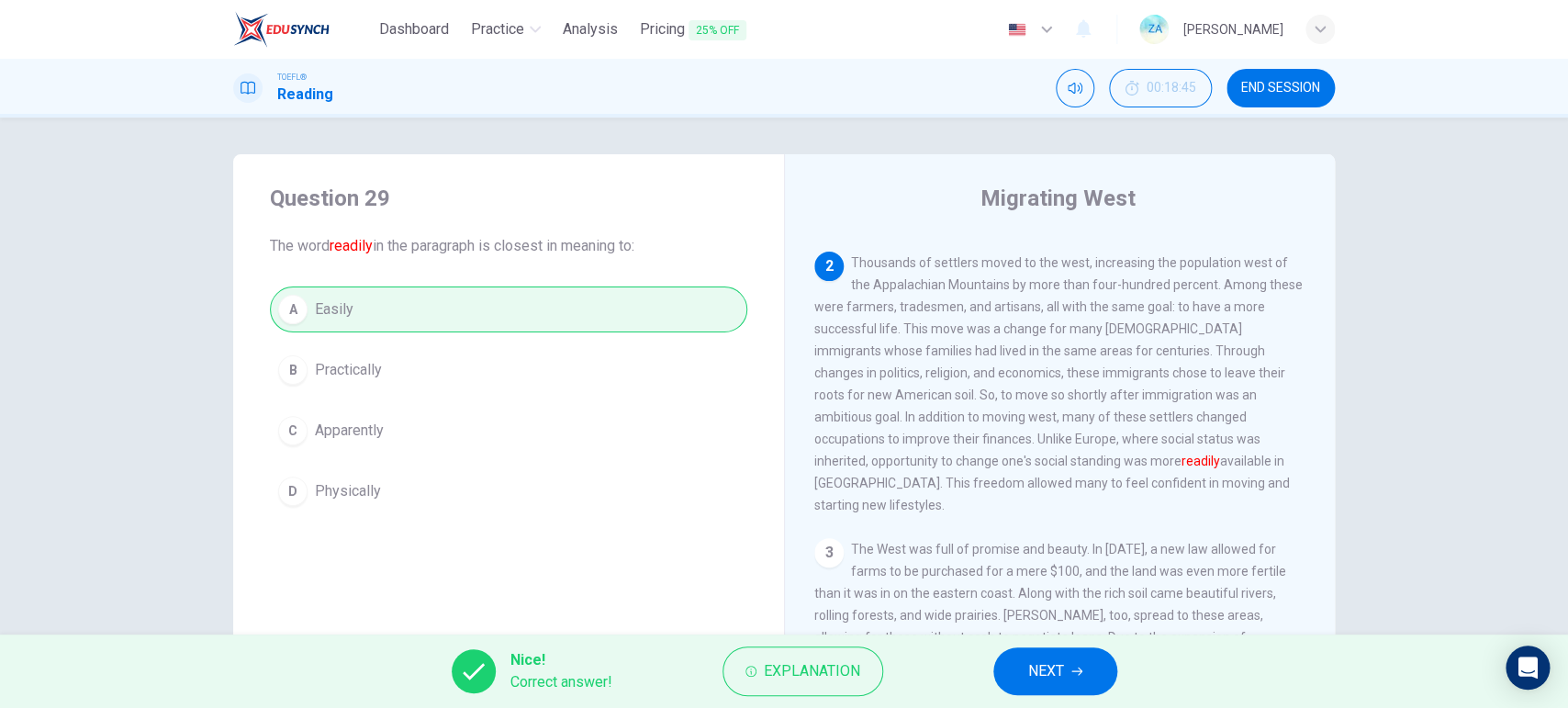
click at [1042, 565] on span "NEXT" at bounding box center [1046, 672] width 35 height 26
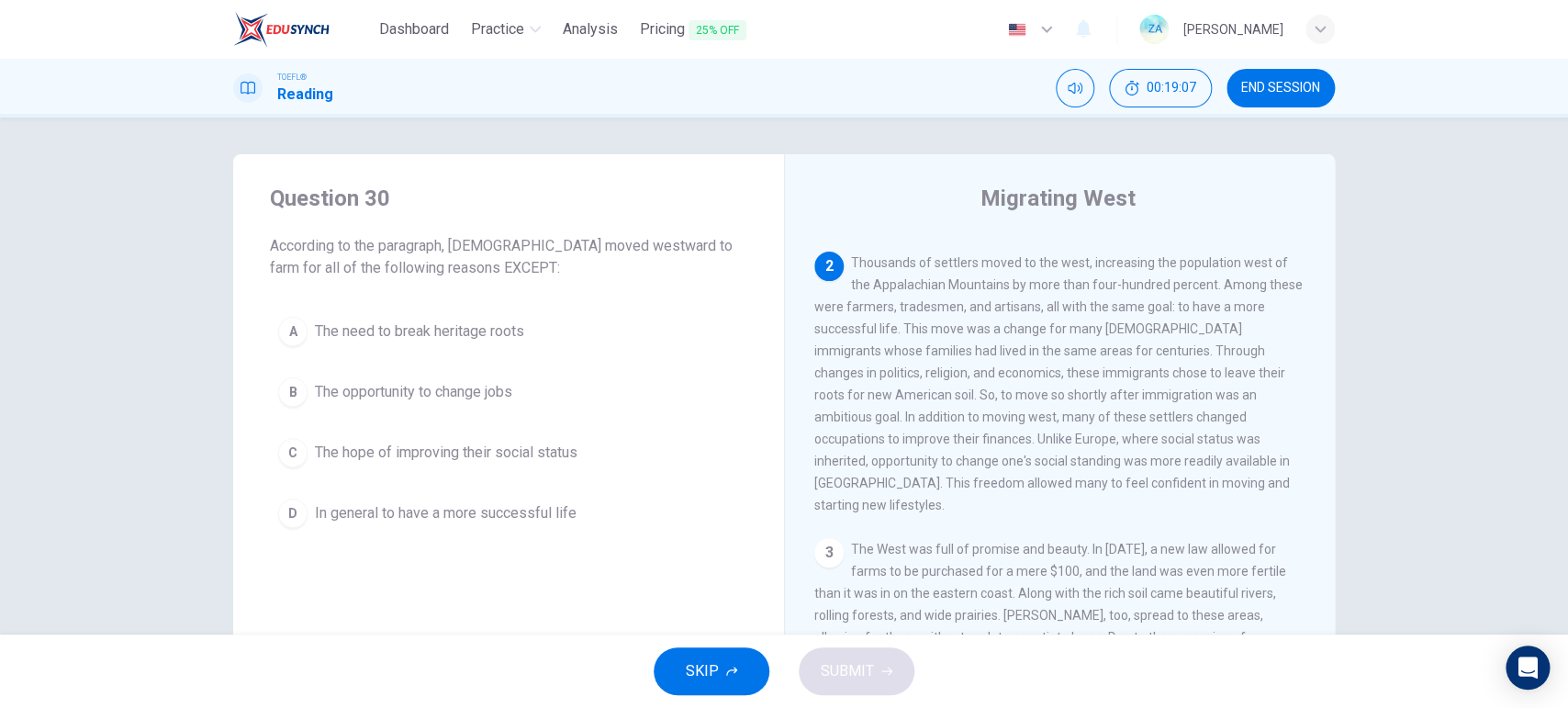
click at [455, 348] on button "A The need to break heritage roots" at bounding box center [508, 331] width 477 height 46
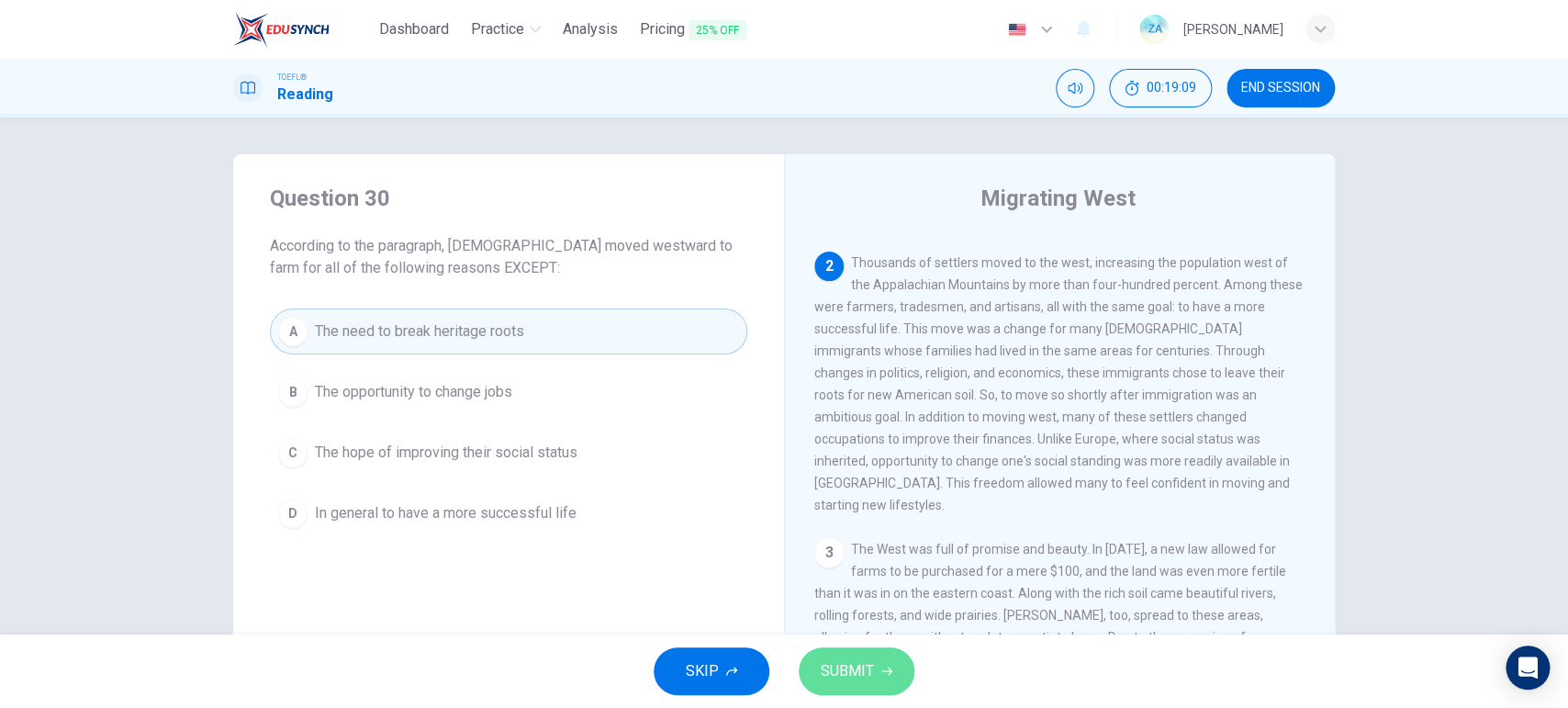
click at [835, 565] on span "SUBMIT" at bounding box center [847, 672] width 53 height 26
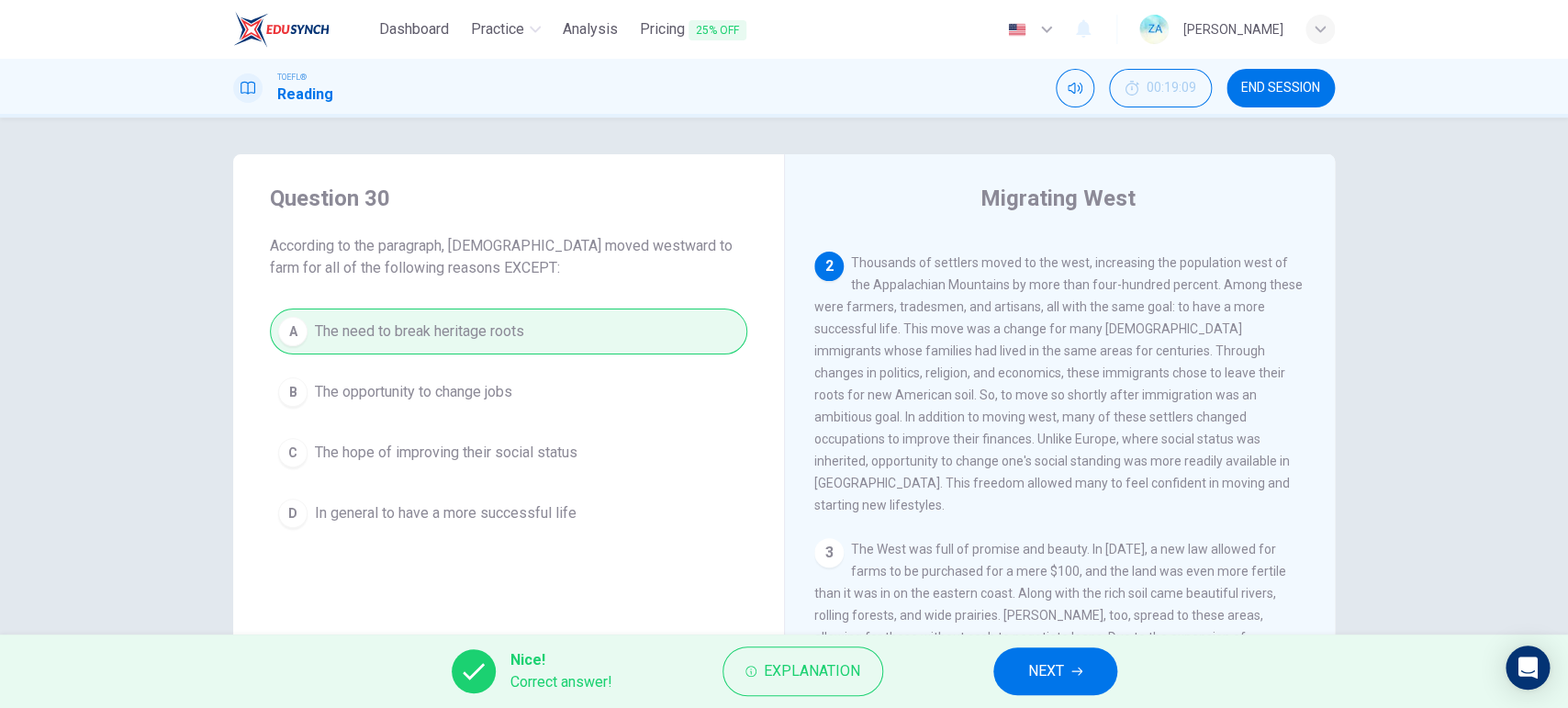
click at [1050, 565] on span "NEXT" at bounding box center [1046, 672] width 35 height 26
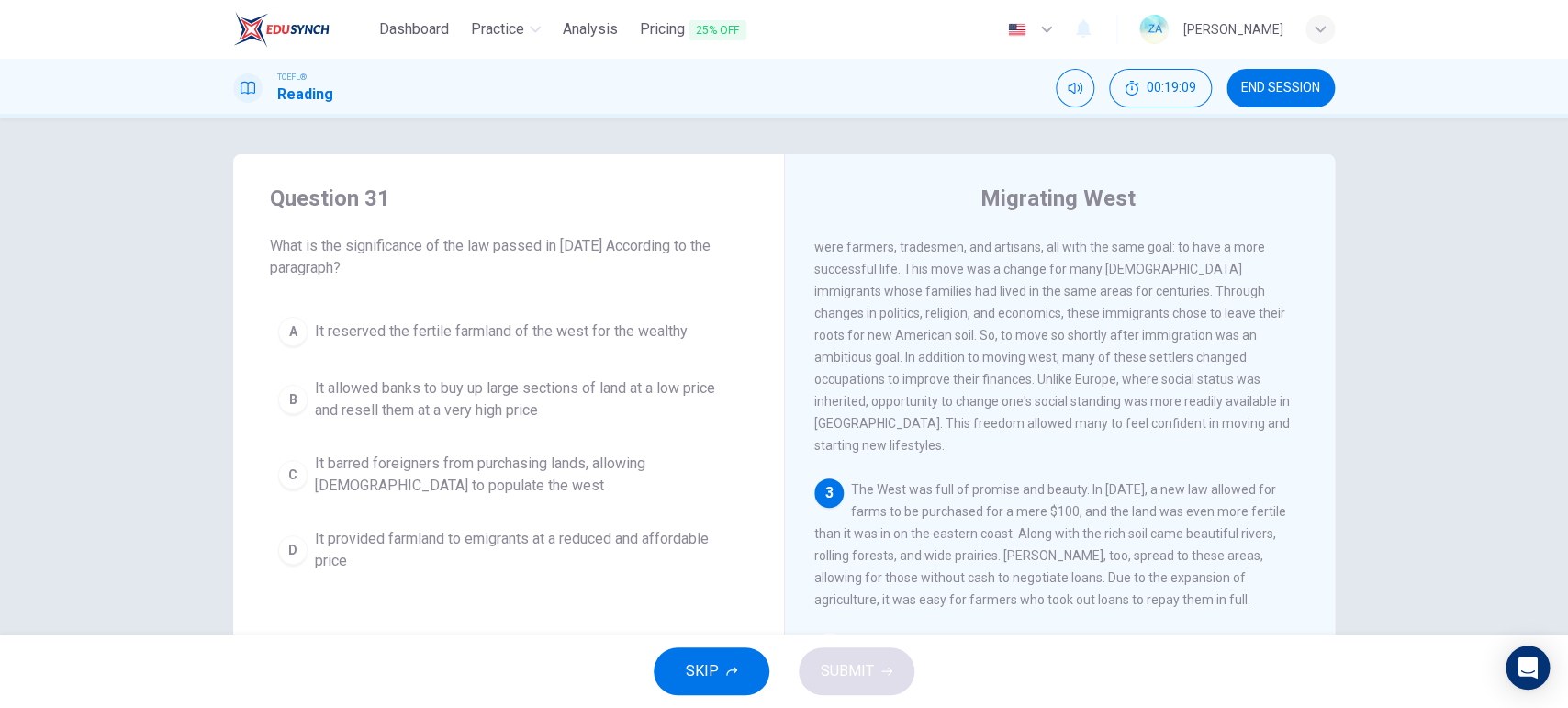
scroll to position [309, 0]
click at [481, 550] on span "It provided farmland to emigrants at a reduced and affordable price" at bounding box center [527, 549] width 424 height 44
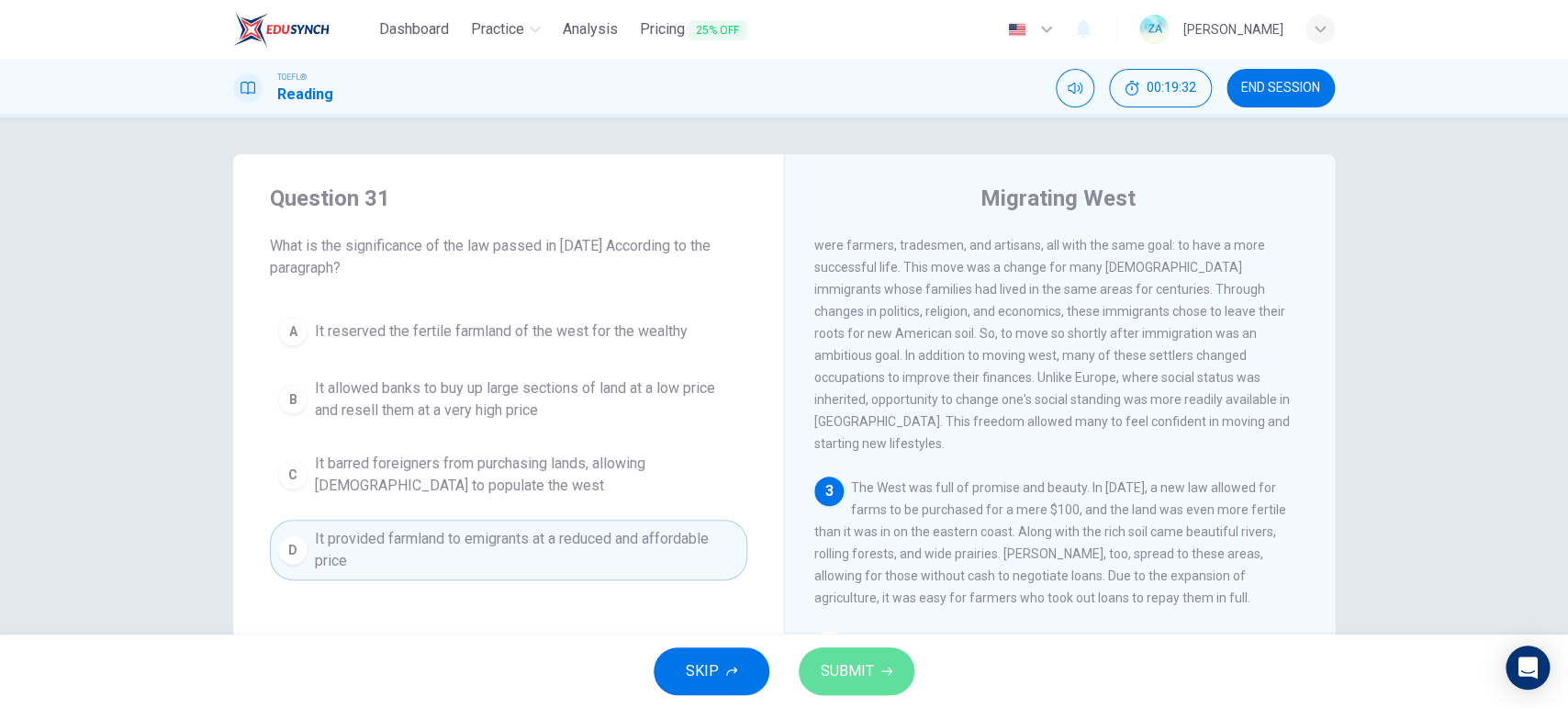
click at [877, 565] on button "SUBMIT" at bounding box center [856, 671] width 116 height 47
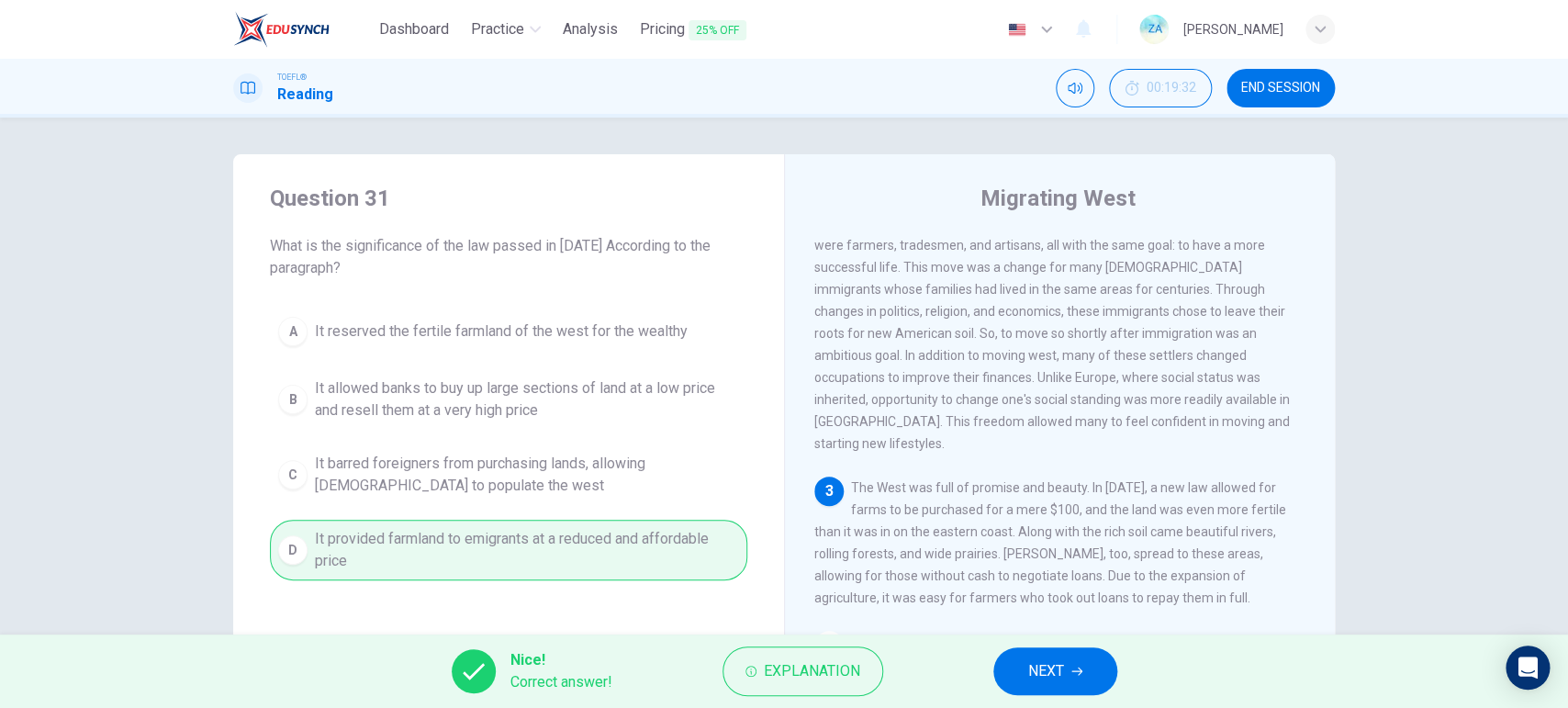
click at [1027, 565] on button "NEXT" at bounding box center [1055, 671] width 124 height 47
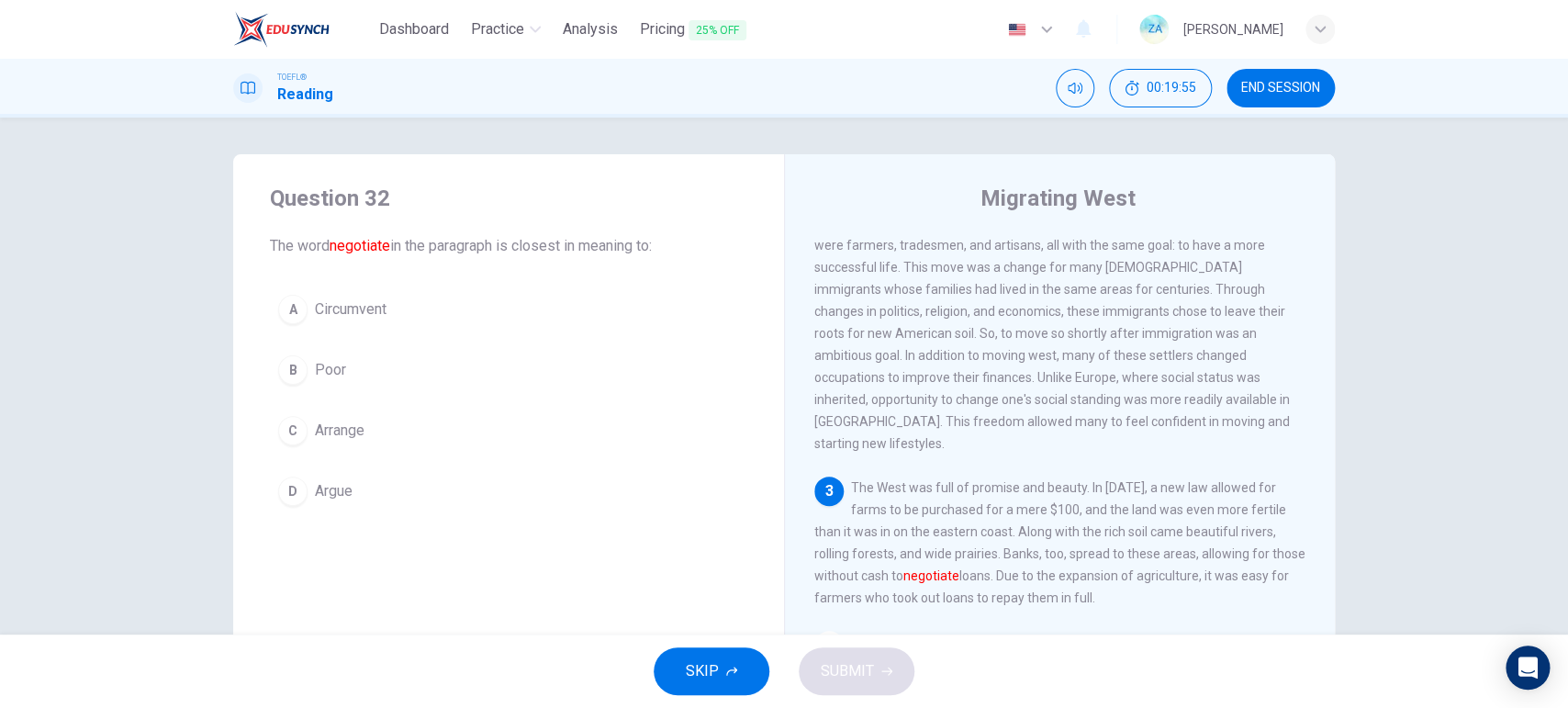
click at [324, 429] on span "Arrange" at bounding box center [340, 430] width 49 height 22
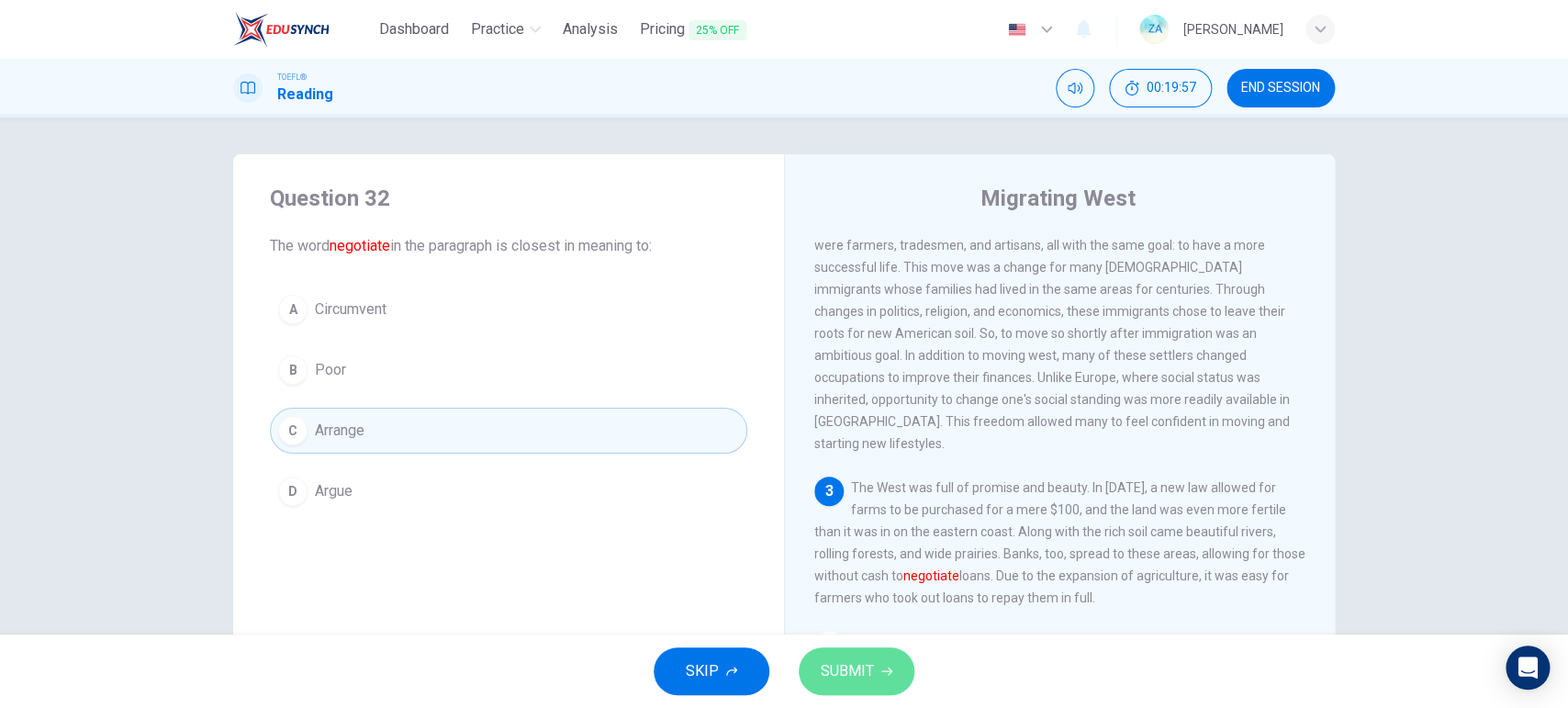
click at [863, 565] on span "SUBMIT" at bounding box center [847, 672] width 53 height 26
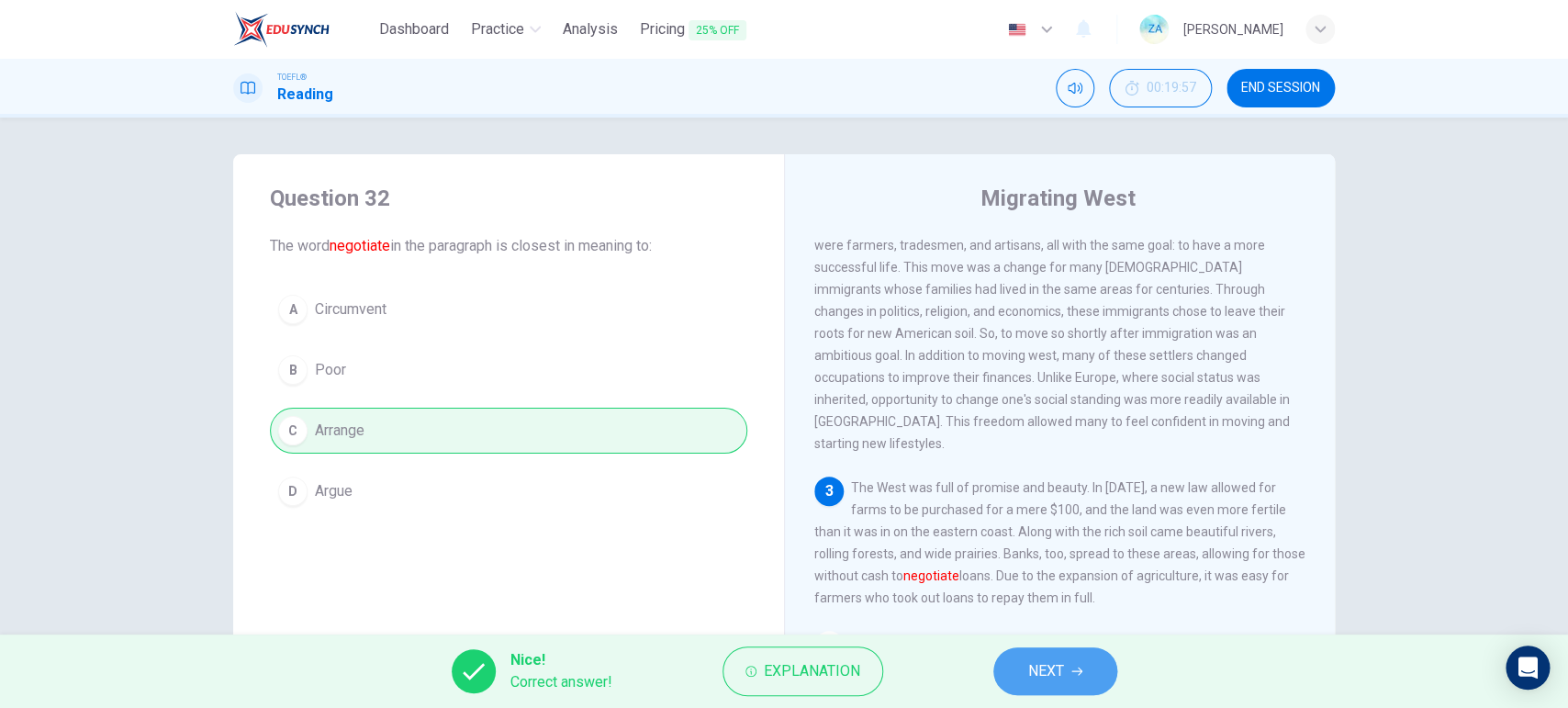
click at [1066, 565] on button "NEXT" at bounding box center [1055, 671] width 124 height 47
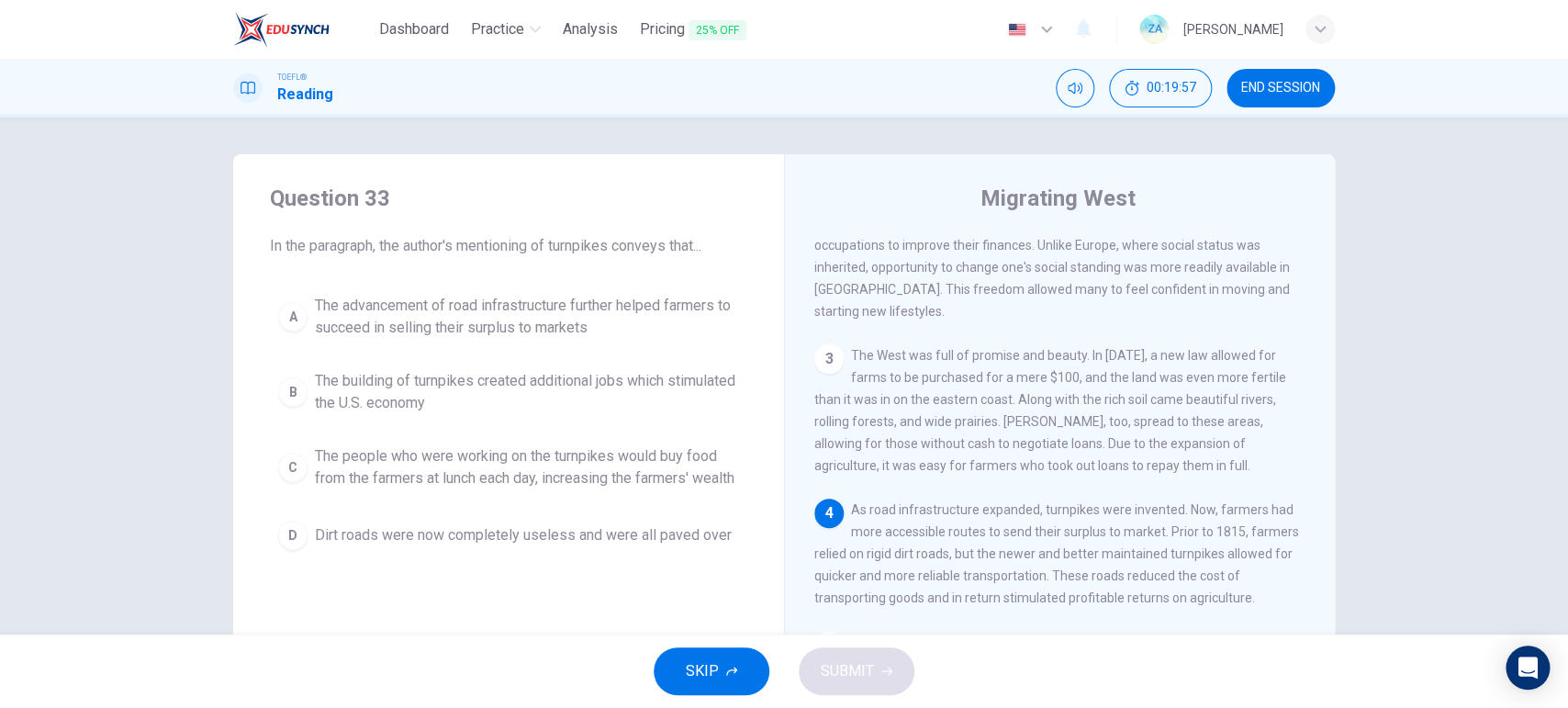
scroll to position [445, 0]
click at [421, 316] on span "The advancement of road infrastructure further helped farmers to succeed in sel…" at bounding box center [527, 316] width 424 height 44
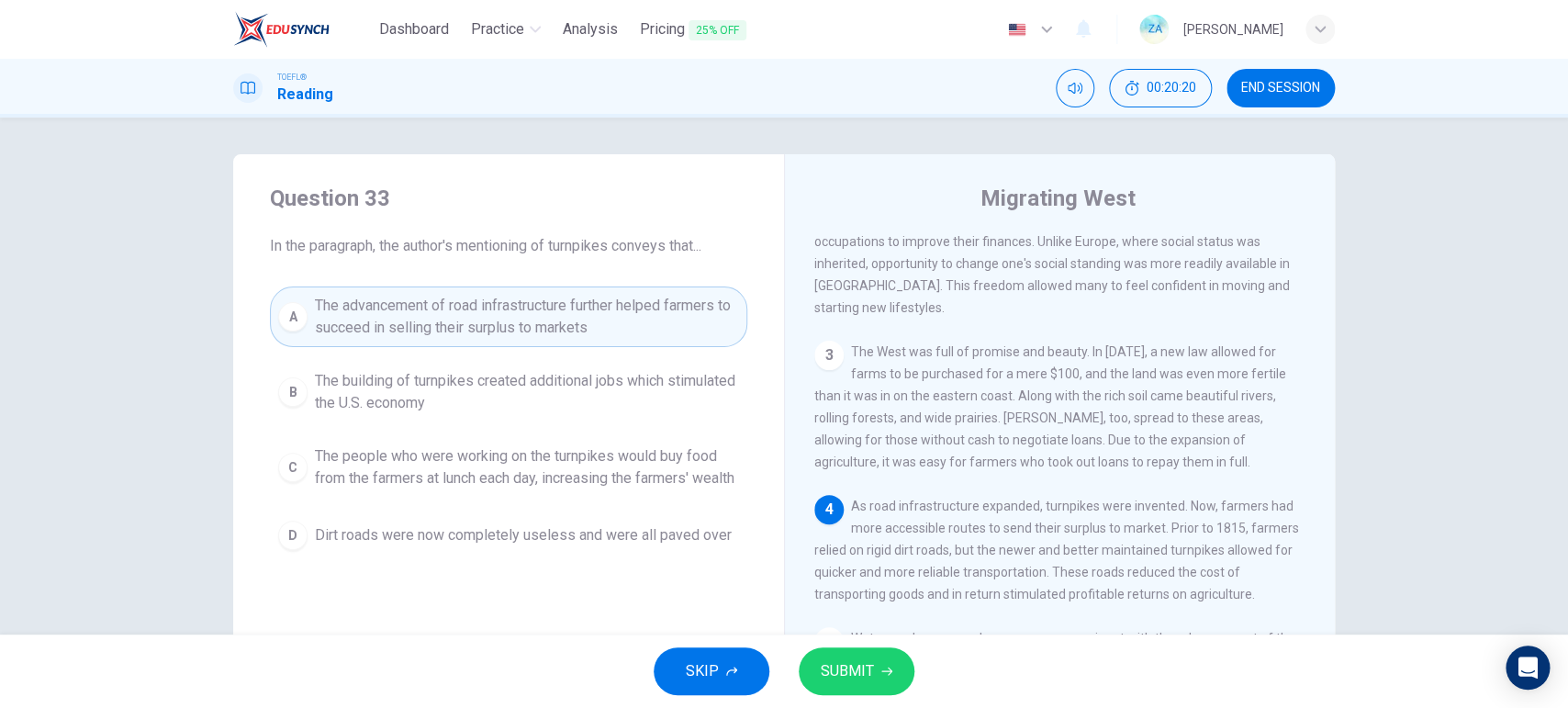
click at [896, 565] on button "SUBMIT" at bounding box center [856, 671] width 116 height 47
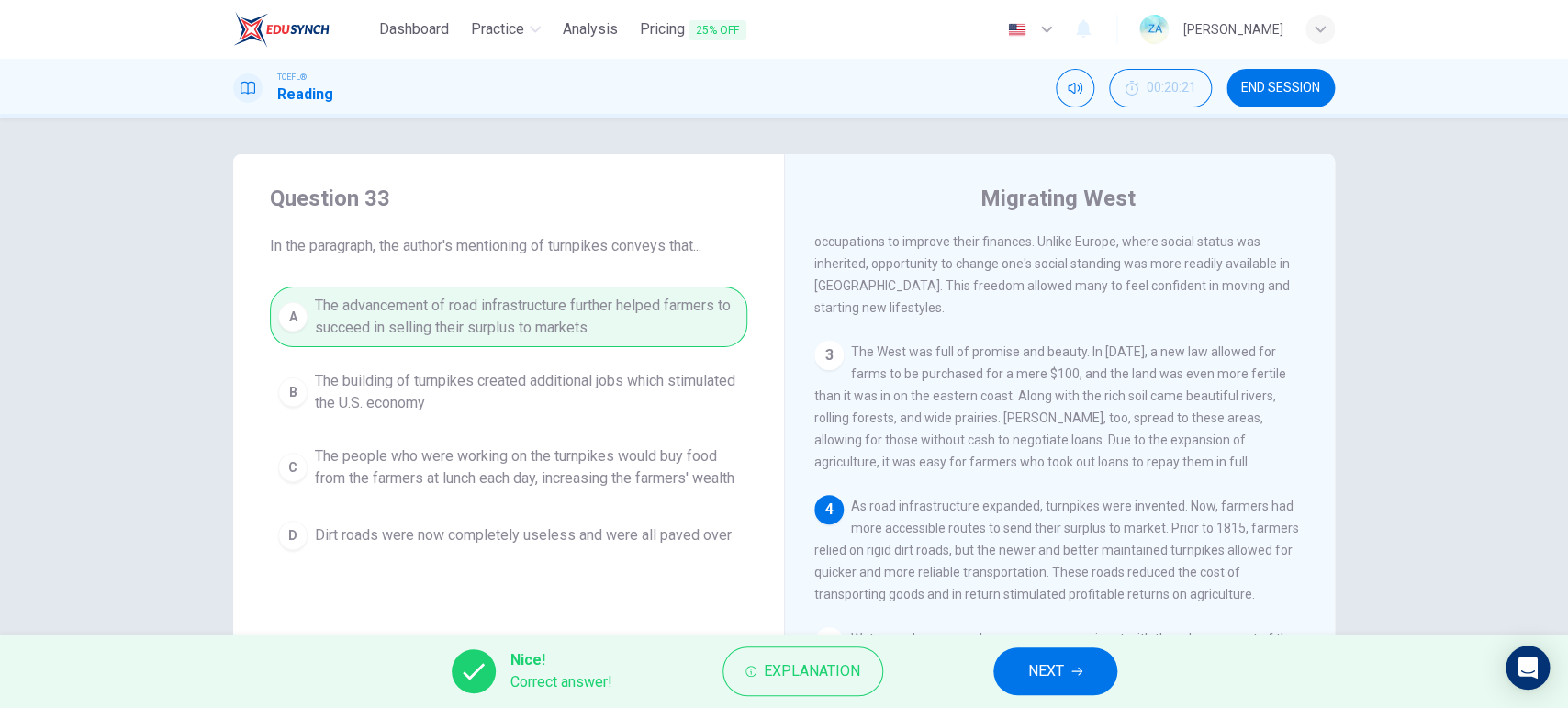
click at [1010, 565] on button "NEXT" at bounding box center [1055, 671] width 124 height 47
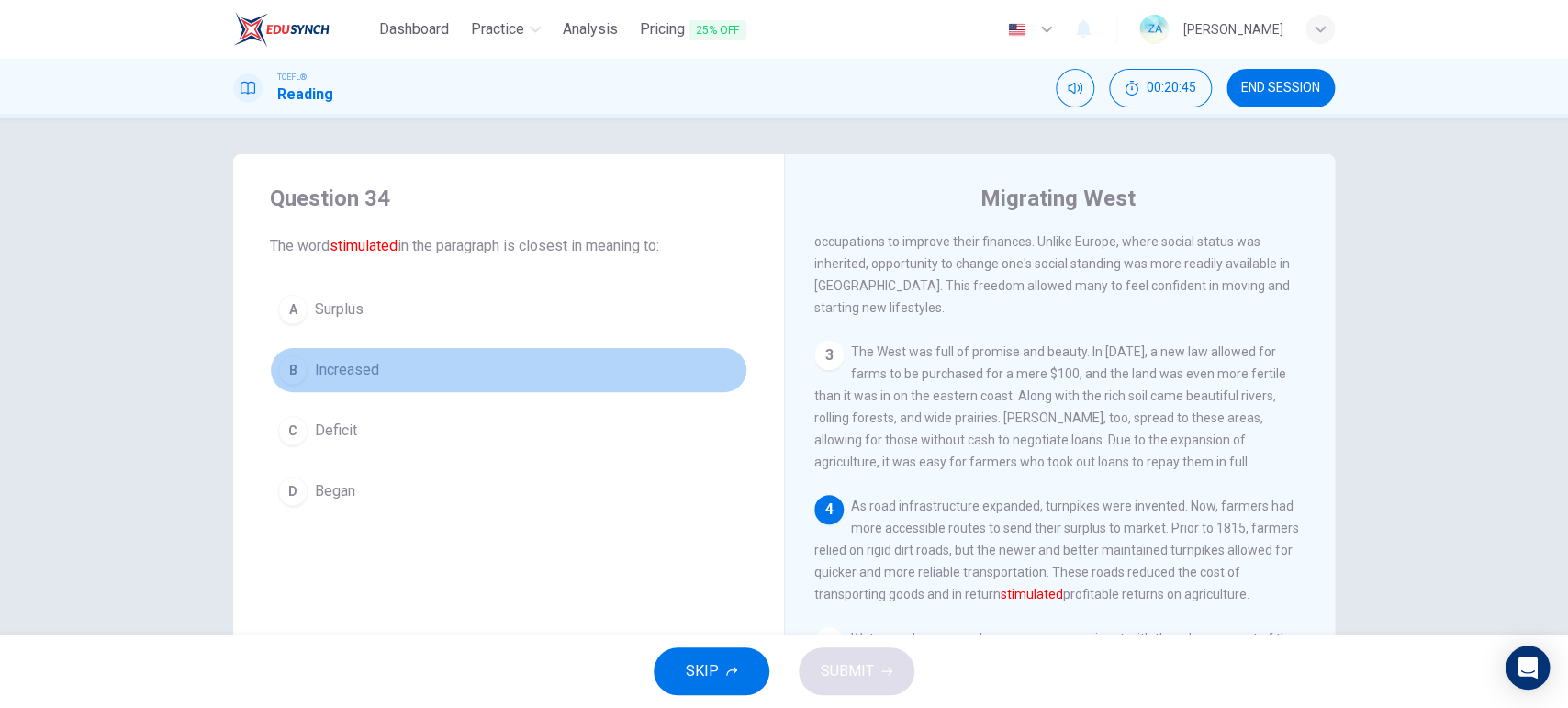
click at [279, 367] on div "B" at bounding box center [293, 370] width 30 height 30
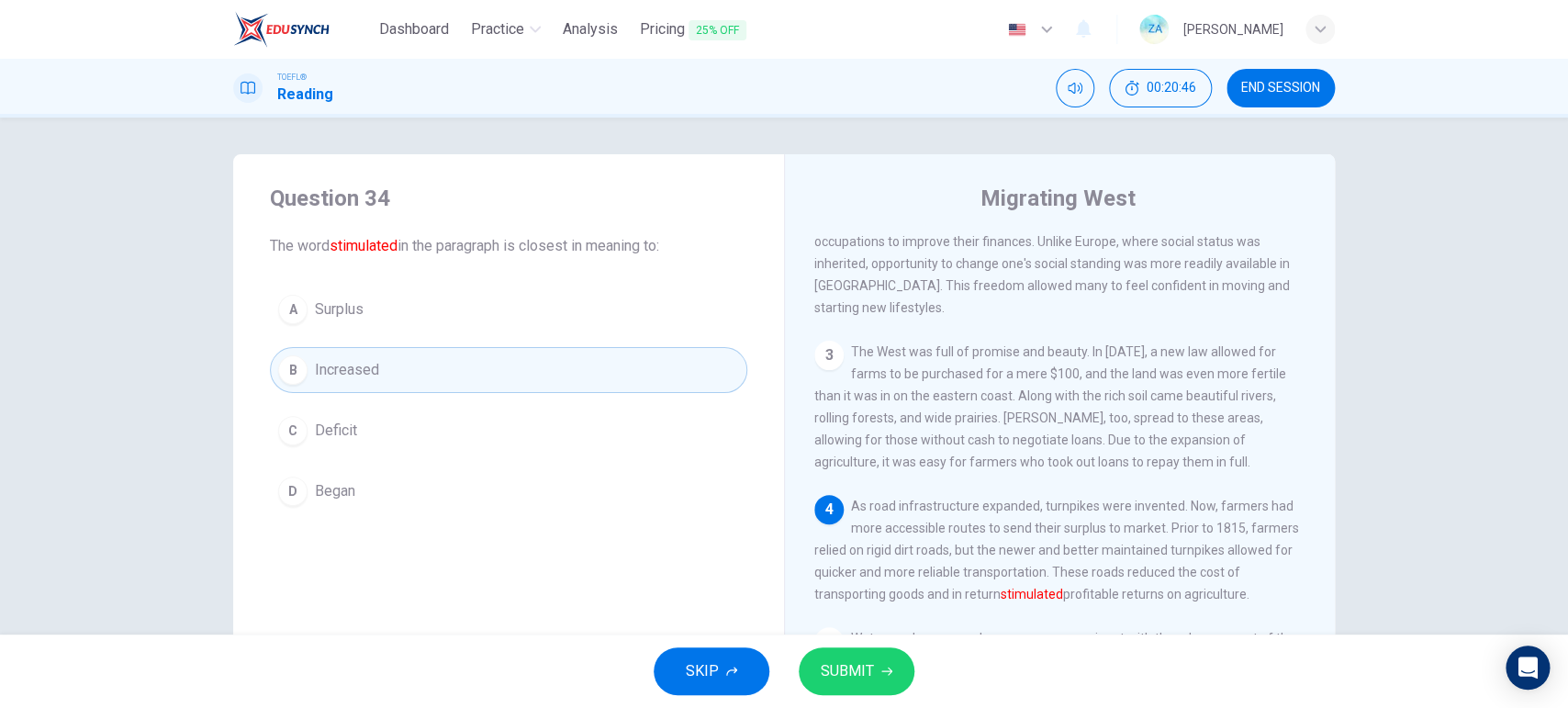
click at [878, 565] on button "SUBMIT" at bounding box center [856, 671] width 116 height 47
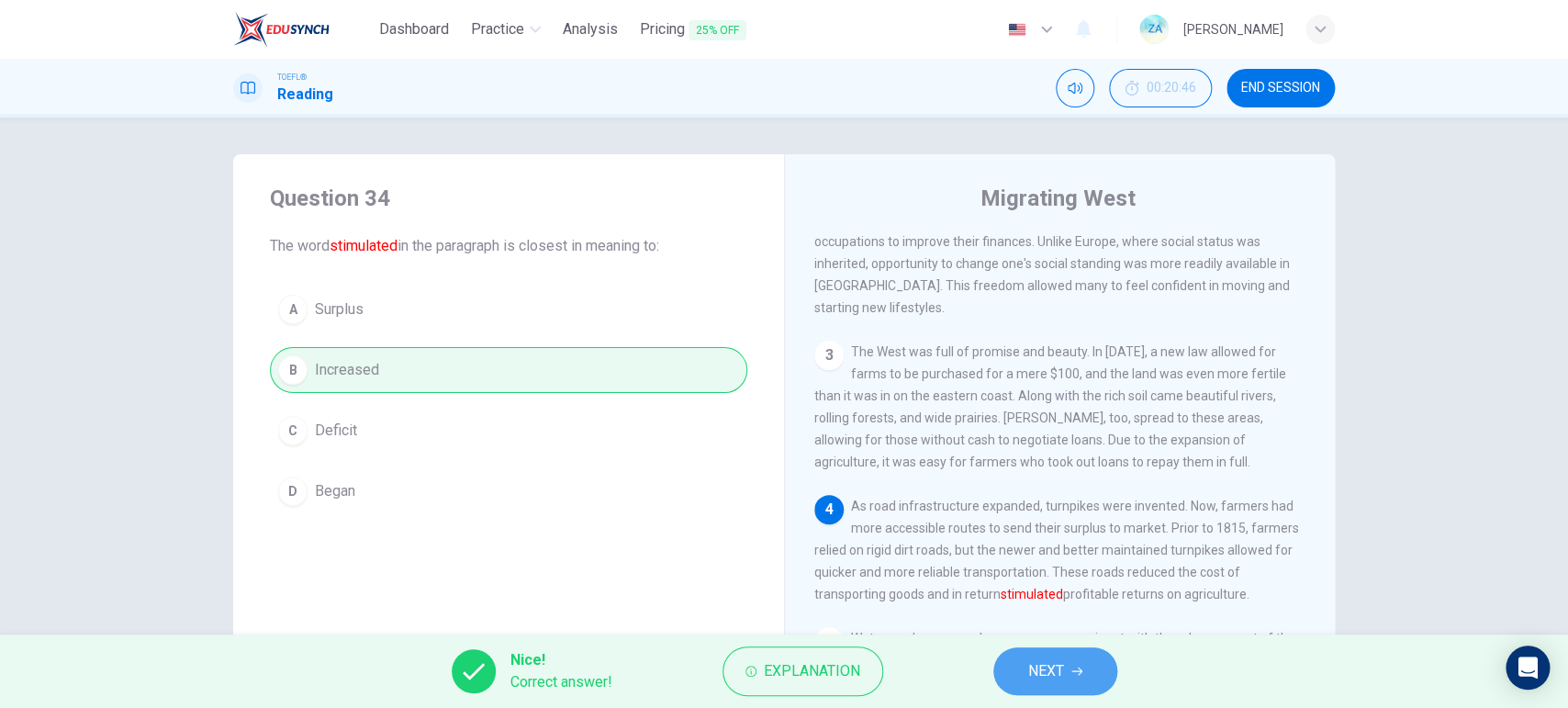
click at [1098, 565] on button "NEXT" at bounding box center [1055, 671] width 124 height 47
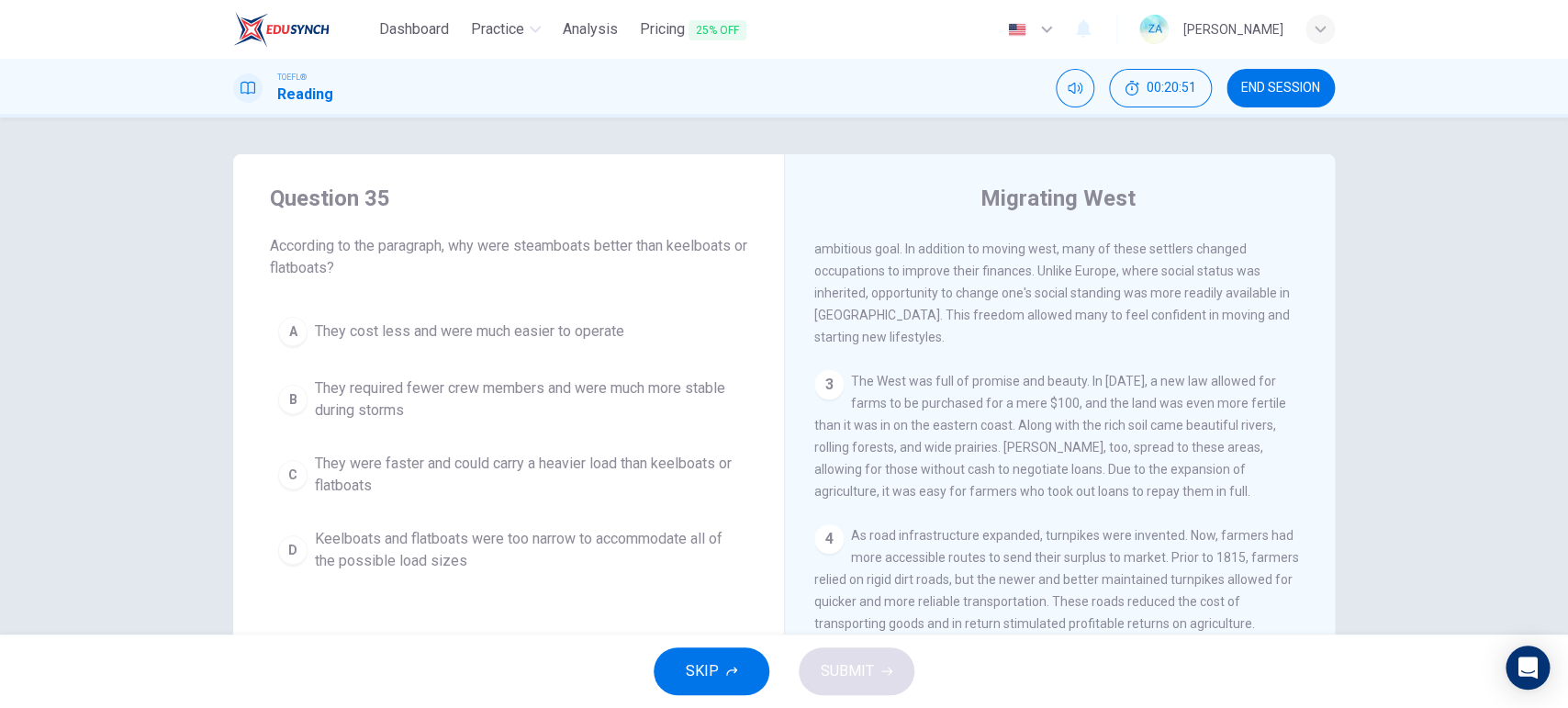
scroll to position [464, 0]
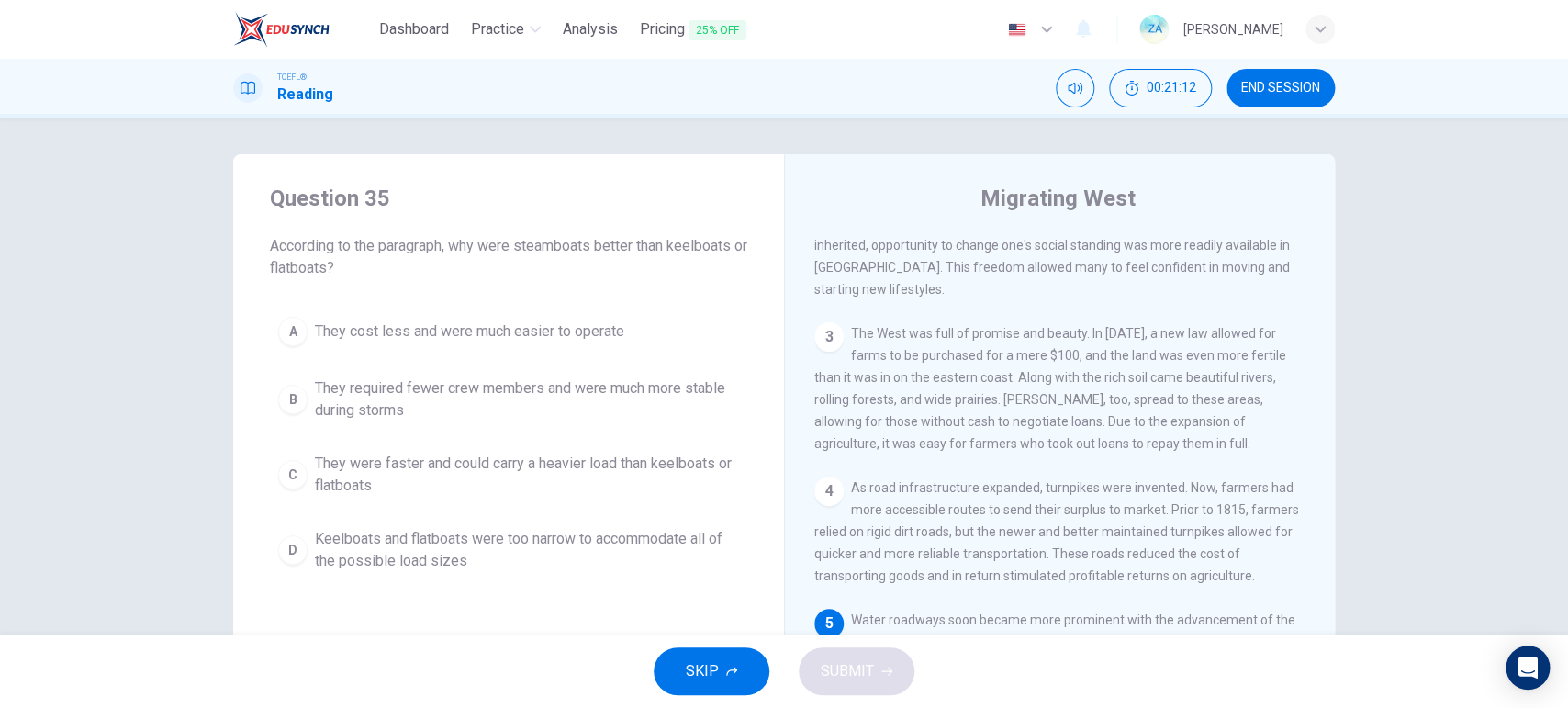
click at [362, 483] on span "They were faster and could carry a heavier load than keelboats or flatboats" at bounding box center [527, 475] width 424 height 44
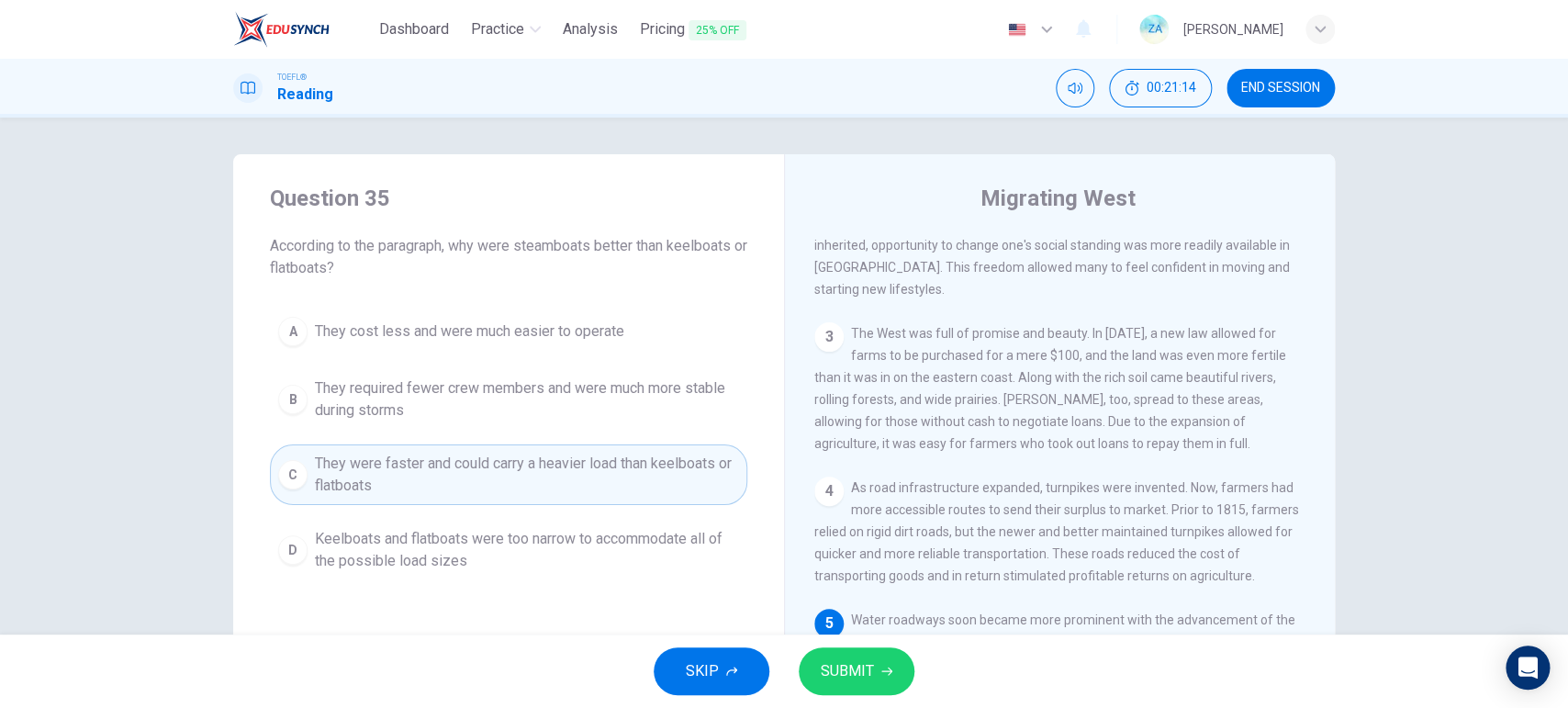
click at [820, 565] on button "SUBMIT" at bounding box center [856, 671] width 116 height 47
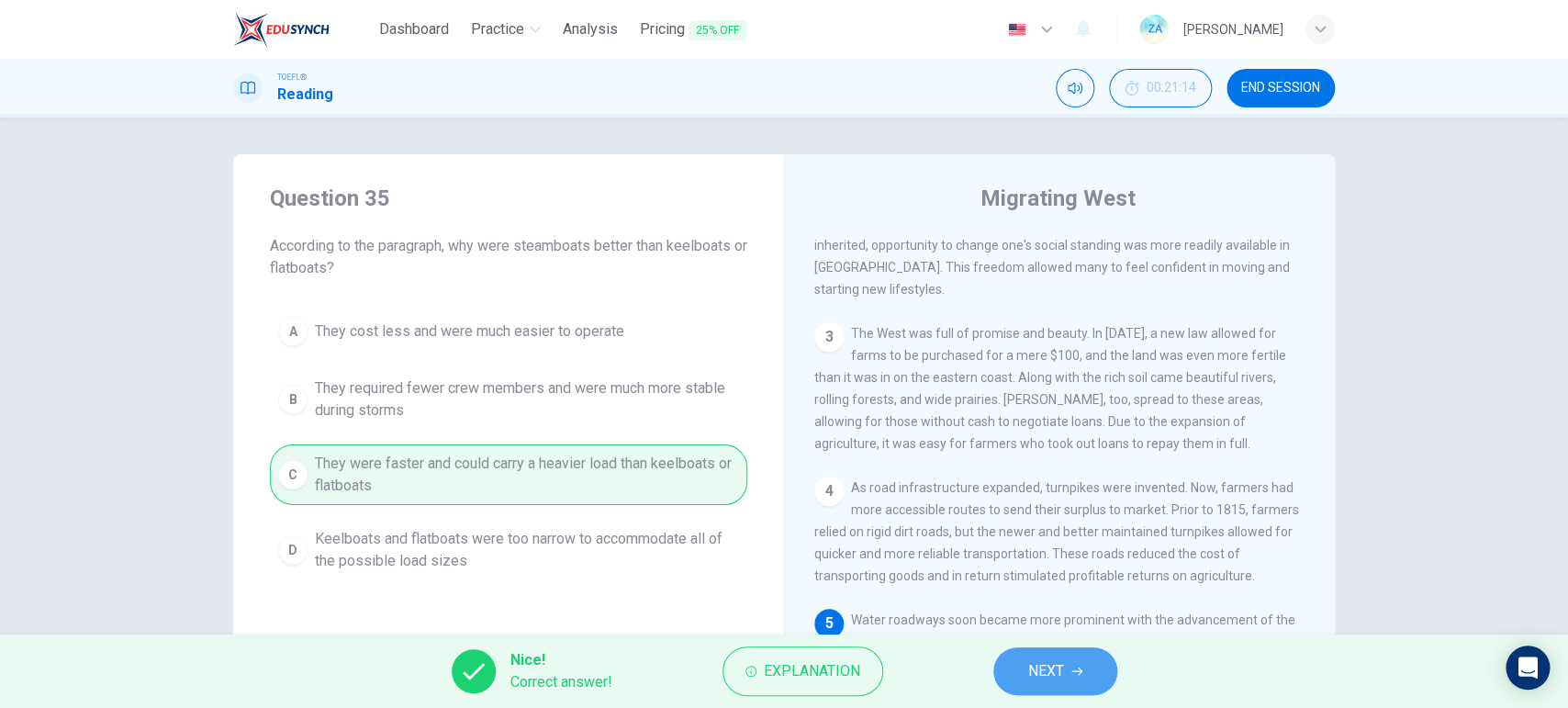
click at [1036, 565] on span "NEXT" at bounding box center [1046, 672] width 35 height 26
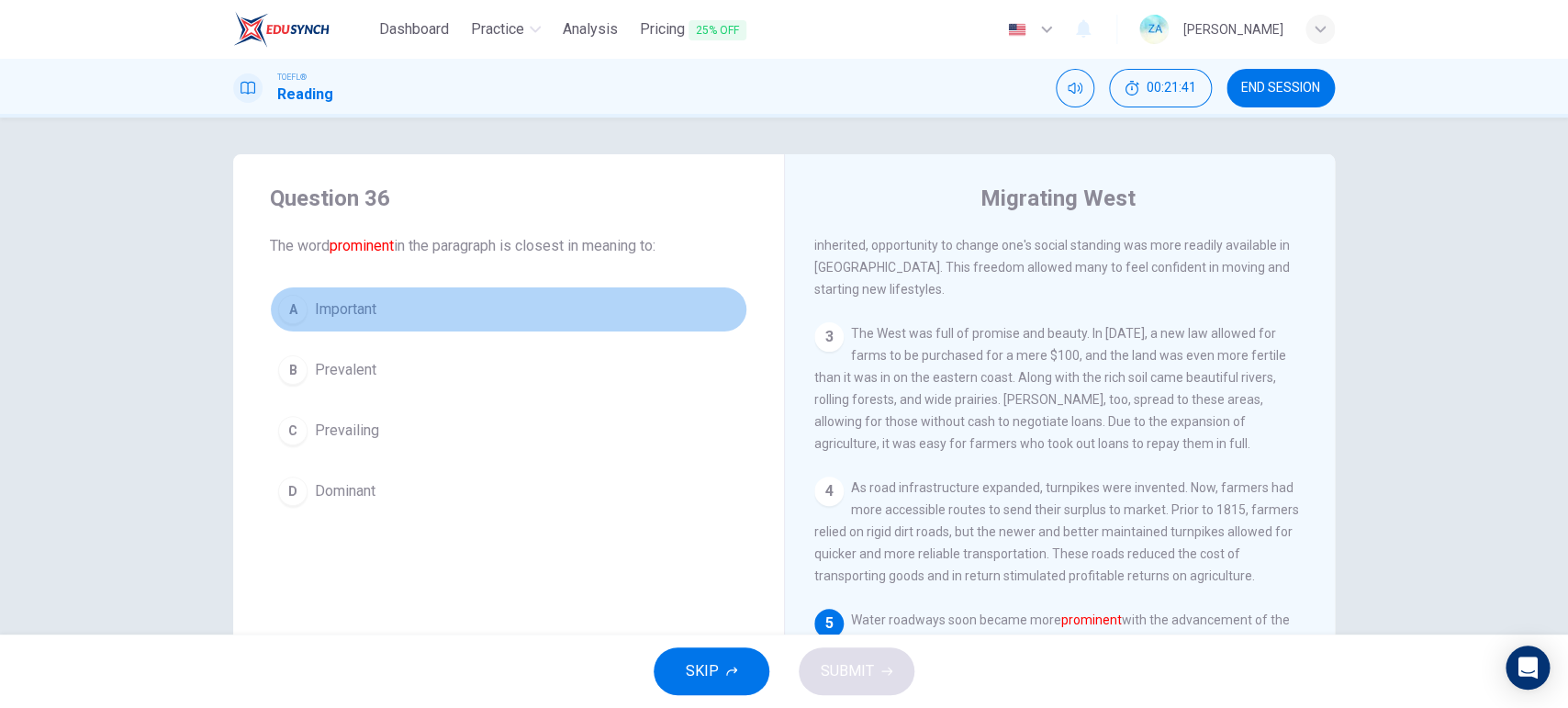
click at [349, 316] on span "Important" at bounding box center [345, 309] width 61 height 22
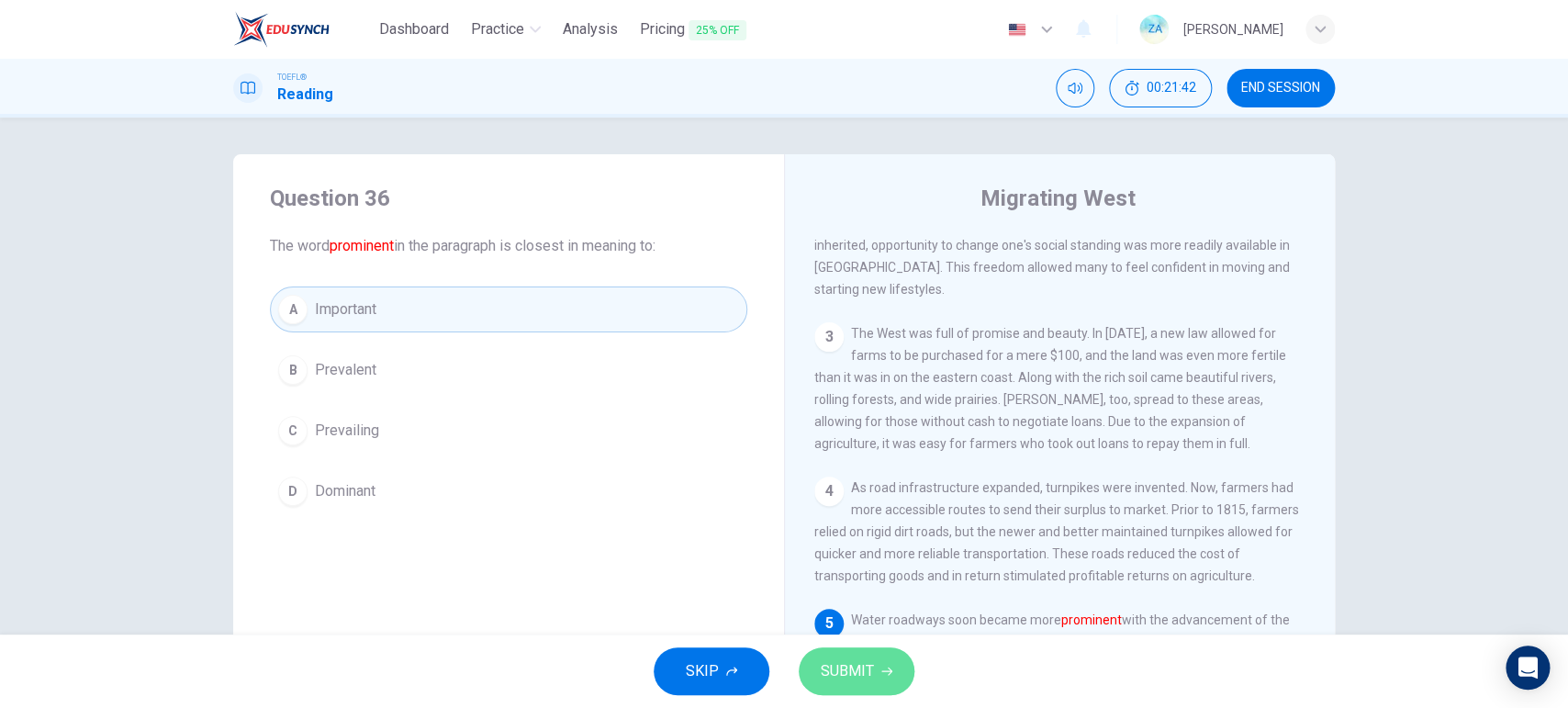
click at [851, 565] on span "SUBMIT" at bounding box center [847, 672] width 53 height 26
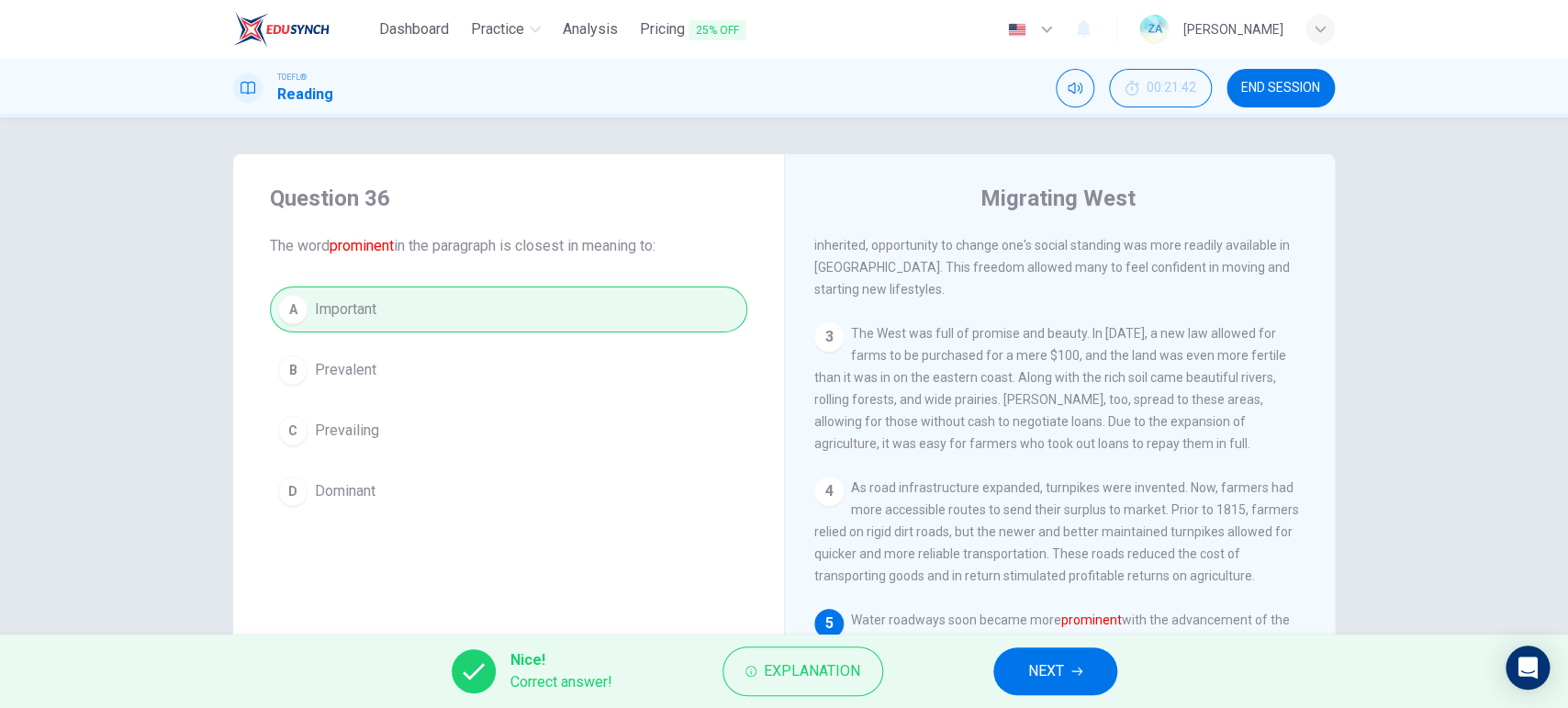
click at [1032, 565] on span "NEXT" at bounding box center [1046, 672] width 35 height 26
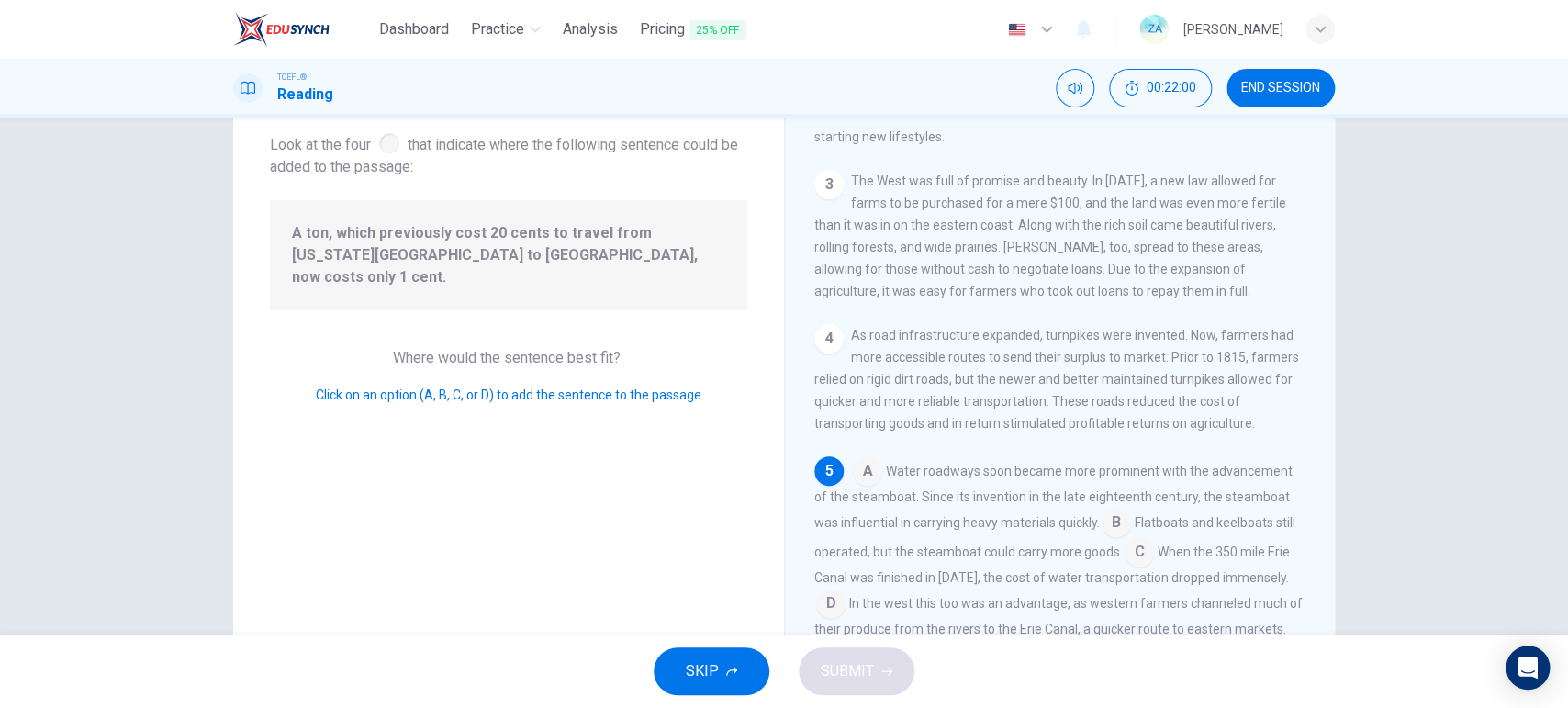
scroll to position [106, 0]
click at [1173, 532] on div "A Water roadways soon became more prominent with the advancement of the steambo…" at bounding box center [1060, 547] width 492 height 184
click at [1154, 539] on input at bounding box center [1139, 553] width 30 height 30
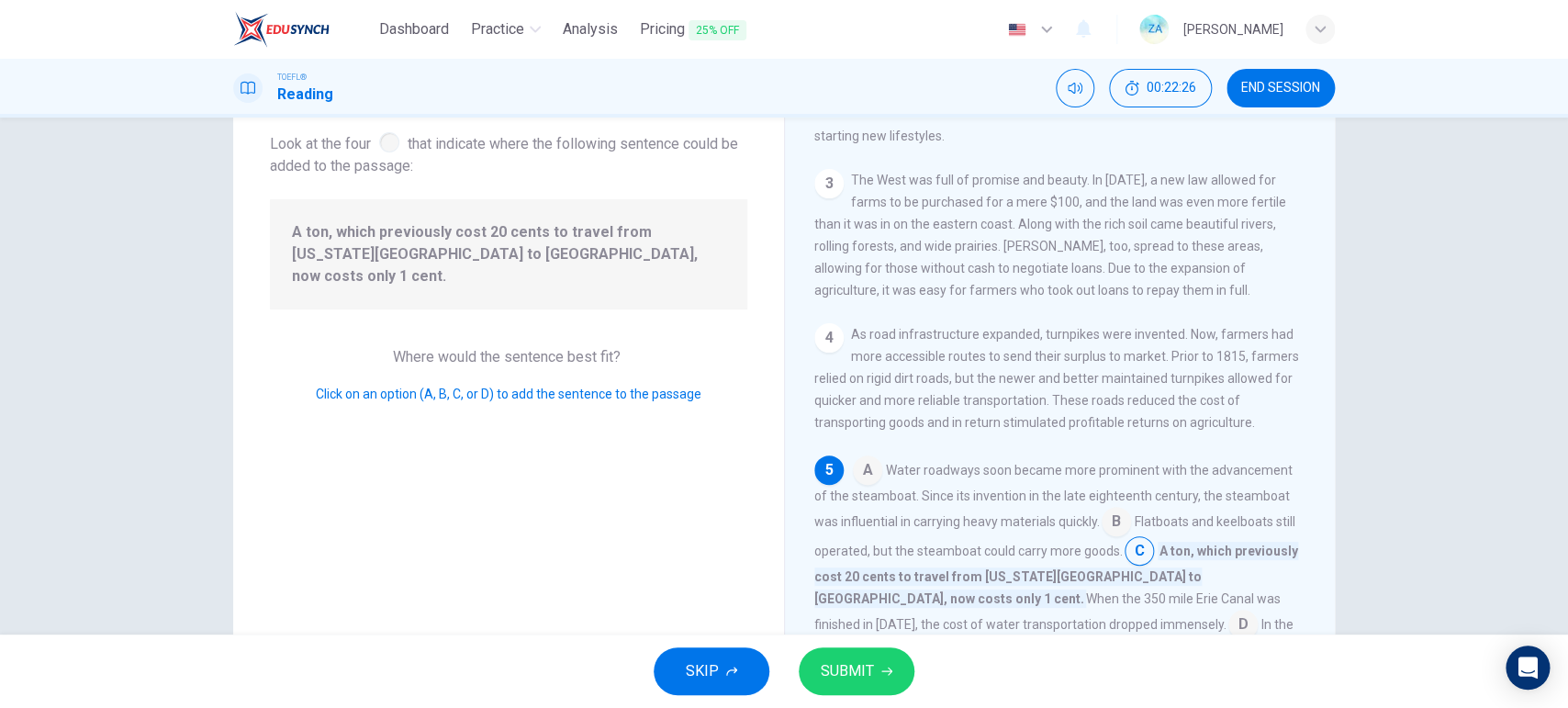
click at [901, 565] on button "SUBMIT" at bounding box center [856, 671] width 116 height 47
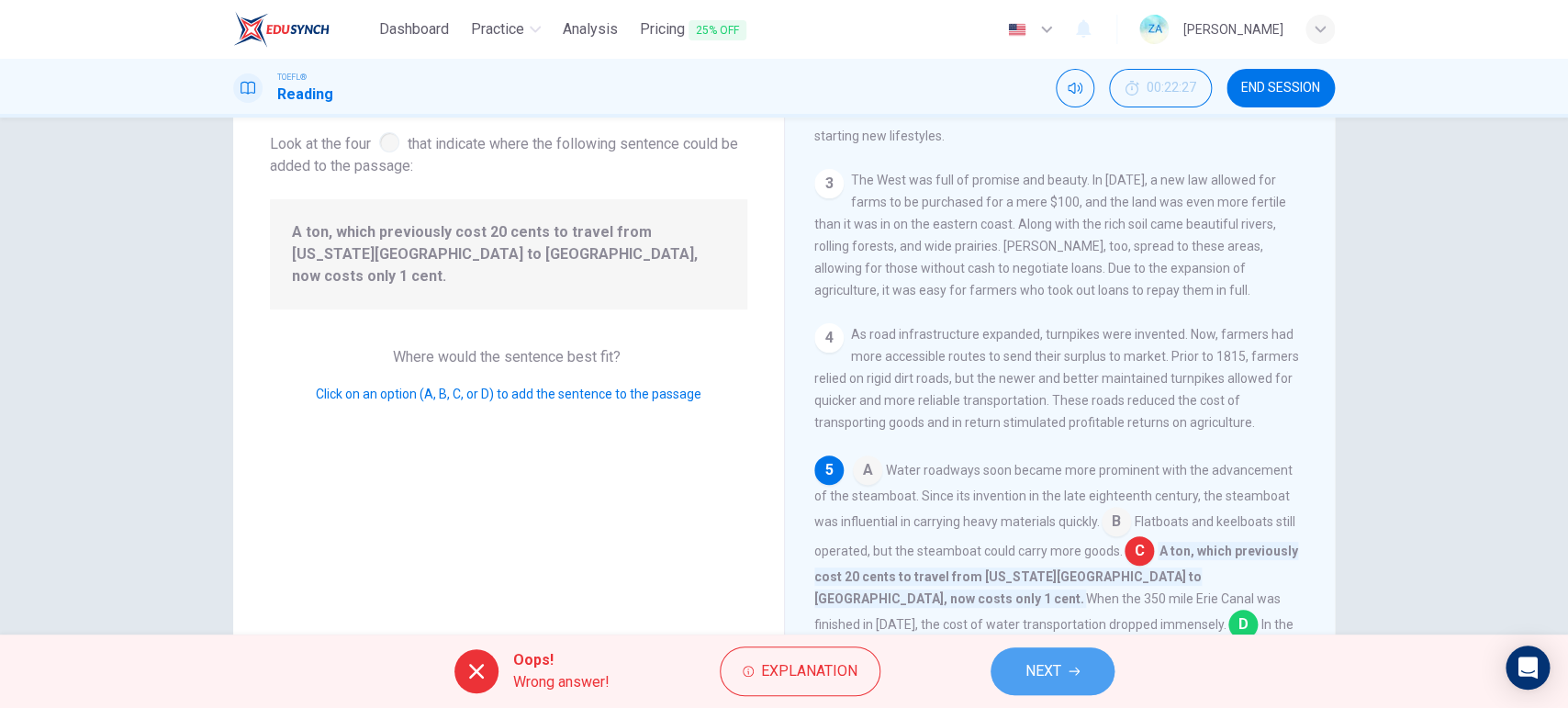
click at [1032, 565] on span "NEXT" at bounding box center [1043, 672] width 35 height 26
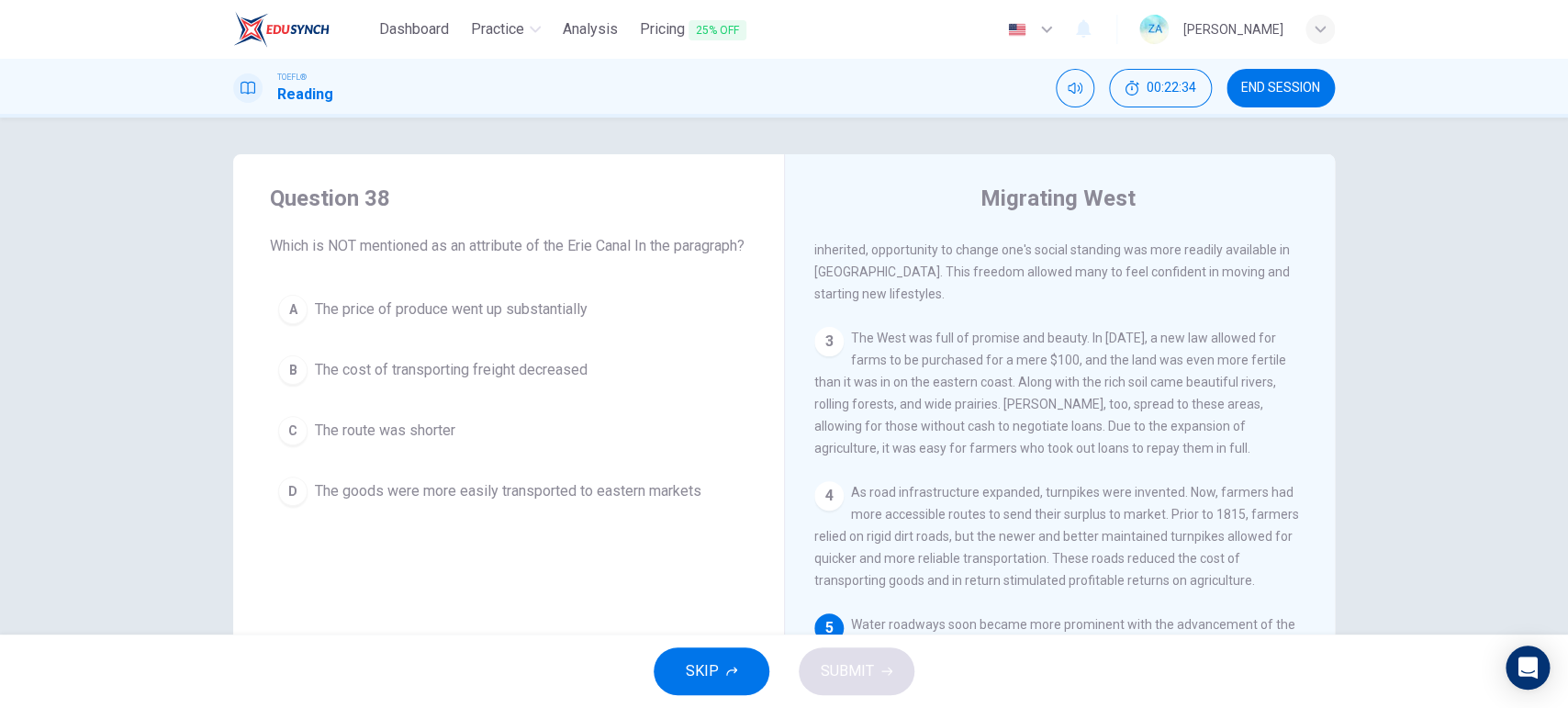
scroll to position [464, 0]
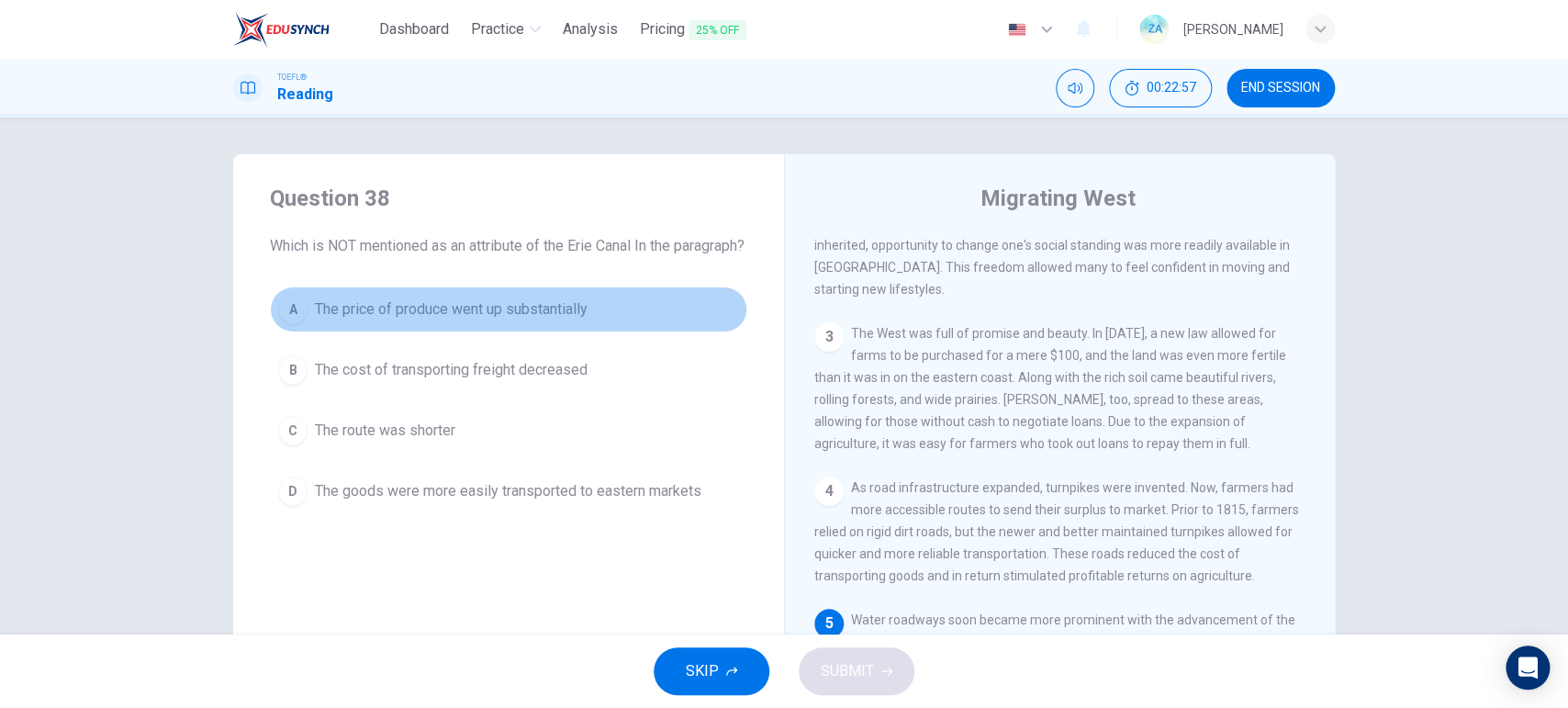
click at [430, 320] on span "The price of produce went up substantially" at bounding box center [451, 309] width 273 height 22
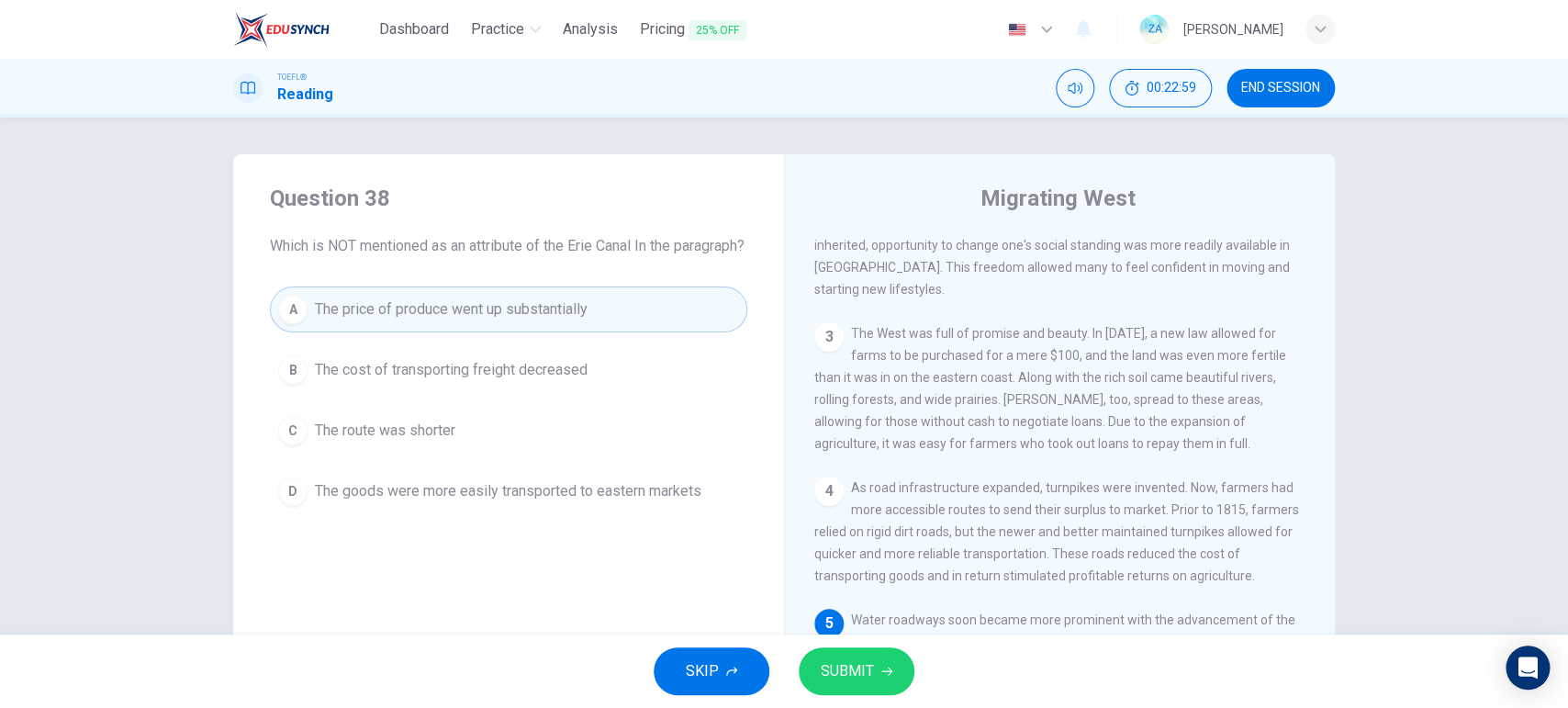
click at [877, 565] on button "SUBMIT" at bounding box center [856, 671] width 116 height 47
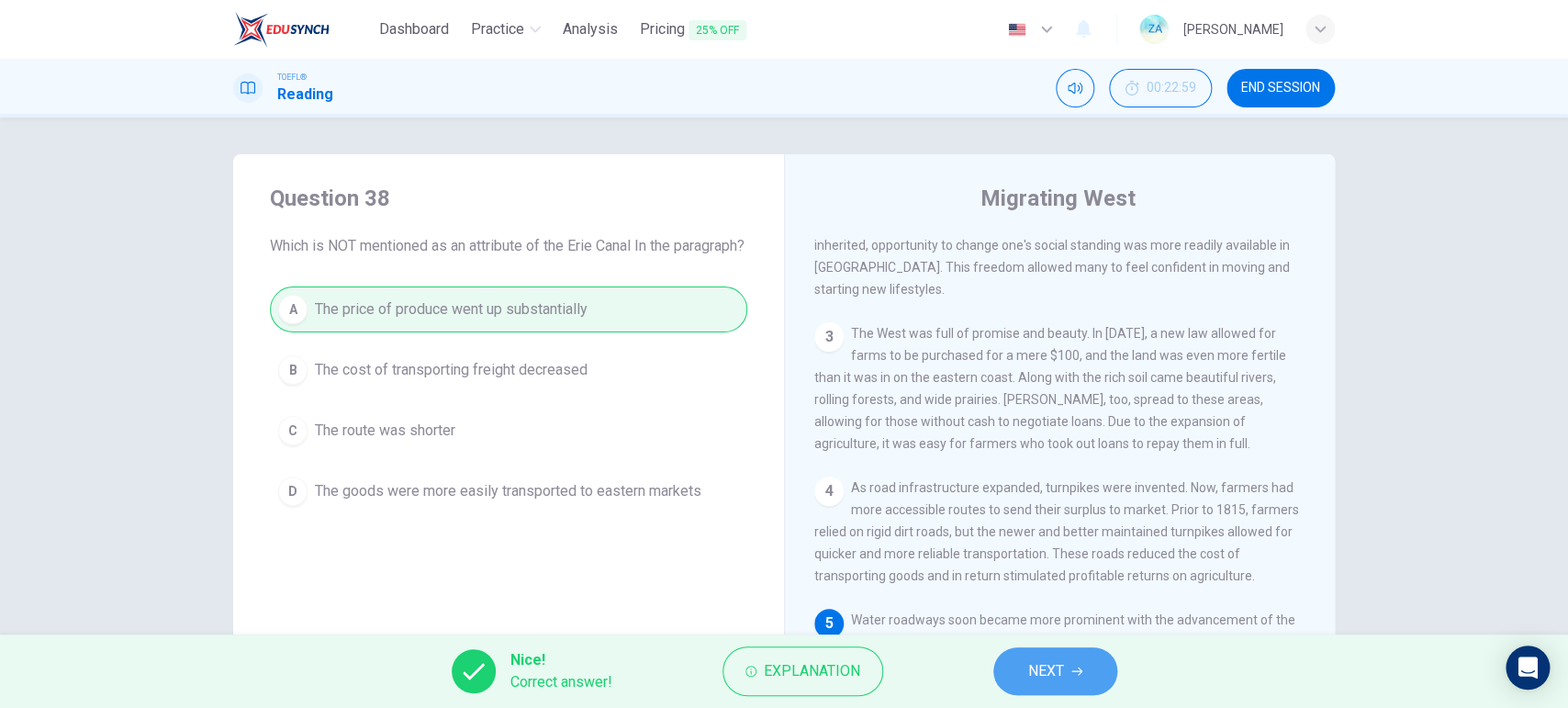
click at [1084, 565] on button "NEXT" at bounding box center [1055, 671] width 124 height 47
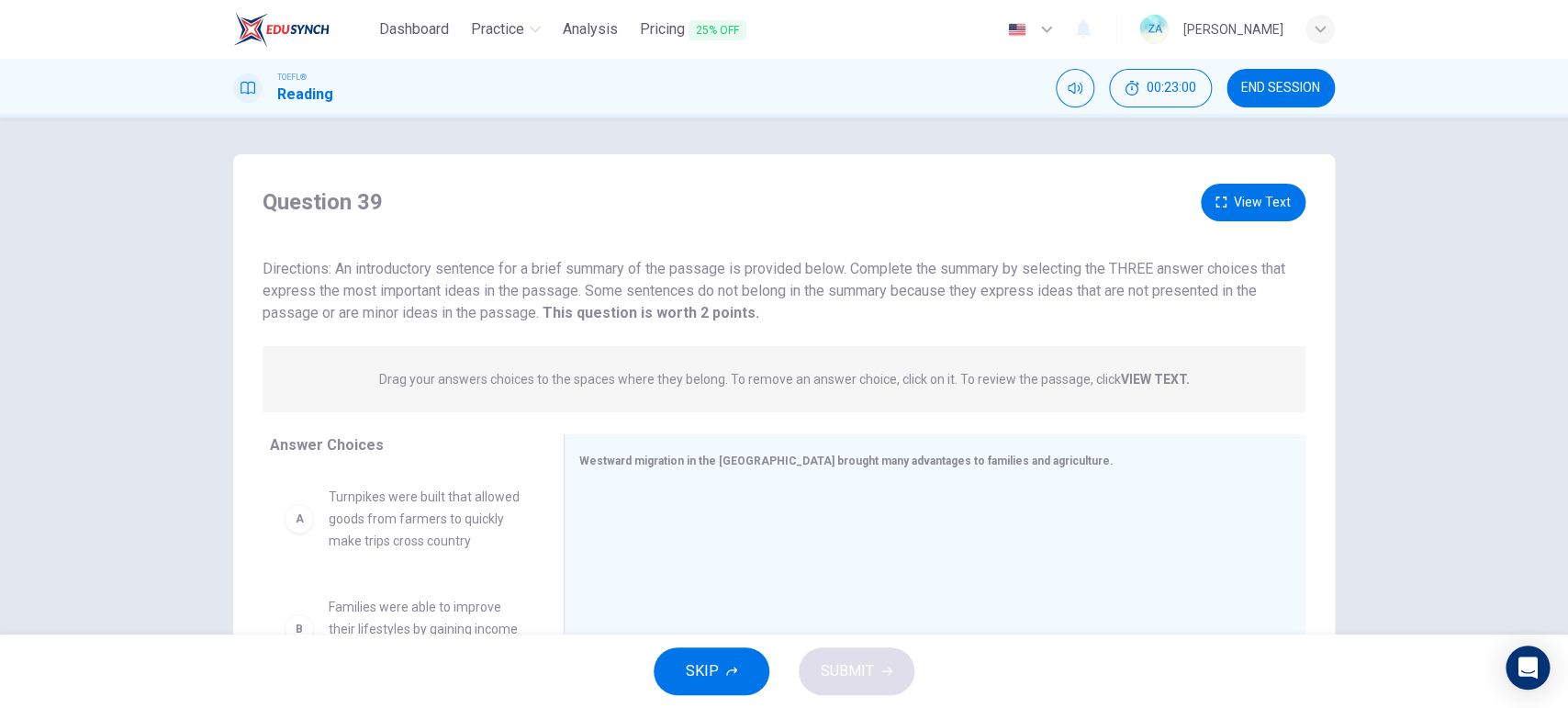
scroll to position [194, 0]
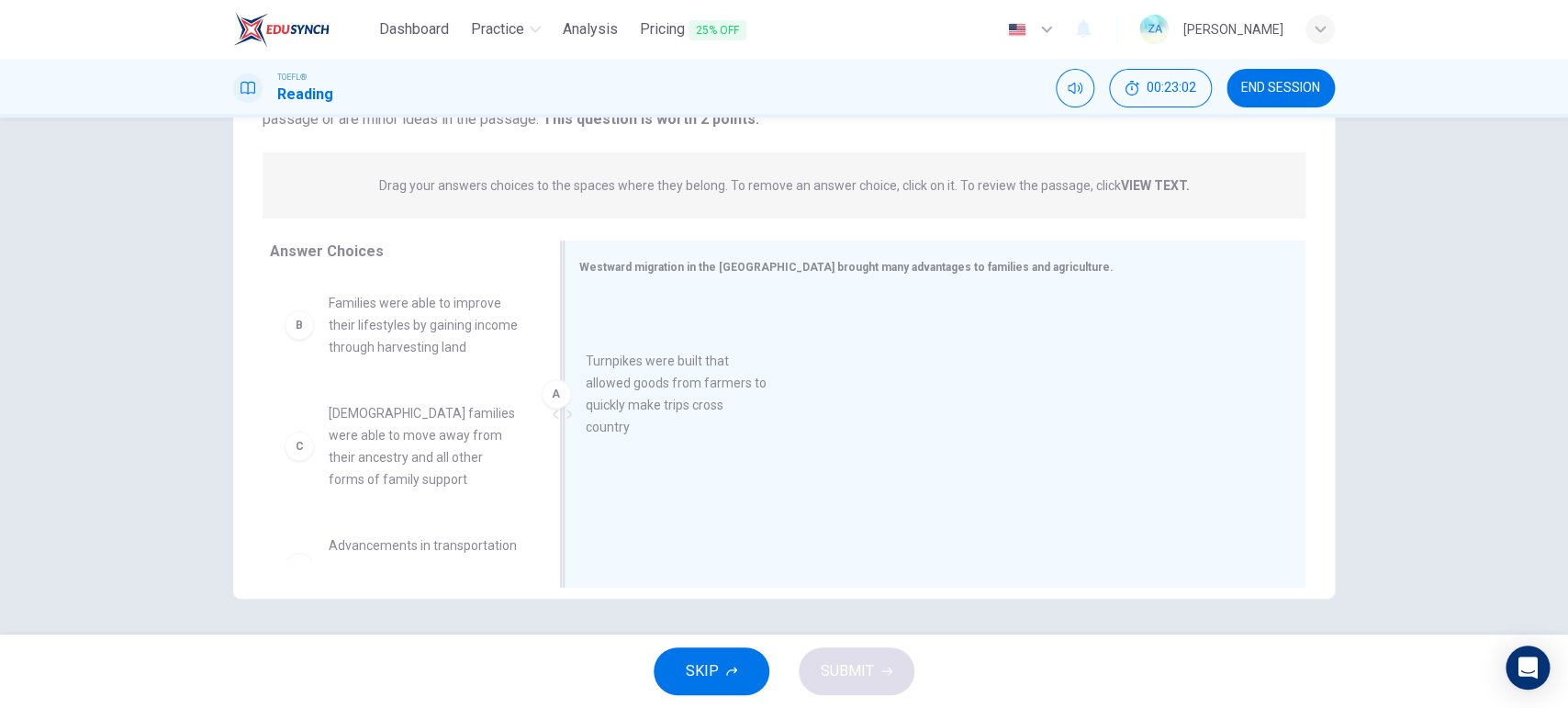
drag, startPoint x: 370, startPoint y: 325, endPoint x: 668, endPoint y: 384, distance: 303.8
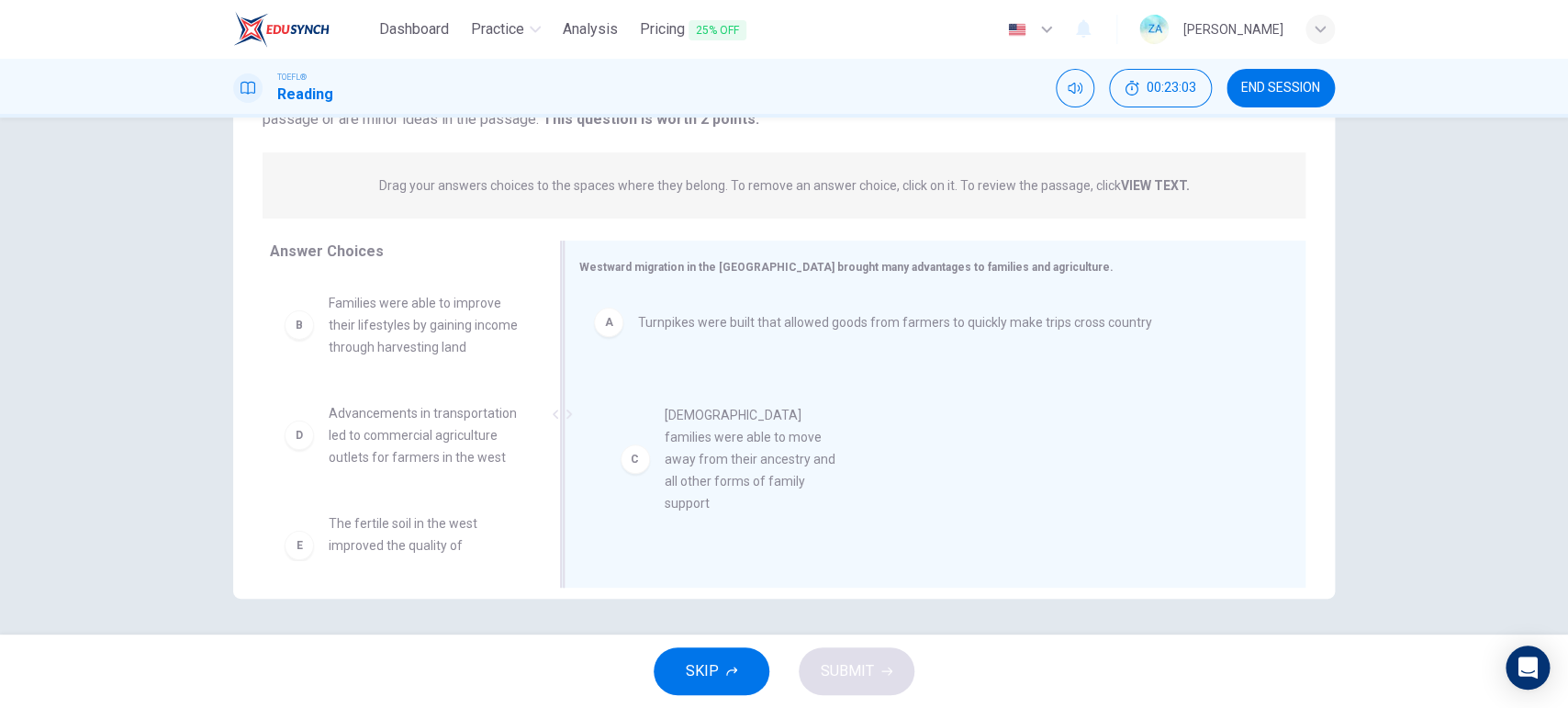
drag, startPoint x: 357, startPoint y: 478, endPoint x: 711, endPoint y: 481, distance: 354.0
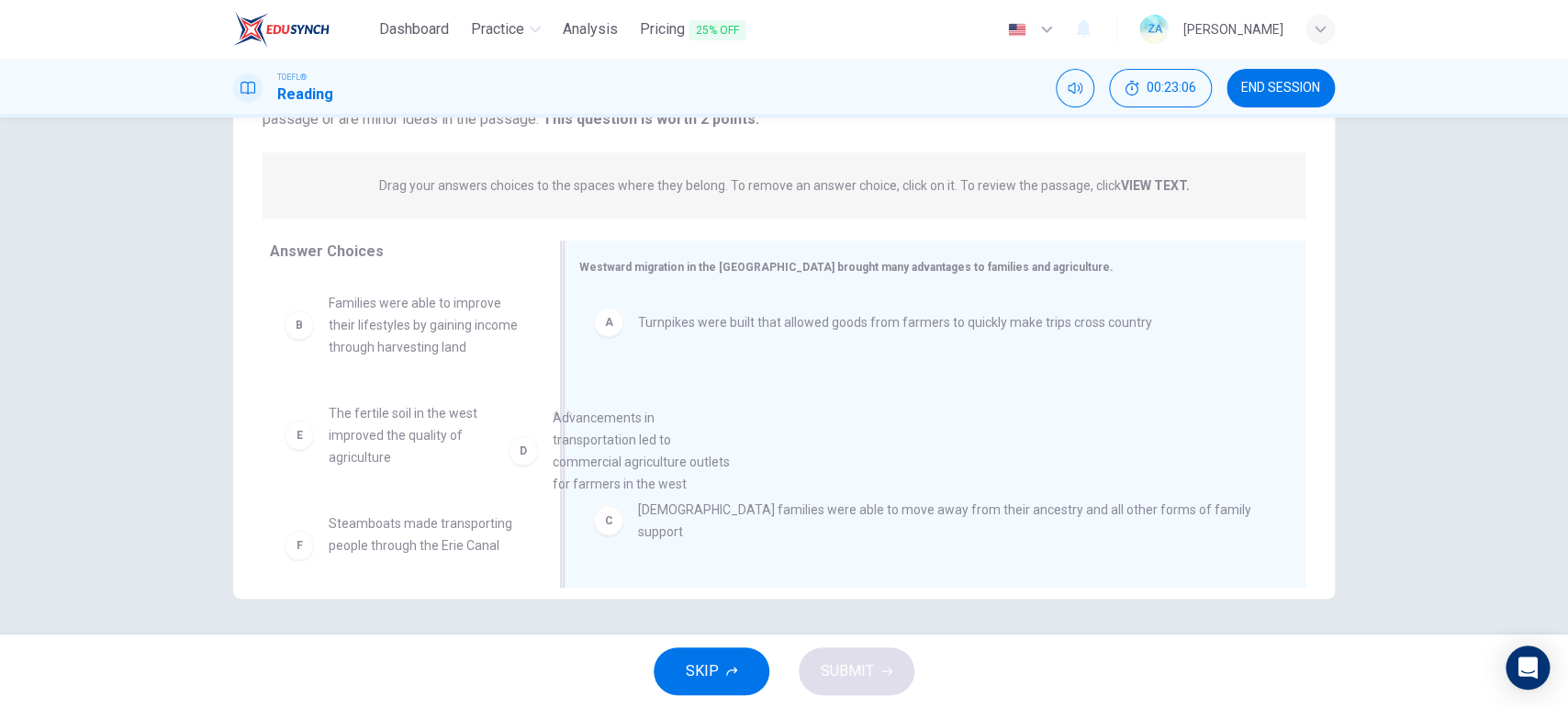
drag, startPoint x: 376, startPoint y: 473, endPoint x: 613, endPoint y: 479, distance: 237.1
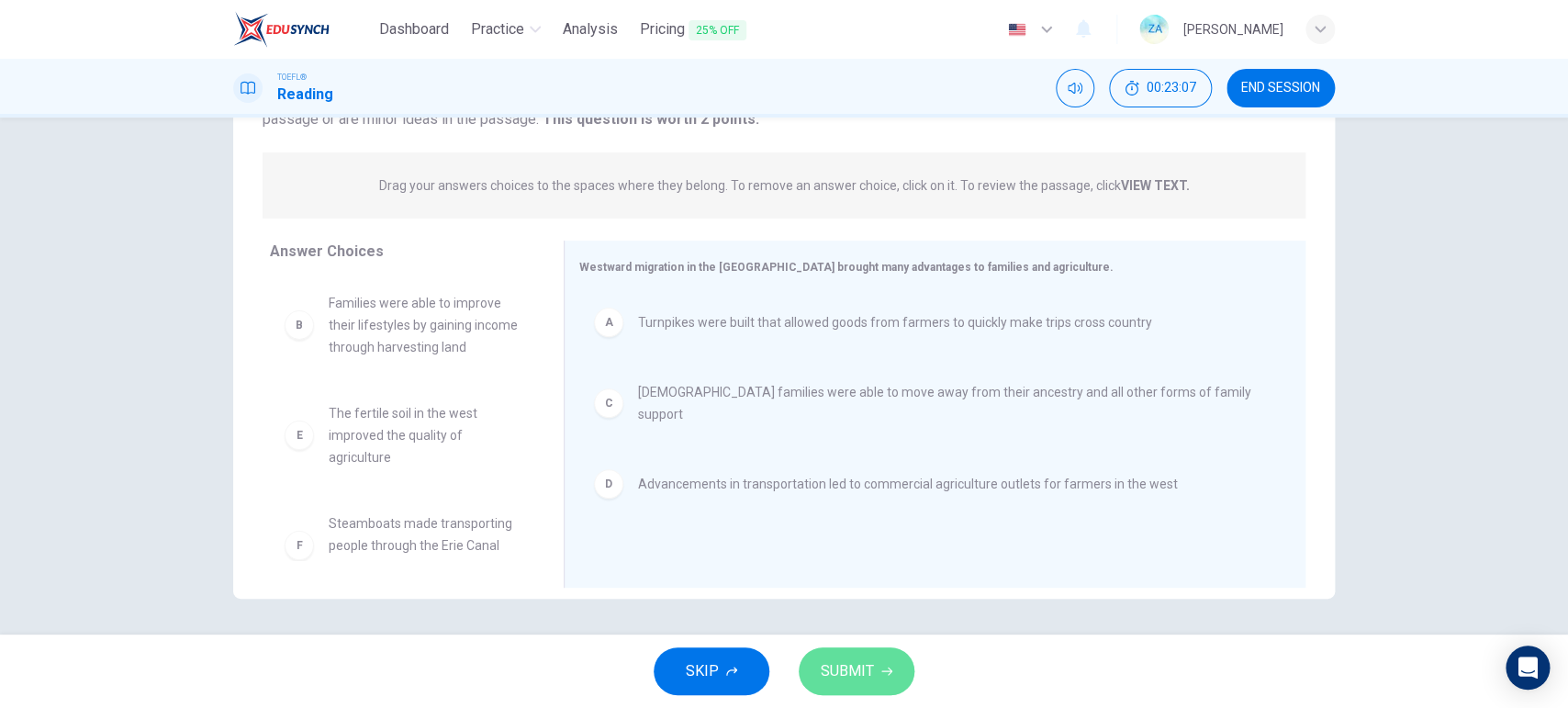
click at [876, 565] on button "SUBMIT" at bounding box center [856, 671] width 116 height 47
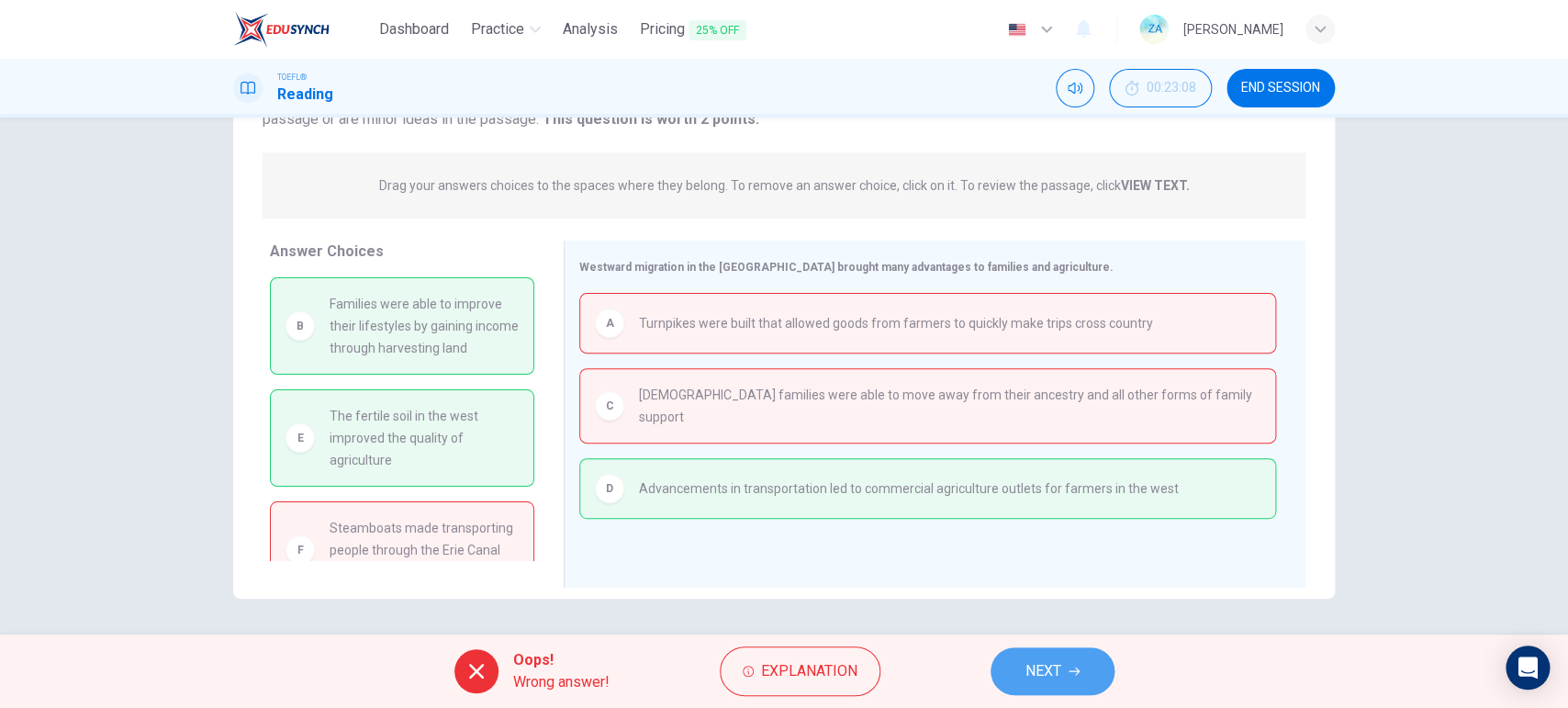
click at [1023, 565] on button "NEXT" at bounding box center [1052, 671] width 124 height 47
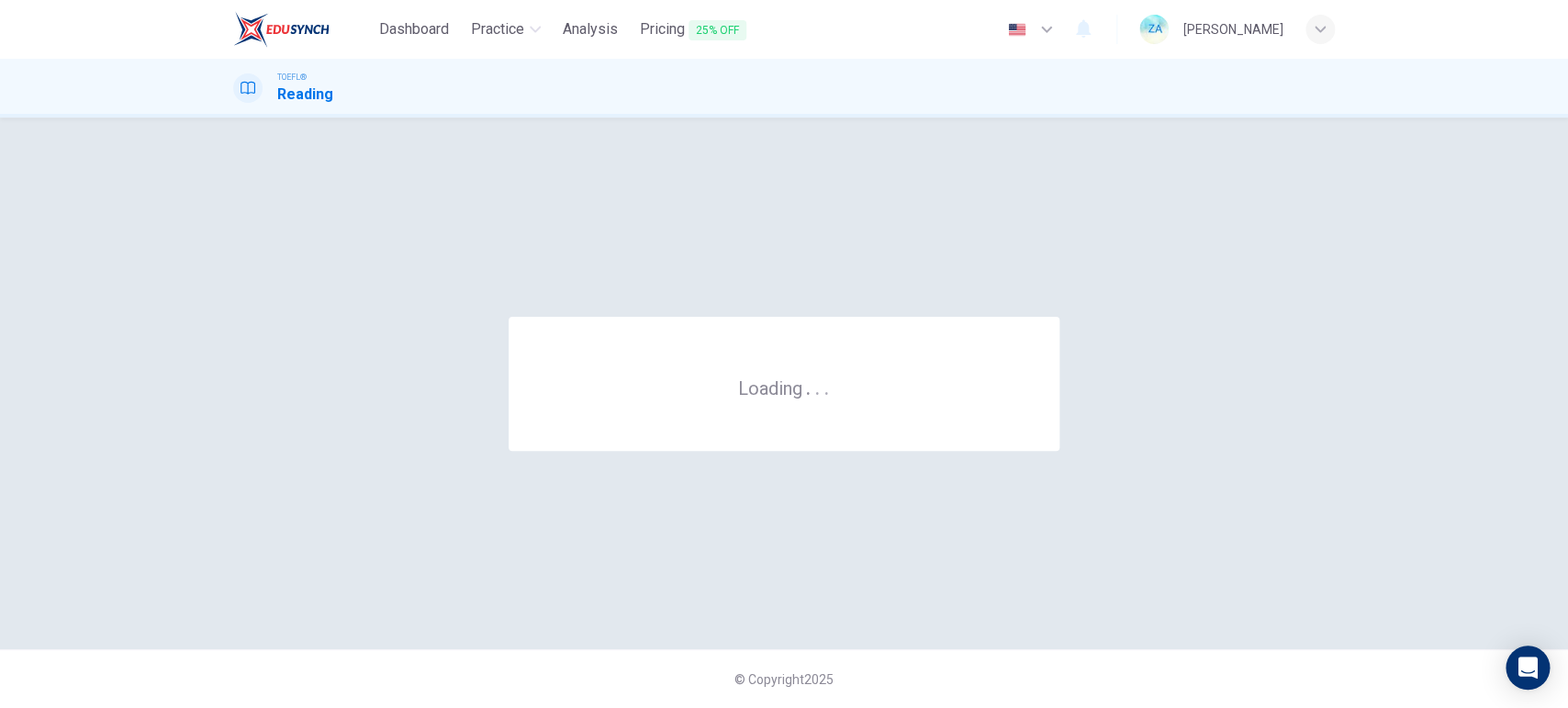
scroll to position [0, 0]
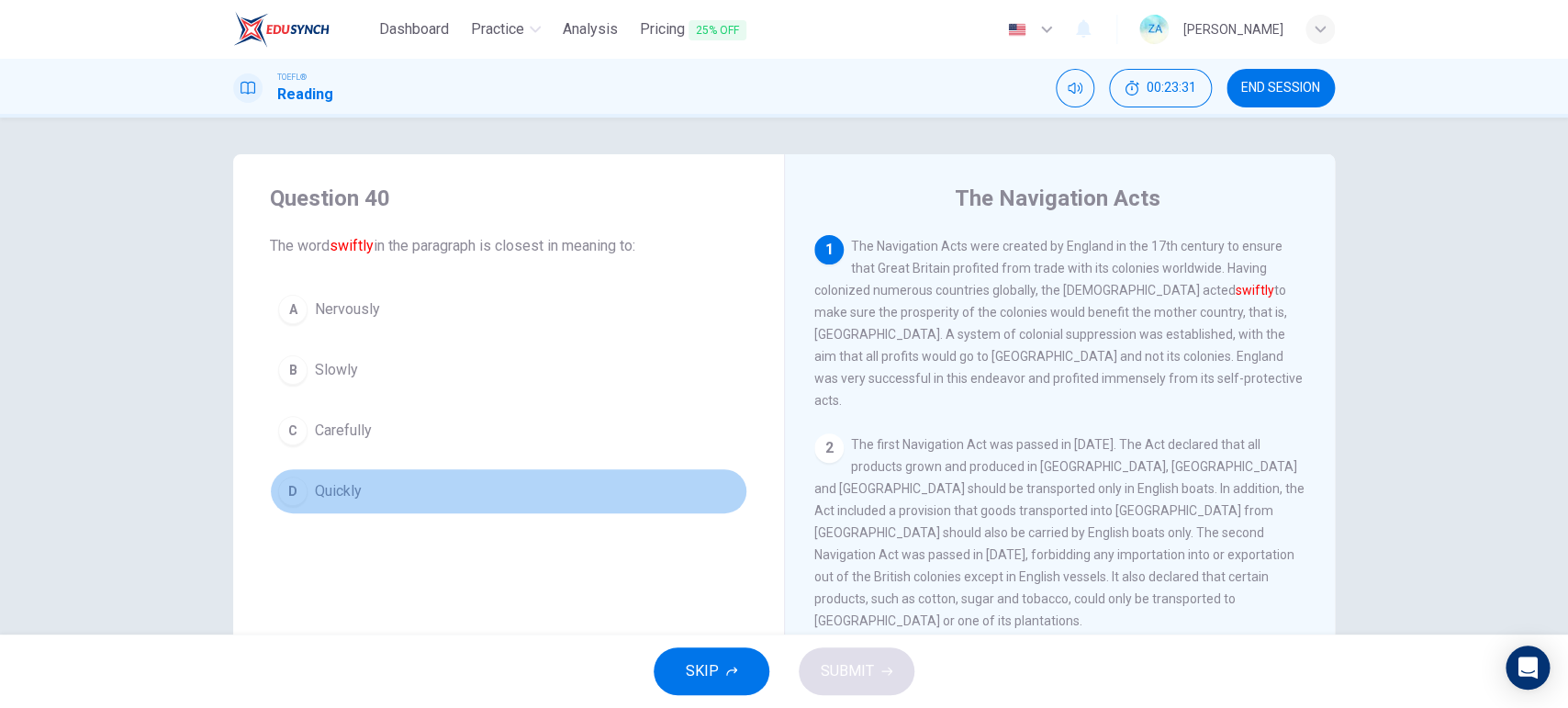
click at [338, 483] on span "Quickly" at bounding box center [339, 491] width 47 height 22
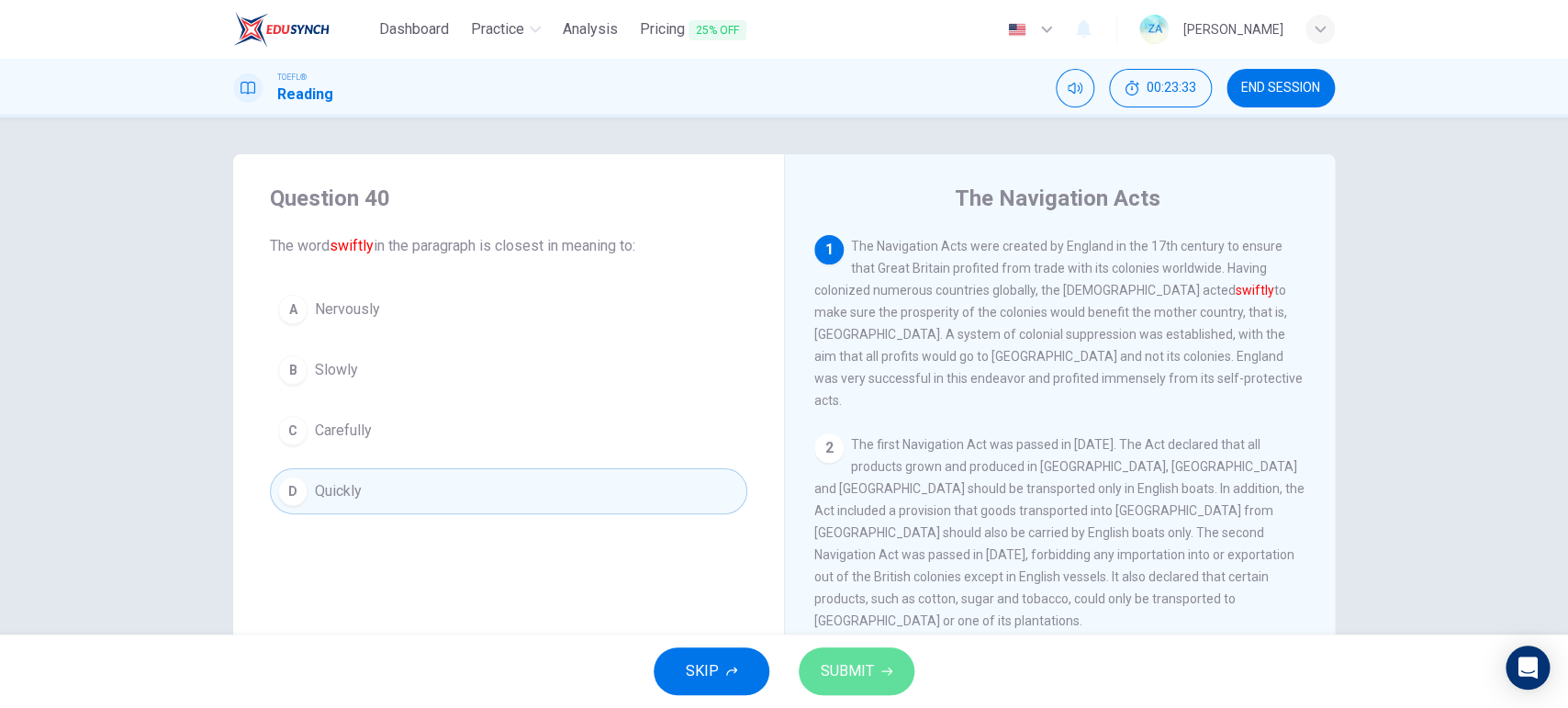
click at [864, 565] on span "SUBMIT" at bounding box center [847, 672] width 53 height 26
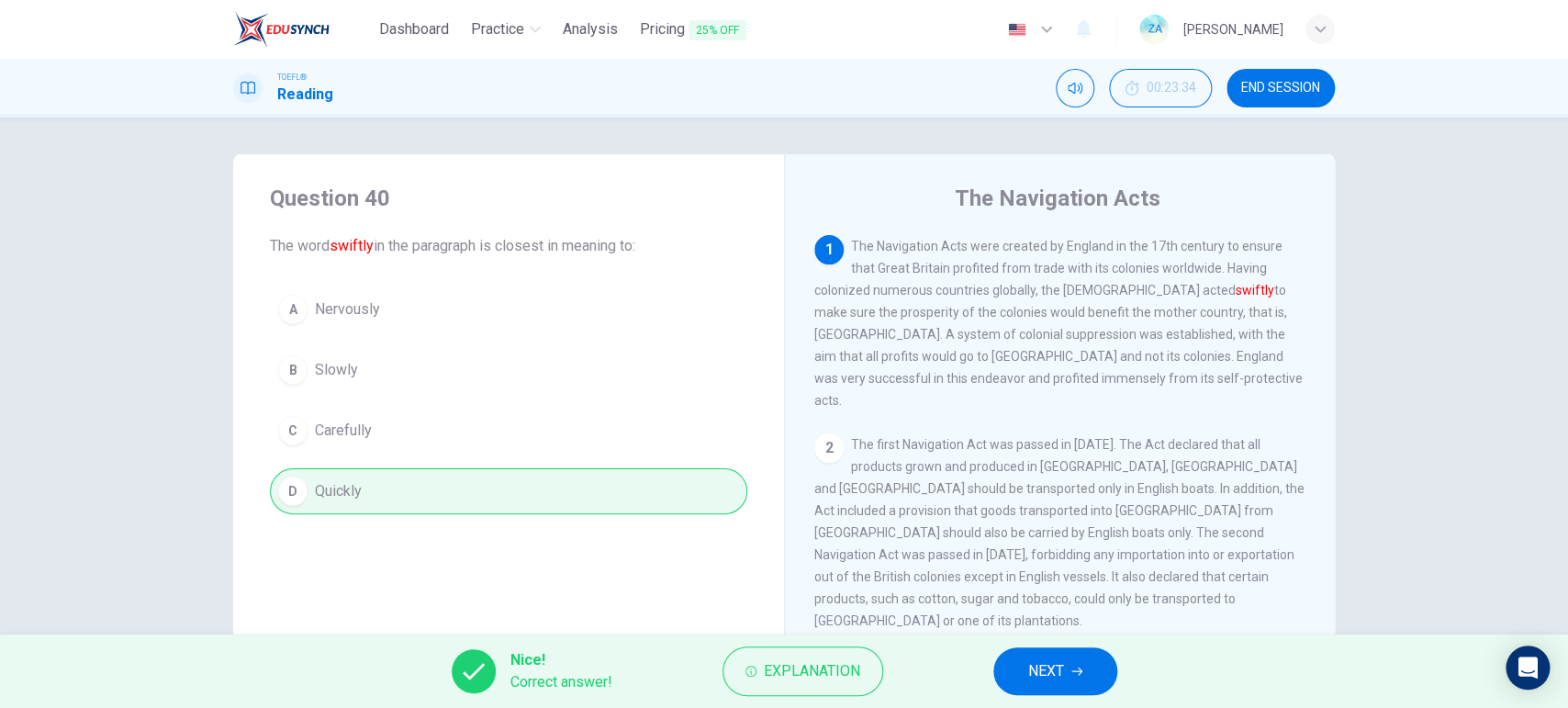
click at [1047, 565] on span "NEXT" at bounding box center [1046, 672] width 35 height 26
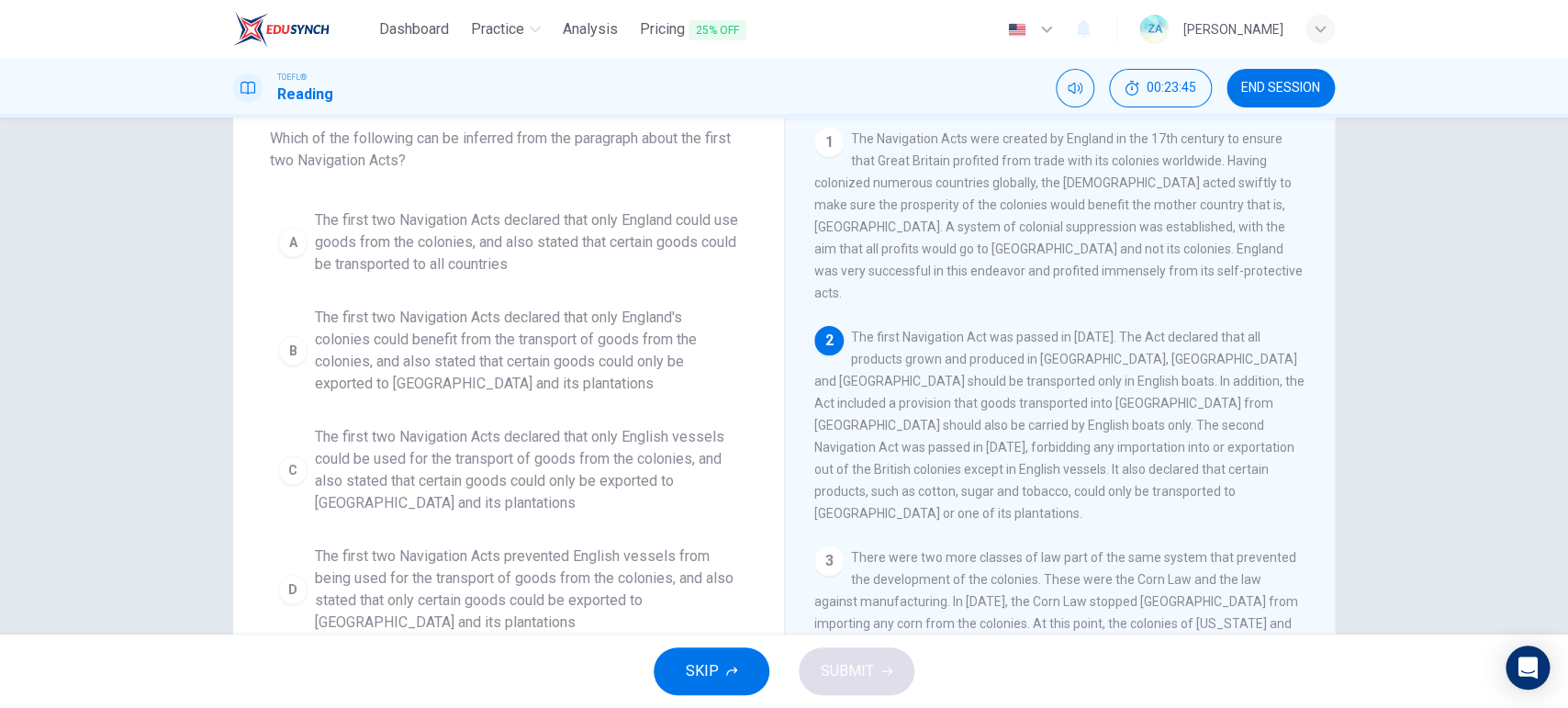
scroll to position [111, 0]
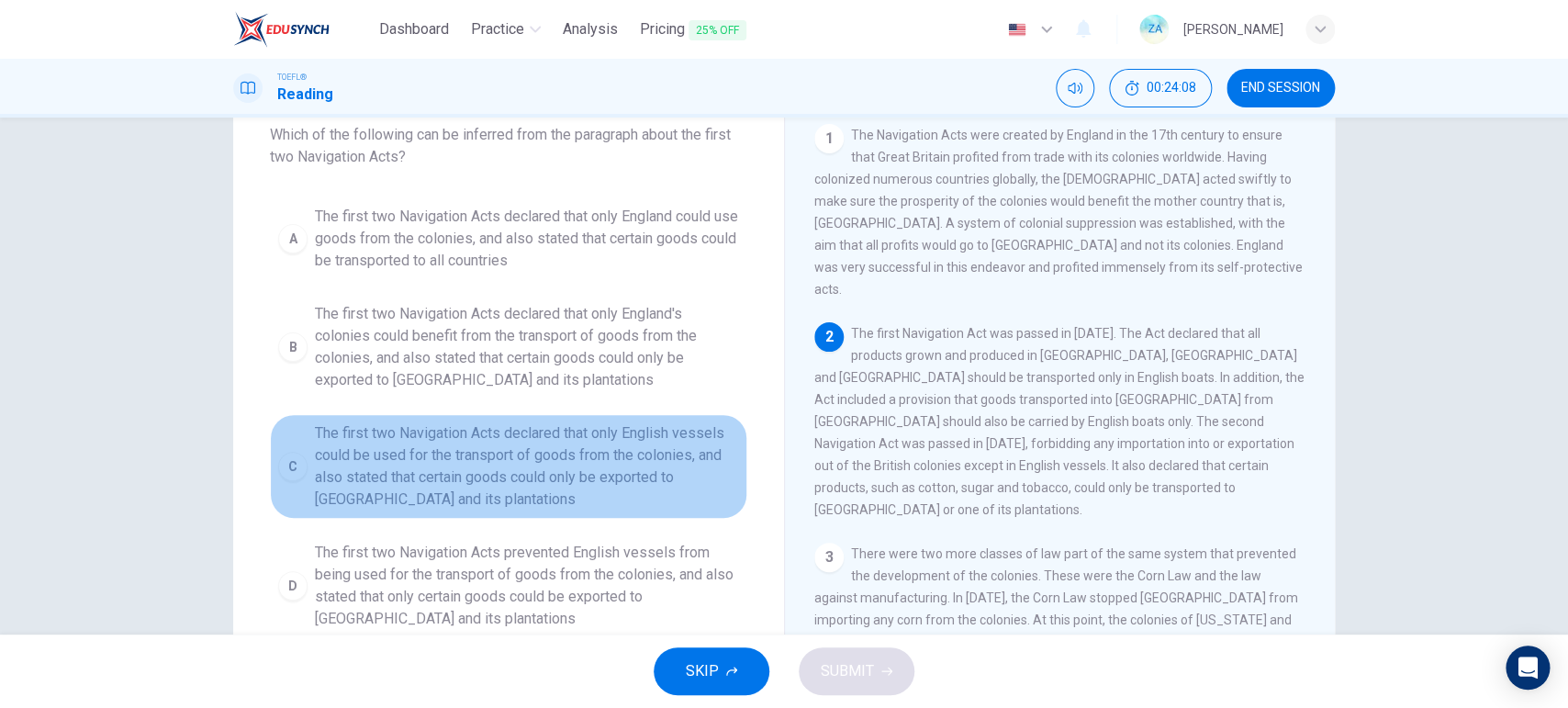
click at [648, 426] on span "The first two Navigation Acts declared that only English vessels could be used …" at bounding box center [527, 467] width 424 height 89
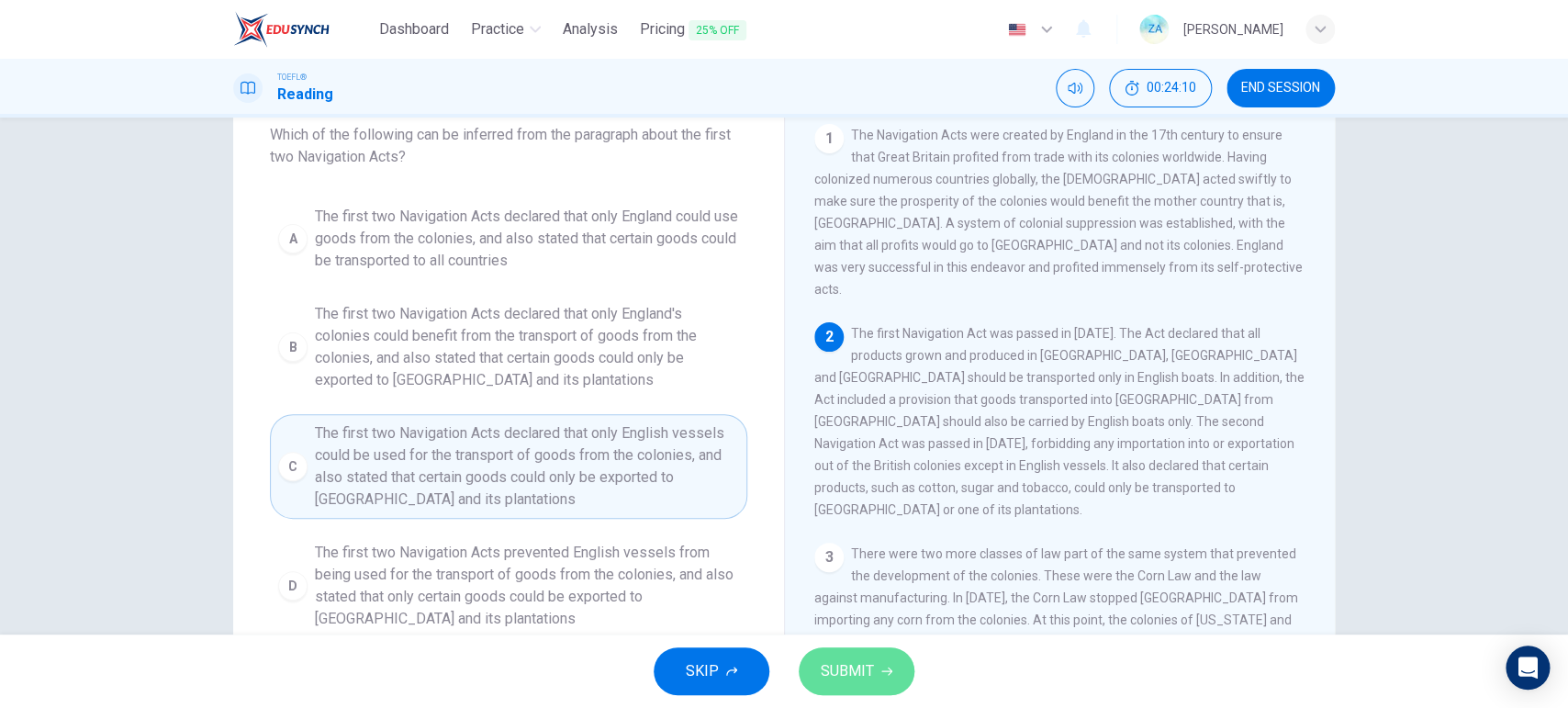
click at [877, 565] on button "SUBMIT" at bounding box center [856, 671] width 116 height 47
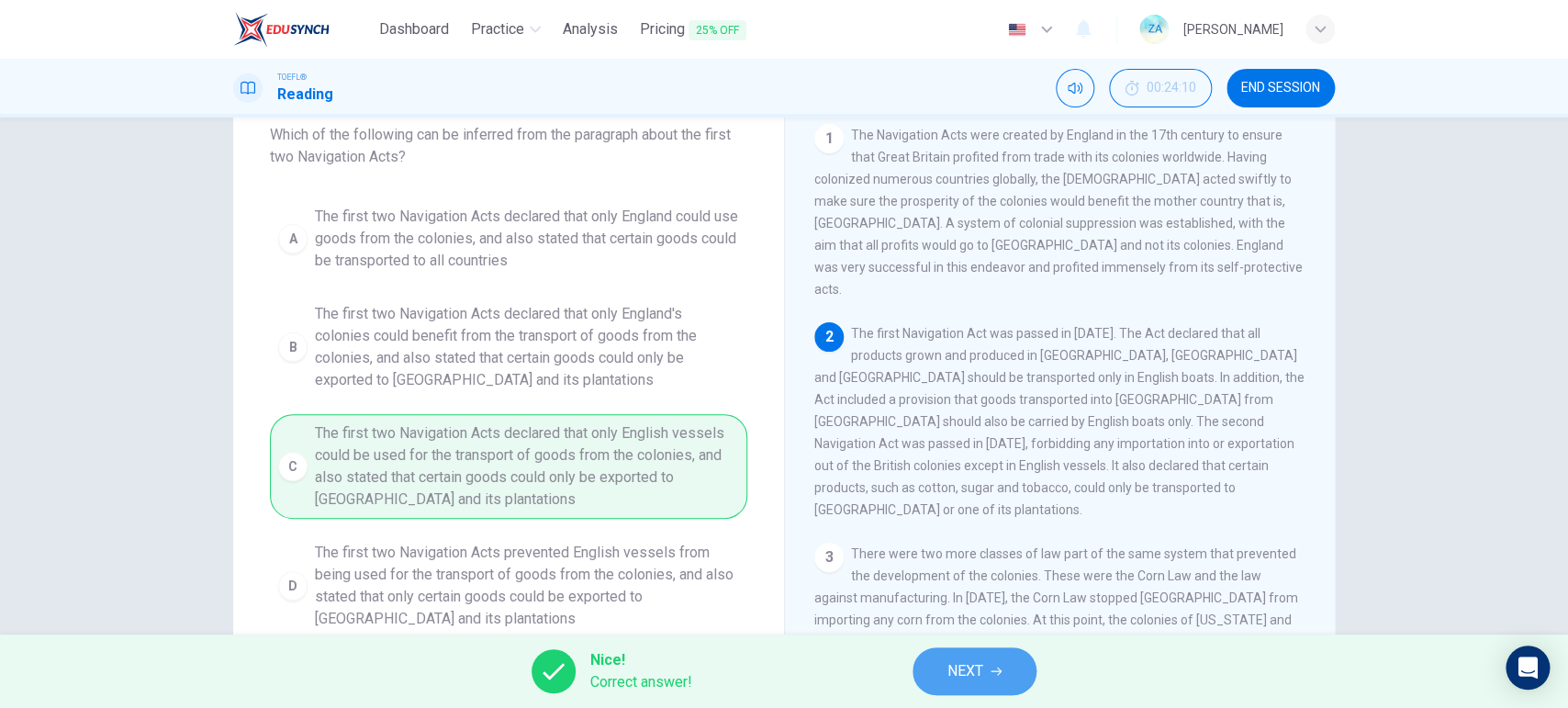
click at [946, 565] on button "NEXT" at bounding box center [974, 671] width 124 height 47
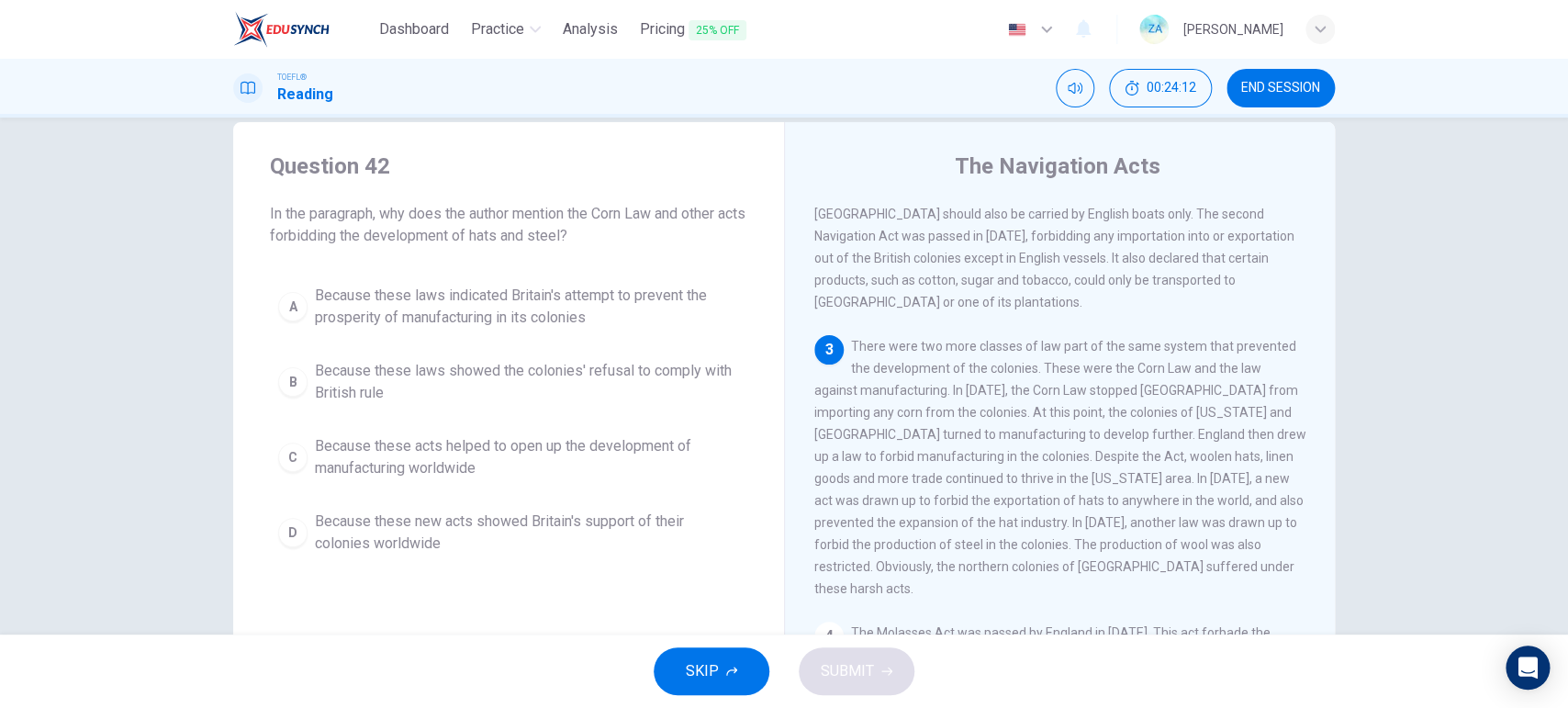
scroll to position [31, 0]
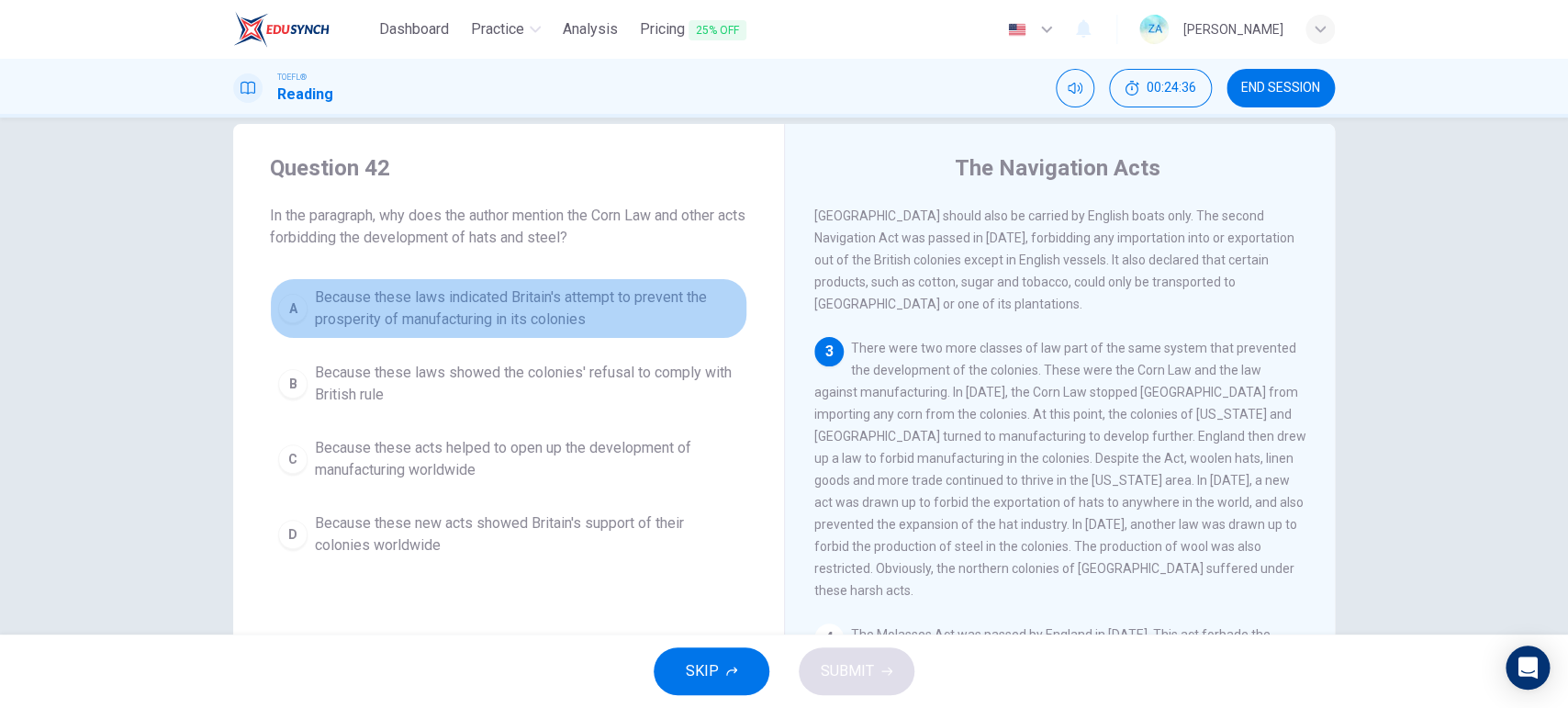
click at [584, 306] on span "Because these laws indicated Britain's attempt to prevent the prosperity of man…" at bounding box center [527, 308] width 424 height 44
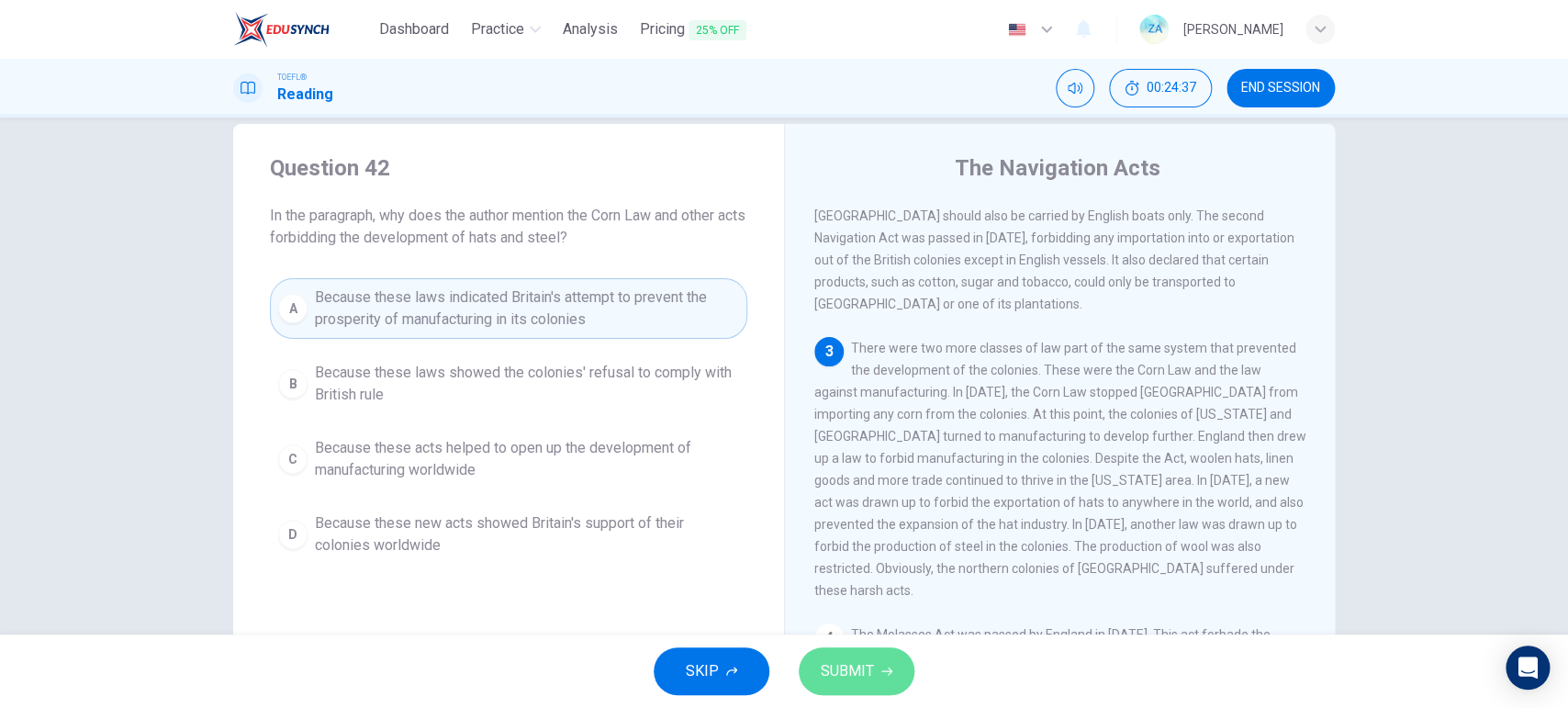
click at [862, 565] on span "SUBMIT" at bounding box center [847, 672] width 53 height 26
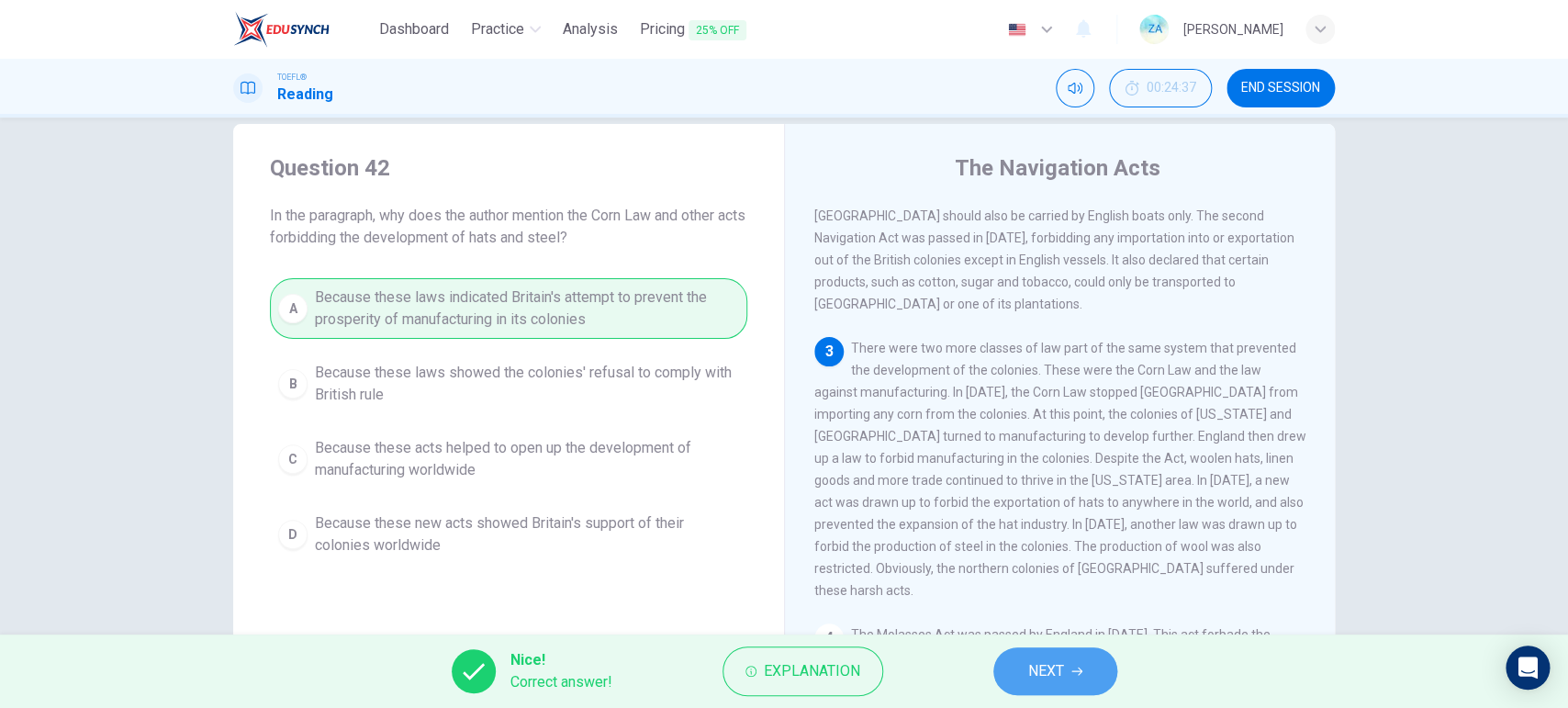
click at [1025, 565] on button "NEXT" at bounding box center [1055, 671] width 124 height 47
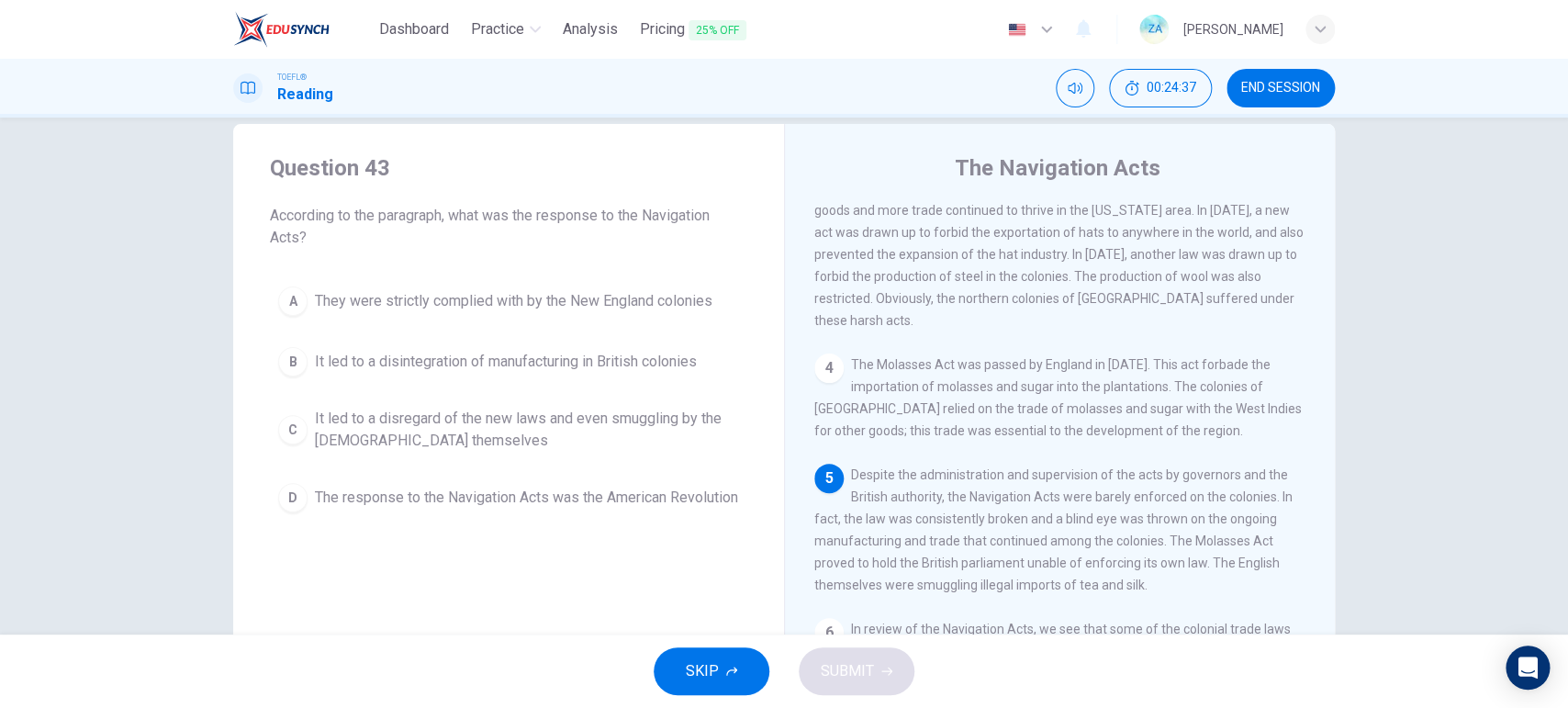
scroll to position [557, 0]
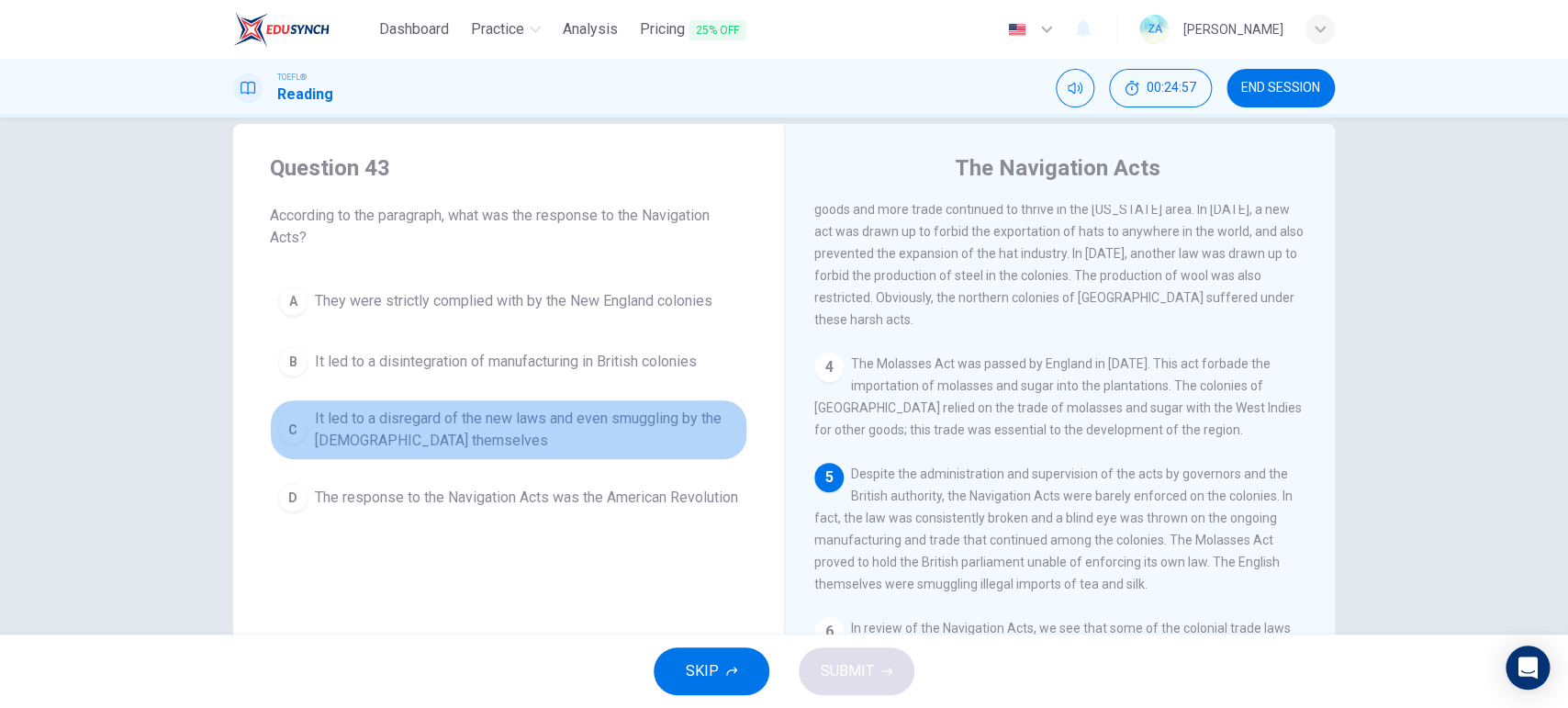
click at [339, 445] on span "It led to a disregard of the new laws and even smuggling by the [DEMOGRAPHIC_DA…" at bounding box center [527, 429] width 424 height 44
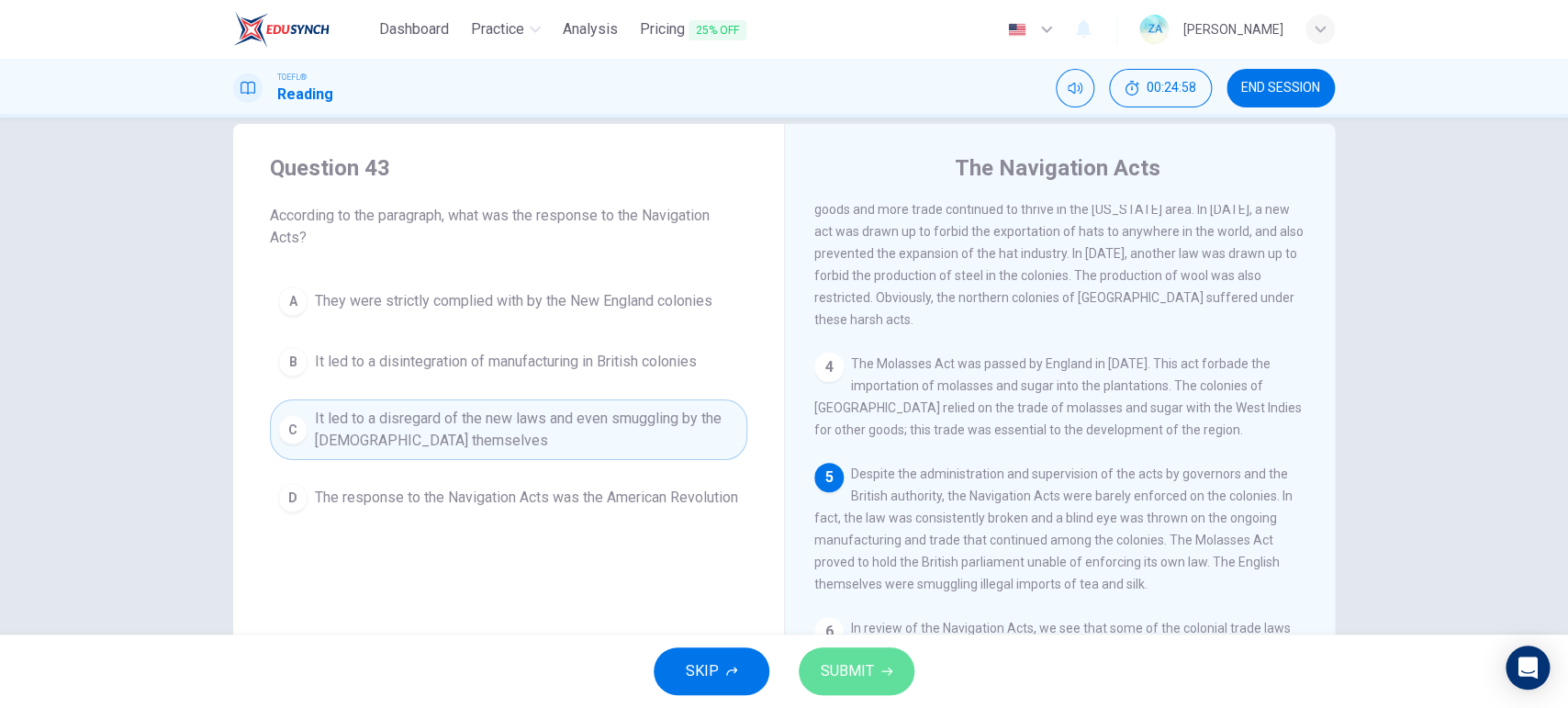
click at [876, 565] on button "SUBMIT" at bounding box center [856, 671] width 116 height 47
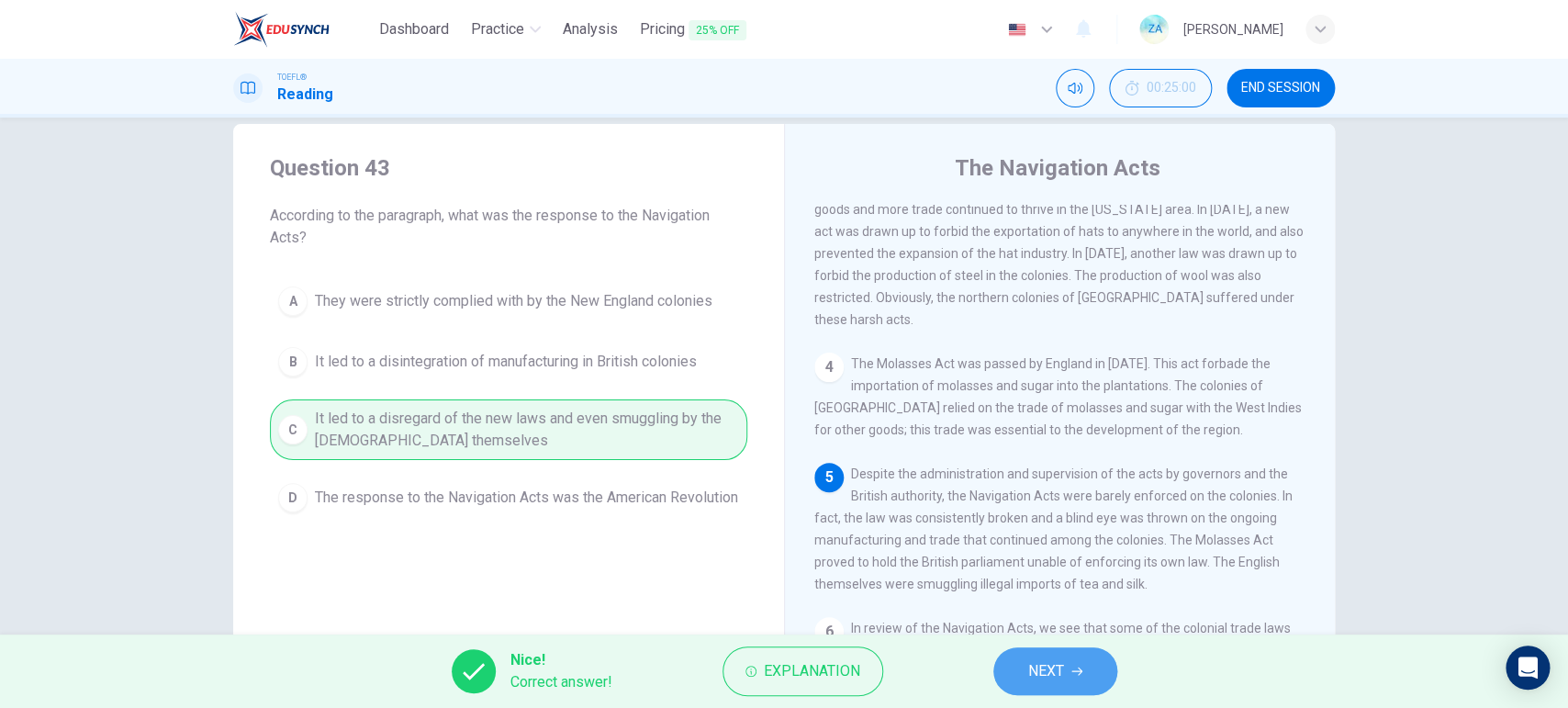
click at [1047, 565] on span "NEXT" at bounding box center [1046, 672] width 35 height 26
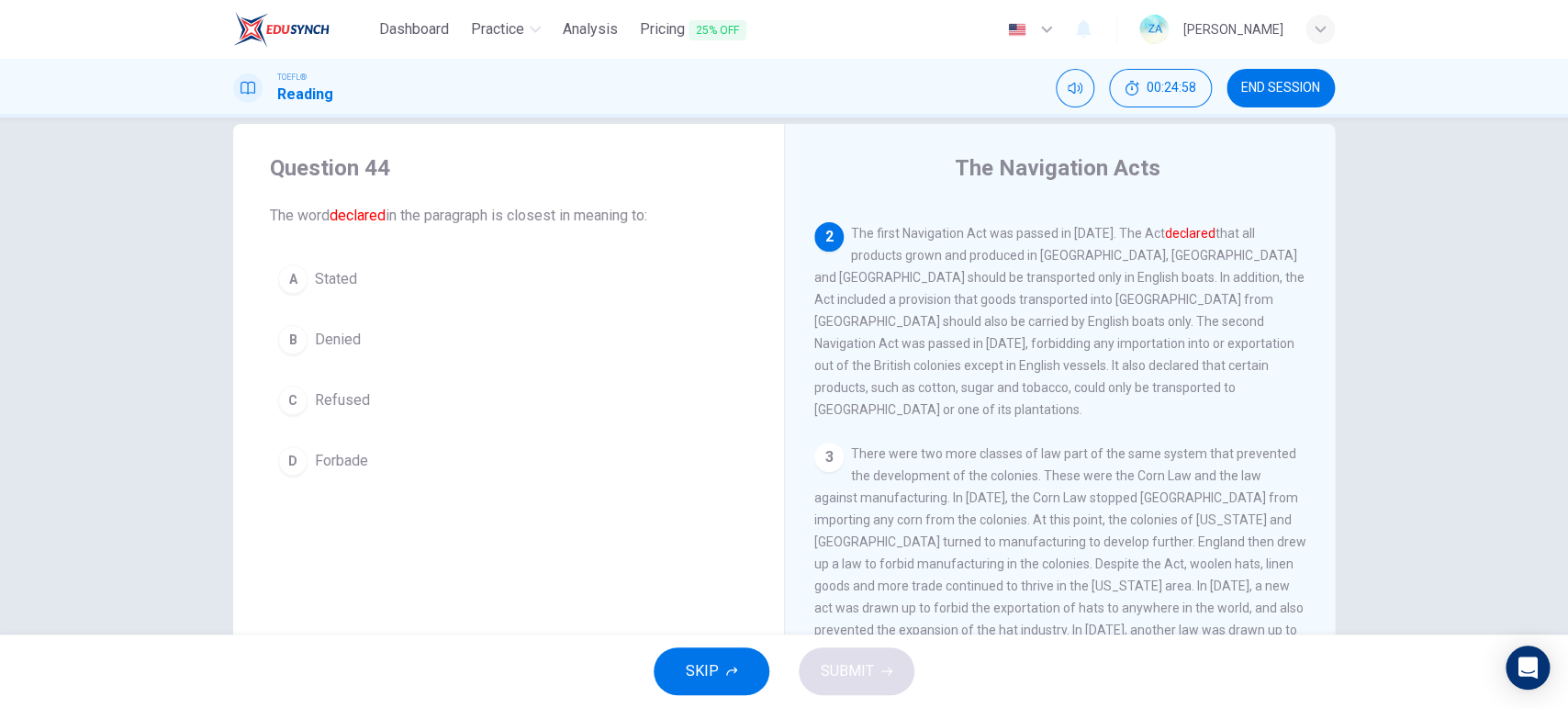
scroll to position [180, 0]
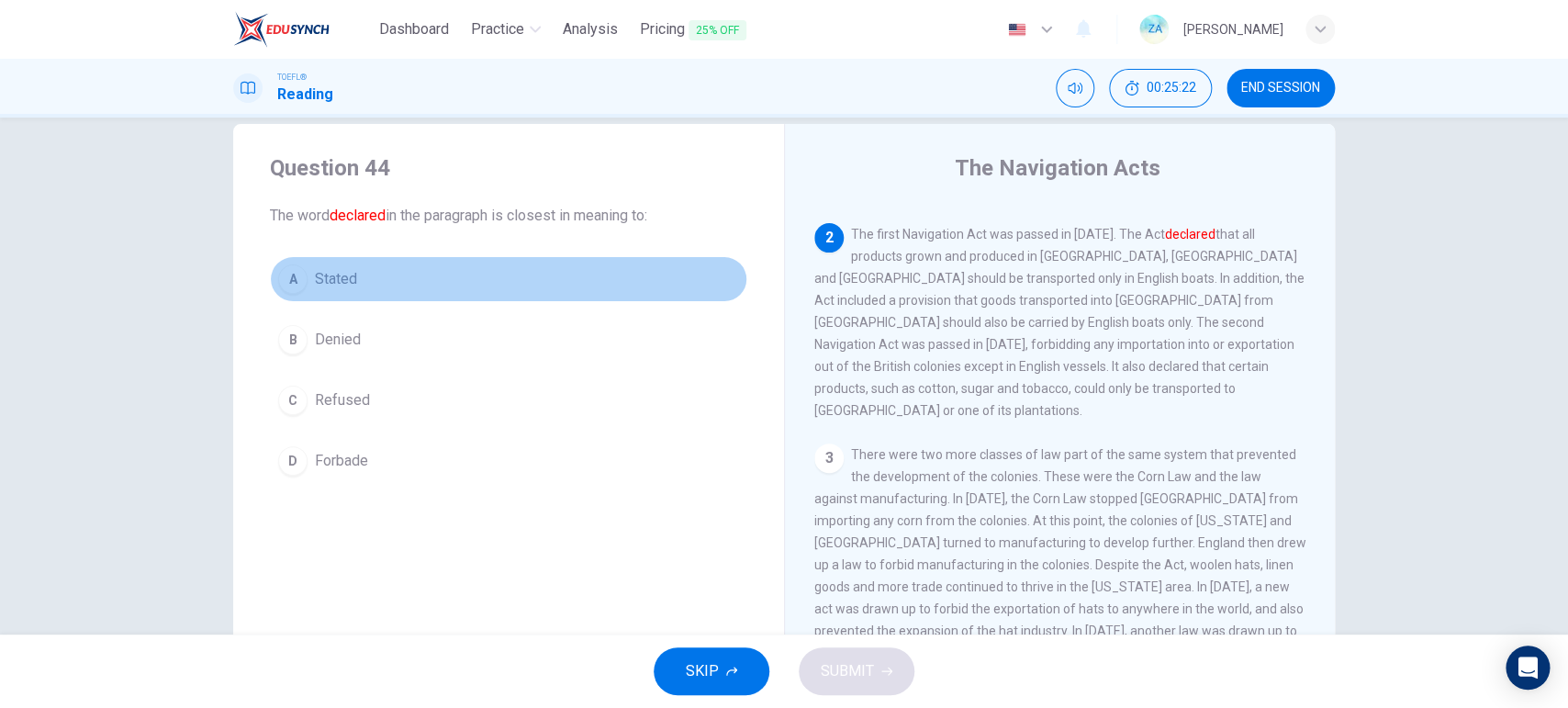
click at [330, 285] on span "Stated" at bounding box center [336, 279] width 42 height 22
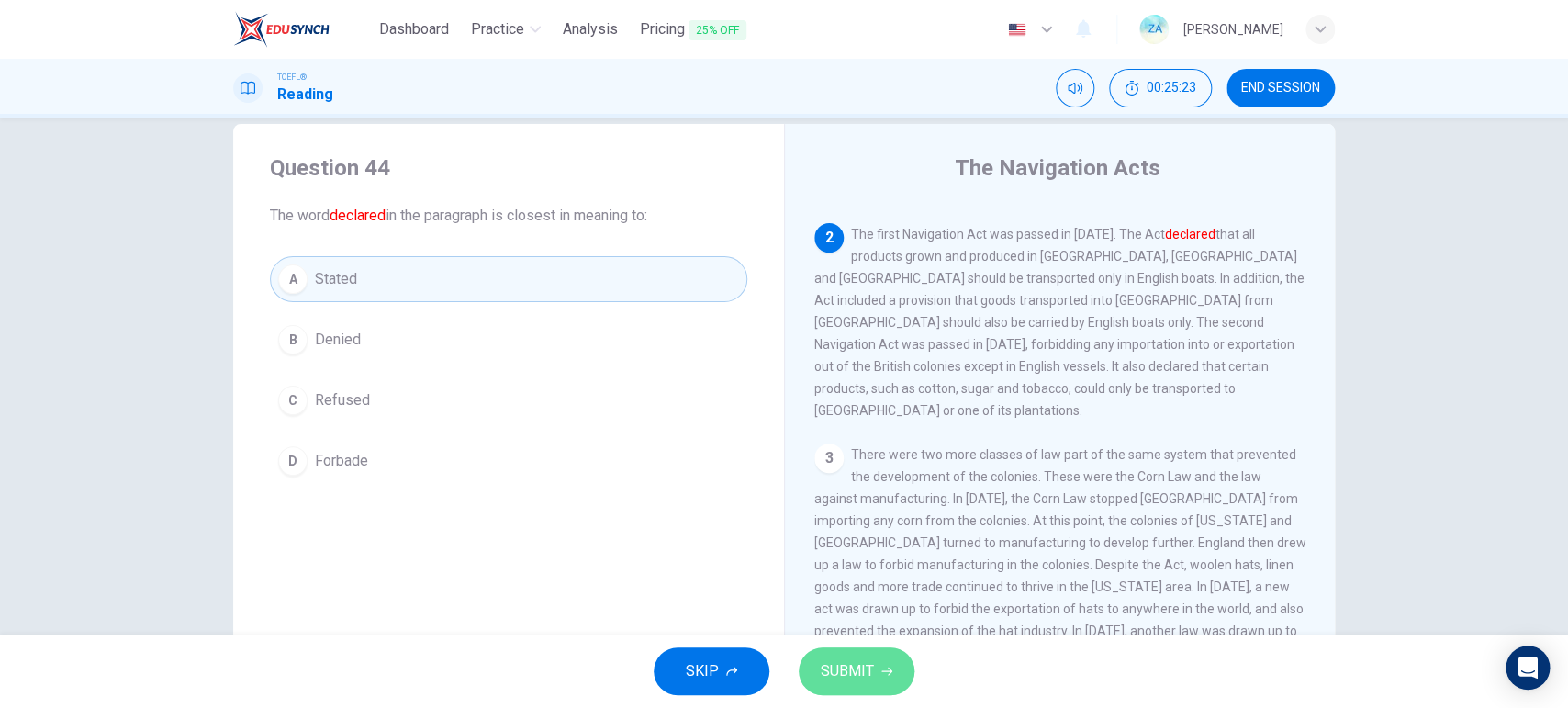
click at [870, 565] on button "SUBMIT" at bounding box center [856, 671] width 116 height 47
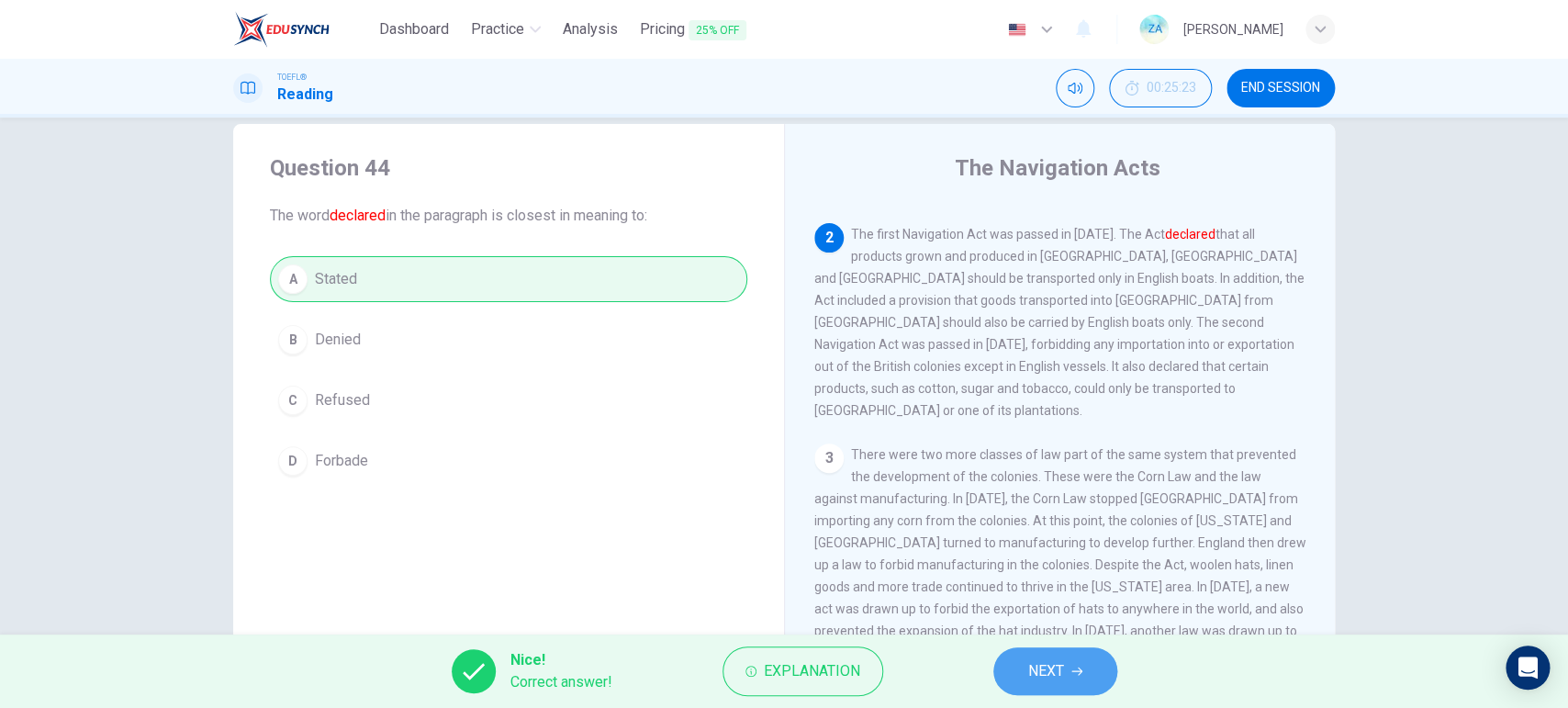
click at [1097, 565] on button "NEXT" at bounding box center [1055, 671] width 124 height 47
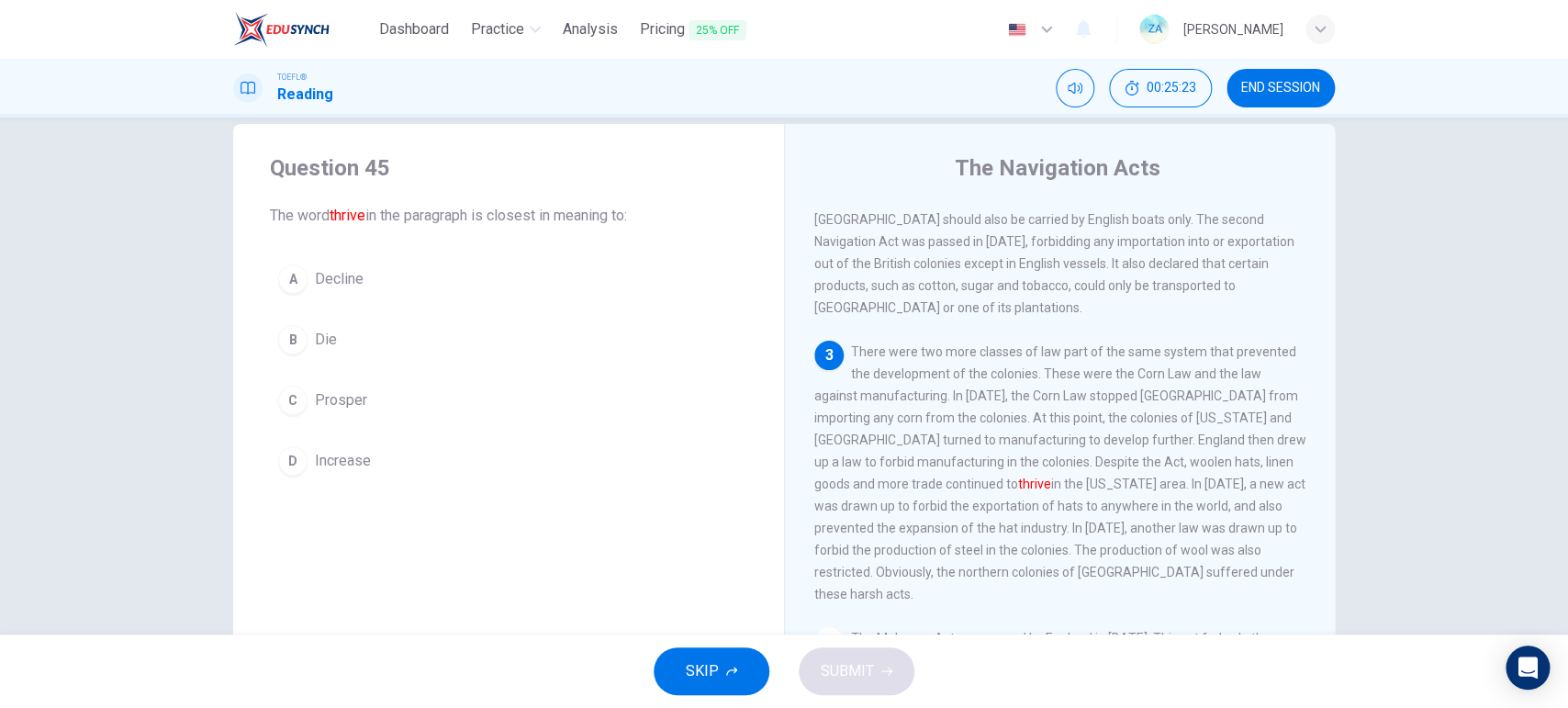
scroll to position [287, 0]
click at [347, 402] on span "Prosper" at bounding box center [341, 400] width 52 height 22
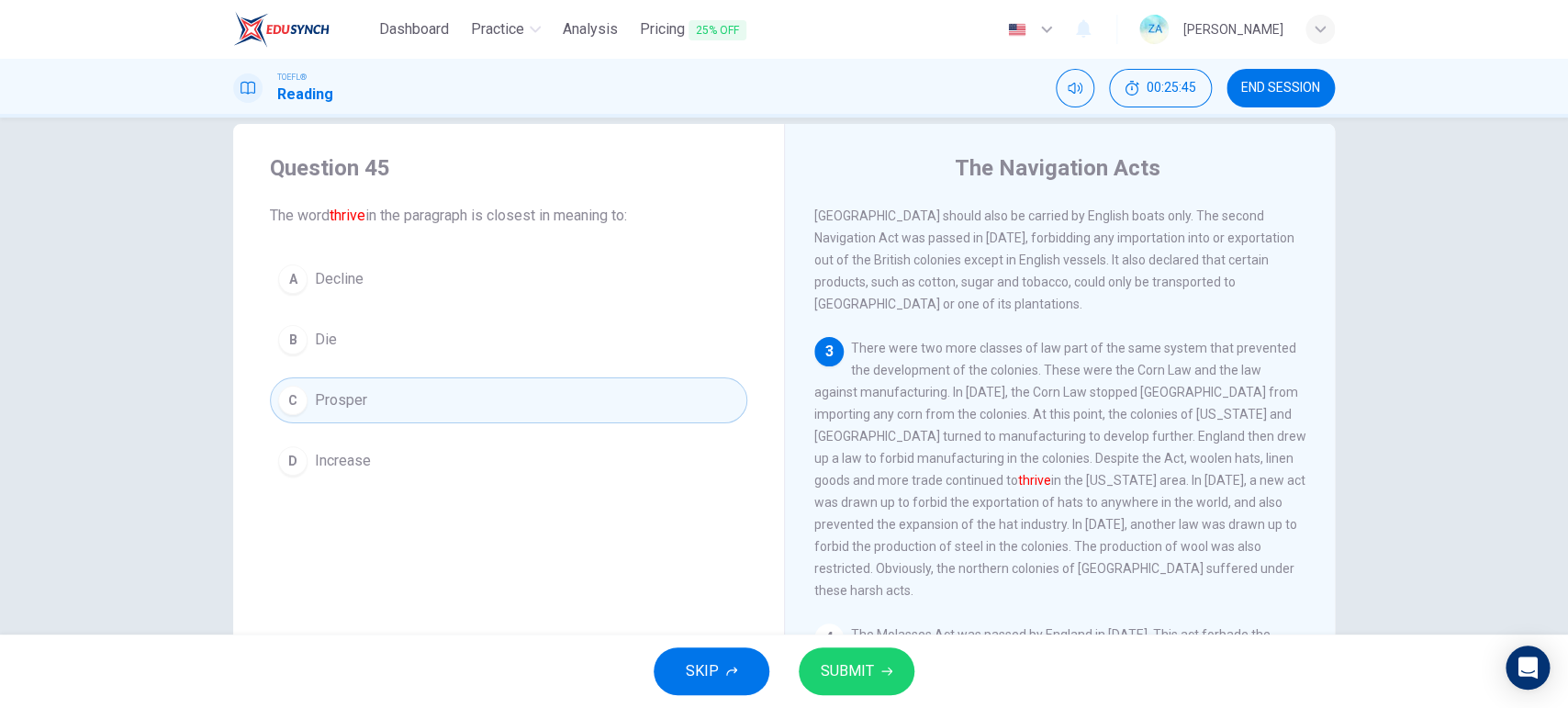
click at [827, 565] on span "SUBMIT" at bounding box center [847, 672] width 53 height 26
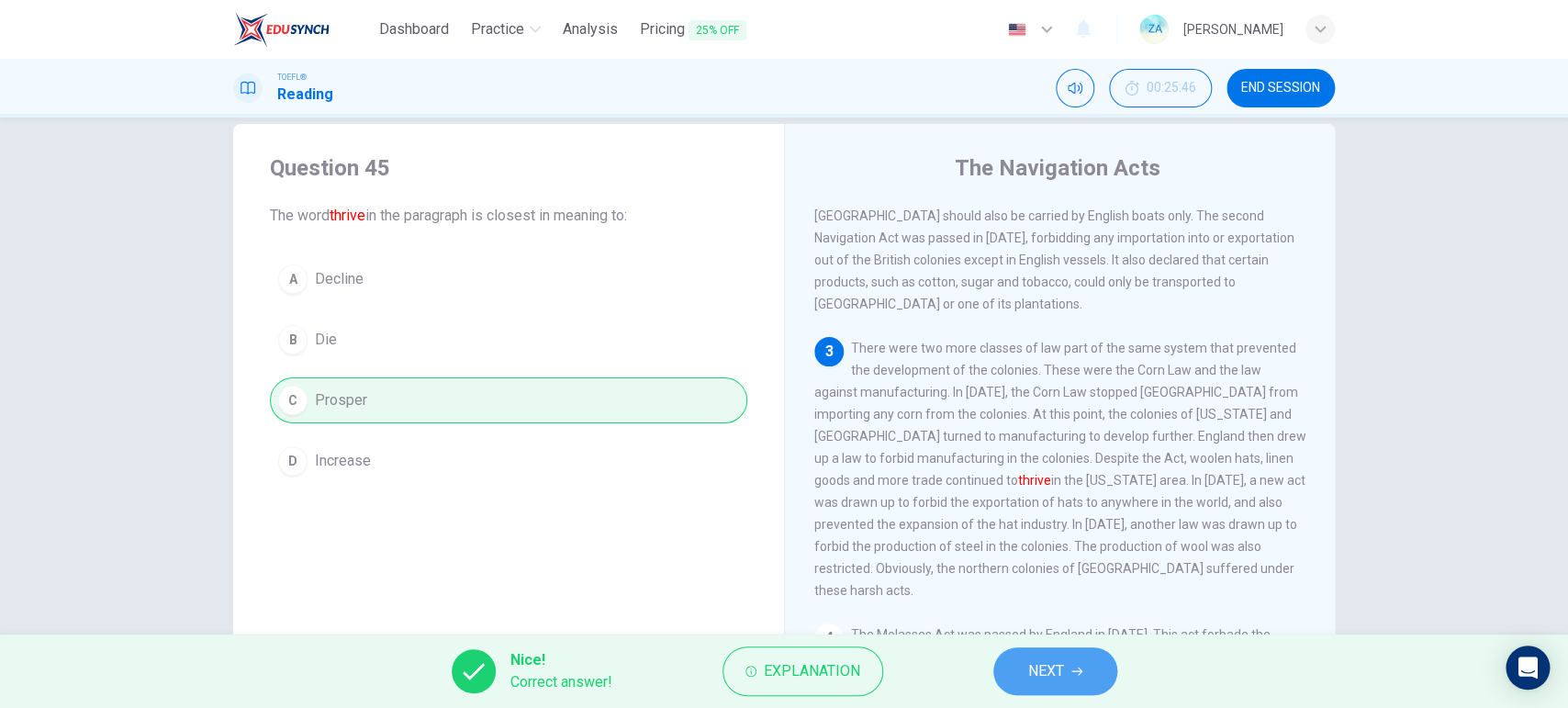
click at [1020, 565] on button "NEXT" at bounding box center [1055, 671] width 124 height 47
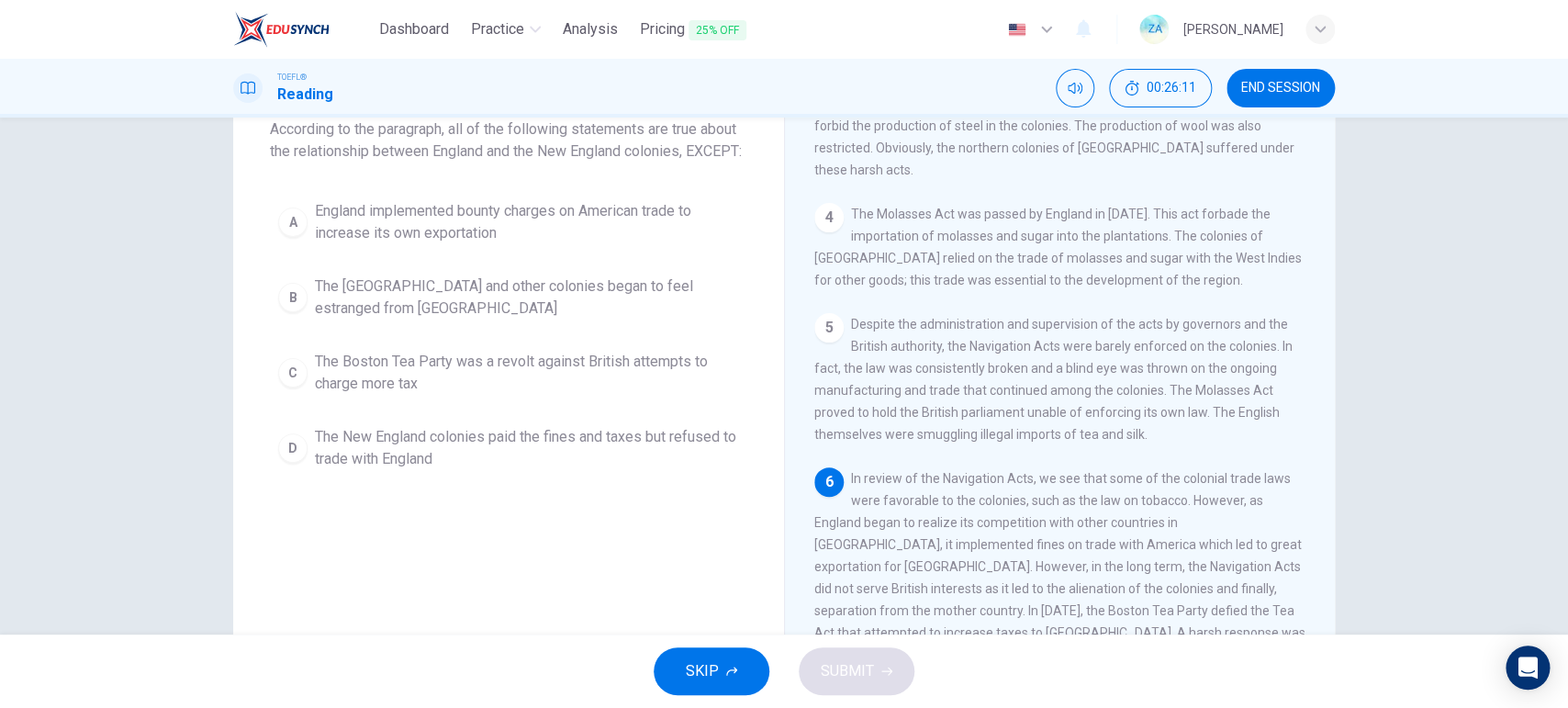
scroll to position [113, 0]
drag, startPoint x: 492, startPoint y: 458, endPoint x: 674, endPoint y: 569, distance: 213.2
click at [490, 458] on span "The New England colonies paid the fines and taxes but refused to trade with Eng…" at bounding box center [527, 451] width 424 height 44
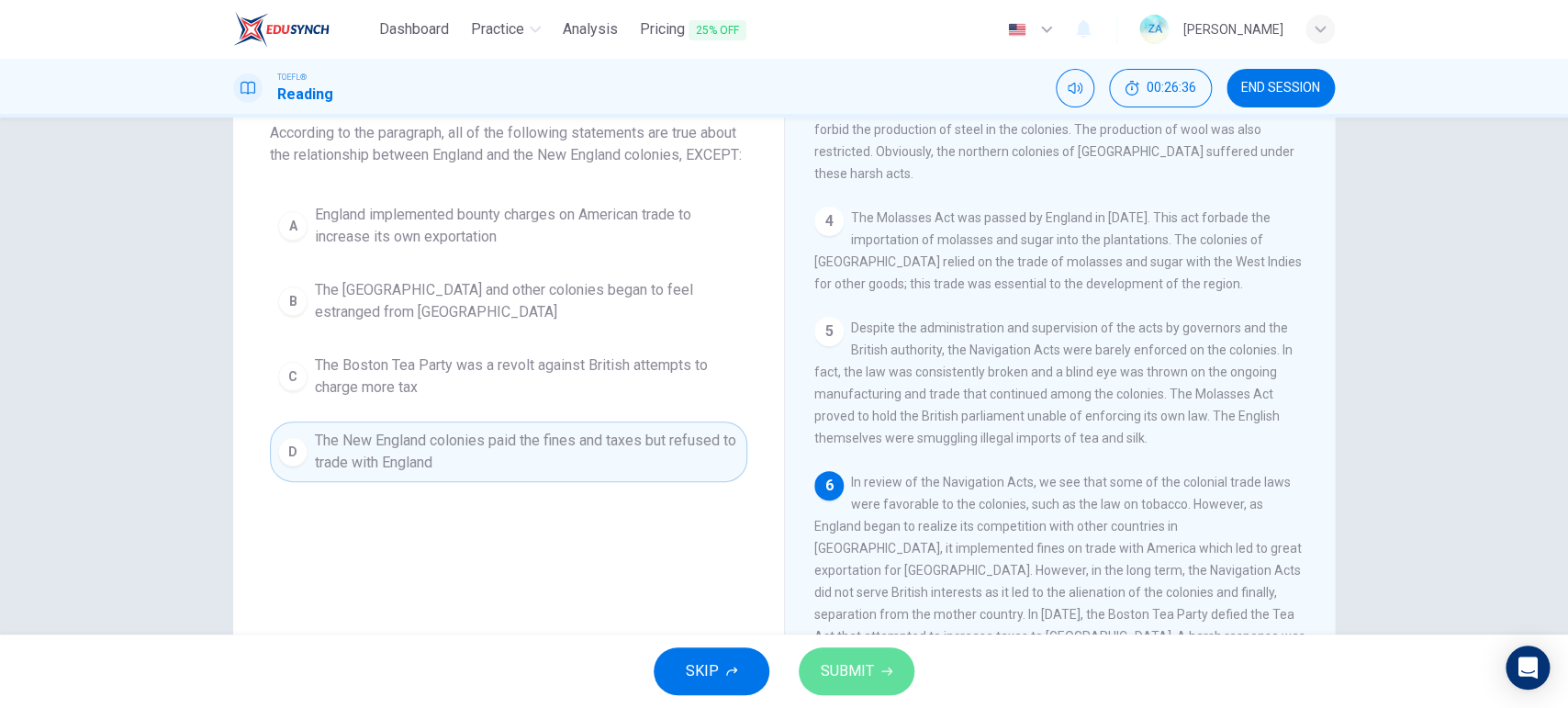
click at [822, 565] on span "SUBMIT" at bounding box center [847, 672] width 53 height 26
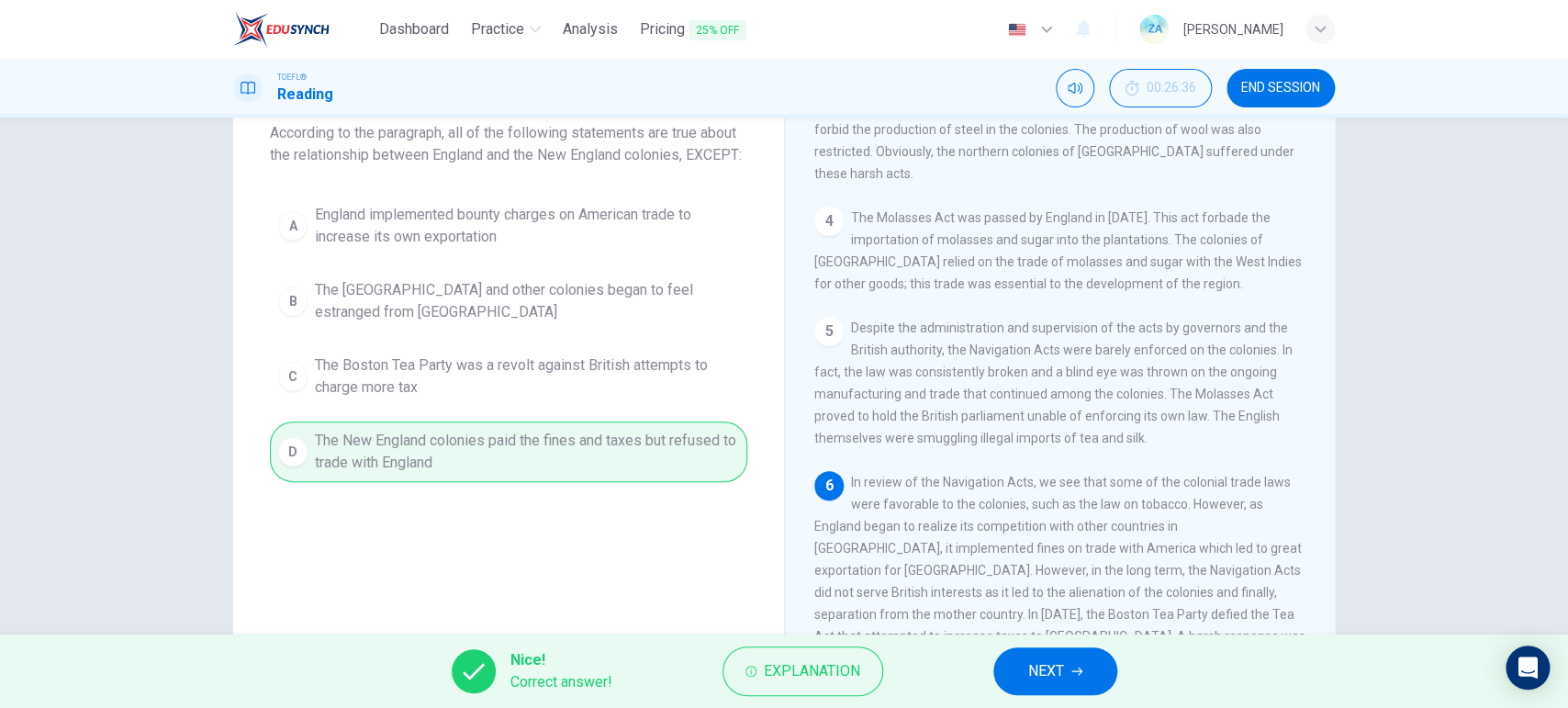
click at [1008, 565] on button "NEXT" at bounding box center [1055, 671] width 124 height 47
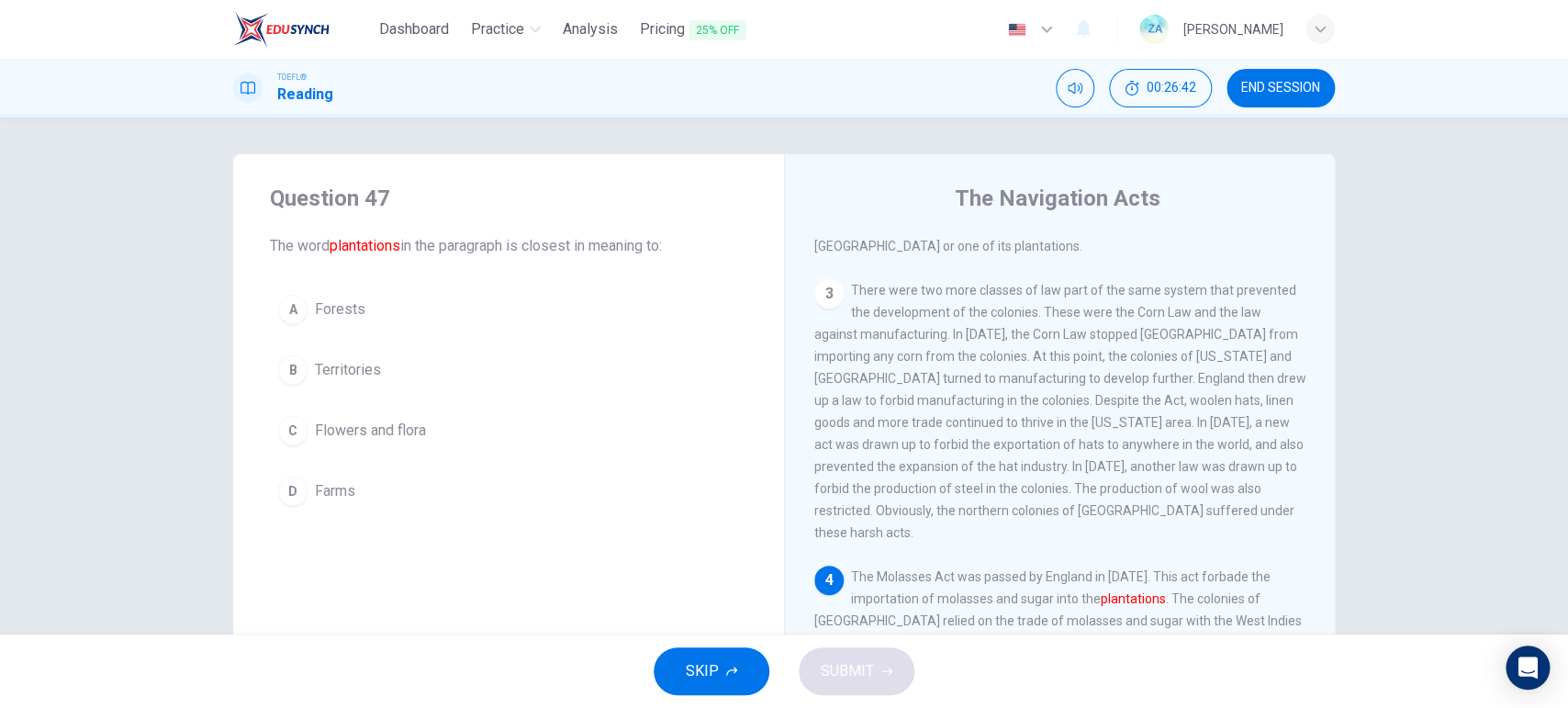
scroll to position [362, 0]
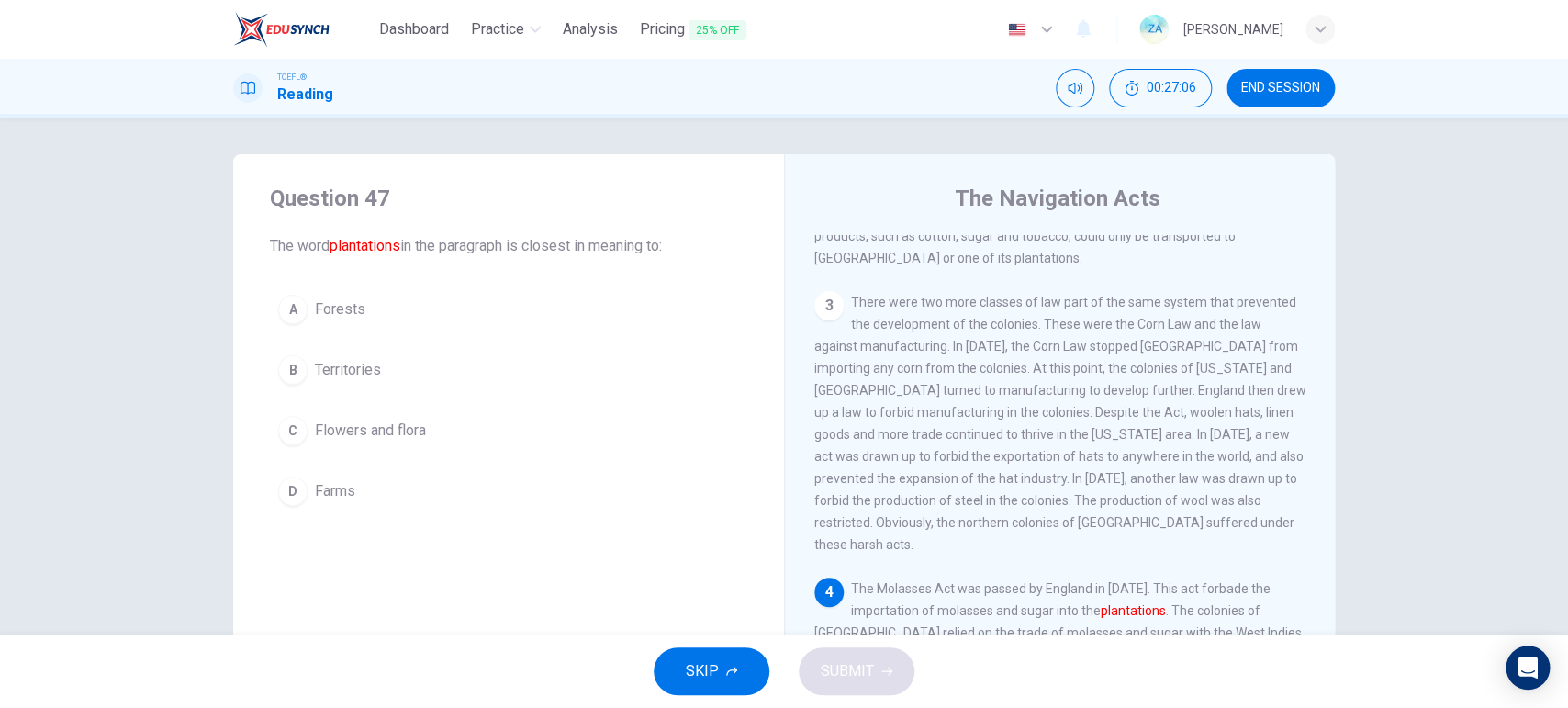
click at [347, 483] on span "Farms" at bounding box center [335, 491] width 40 height 22
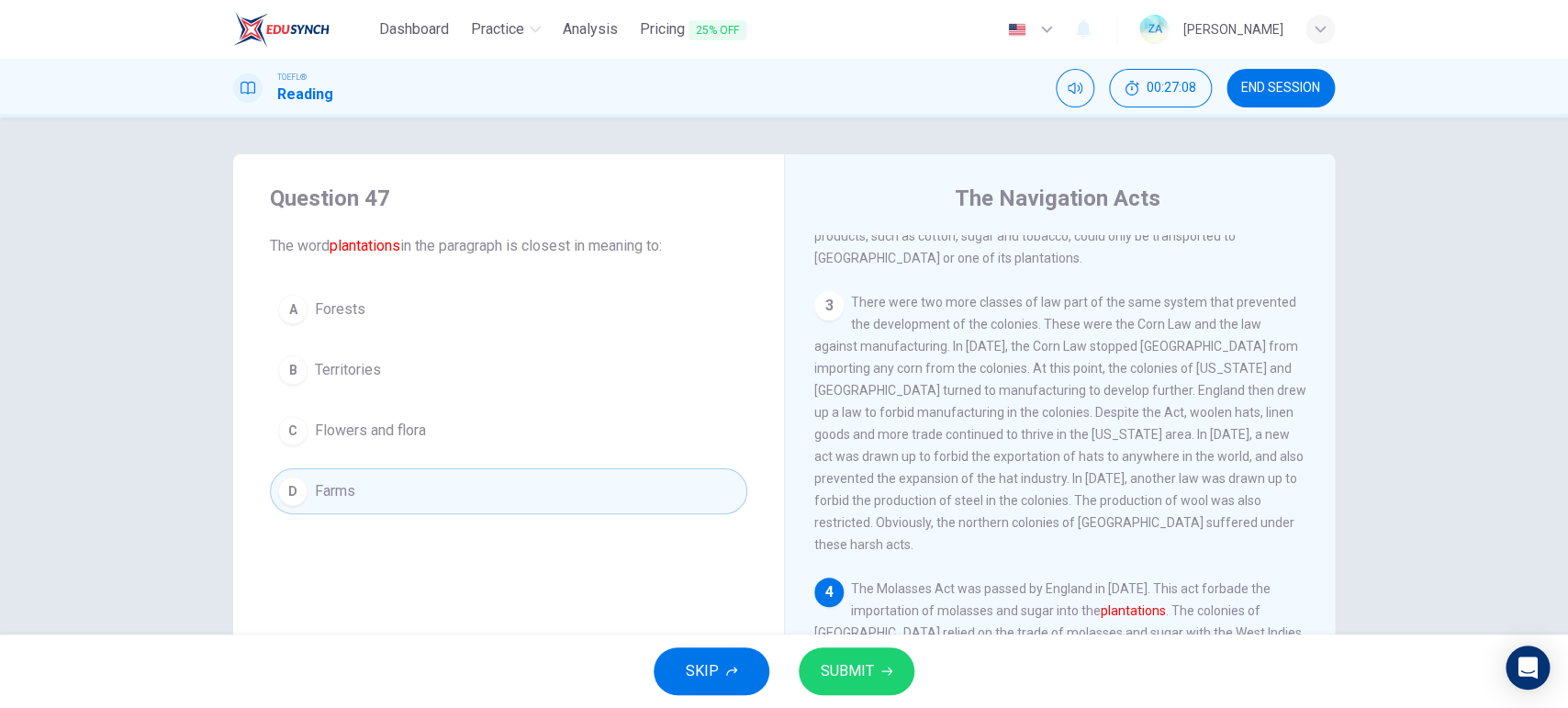
click at [848, 565] on span "SUBMIT" at bounding box center [847, 672] width 53 height 26
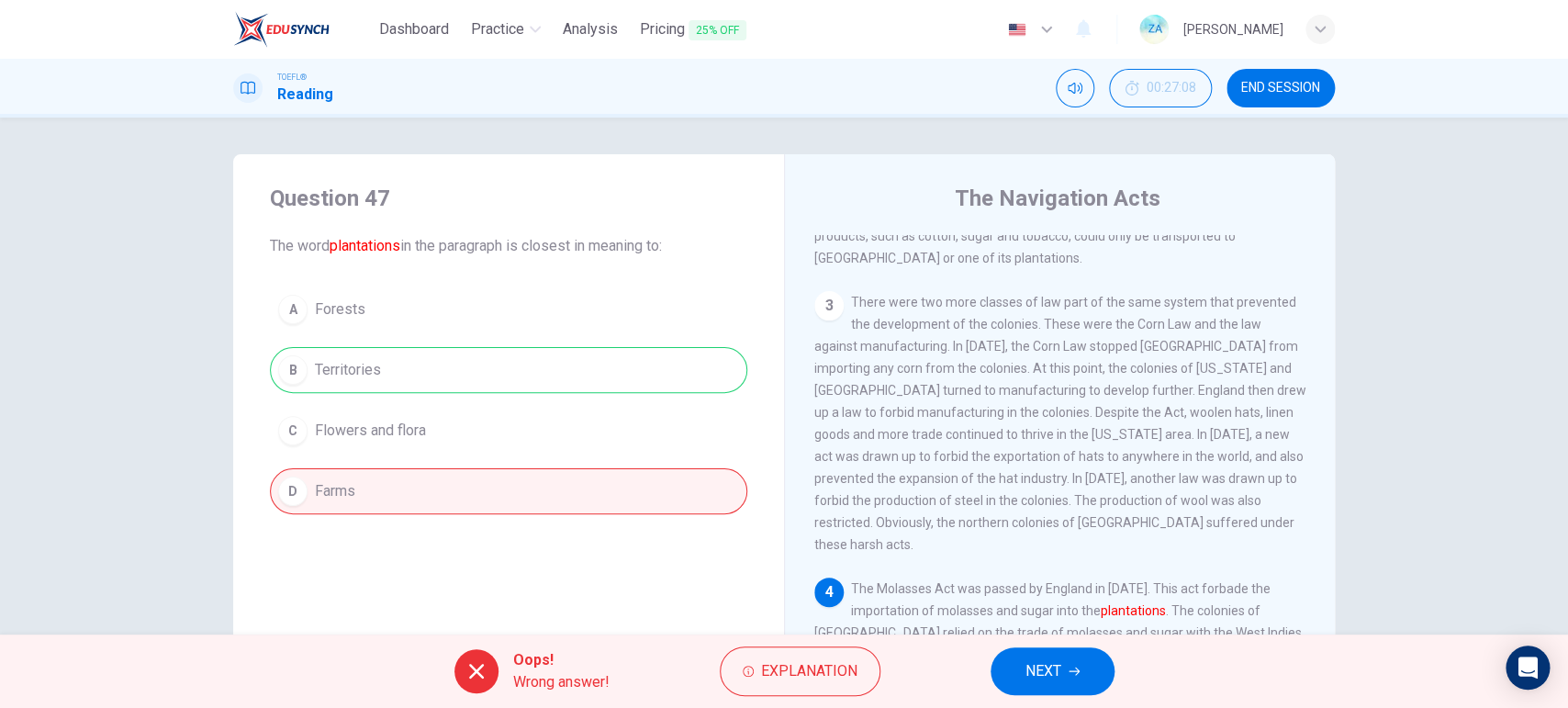
click at [1046, 565] on span "NEXT" at bounding box center [1043, 672] width 35 height 26
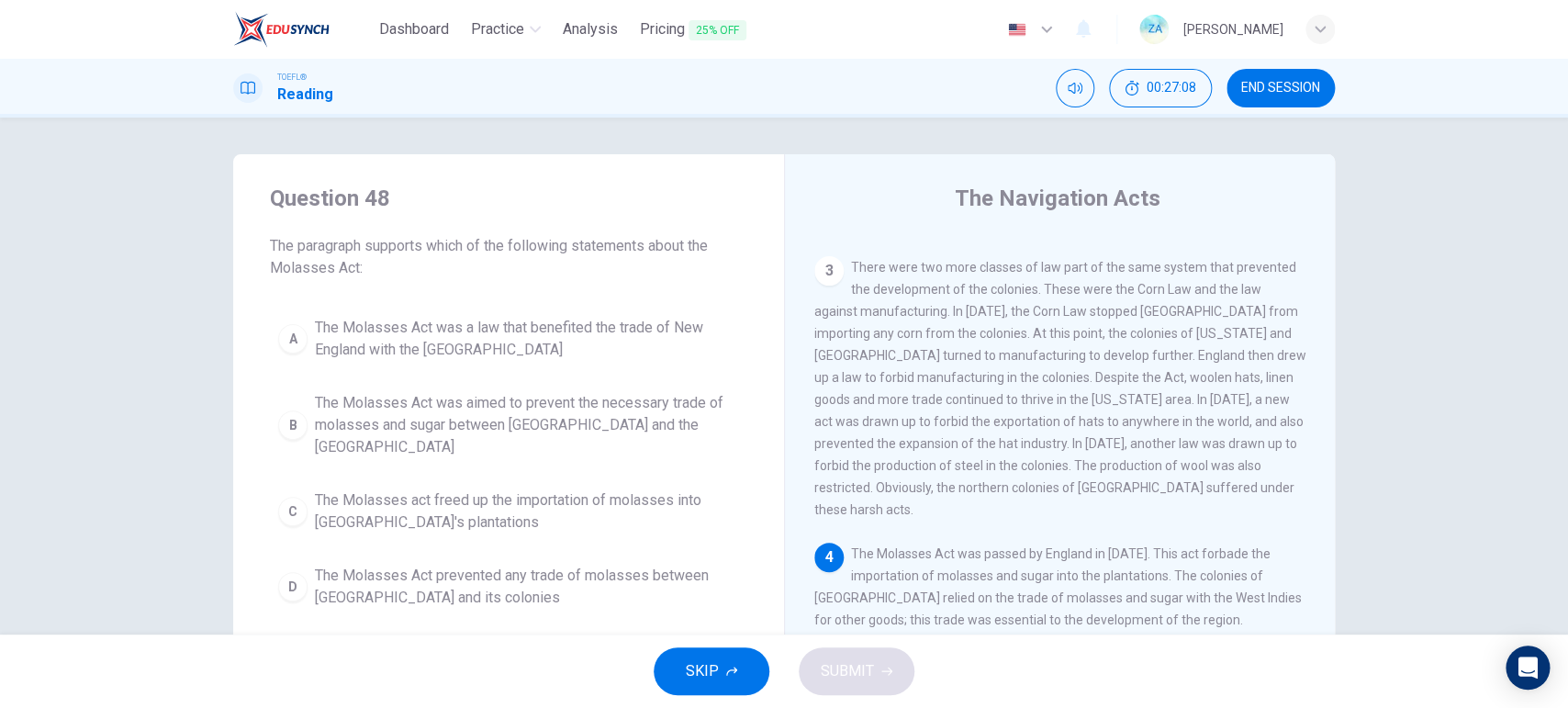
scroll to position [400, 0]
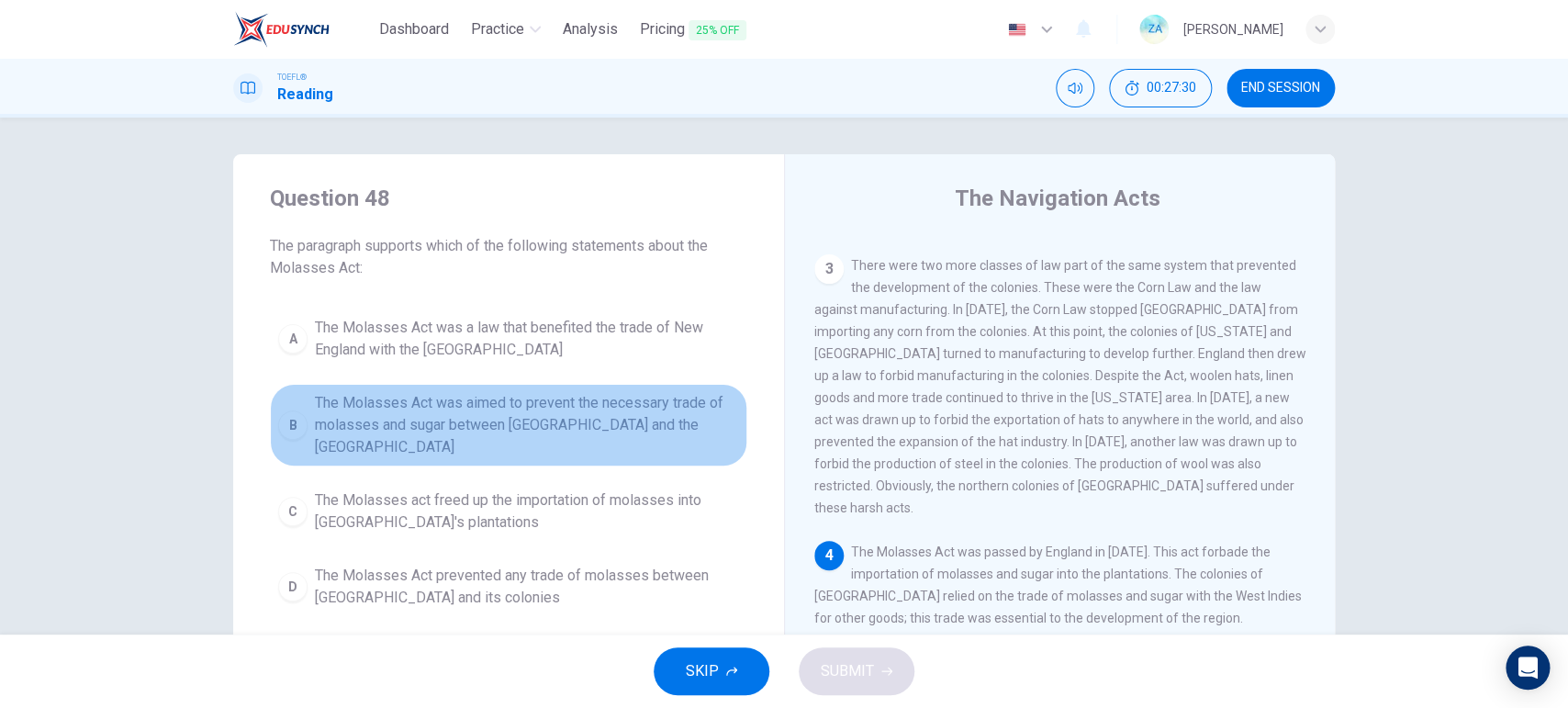
click at [421, 405] on span "The Molasses Act was aimed to prevent the necessary trade of molasses and sugar…" at bounding box center [527, 424] width 424 height 66
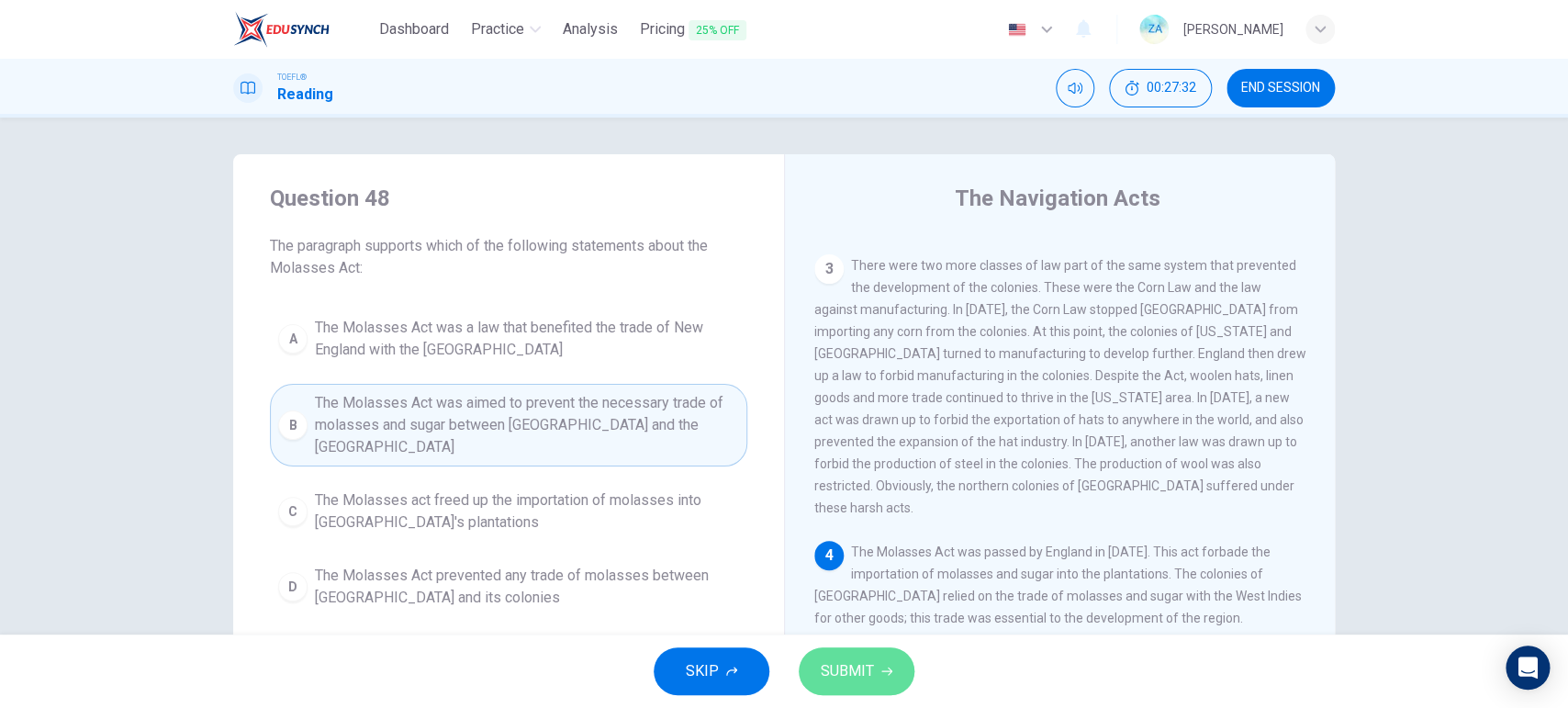
click at [848, 565] on span "SUBMIT" at bounding box center [847, 672] width 53 height 26
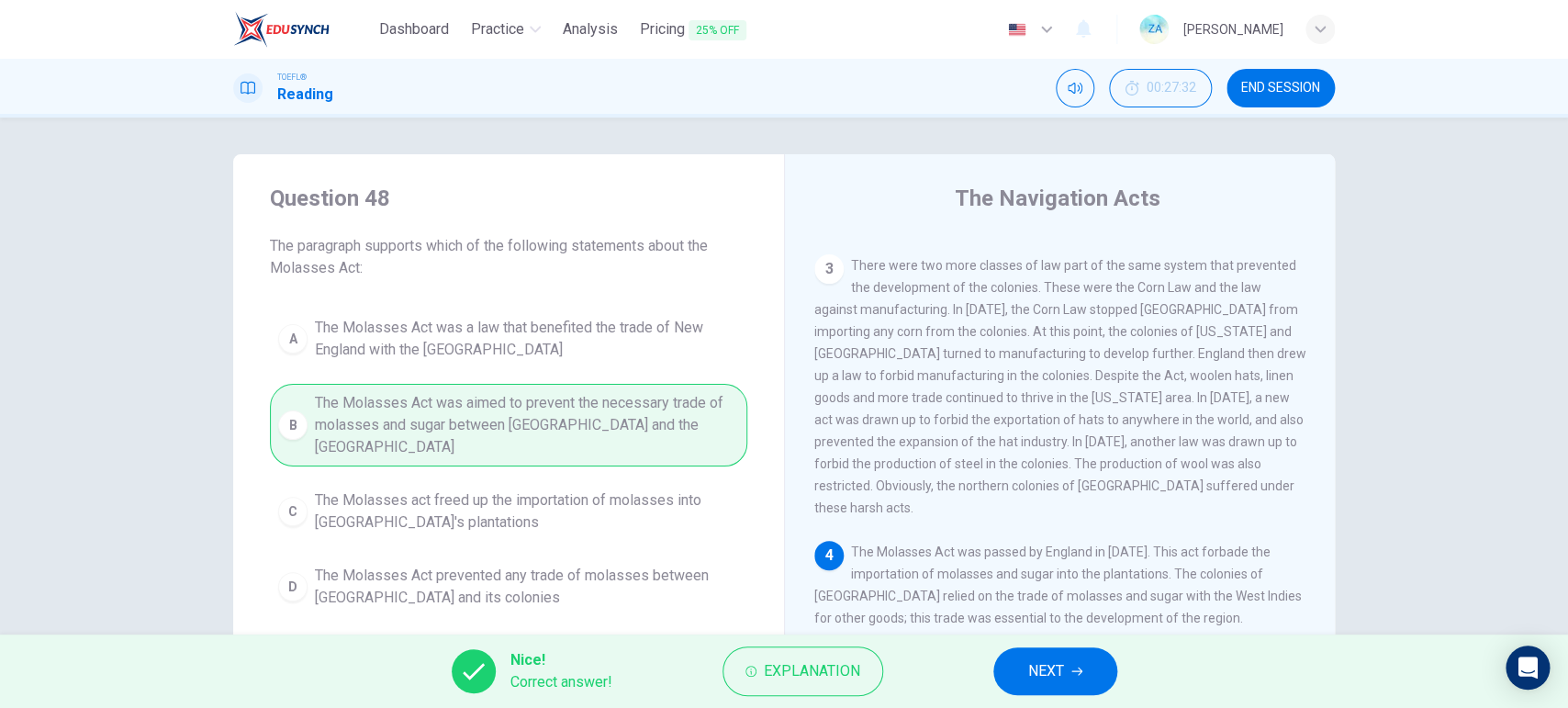
click at [1011, 565] on button "NEXT" at bounding box center [1055, 671] width 124 height 47
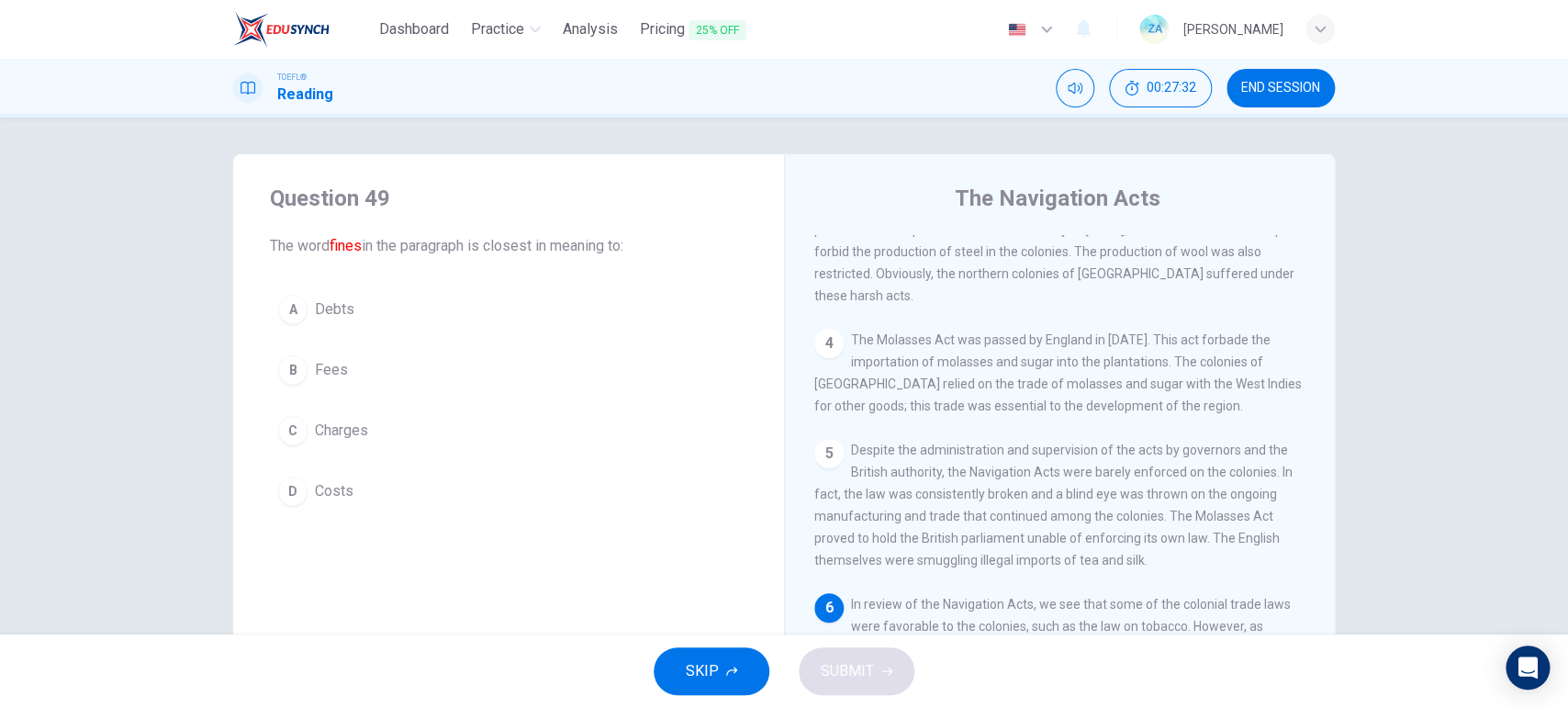
scroll to position [620, 0]
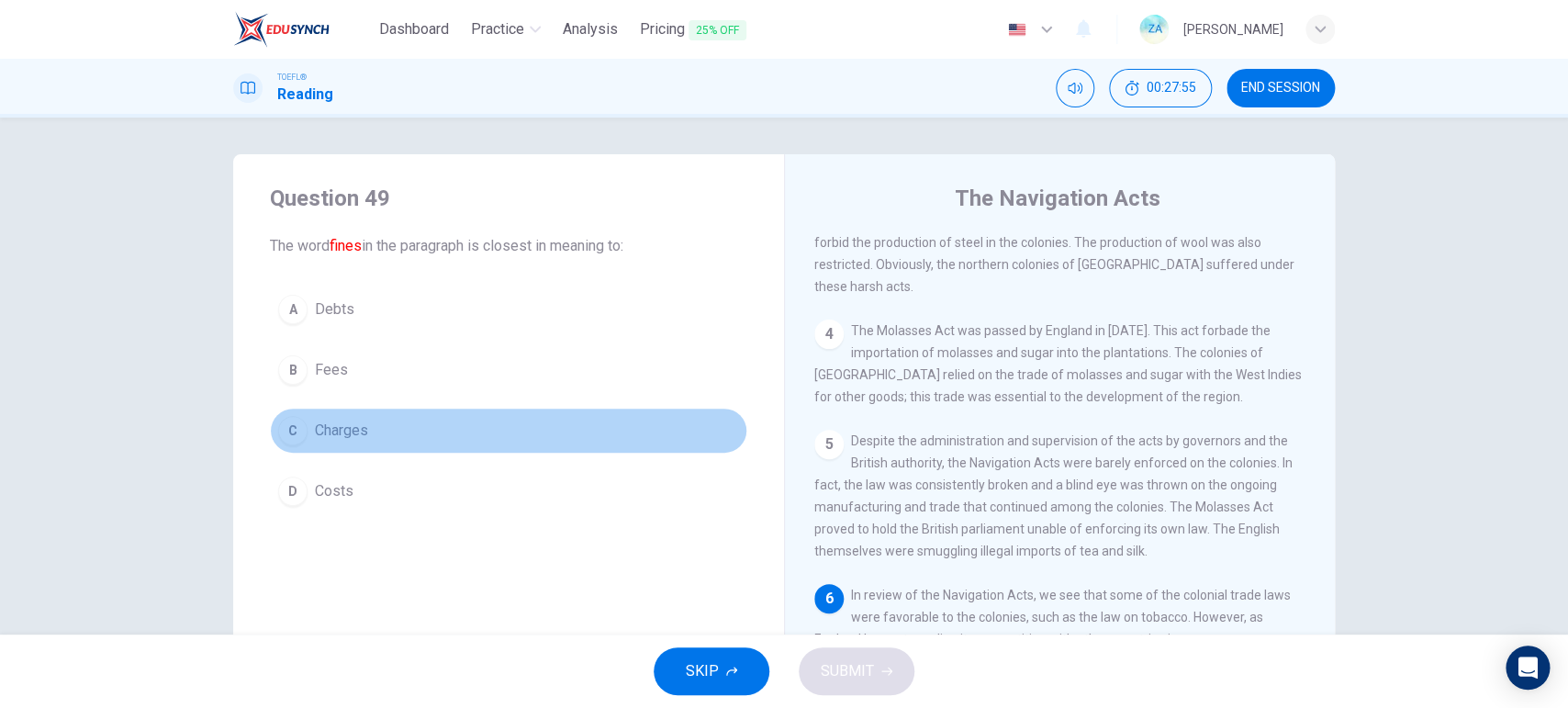
click at [334, 442] on span "Charges" at bounding box center [342, 430] width 53 height 22
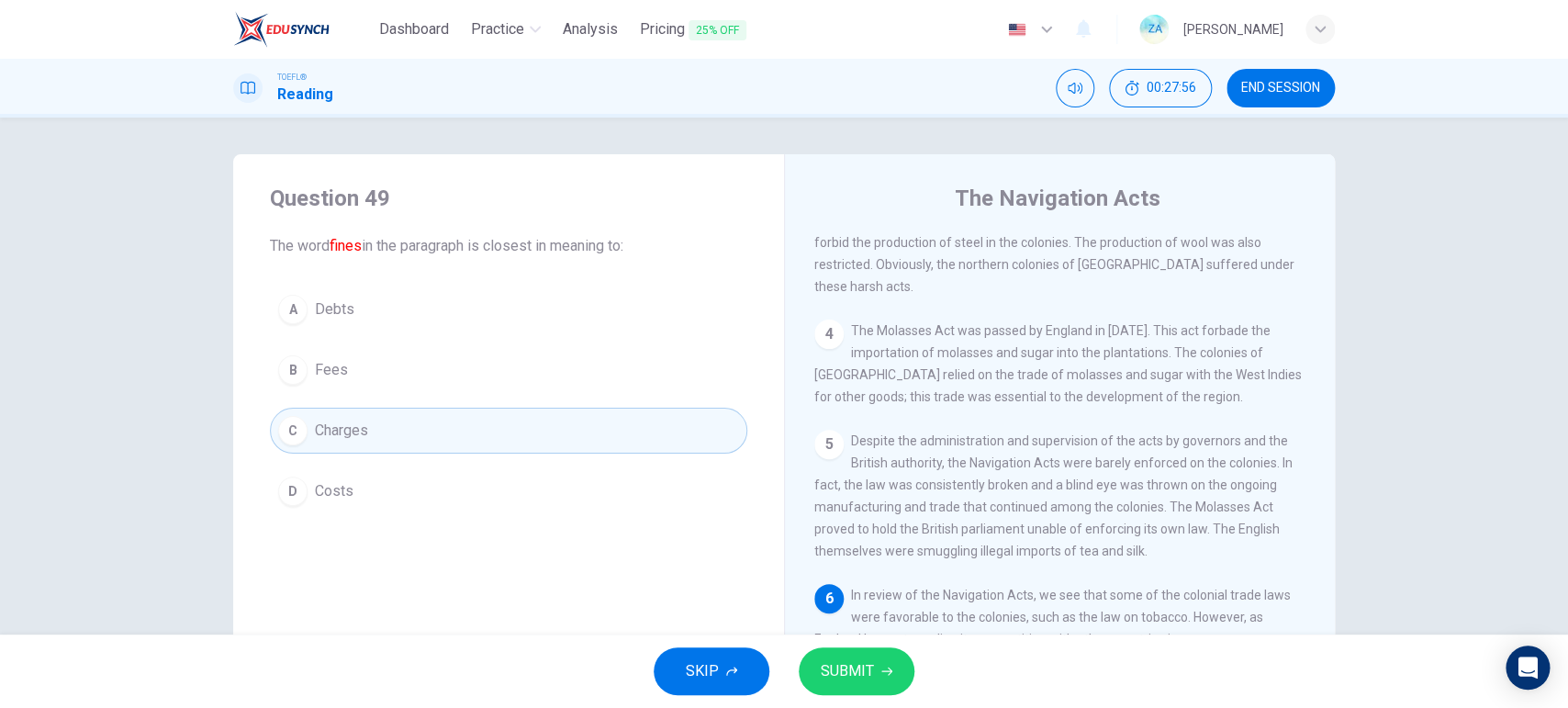
click at [899, 565] on button "SUBMIT" at bounding box center [856, 671] width 116 height 47
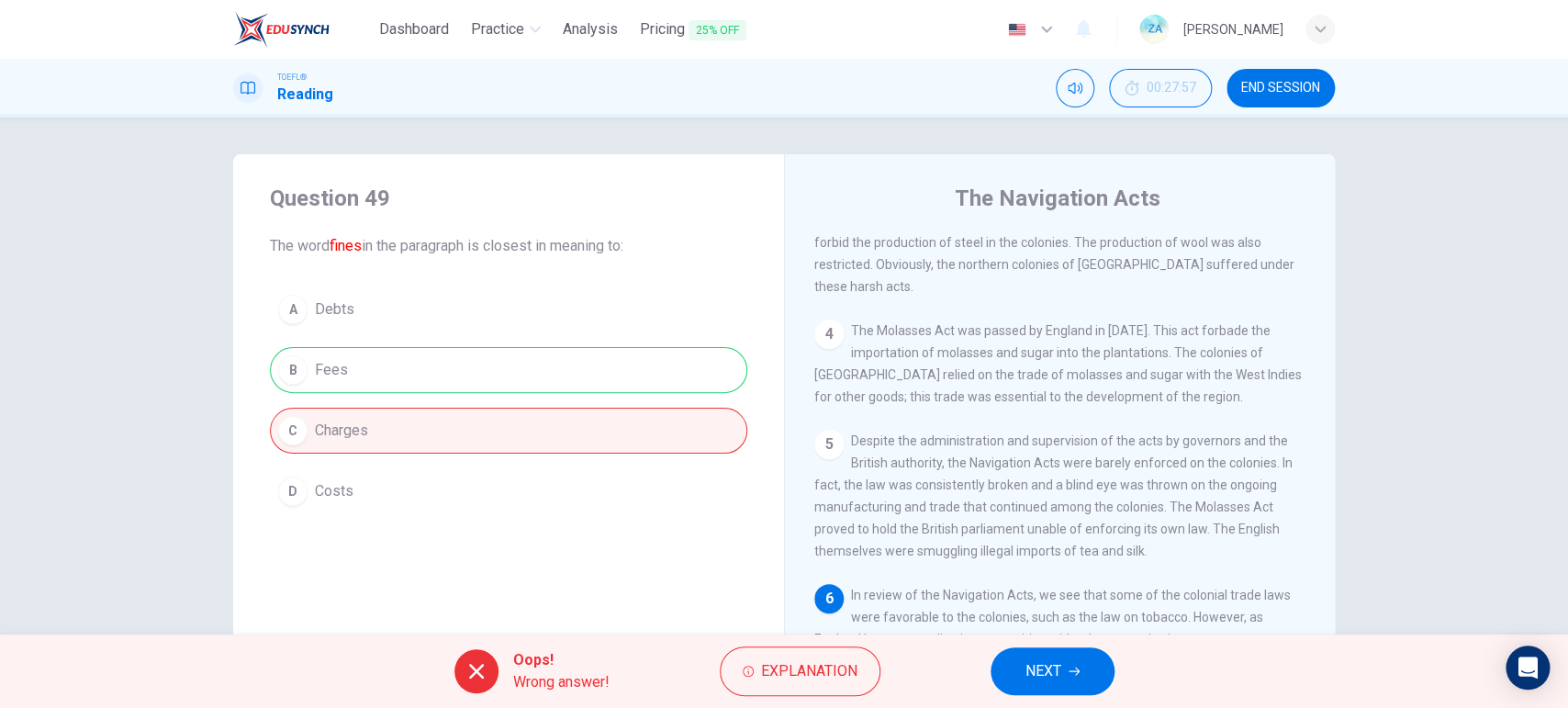
click at [1050, 565] on span "NEXT" at bounding box center [1043, 672] width 35 height 26
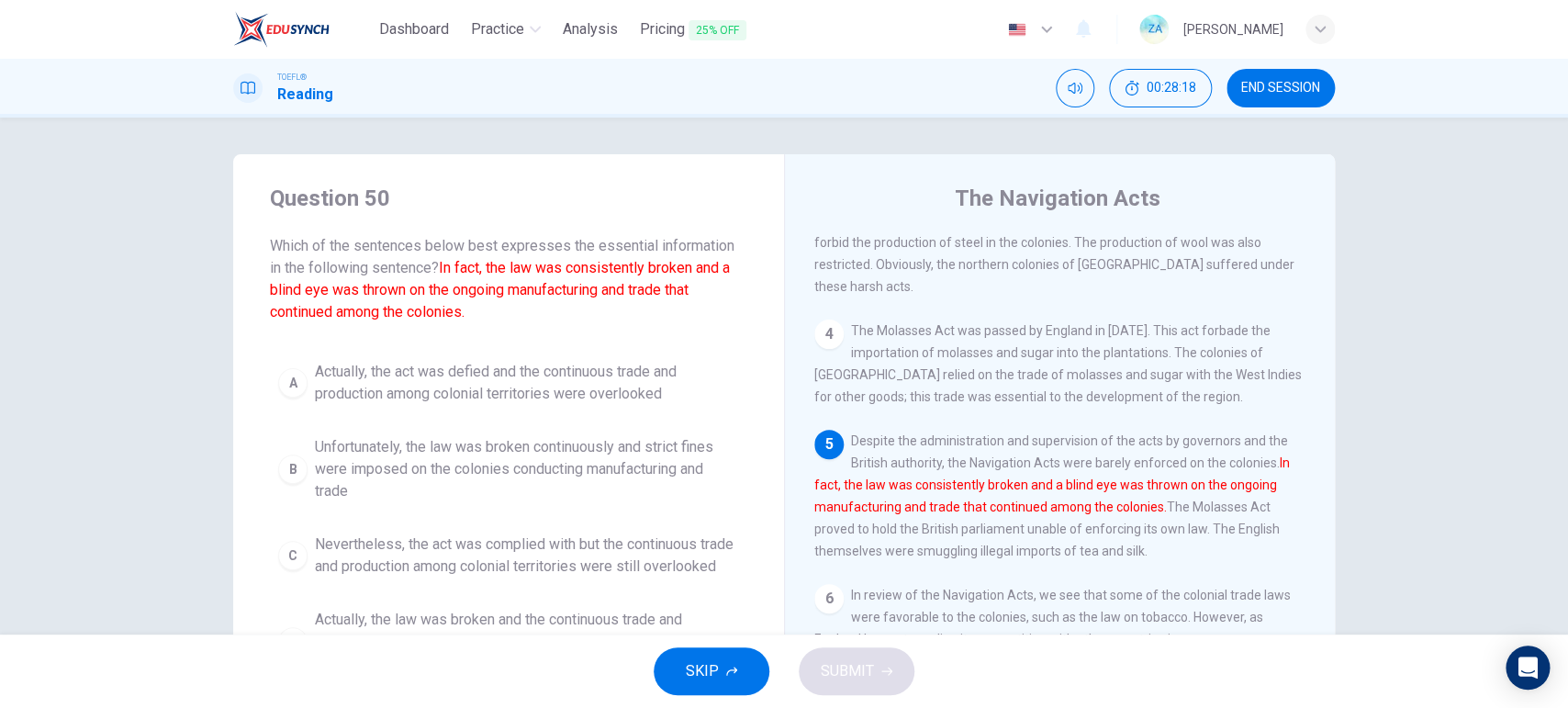
click at [446, 403] on span "Actually, the act was defied and the continuous trade and production among colo…" at bounding box center [527, 383] width 424 height 44
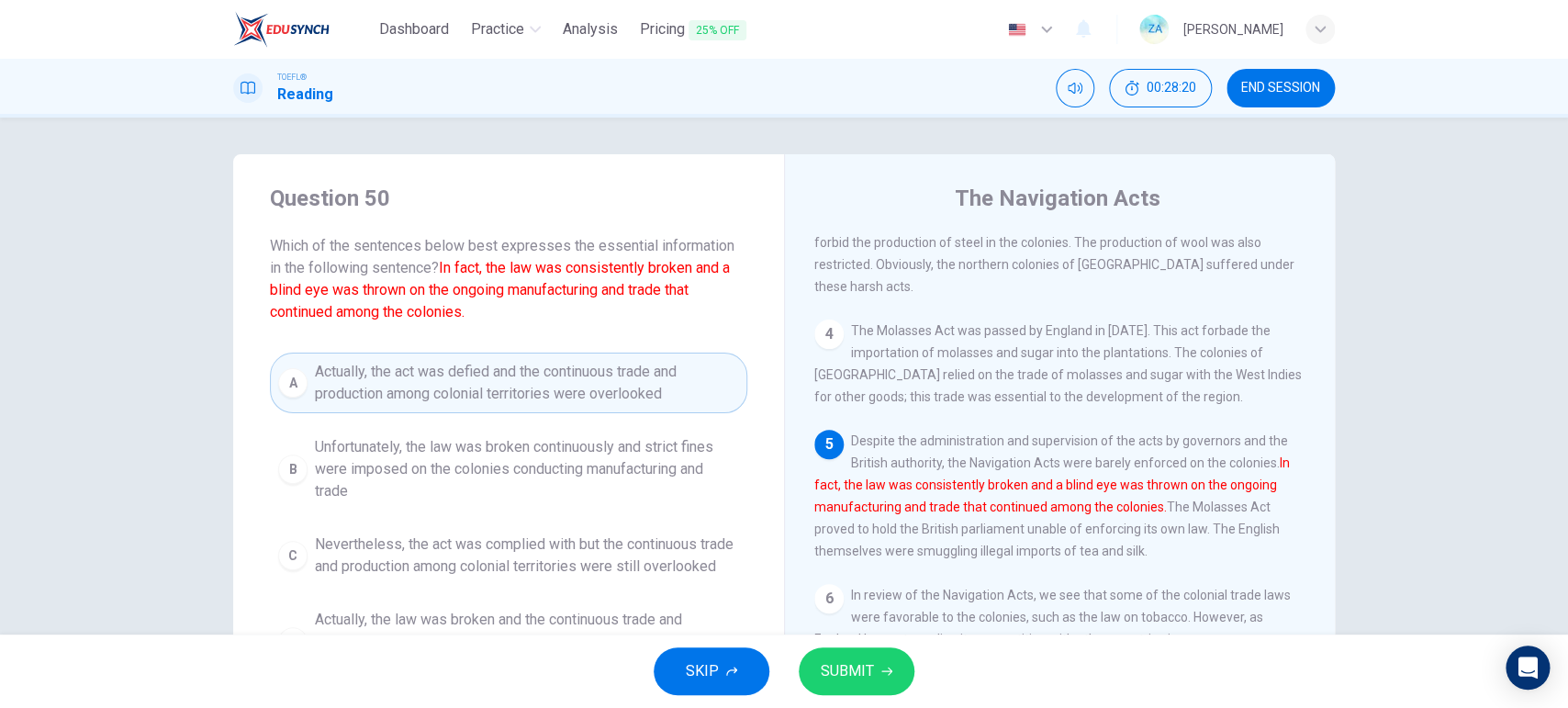
click at [864, 565] on span "SUBMIT" at bounding box center [847, 672] width 53 height 26
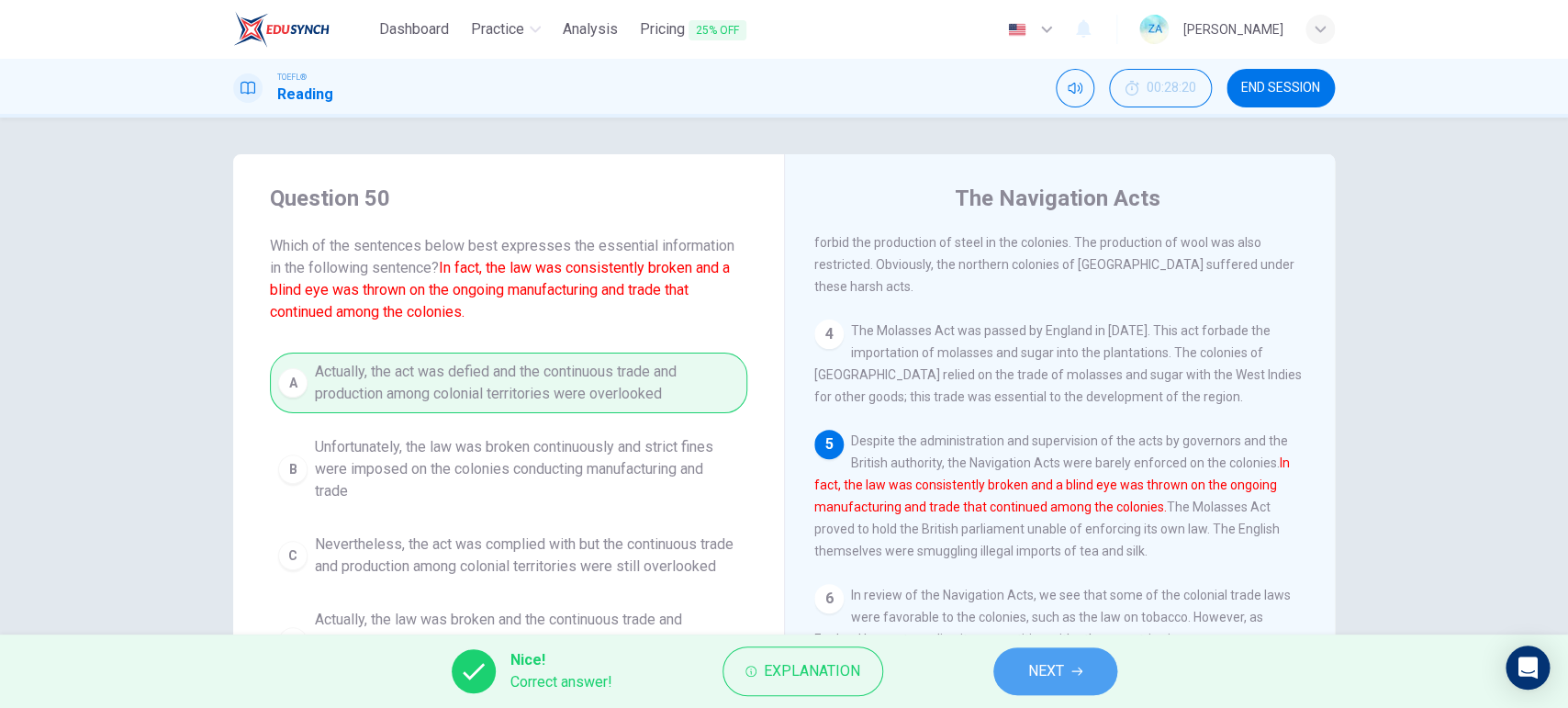
click at [1056, 565] on span "NEXT" at bounding box center [1046, 672] width 35 height 26
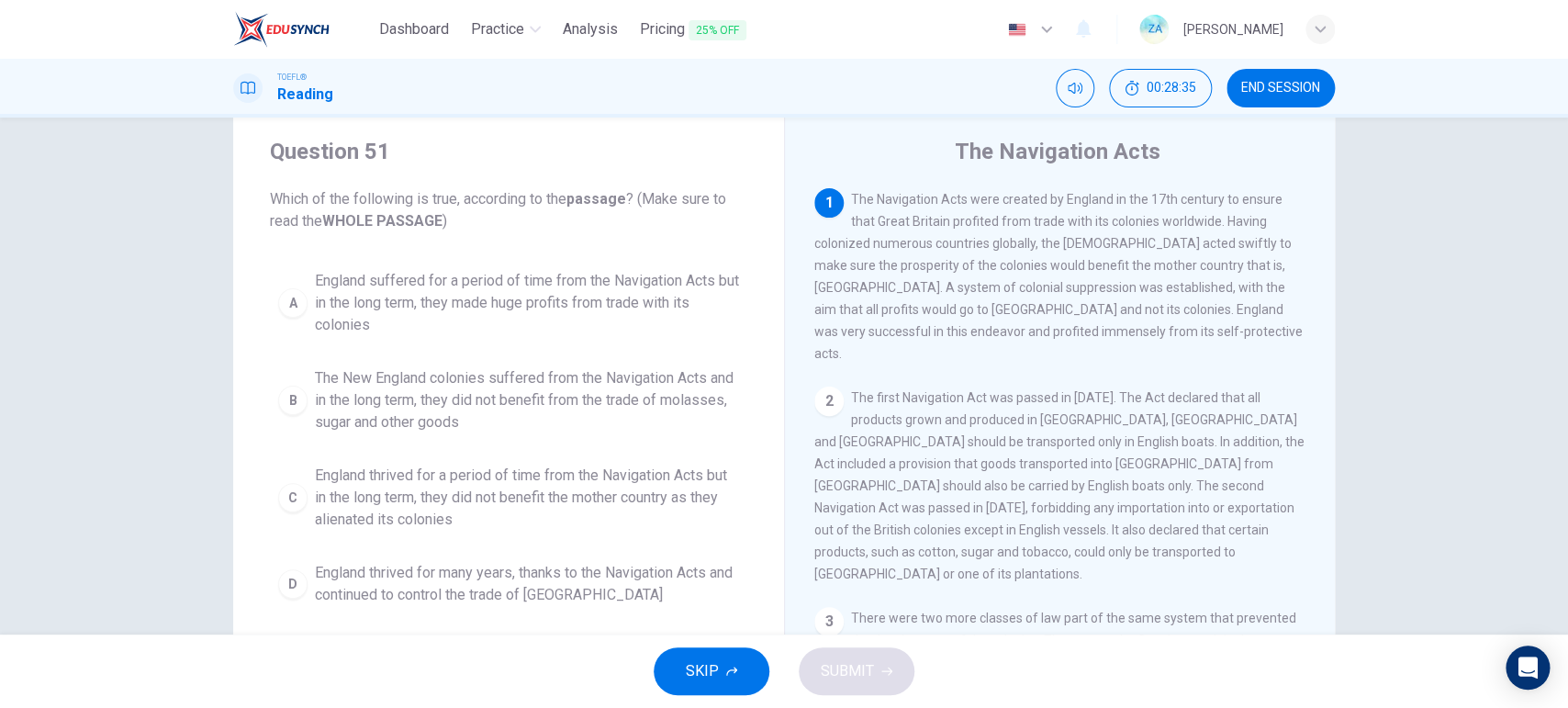
scroll to position [47, 0]
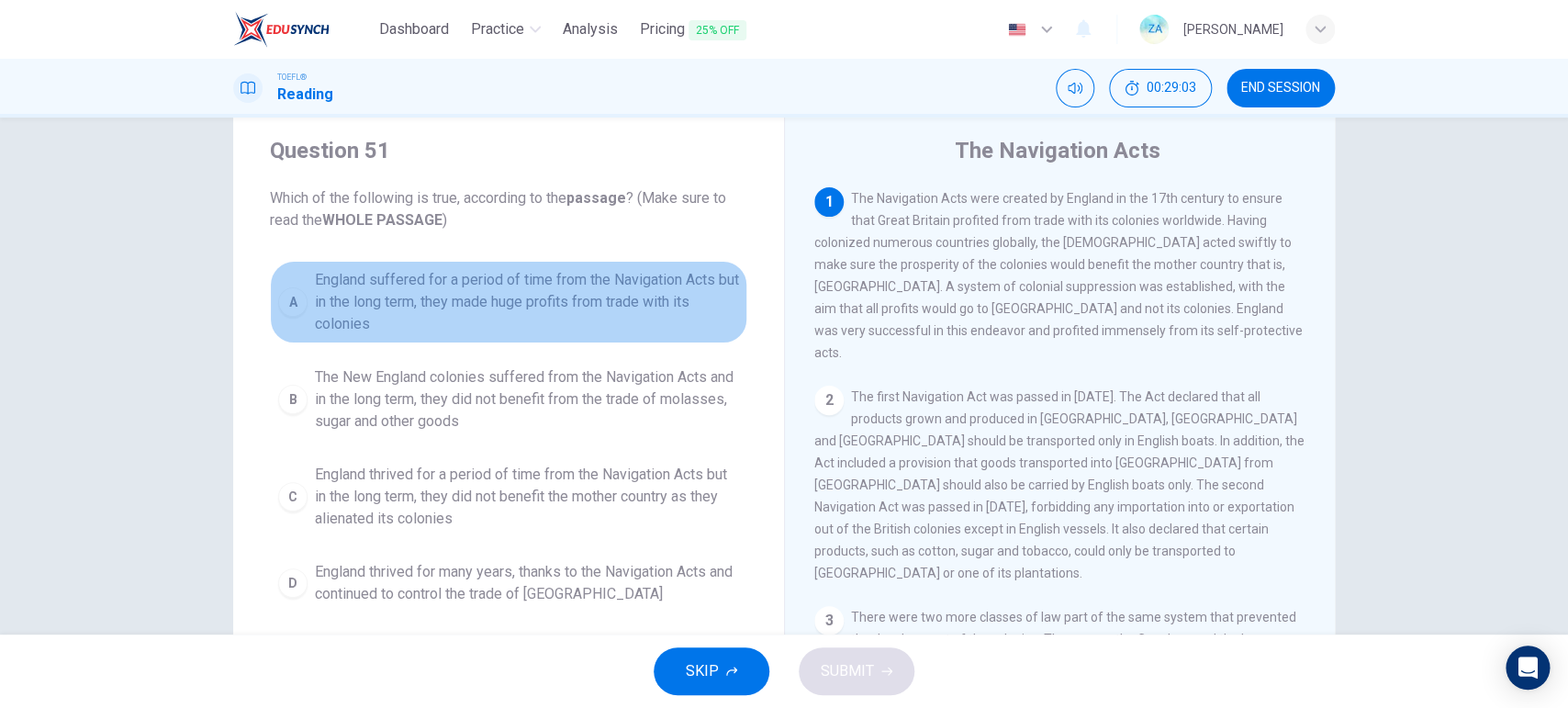
click at [321, 286] on span "England suffered for a period of time from the Navigation Acts but in the long …" at bounding box center [527, 301] width 424 height 66
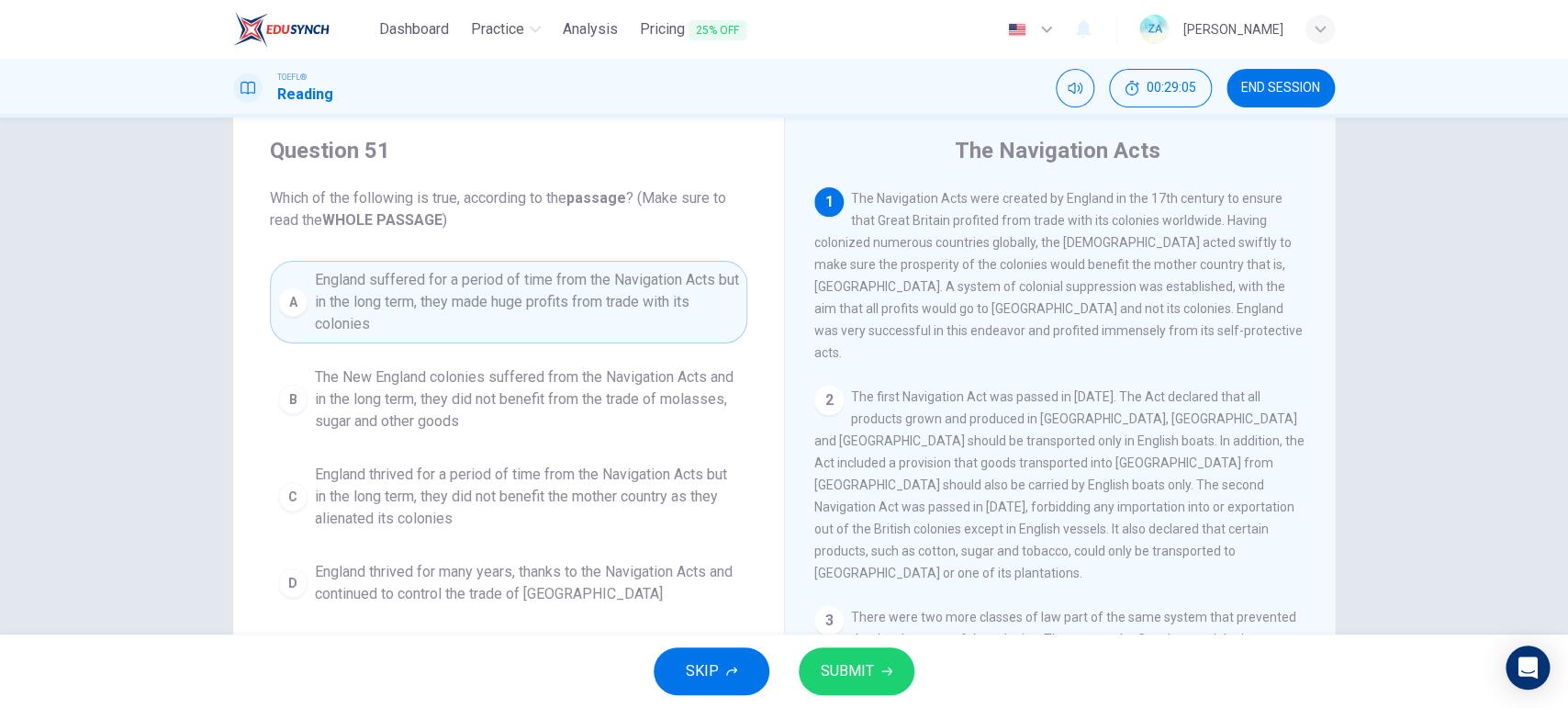
click at [868, 565] on span "SUBMIT" at bounding box center [847, 672] width 53 height 26
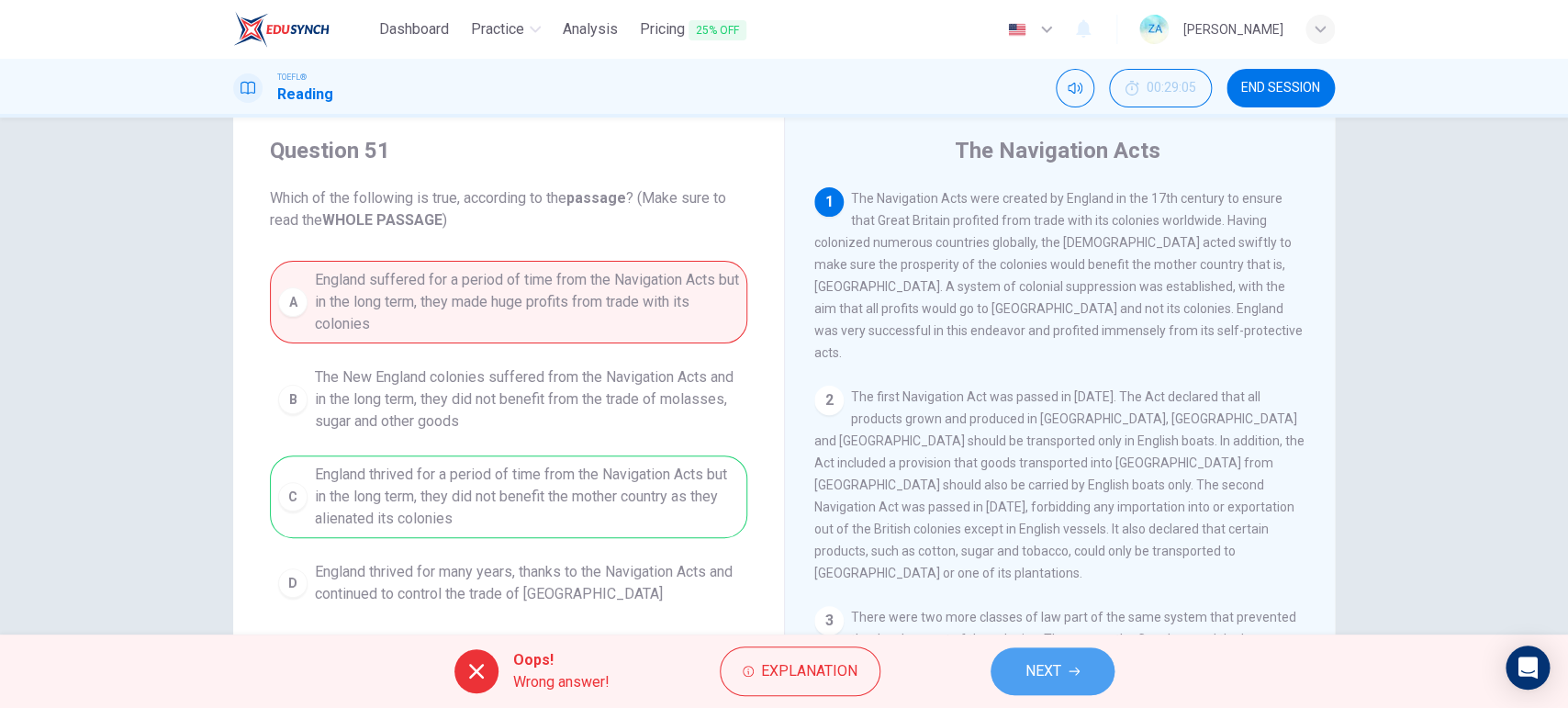
click at [1060, 565] on button "NEXT" at bounding box center [1052, 671] width 124 height 47
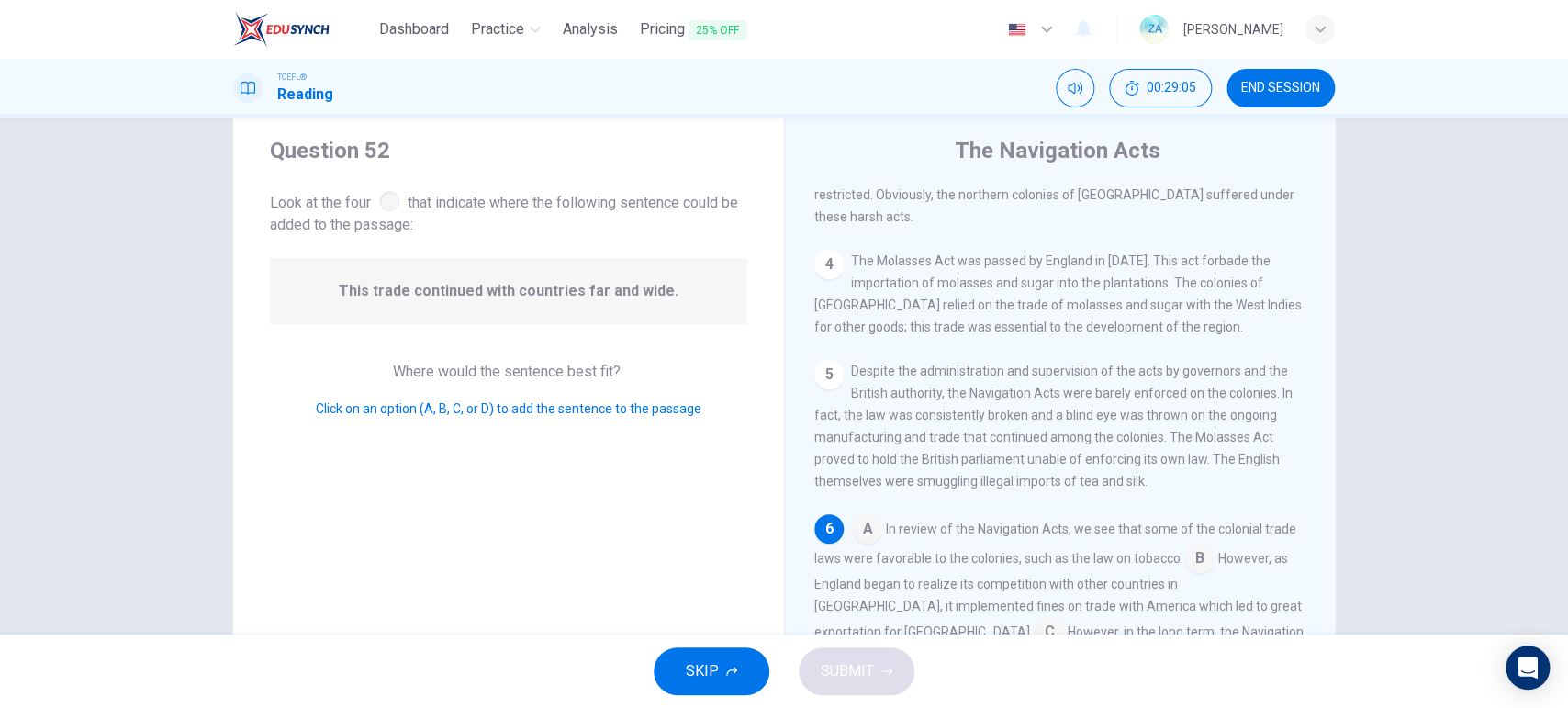
scroll to position [645, 0]
click at [1146, 76] on button "00:29:07" at bounding box center [1160, 88] width 102 height 38
click at [1194, 96] on icon "Show" at bounding box center [1192, 88] width 15 height 15
click at [1168, 96] on span "00:29:17" at bounding box center [1171, 88] width 49 height 15
click at [1187, 92] on icon "Show" at bounding box center [1192, 88] width 15 height 15
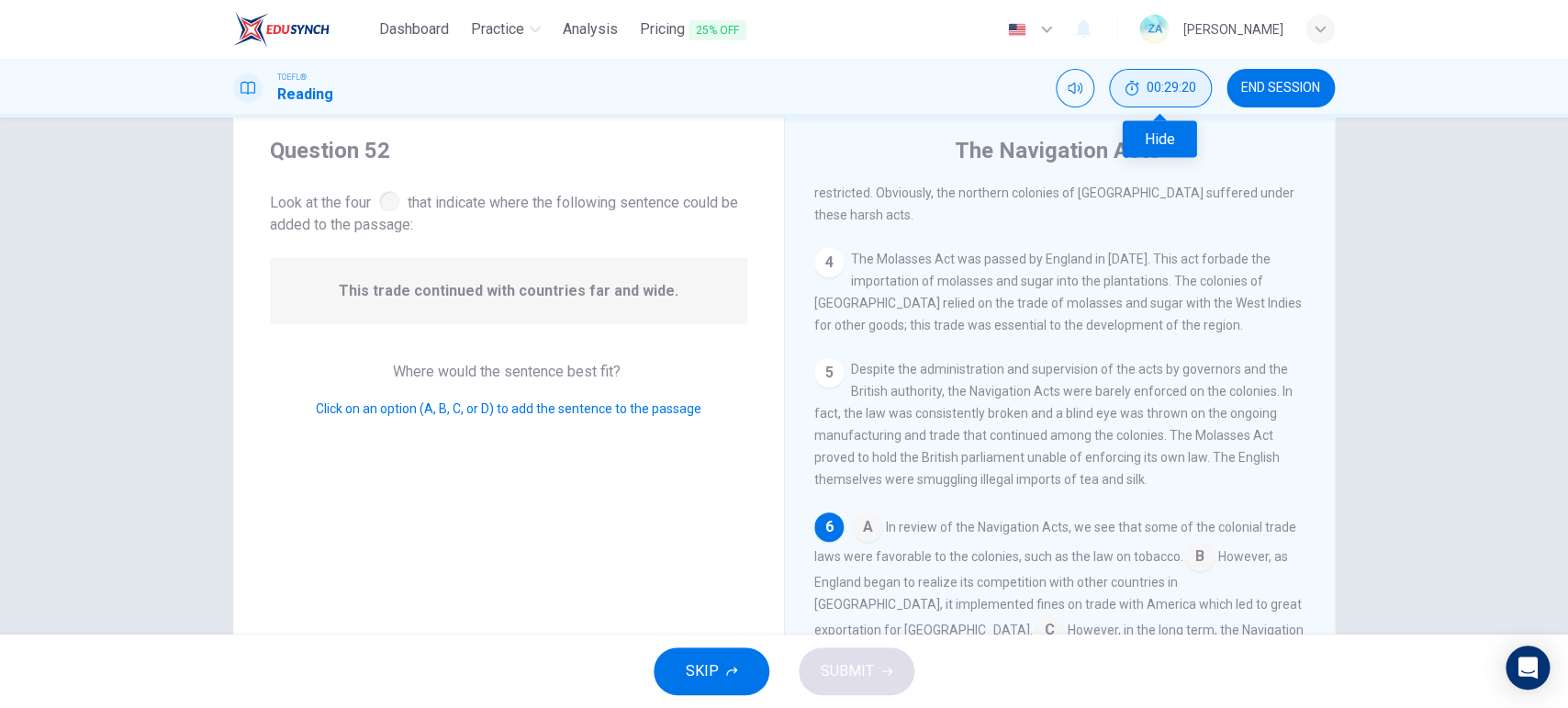
click at [1187, 99] on button "00:29:20" at bounding box center [1160, 88] width 102 height 38
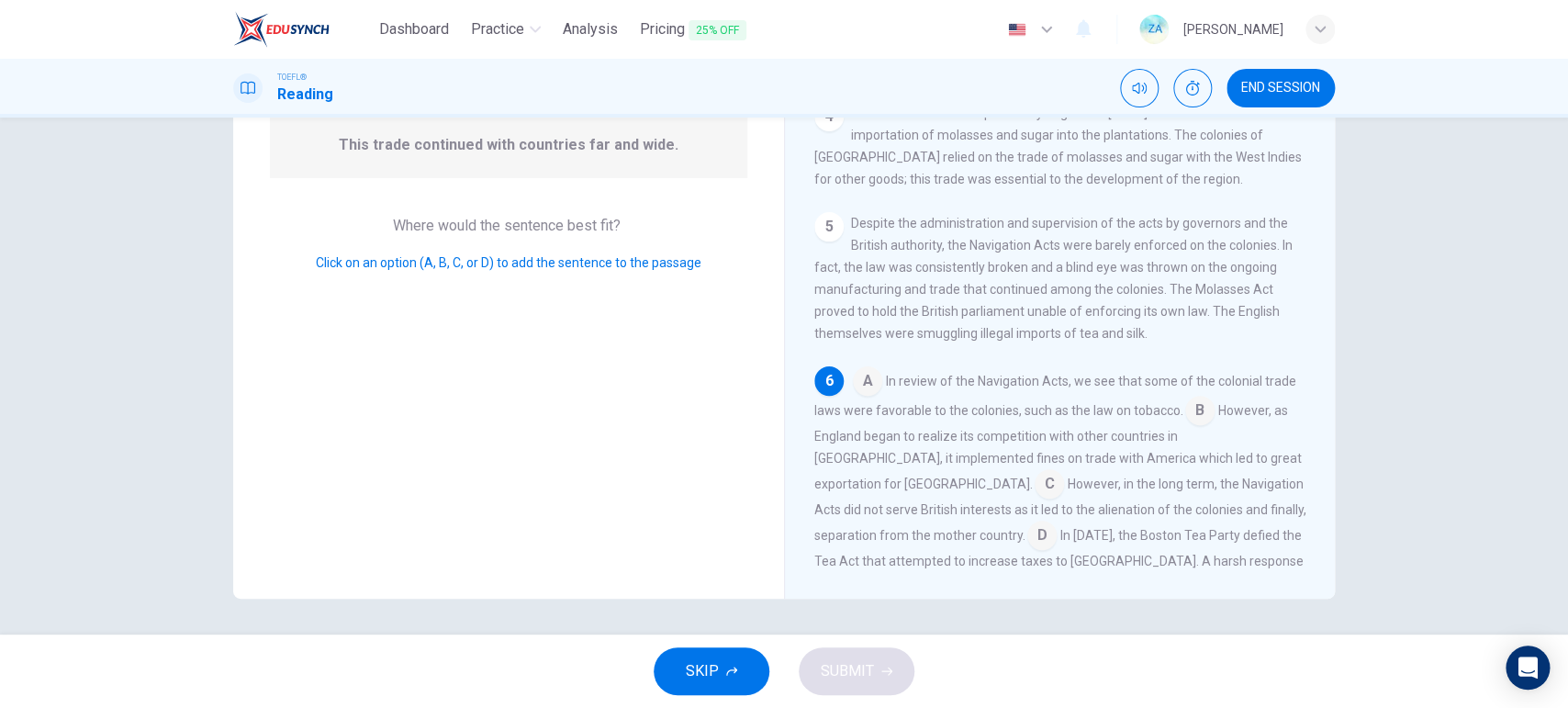
scroll to position [0, 0]
